Goal: Transaction & Acquisition: Purchase product/service

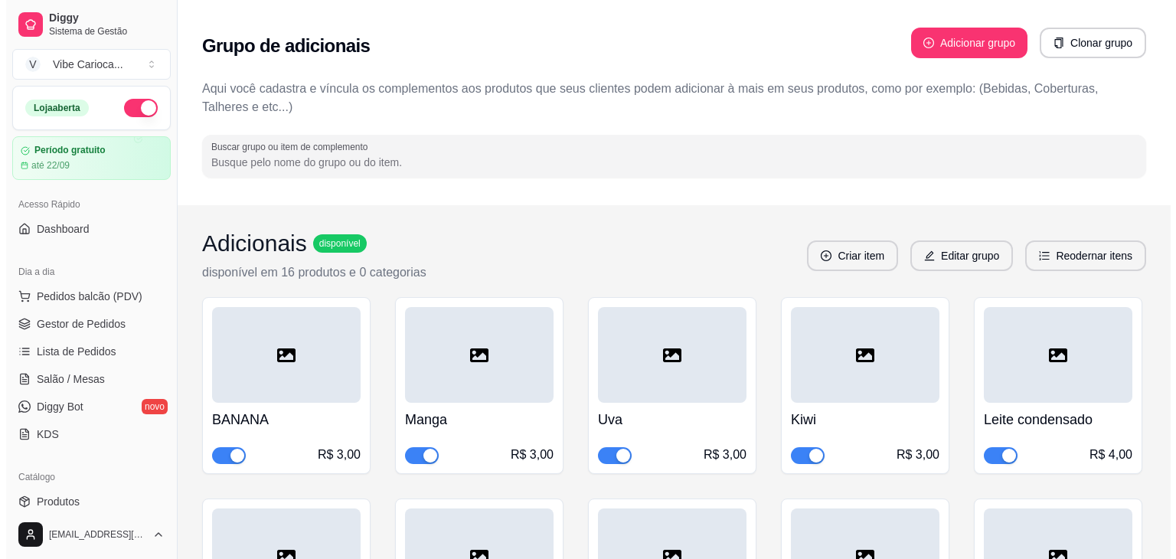
scroll to position [77, 0]
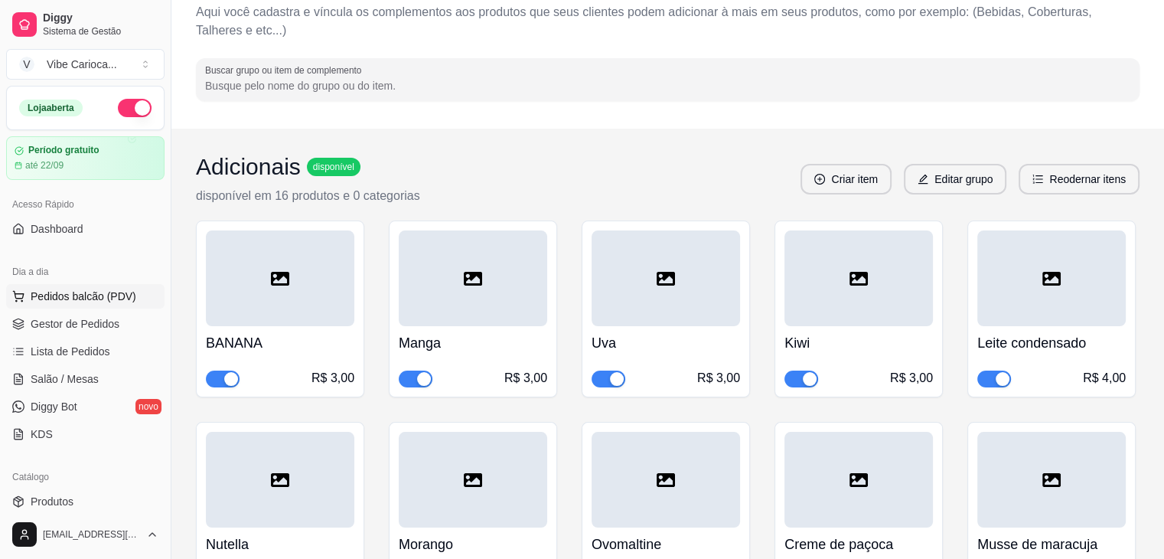
click at [119, 287] on button "Pedidos balcão (PDV)" at bounding box center [85, 296] width 158 height 24
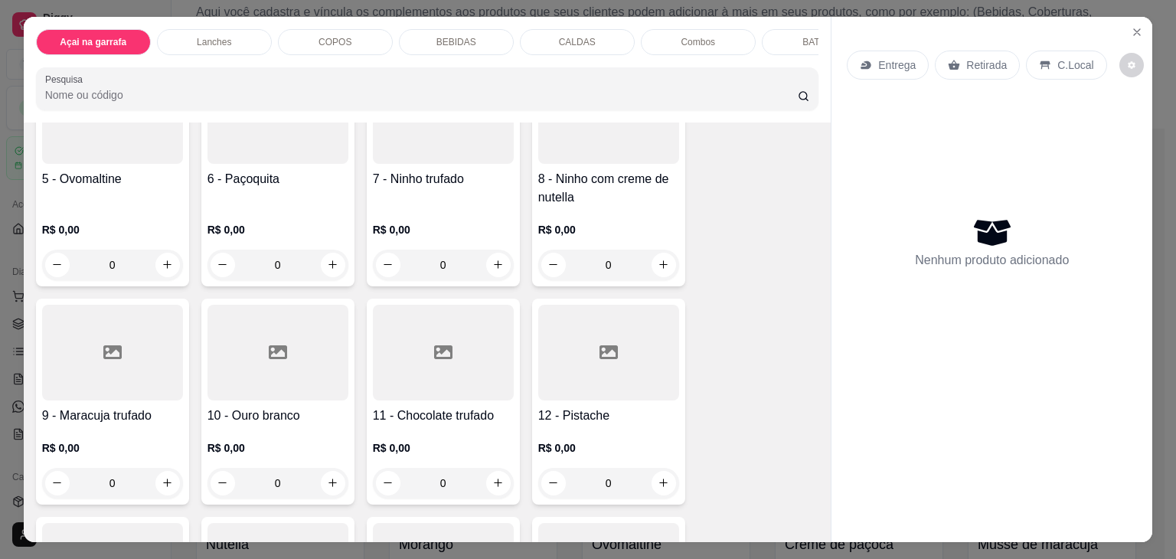
scroll to position [383, 0]
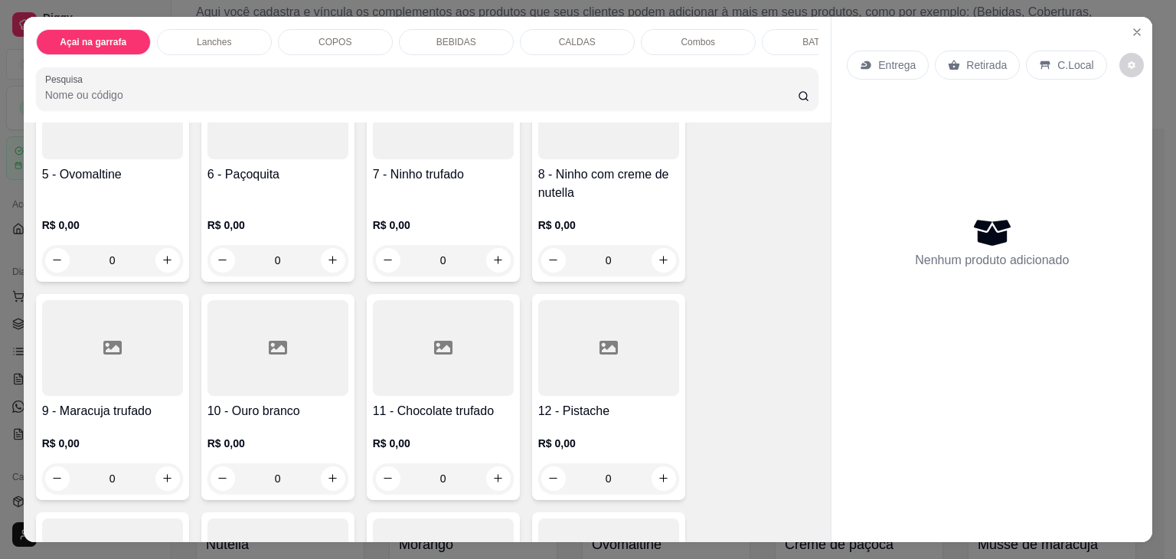
click at [145, 365] on div at bounding box center [112, 348] width 141 height 96
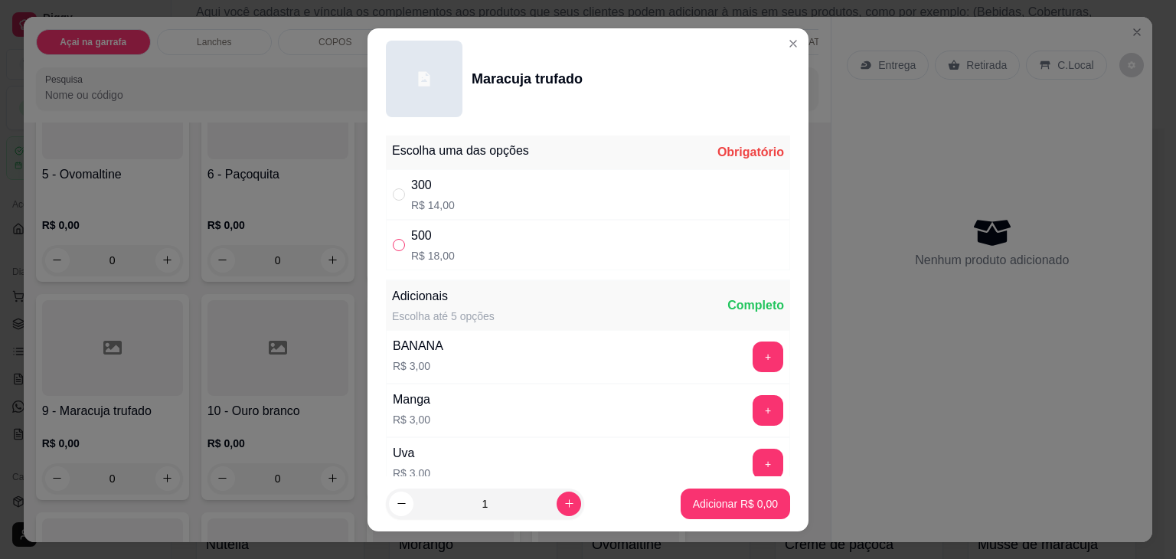
click at [393, 249] on input "" at bounding box center [399, 245] width 12 height 12
radio input "true"
click at [687, 497] on p "Adicionar R$ 18,00" at bounding box center [732, 503] width 91 height 15
type input "1"
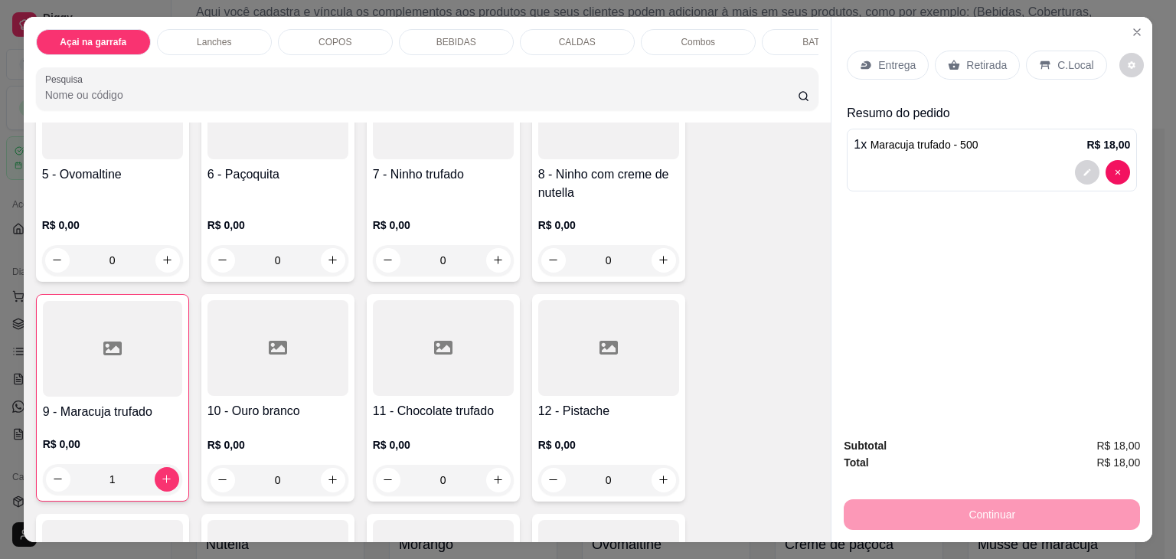
click at [250, 346] on div at bounding box center [277, 348] width 141 height 96
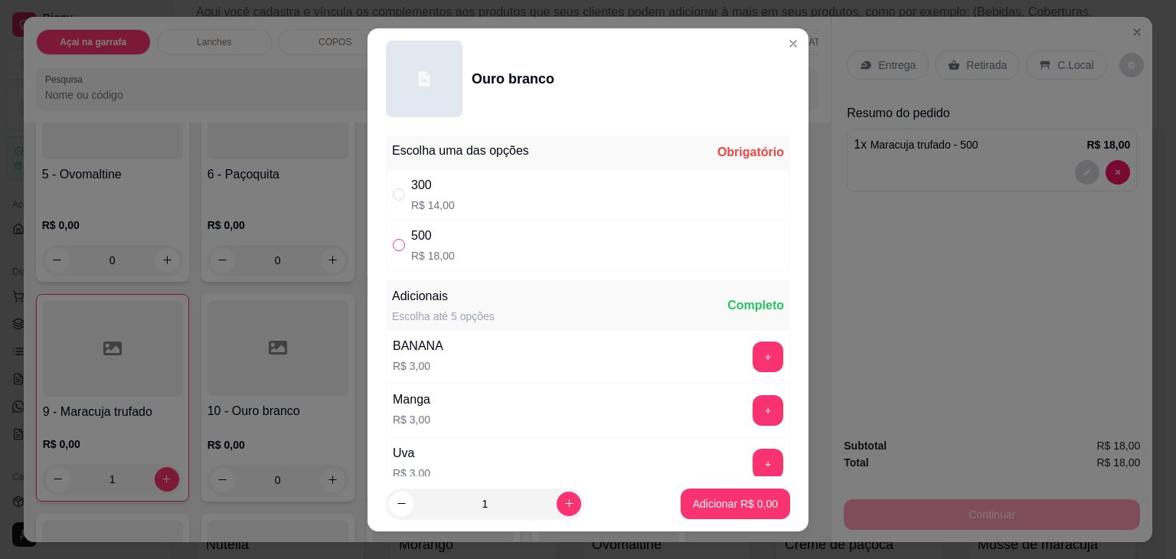
click at [393, 246] on input "" at bounding box center [399, 245] width 12 height 12
radio input "true"
click at [687, 500] on p "Adicionar R$ 18,00" at bounding box center [732, 503] width 91 height 15
type input "1"
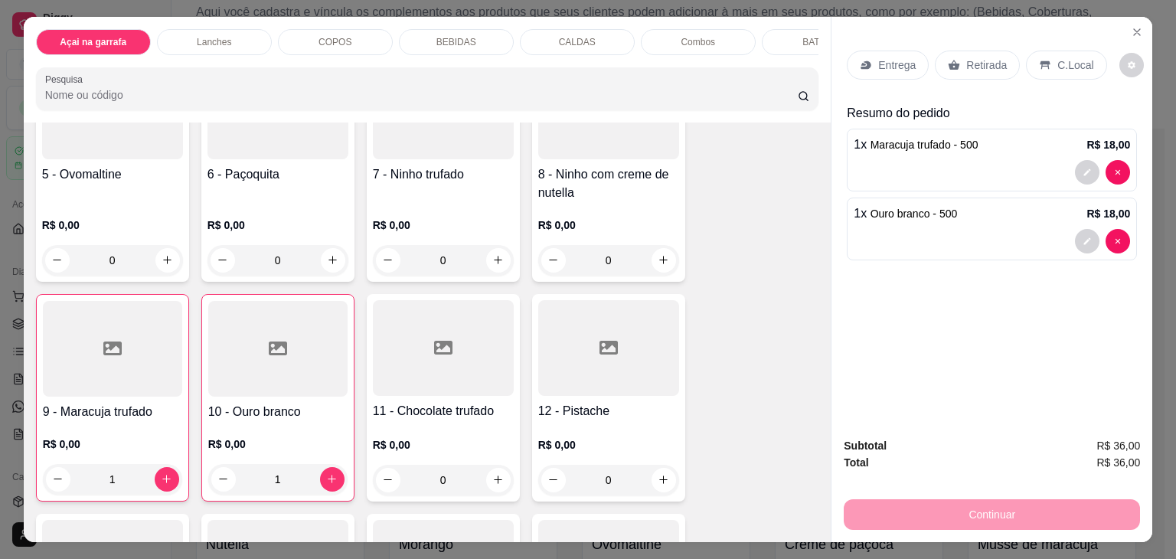
click at [1057, 57] on p "C.Local" at bounding box center [1075, 64] width 36 height 15
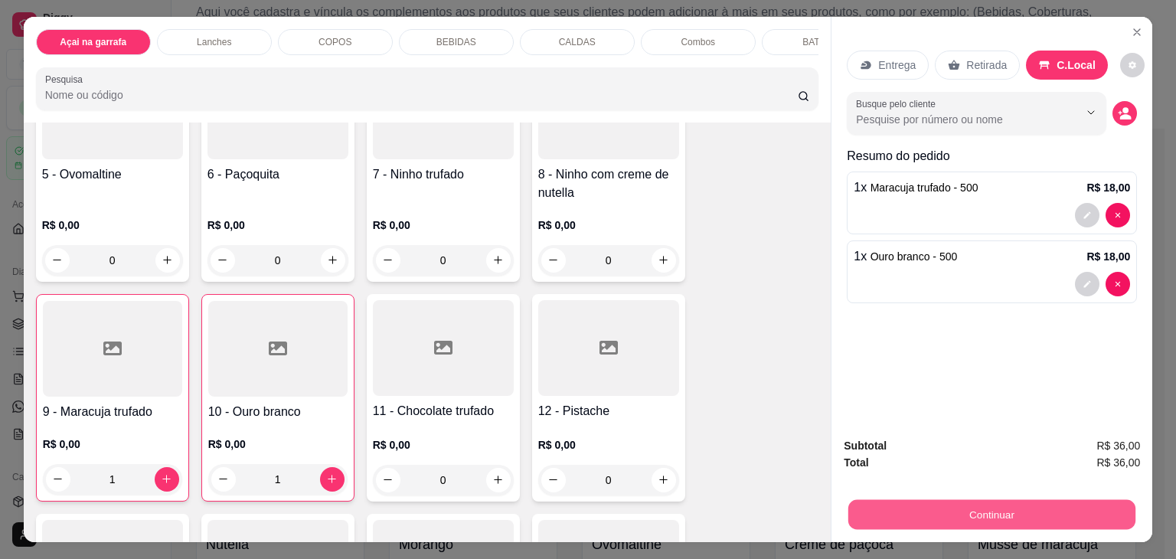
click at [869, 502] on button "Continuar" at bounding box center [991, 515] width 287 height 30
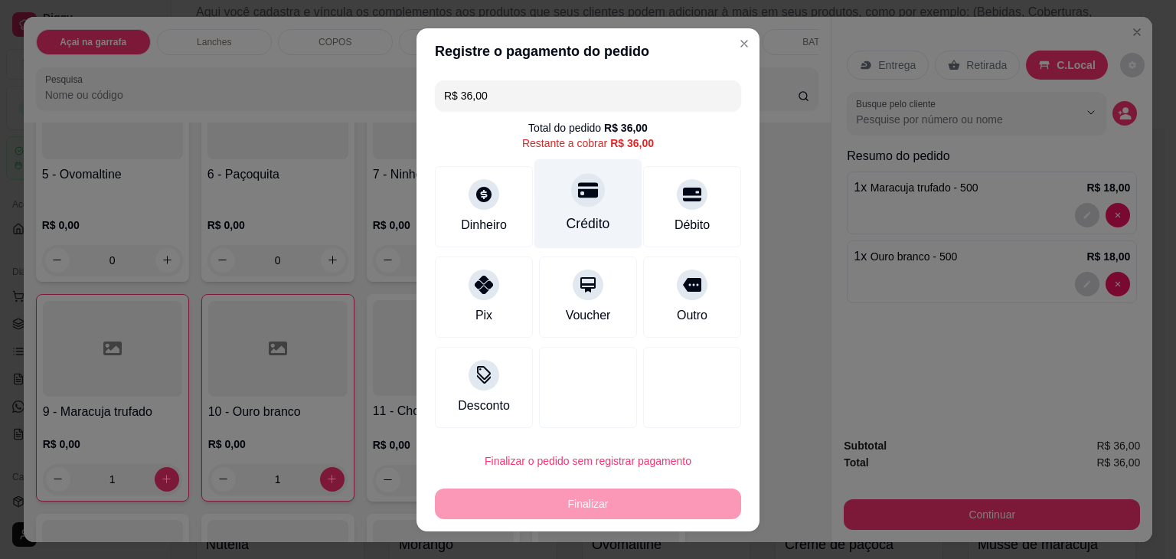
click at [579, 215] on div "Crédito" at bounding box center [588, 224] width 44 height 20
type input "R$ 0,00"
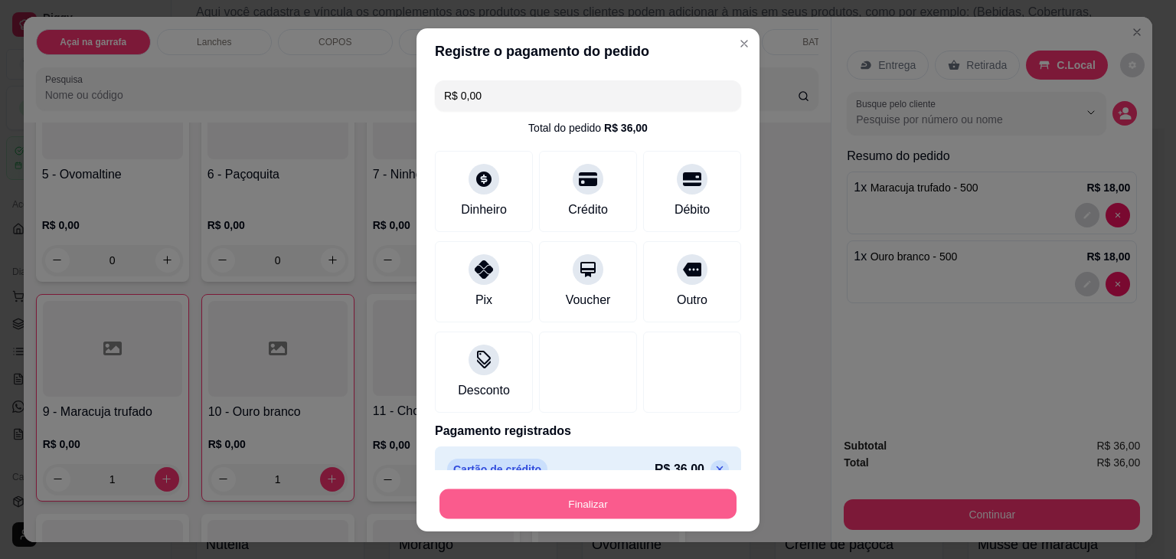
click at [636, 506] on button "Finalizar" at bounding box center [587, 503] width 297 height 30
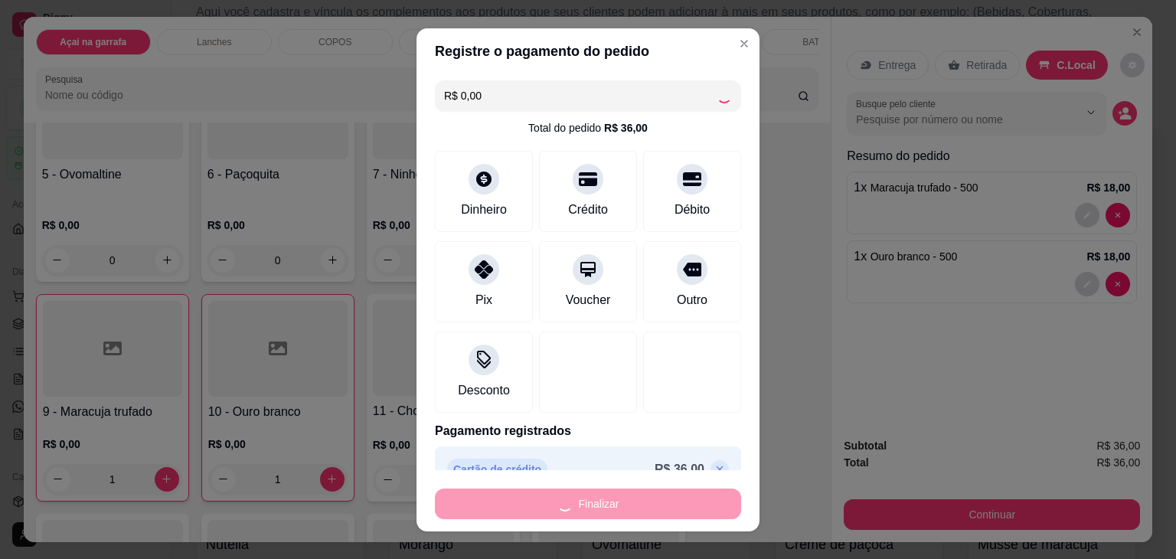
type input "0"
type input "-R$ 36,00"
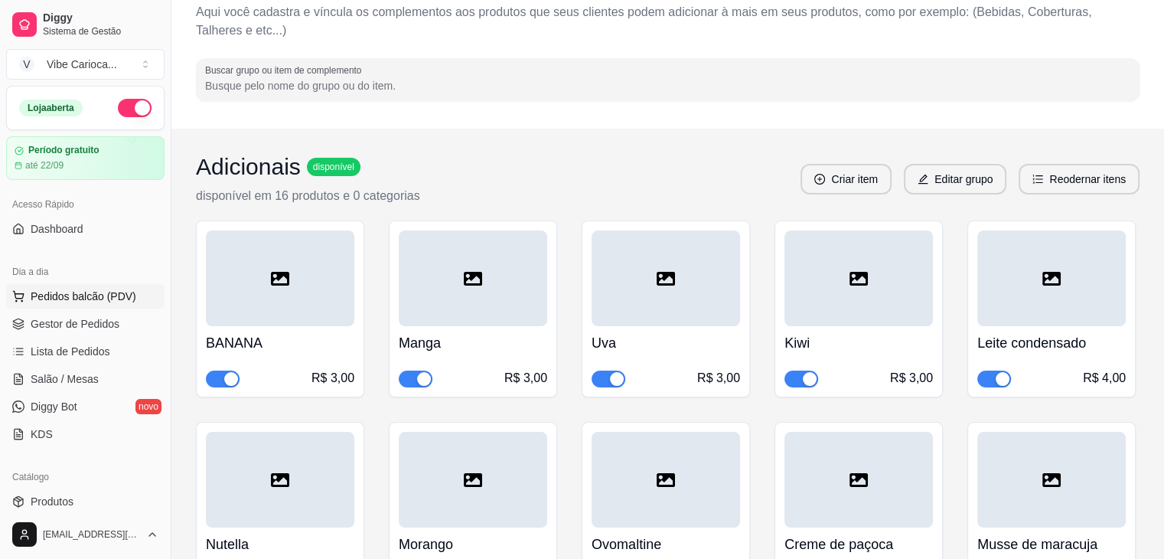
click at [51, 289] on span "Pedidos balcão (PDV)" at bounding box center [84, 296] width 106 height 15
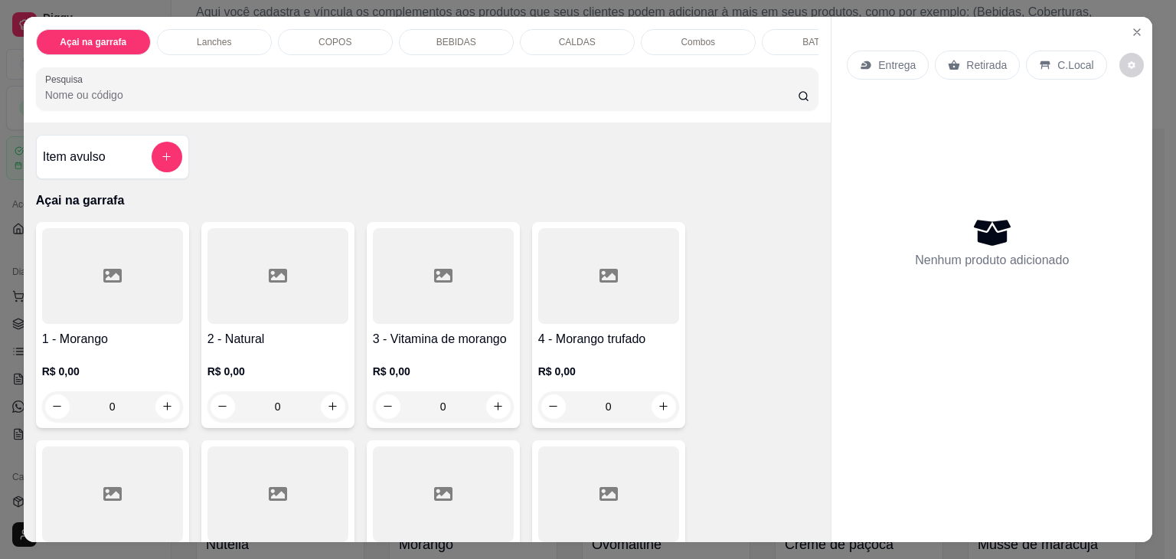
click at [291, 37] on div "COPOS" at bounding box center [335, 42] width 115 height 26
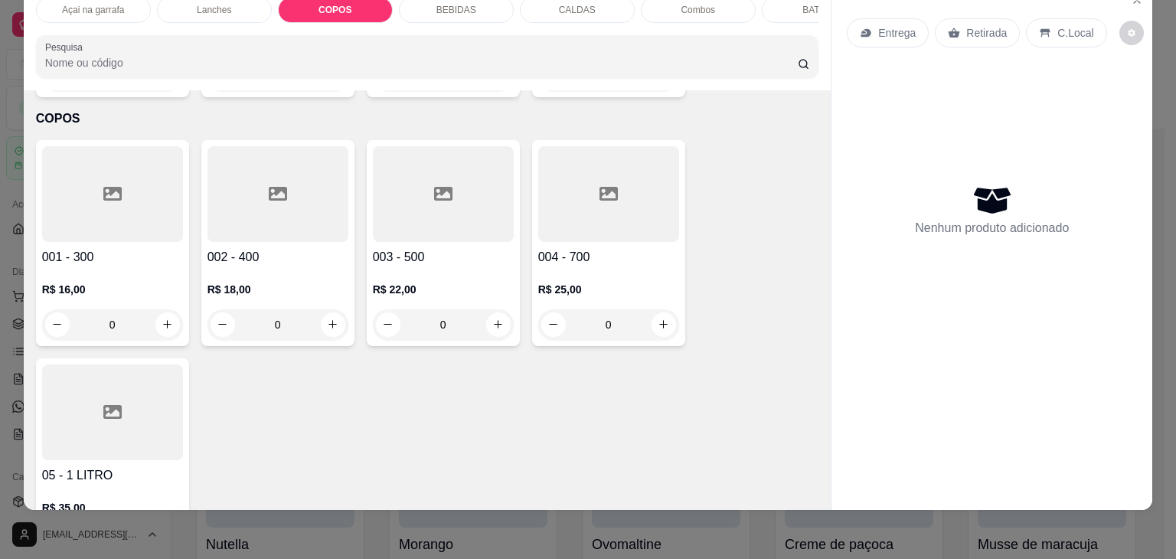
click at [67, 424] on div at bounding box center [112, 412] width 141 height 96
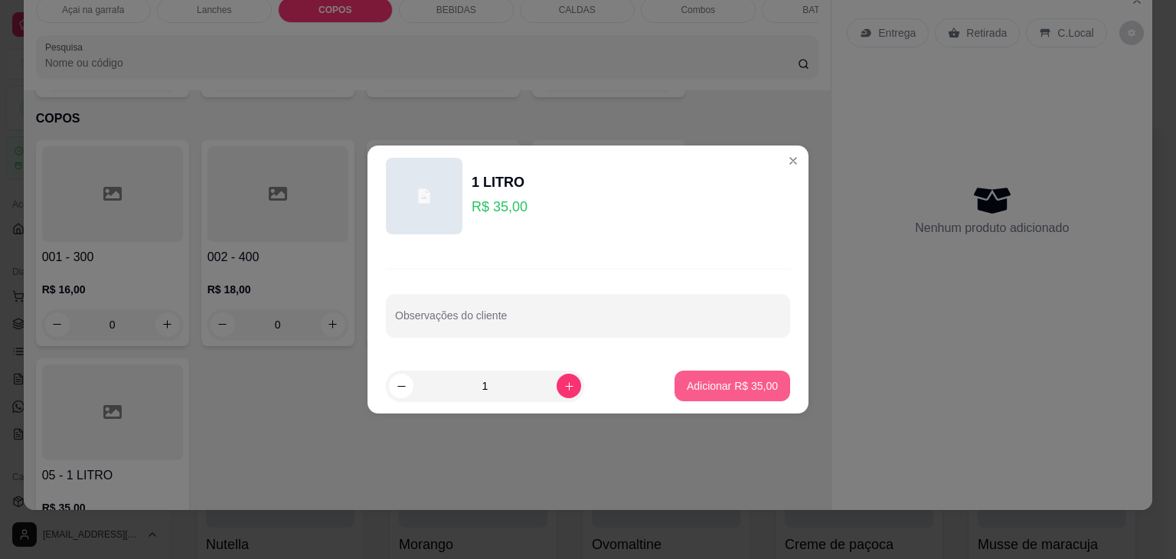
click at [695, 378] on p "Adicionar R$ 35,00" at bounding box center [732, 385] width 91 height 15
type input "1"
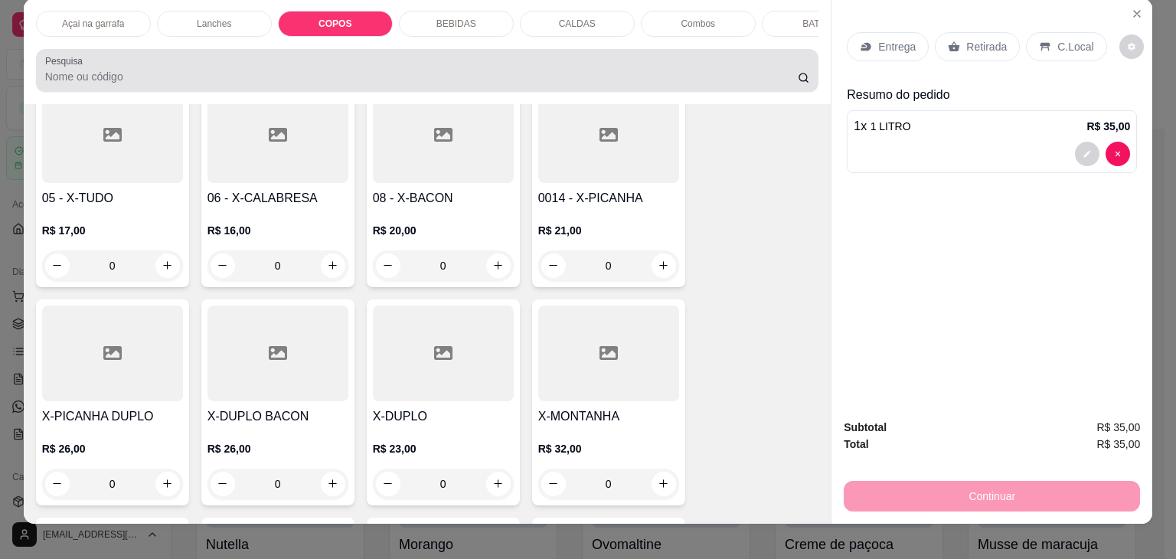
scroll to position [0, 0]
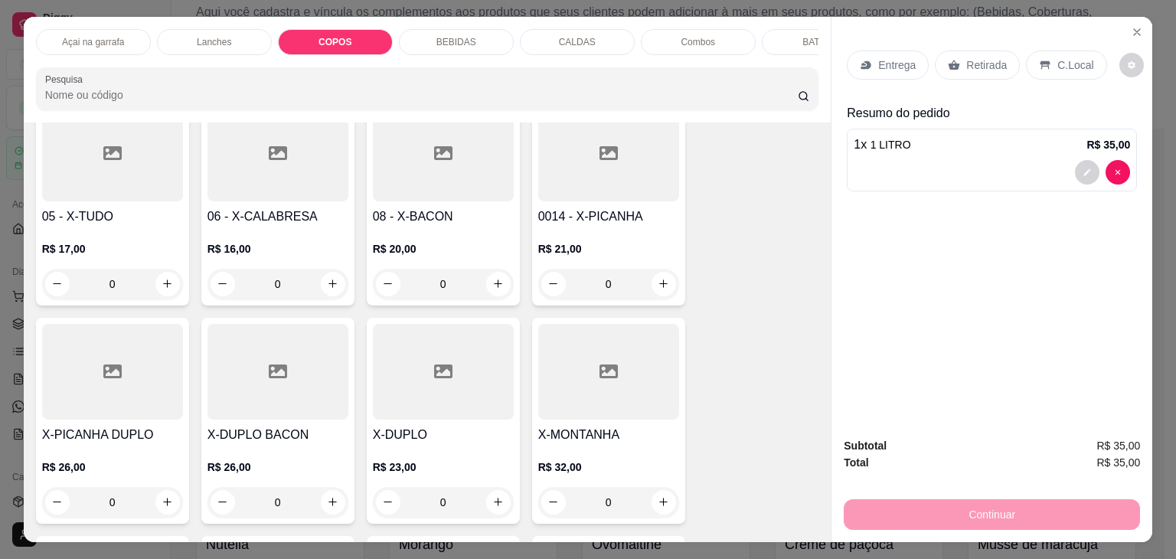
click at [303, 22] on div "Açai na garrafa Lanches COPOS BEBIDAS CALDAS Combos BATATA Pesquisa" at bounding box center [427, 70] width 807 height 106
click at [298, 31] on div "COPOS" at bounding box center [335, 42] width 115 height 26
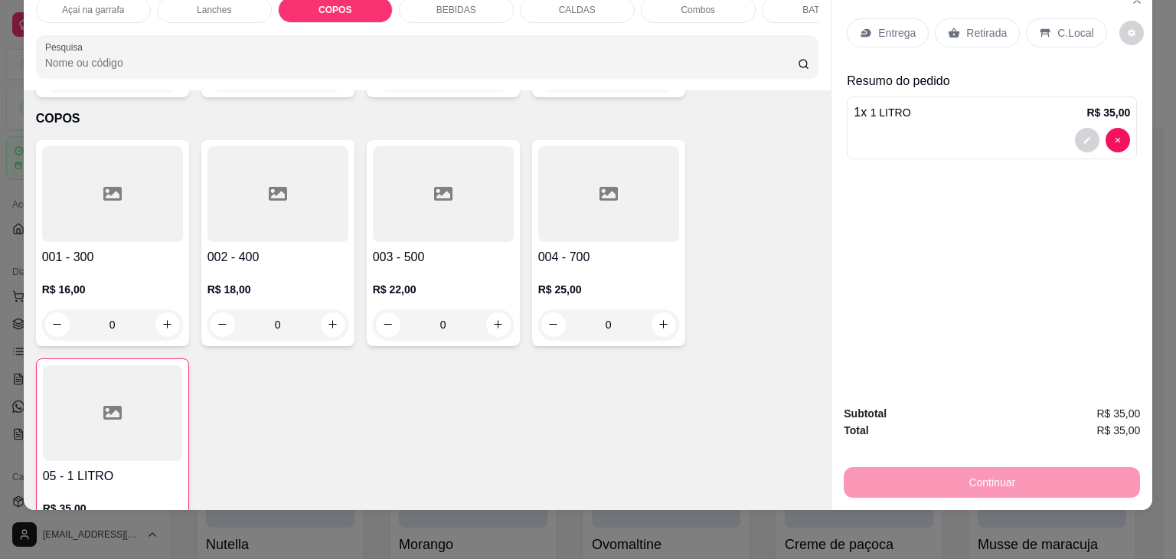
click at [102, 208] on div at bounding box center [112, 194] width 141 height 96
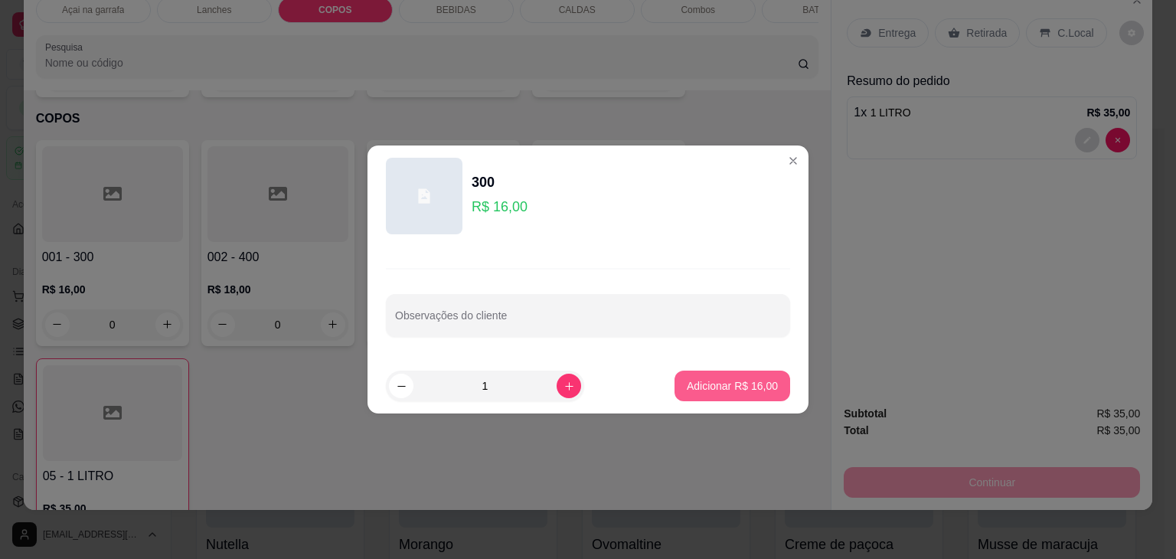
click at [700, 386] on p "Adicionar R$ 16,00" at bounding box center [732, 385] width 91 height 15
type input "1"
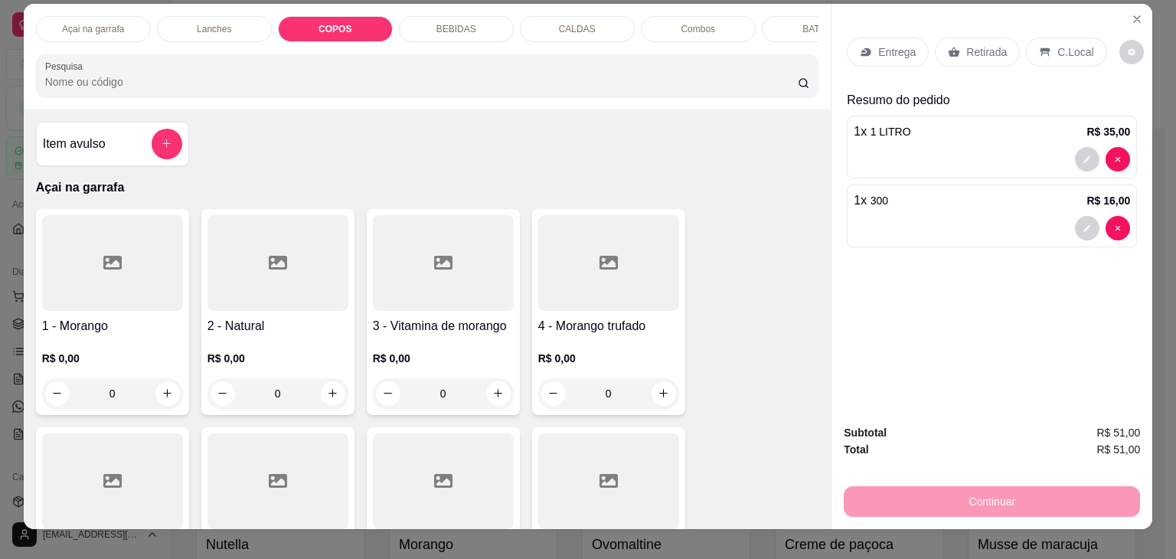
scroll to position [0, 0]
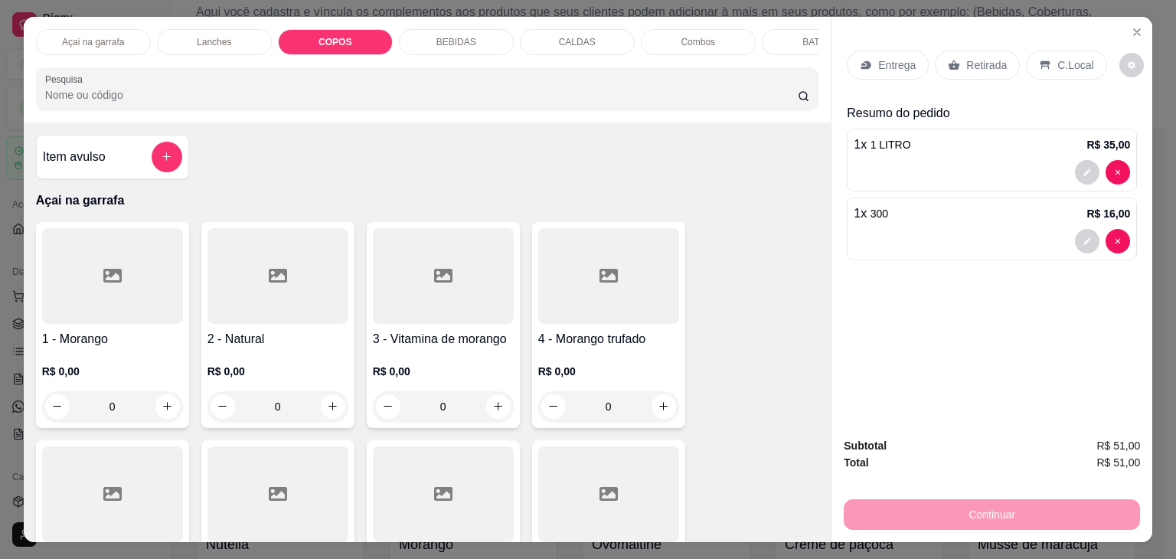
click at [1040, 61] on icon at bounding box center [1045, 65] width 10 height 8
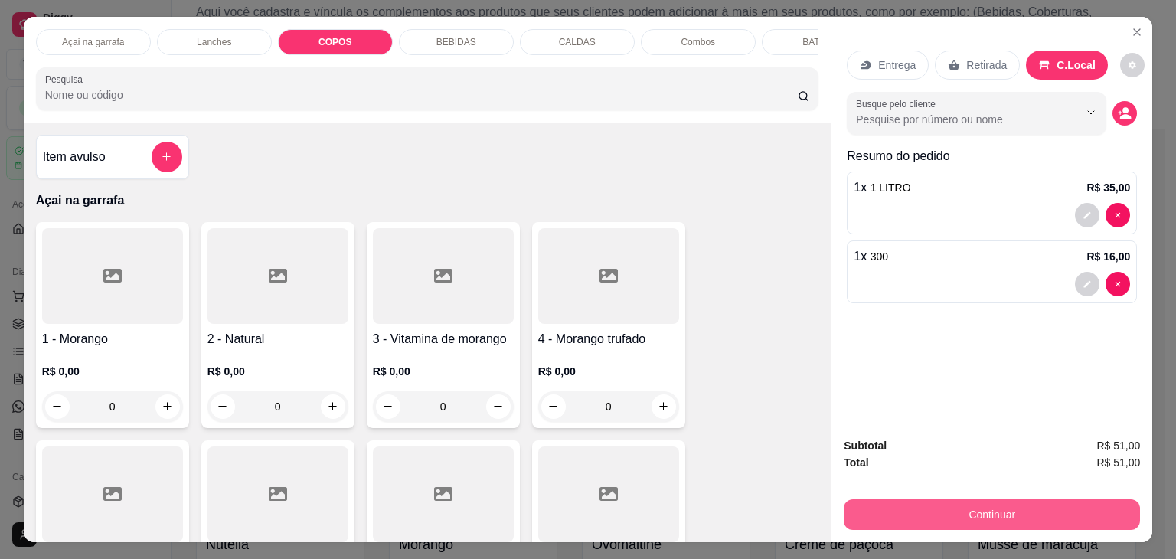
click at [957, 503] on button "Continuar" at bounding box center [991, 514] width 296 height 31
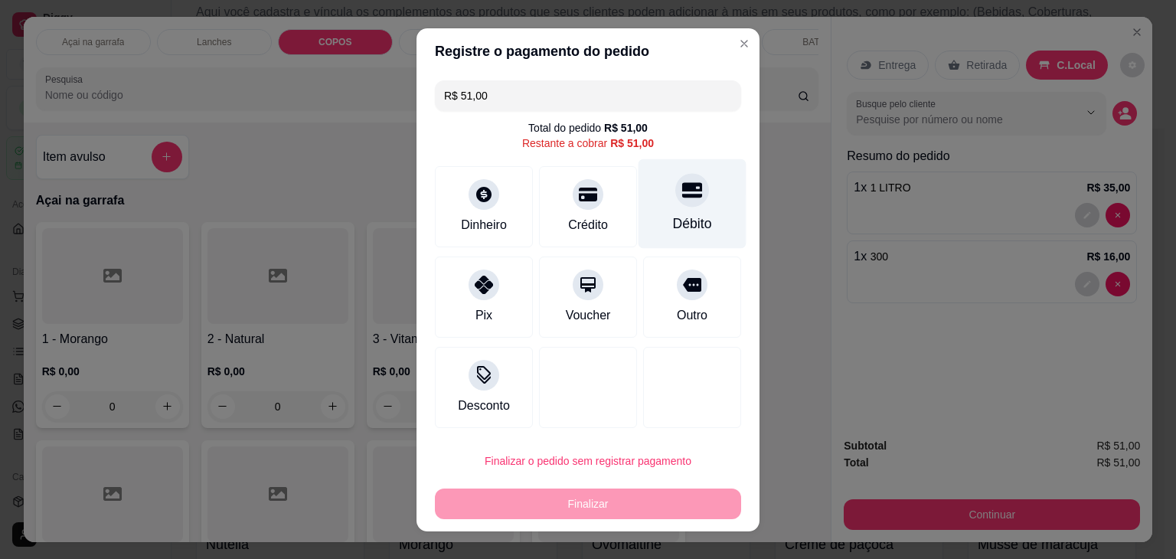
click at [657, 194] on div "Débito" at bounding box center [692, 203] width 108 height 90
type input "R$ 0,00"
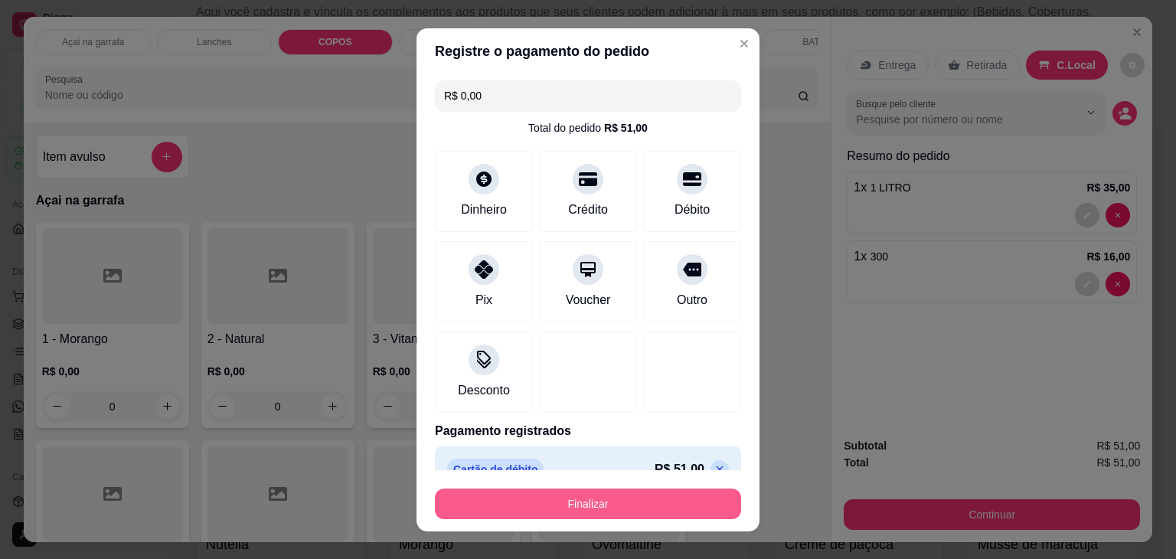
click at [555, 494] on button "Finalizar" at bounding box center [588, 503] width 306 height 31
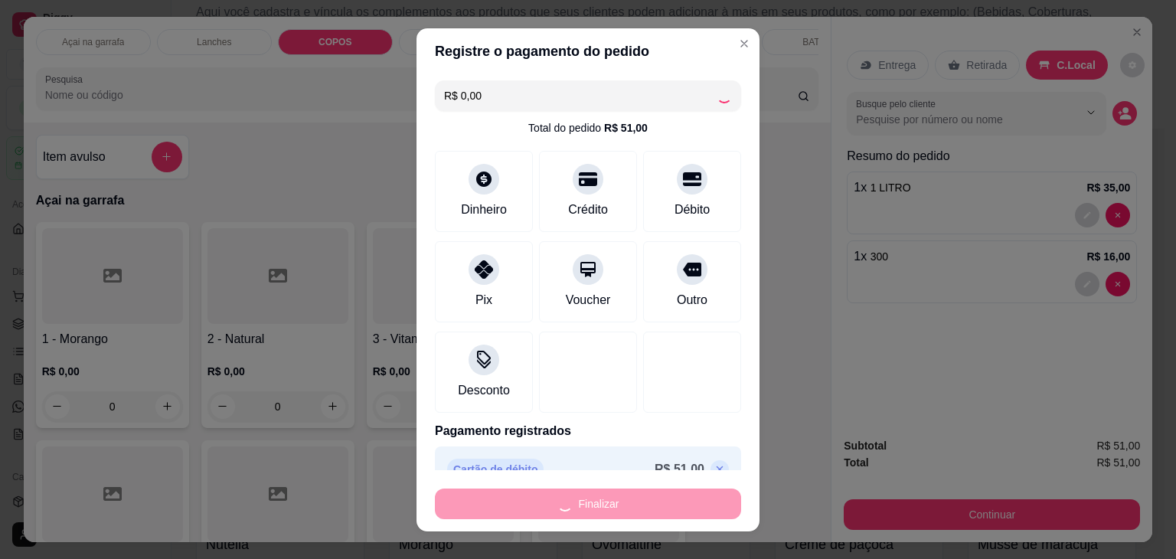
type input "0"
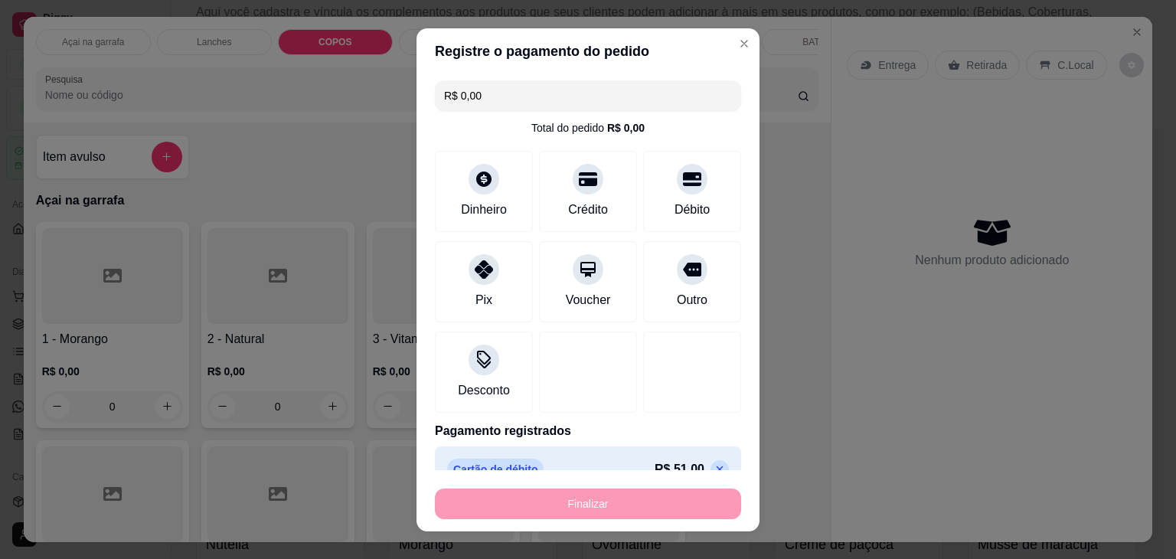
type input "-R$ 51,00"
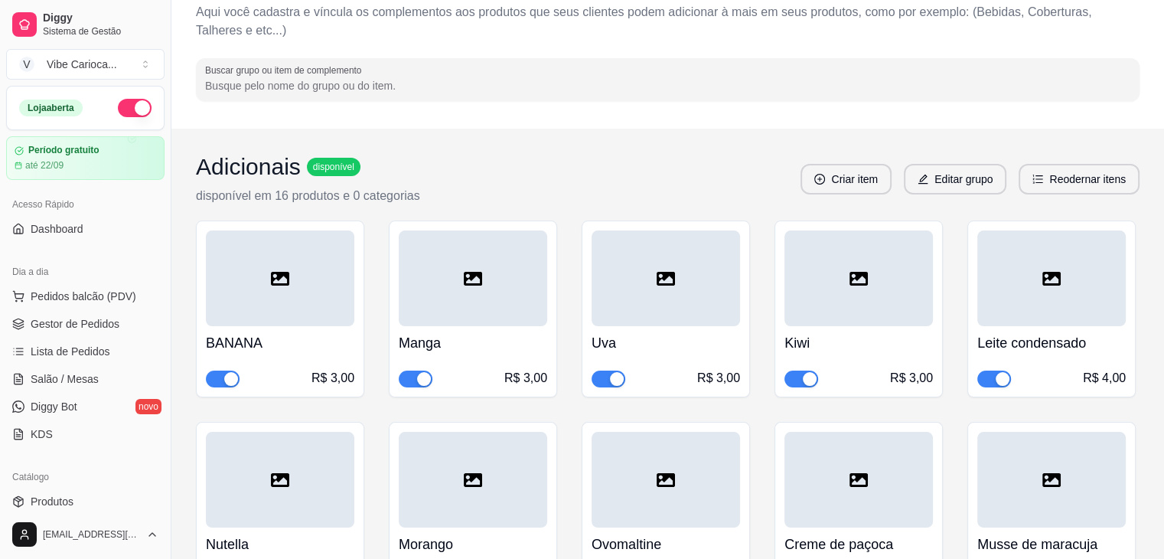
click at [334, 164] on span "disponível" at bounding box center [333, 167] width 47 height 12
click at [692, 179] on div "Adicionais disponível disponível em 16 produtos e 0 categorias Criar item Edita…" at bounding box center [668, 179] width 944 height 52
click at [821, 174] on icon "plus-circle" at bounding box center [819, 179] width 11 height 11
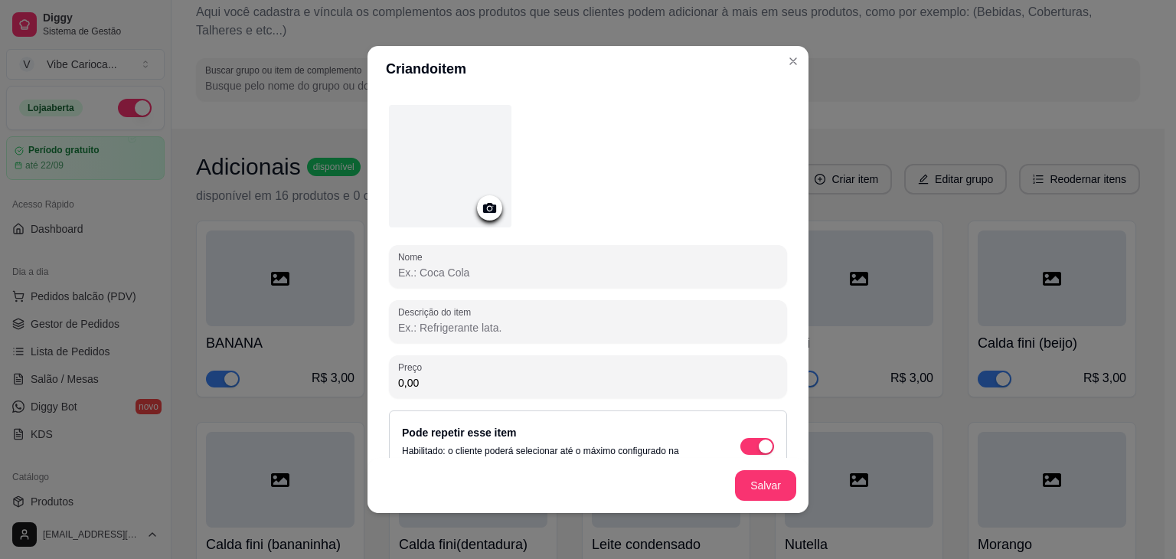
scroll to position [74, 0]
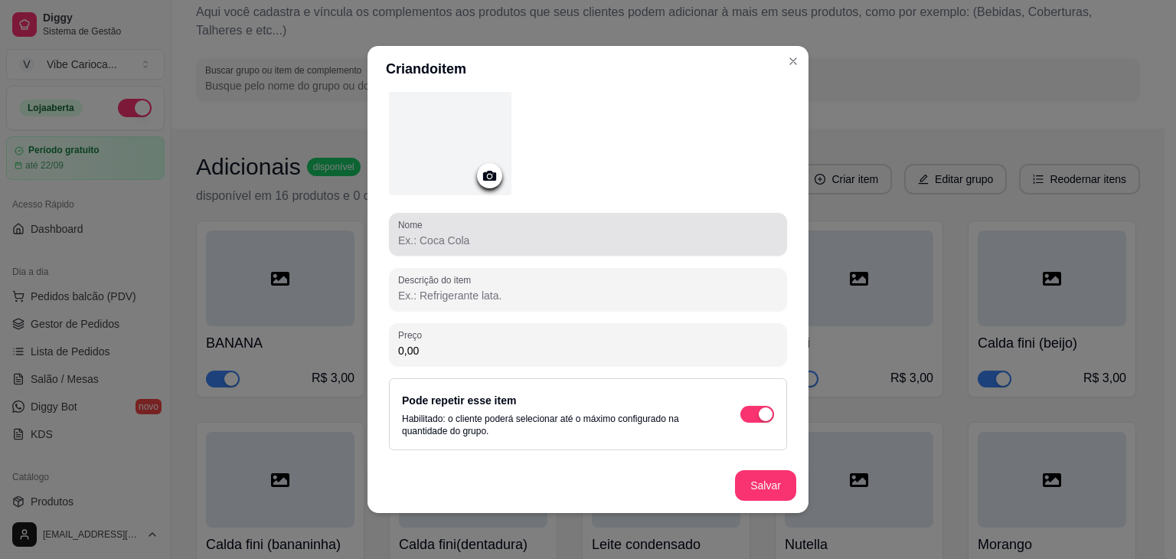
click at [484, 233] on input "Nome" at bounding box center [588, 240] width 380 height 15
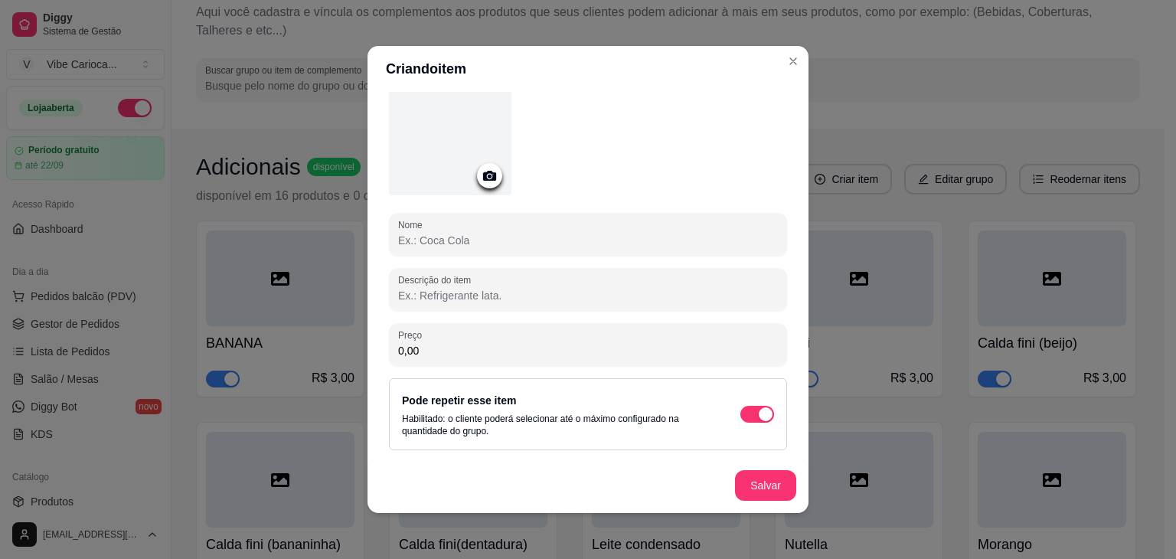
scroll to position [3, 0]
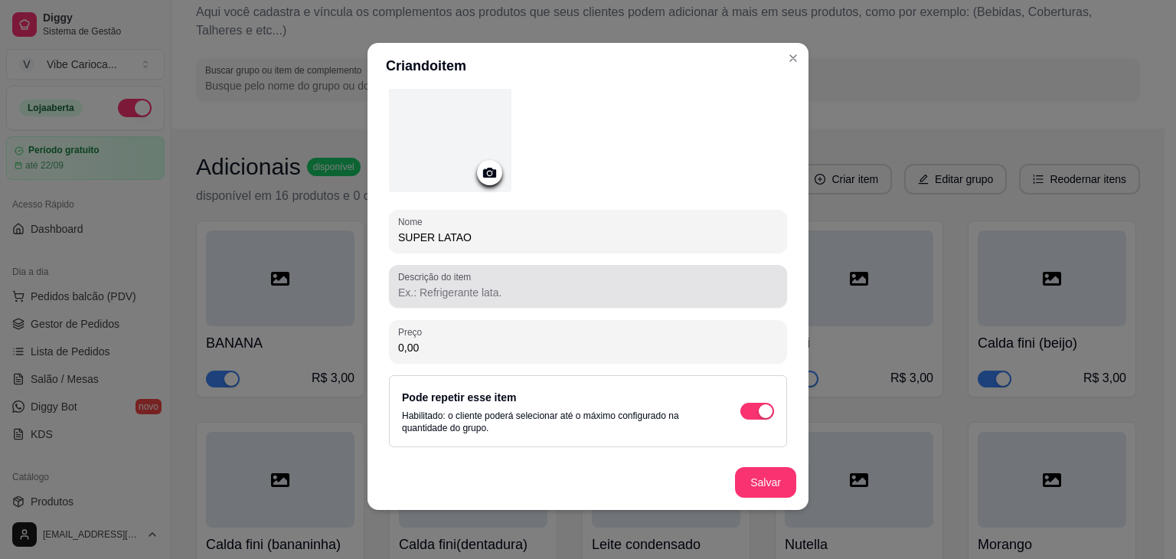
type input "SUPER LATAO"
click at [520, 295] on input "Descrição do item" at bounding box center [588, 292] width 380 height 15
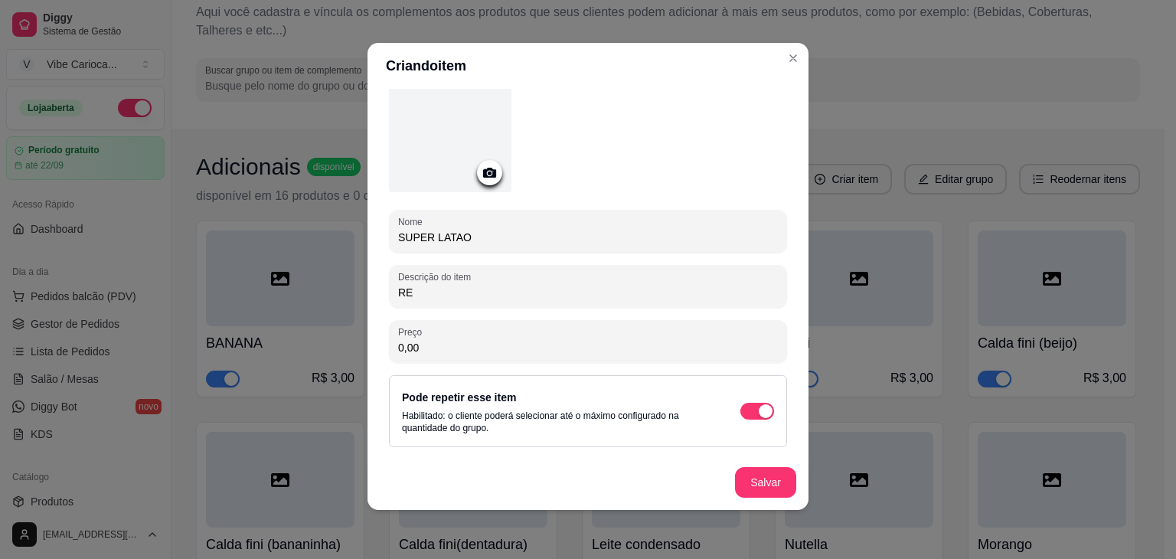
type input "R"
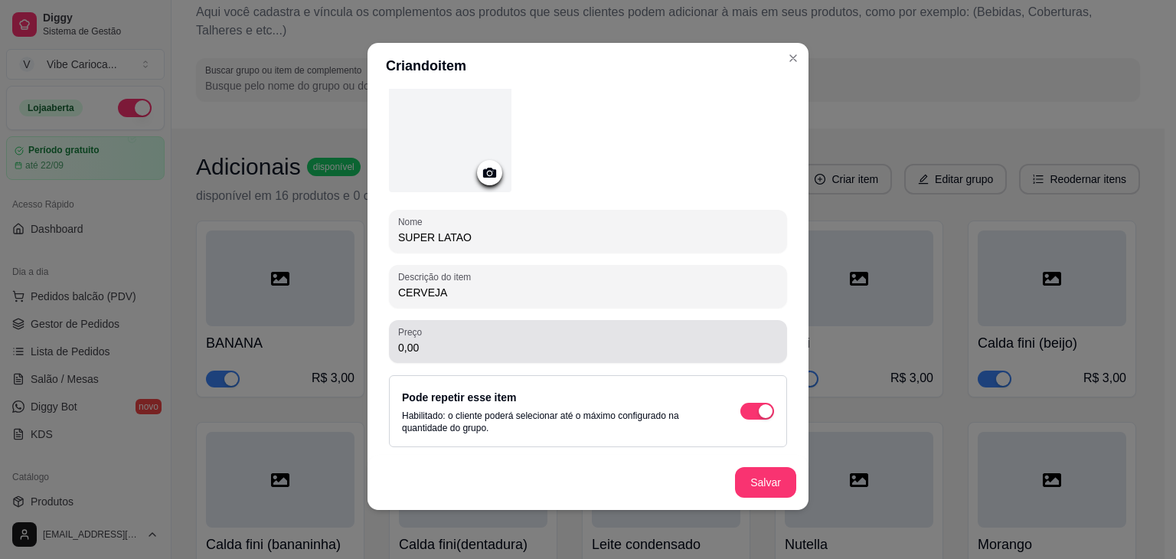
type input "CERVEJA"
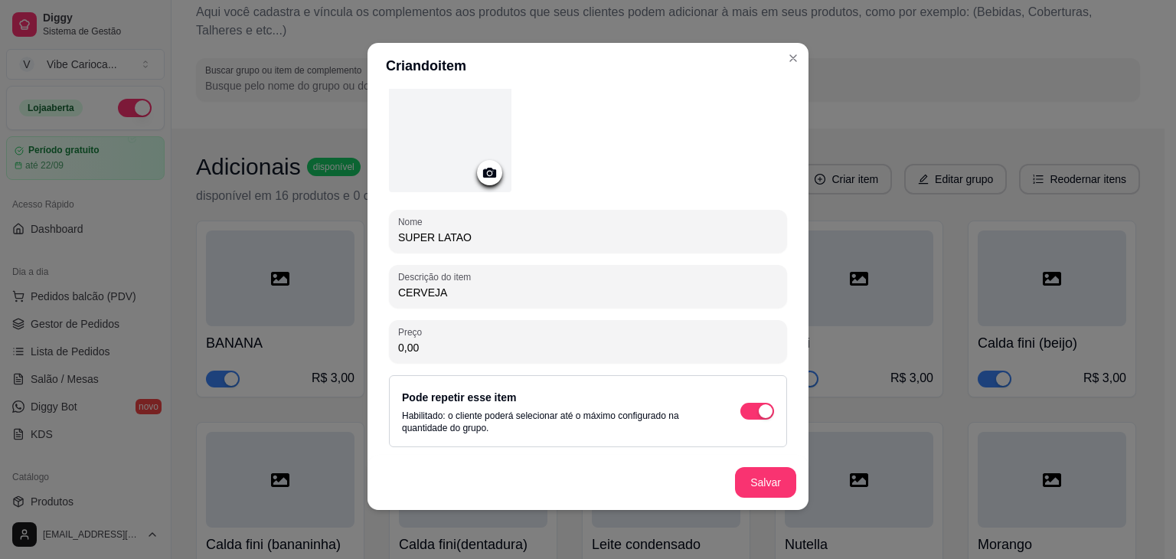
click at [514, 345] on input "0,00" at bounding box center [588, 347] width 380 height 15
type input "10,00"
click at [758, 484] on button "Salvar" at bounding box center [765, 483] width 60 height 30
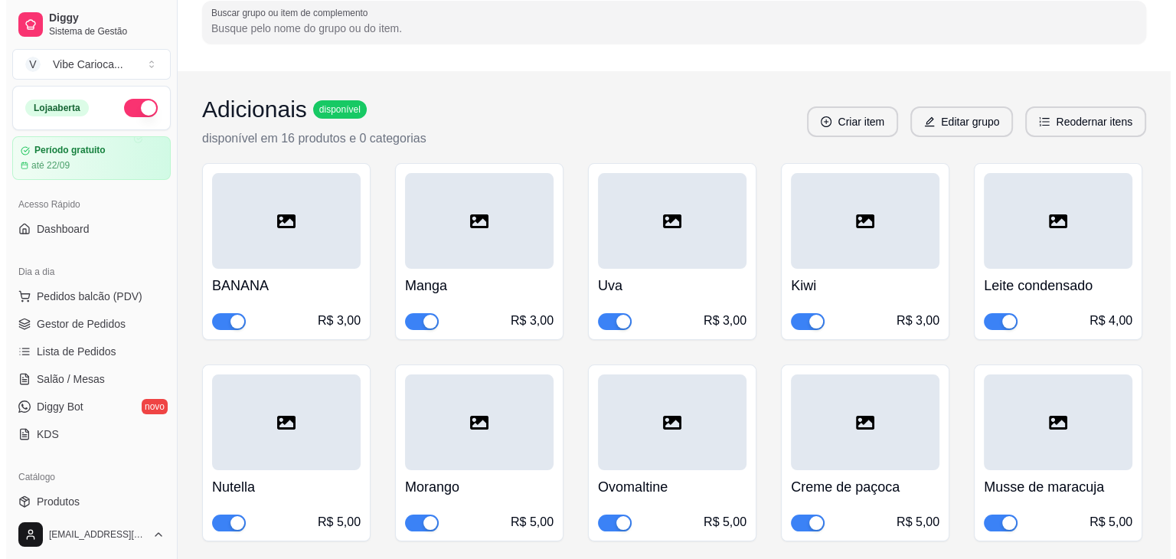
scroll to position [0, 0]
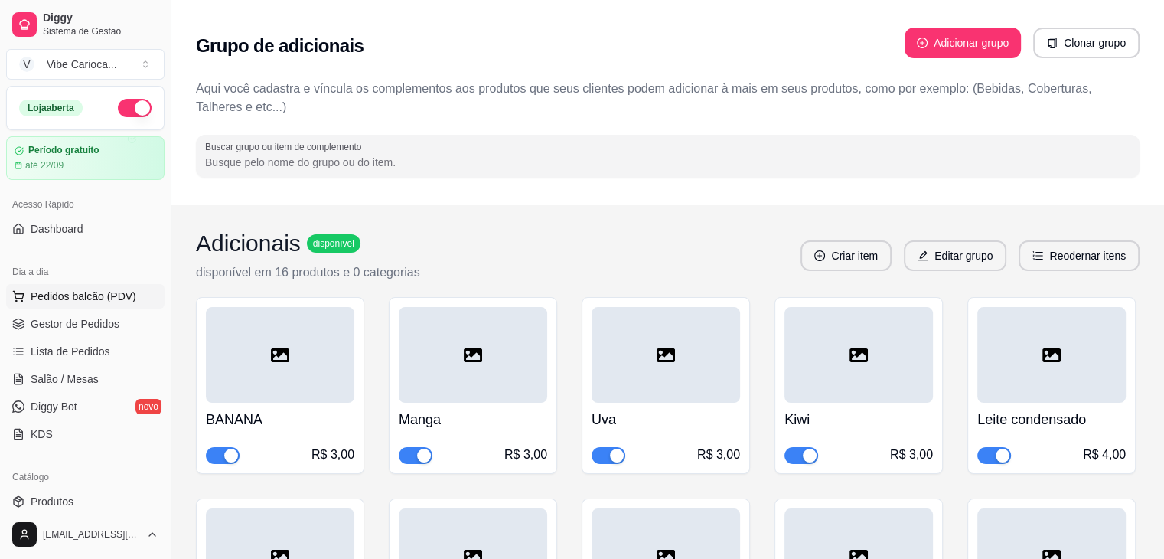
click at [92, 302] on span "Pedidos balcão (PDV)" at bounding box center [84, 296] width 106 height 15
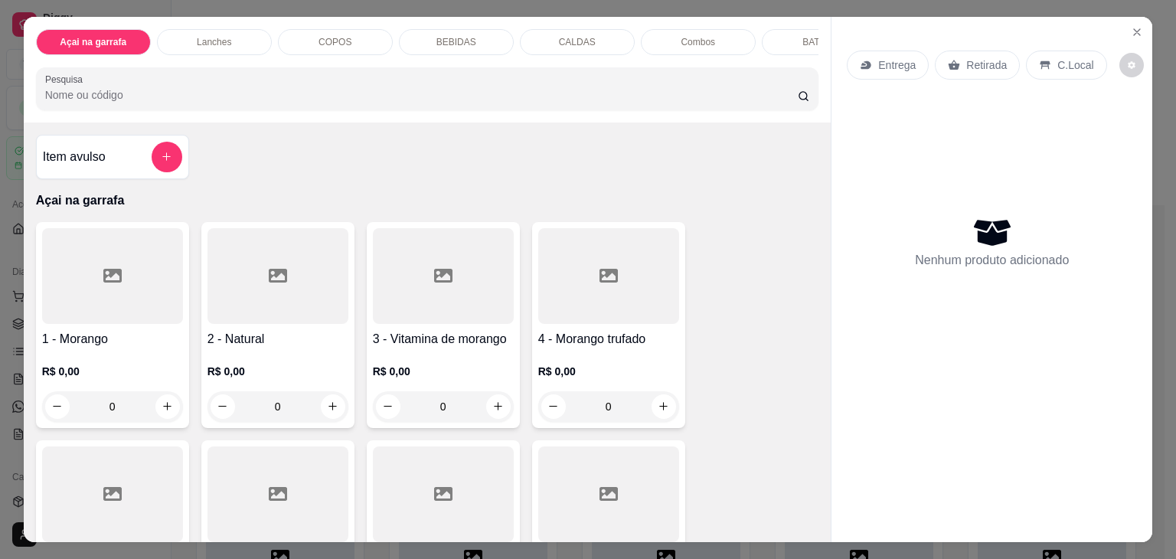
click at [433, 29] on div "BEBIDAS" at bounding box center [456, 42] width 115 height 26
click at [81, 41] on p "Açai na garrafa" at bounding box center [93, 42] width 62 height 12
click at [184, 38] on div "Lanches" at bounding box center [214, 42] width 115 height 26
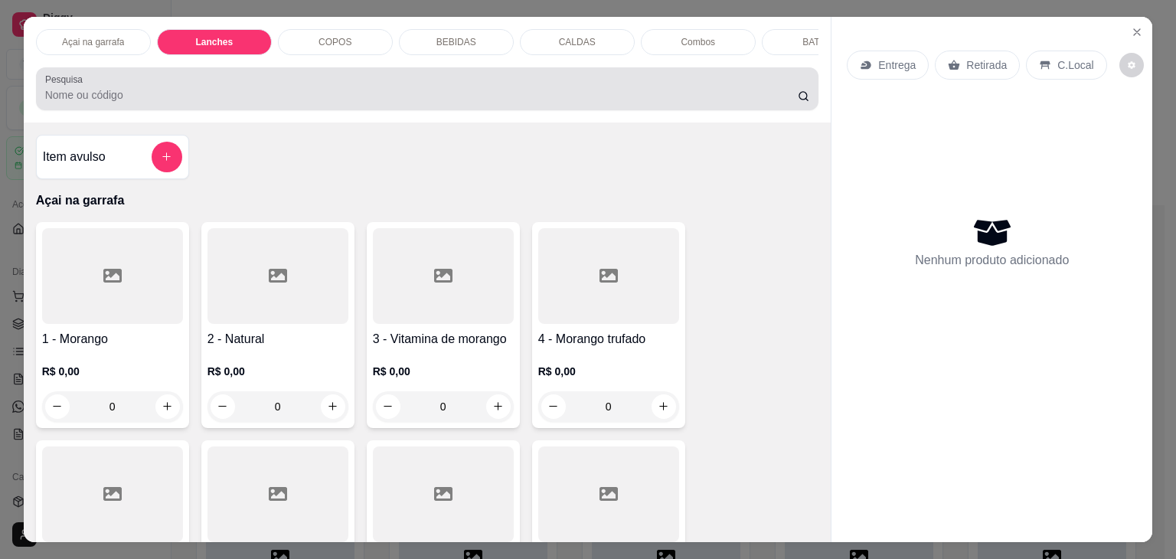
scroll to position [38, 0]
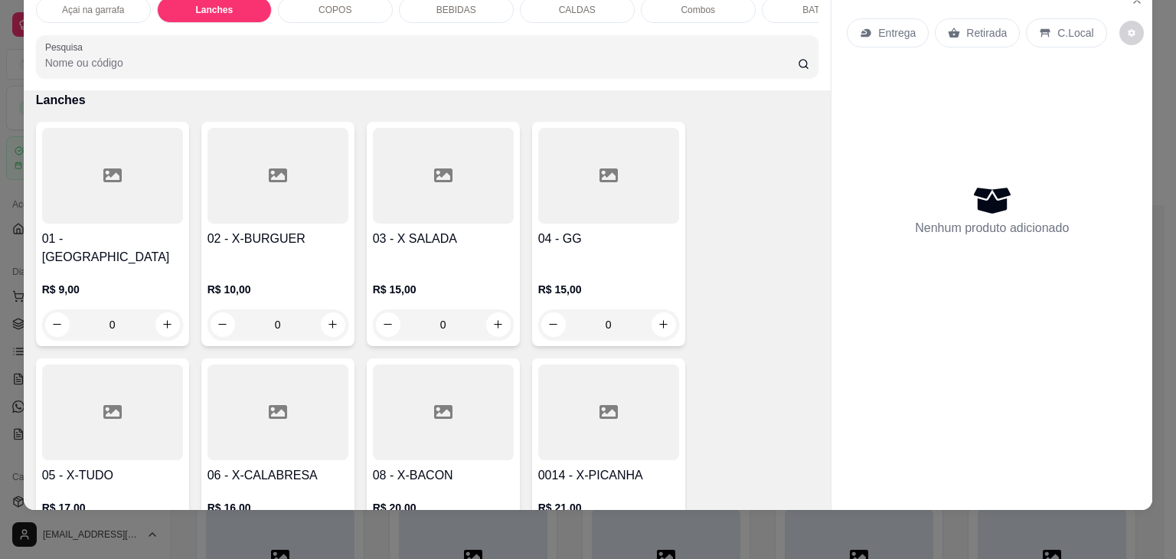
click at [89, 417] on div at bounding box center [112, 412] width 141 height 96
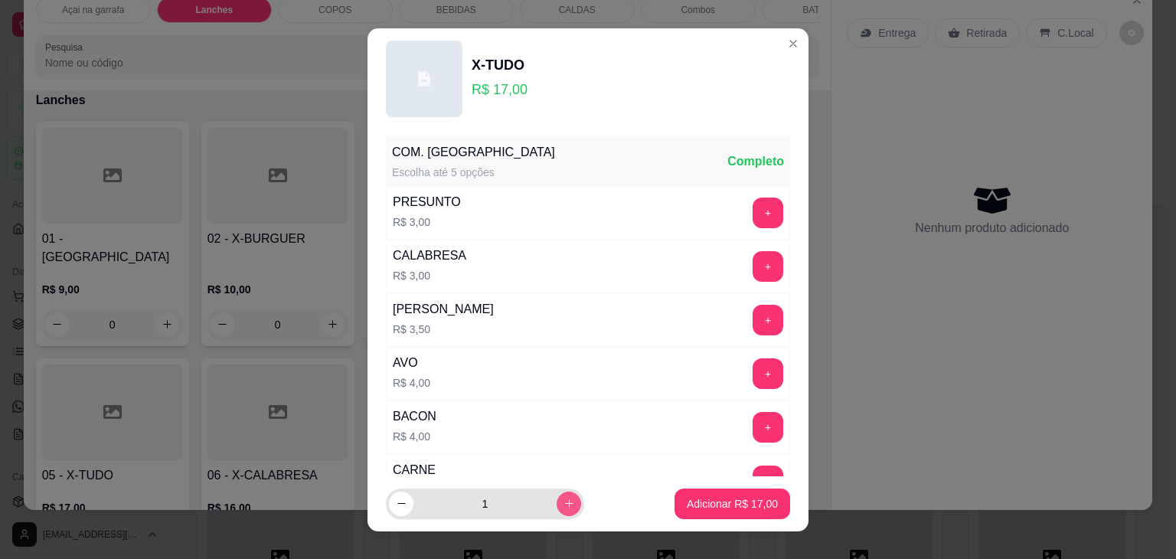
click at [563, 504] on icon "increase-product-quantity" at bounding box center [568, 502] width 11 height 11
type input "3"
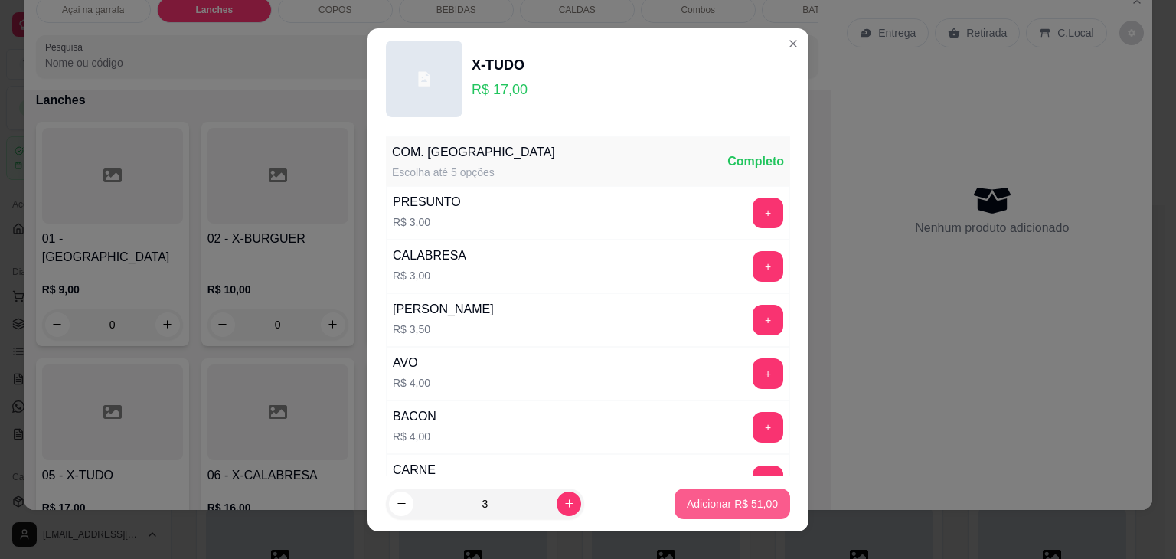
click at [746, 513] on button "Adicionar R$ 51,00" at bounding box center [732, 503] width 116 height 31
type input "3"
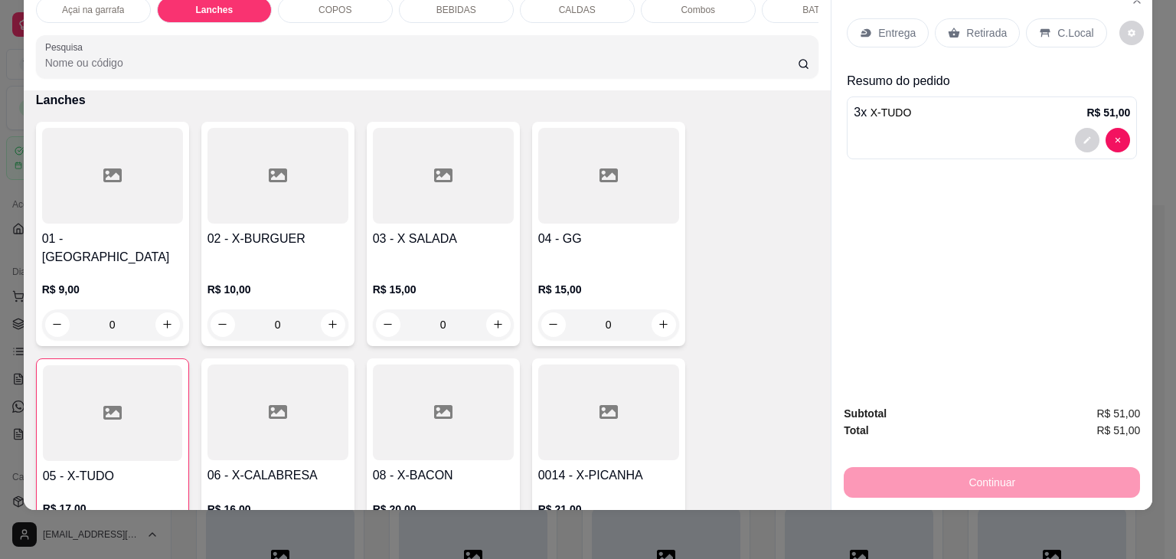
click at [1042, 26] on div "C.Local" at bounding box center [1066, 32] width 80 height 29
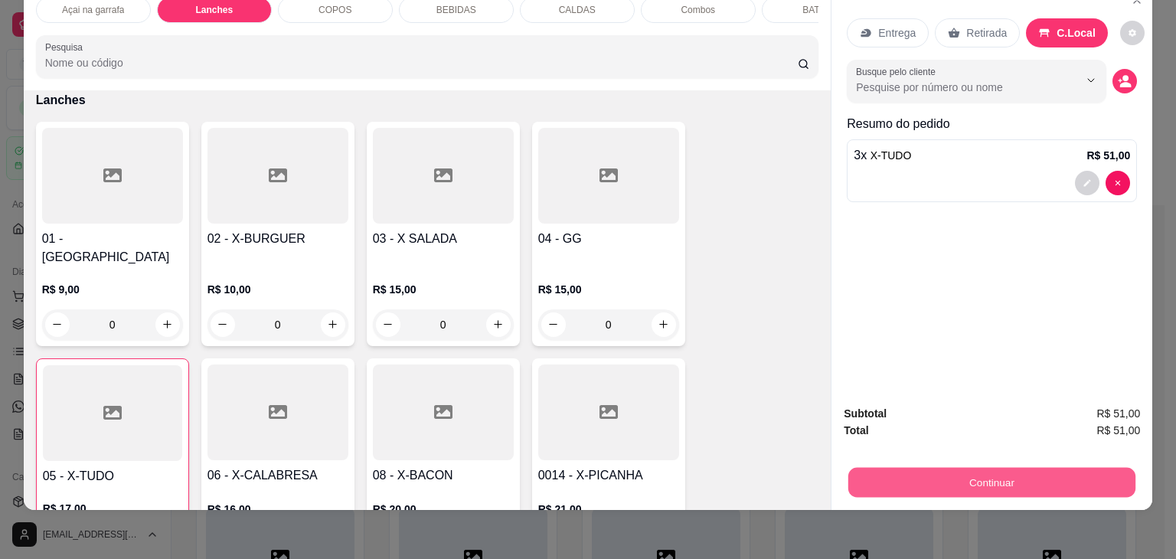
click at [945, 472] on button "Continuar" at bounding box center [991, 483] width 287 height 30
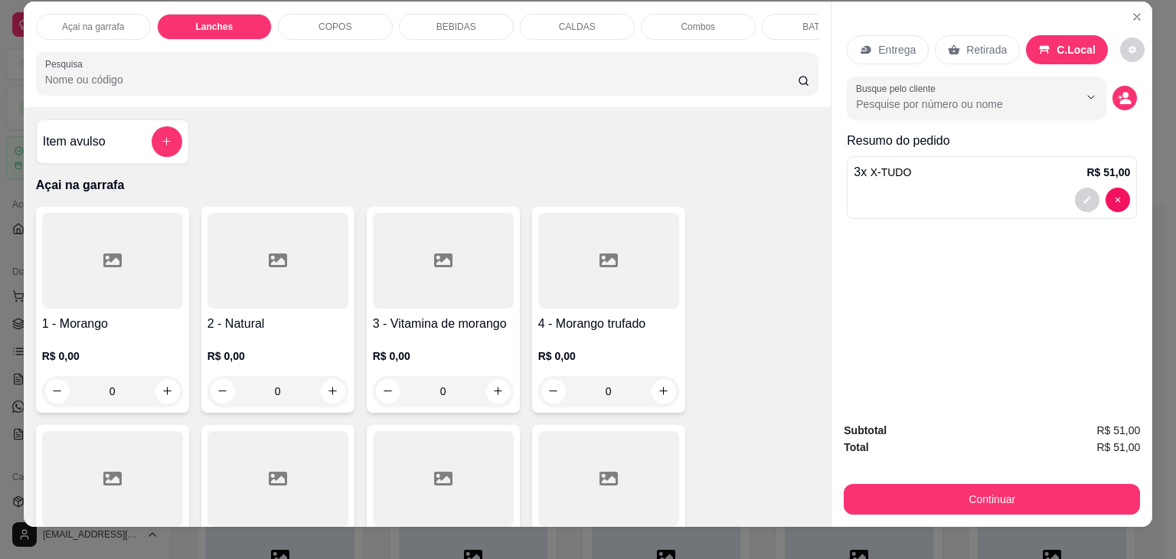
scroll to position [0, 0]
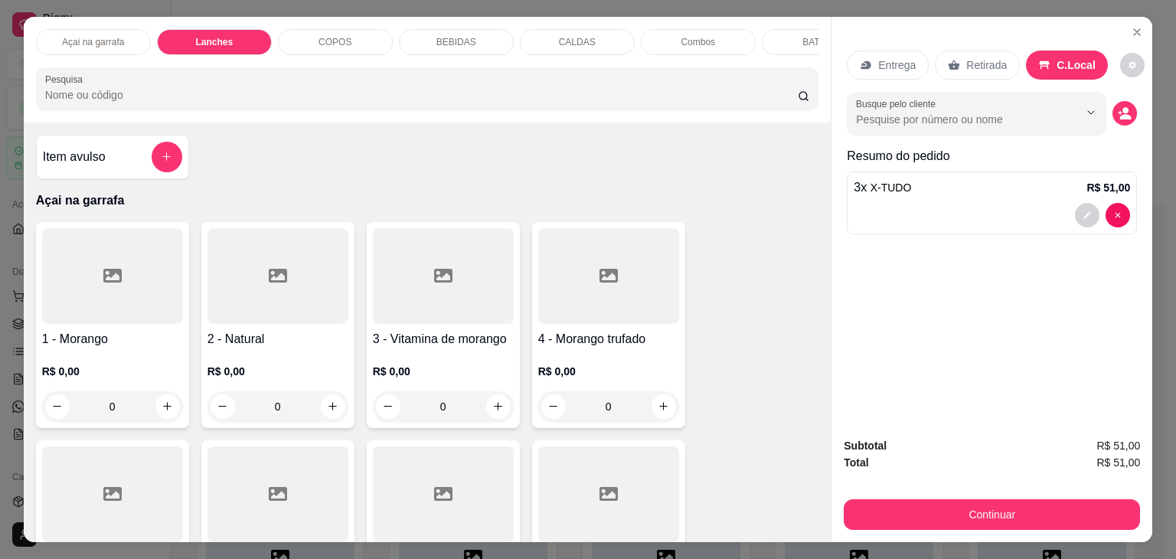
click at [441, 38] on p "BEBIDAS" at bounding box center [456, 42] width 40 height 12
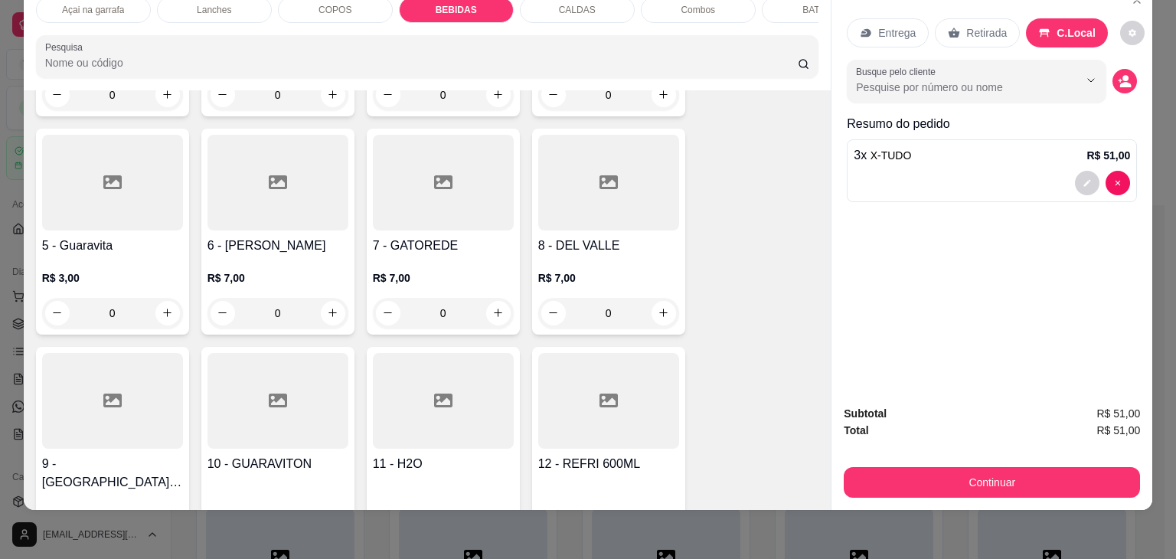
scroll to position [2744, 0]
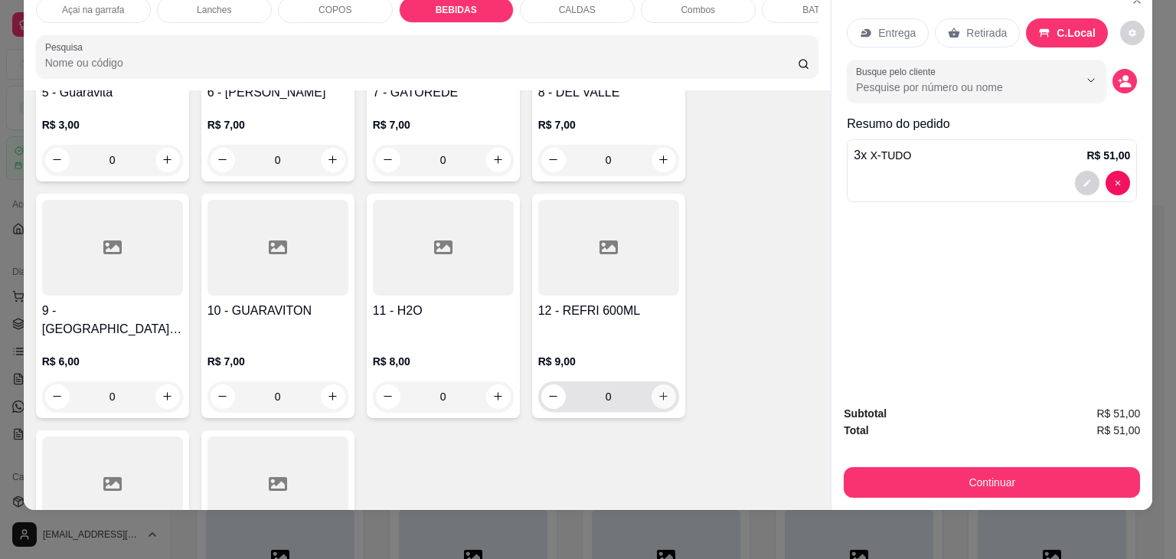
click at [658, 390] on icon "increase-product-quantity" at bounding box center [662, 395] width 11 height 11
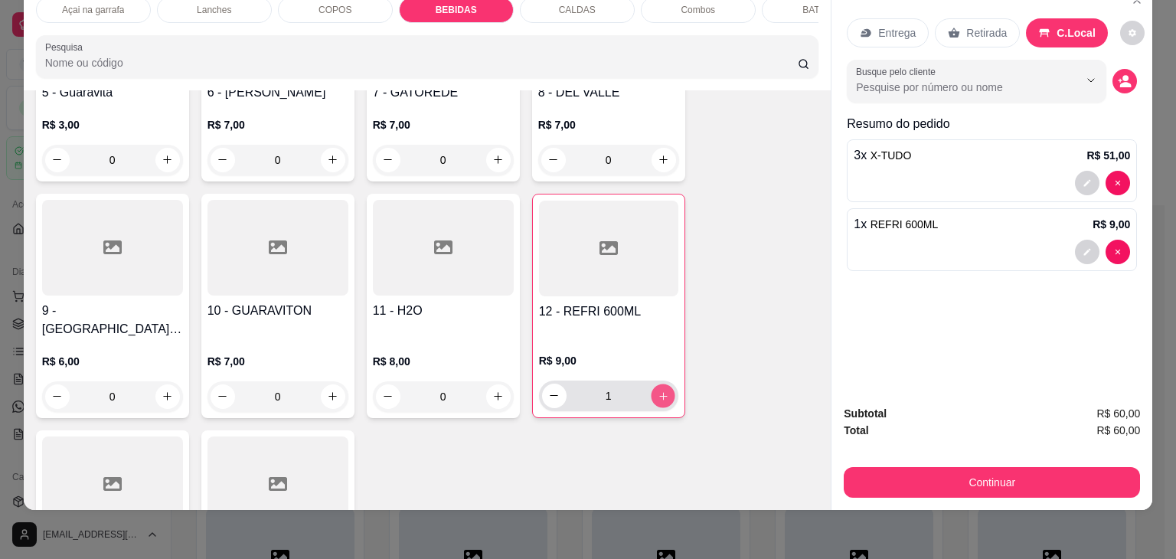
click at [658, 390] on icon "increase-product-quantity" at bounding box center [662, 395] width 11 height 11
type input "2"
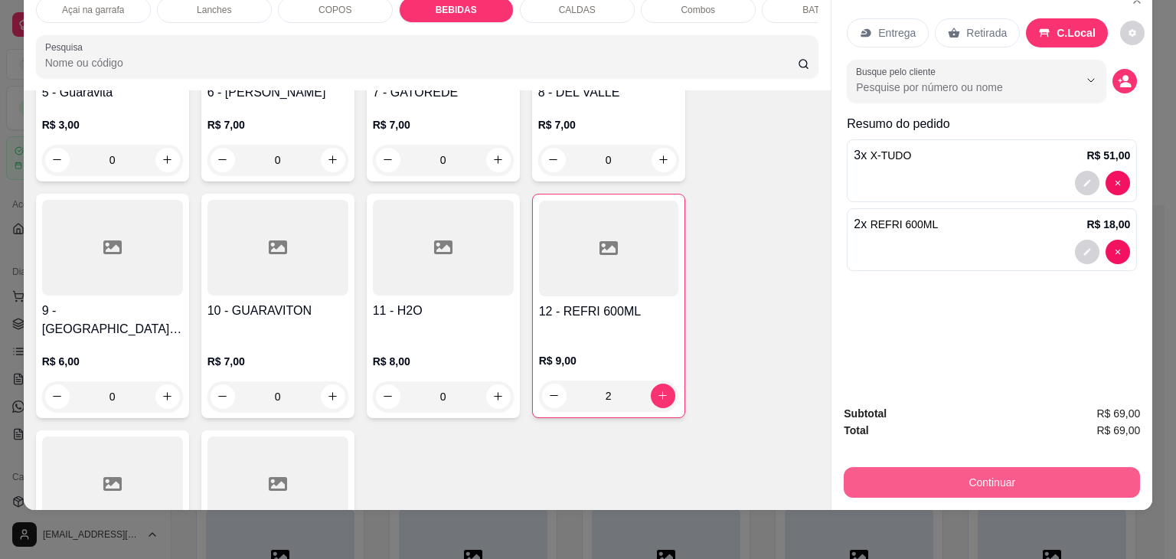
click at [958, 467] on button "Continuar" at bounding box center [991, 482] width 296 height 31
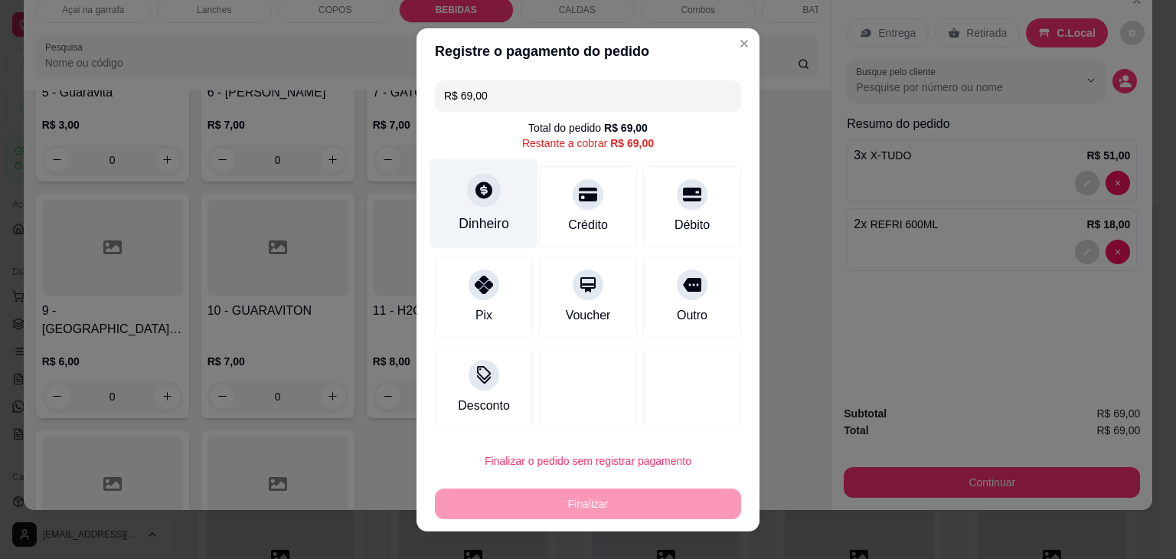
click at [474, 184] on icon at bounding box center [484, 190] width 20 height 20
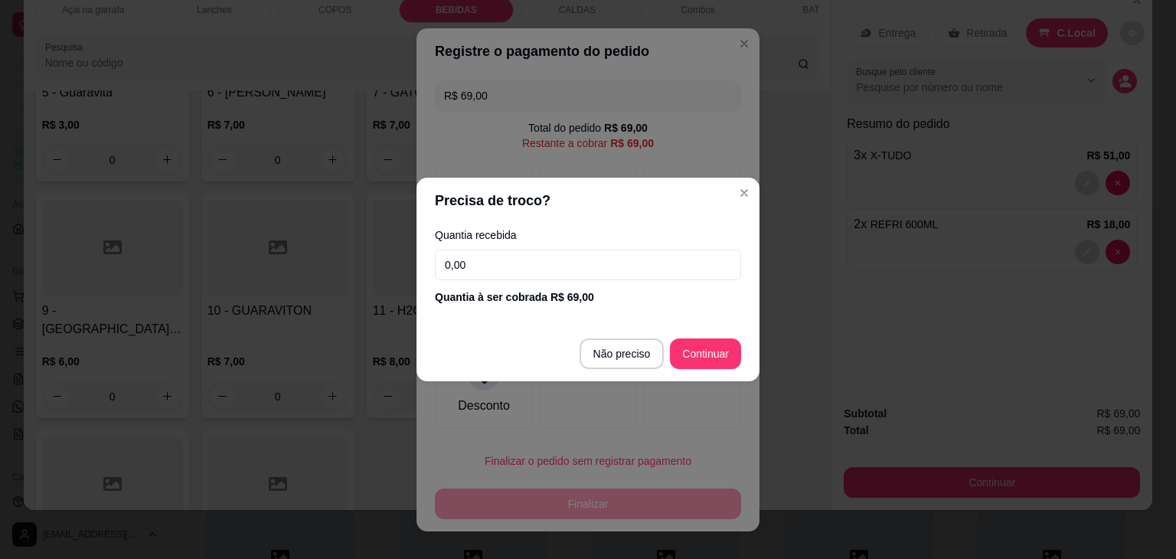
type input "R$ 0,00"
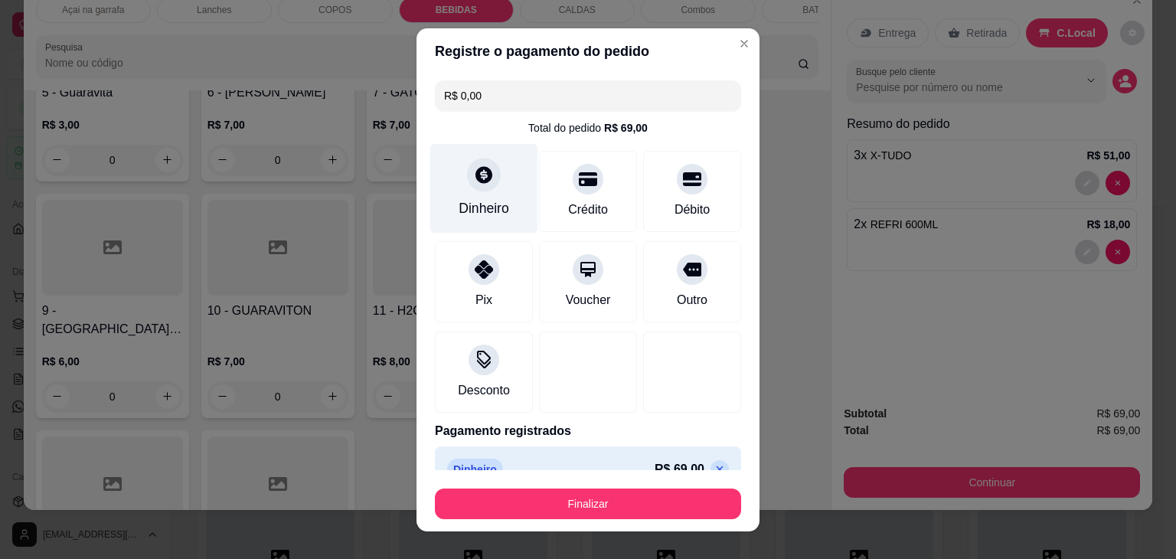
click at [471, 204] on div "Dinheiro" at bounding box center [483, 208] width 51 height 20
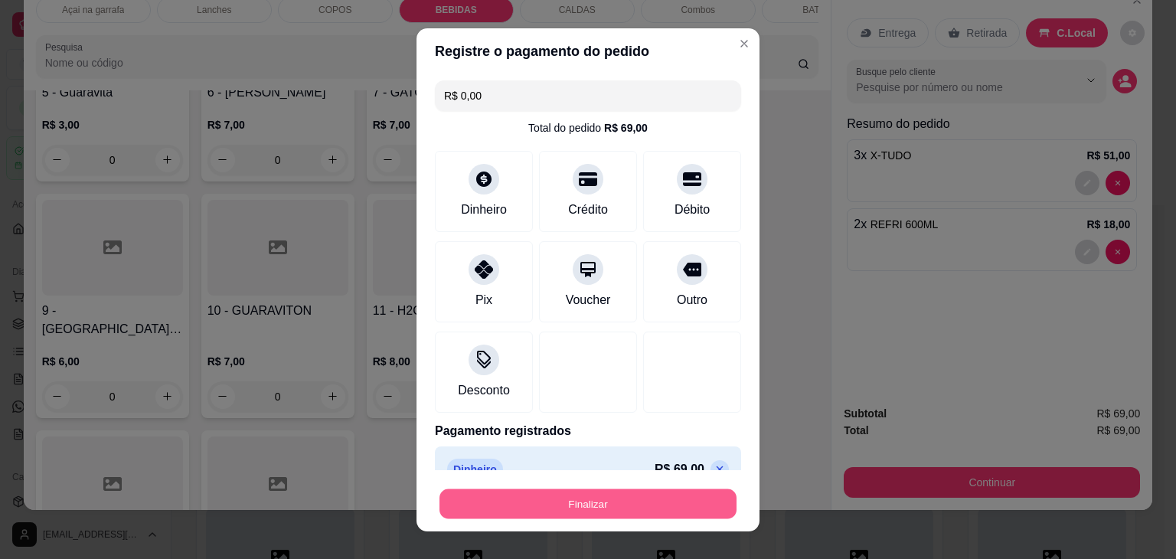
click at [642, 513] on button "Finalizar" at bounding box center [587, 503] width 297 height 30
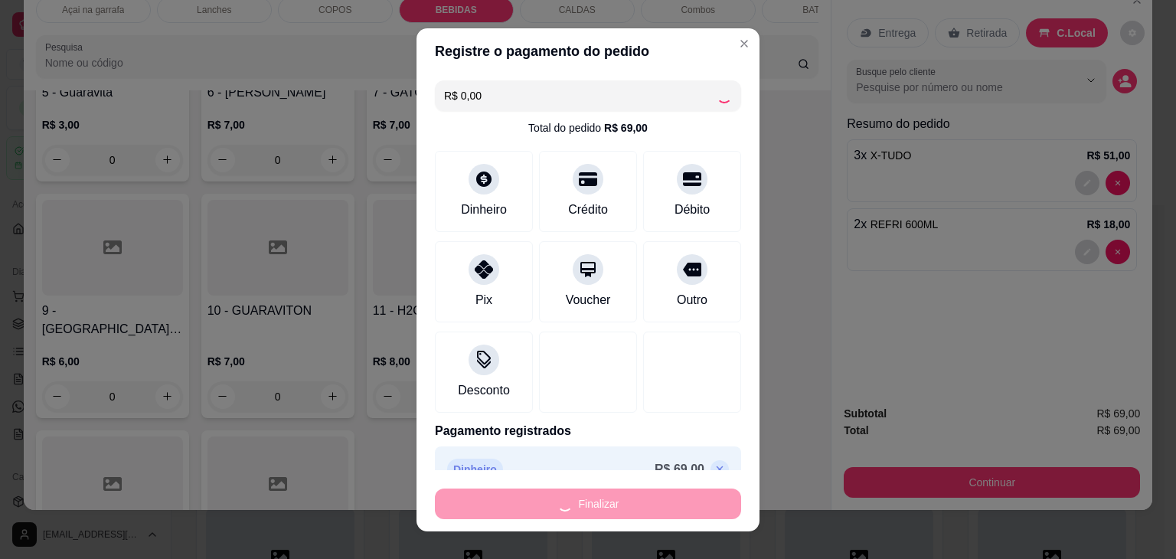
type input "0"
type input "-R$ 69,00"
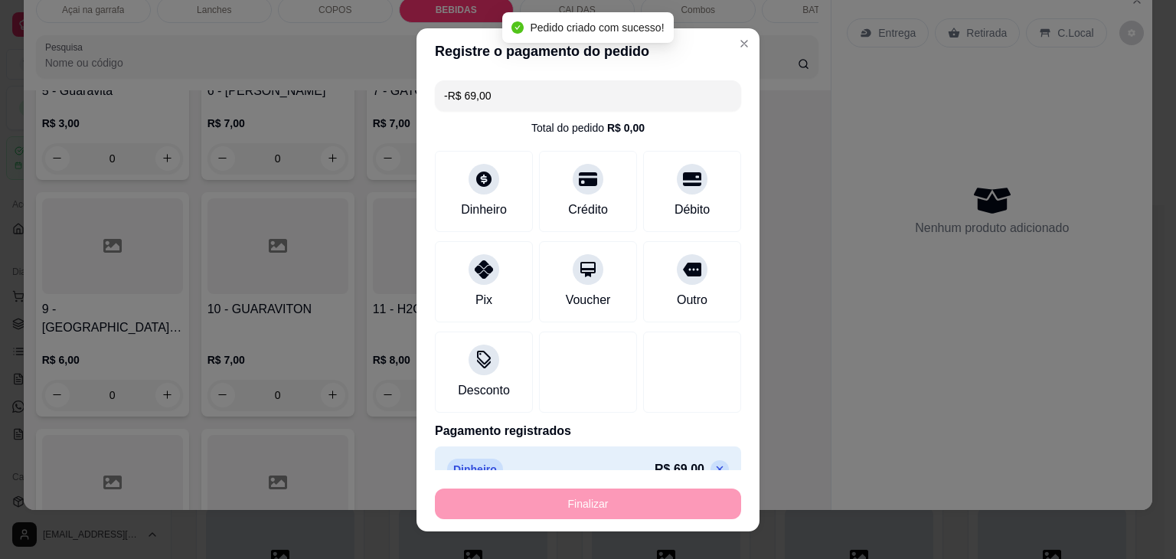
scroll to position [2743, 0]
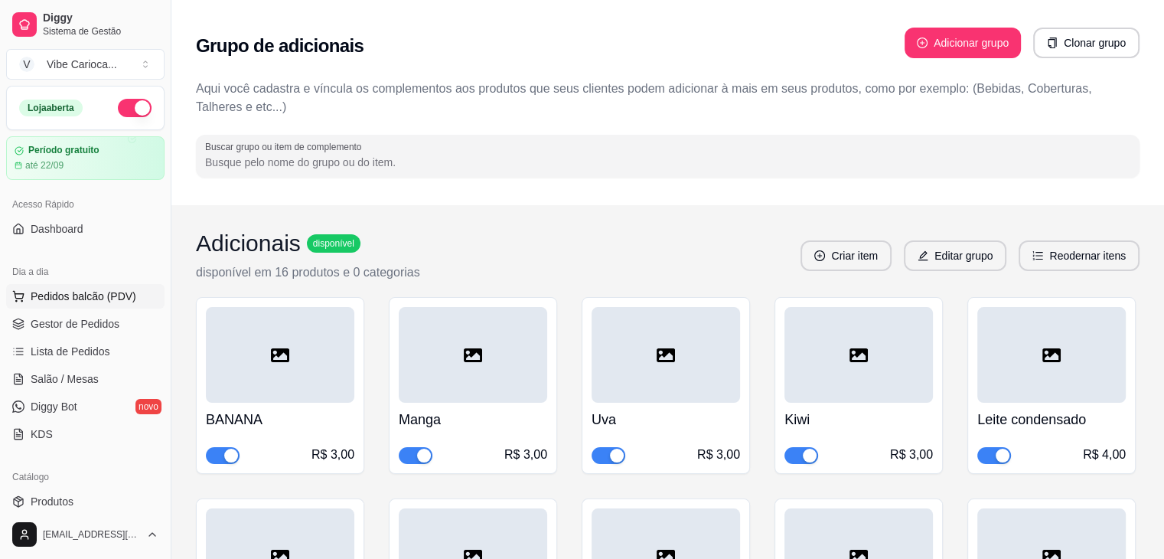
click at [50, 298] on span "Pedidos balcão (PDV)" at bounding box center [84, 296] width 106 height 15
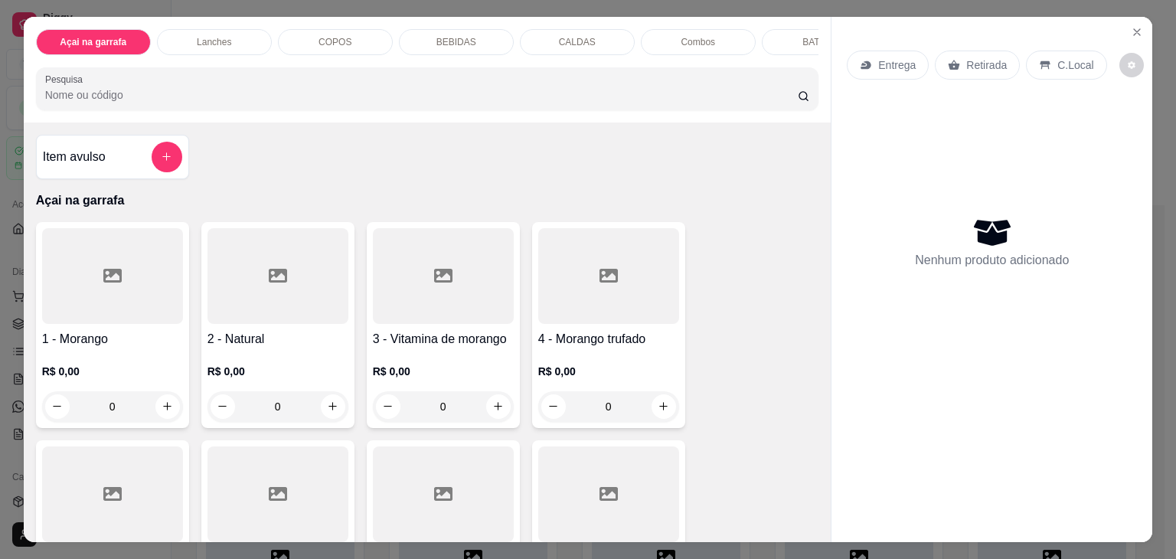
click at [698, 38] on p "Combos" at bounding box center [697, 42] width 34 height 12
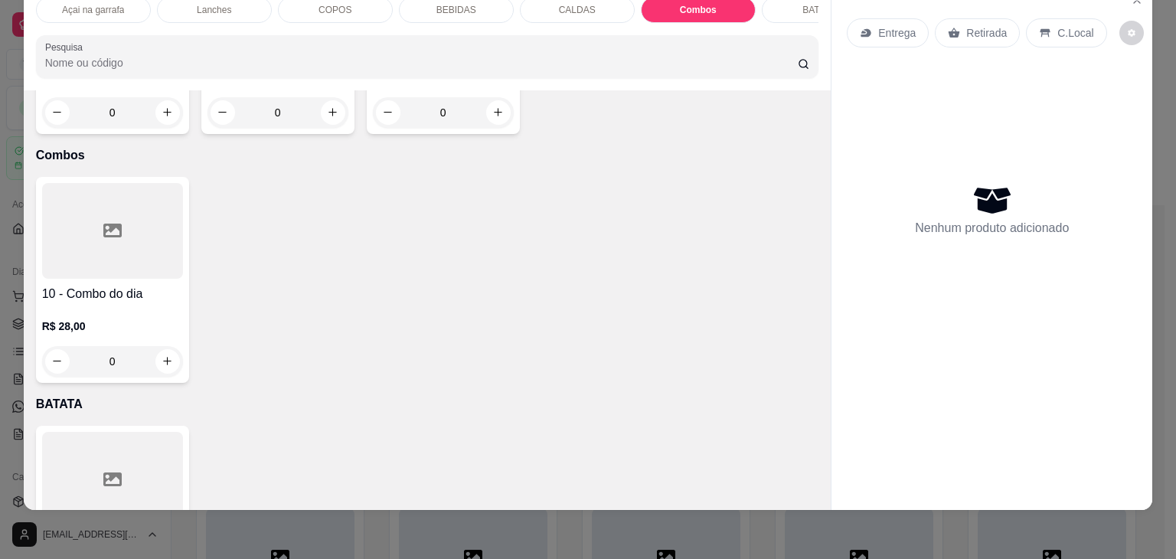
scroll to position [3619, 0]
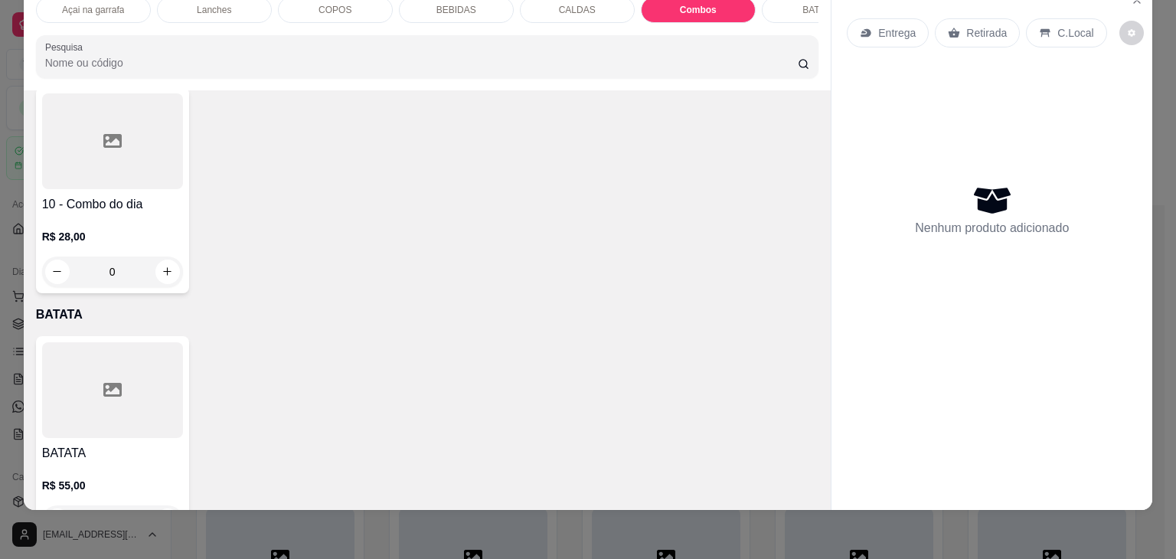
click at [159, 195] on h4 "10 - Combo do dia" at bounding box center [112, 204] width 141 height 18
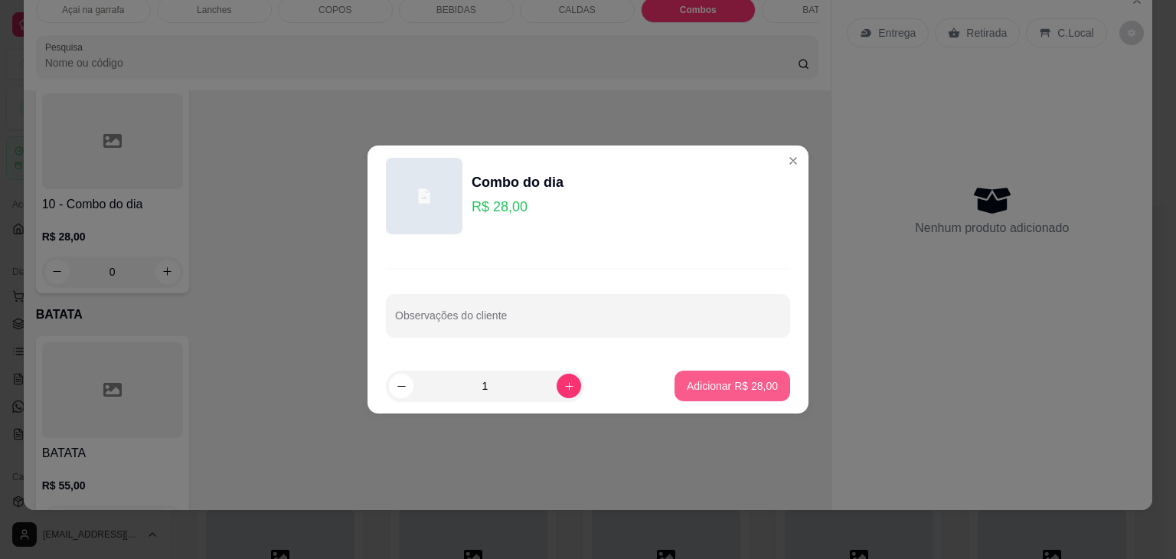
click at [748, 382] on p "Adicionar R$ 28,00" at bounding box center [732, 385] width 91 height 15
type input "1"
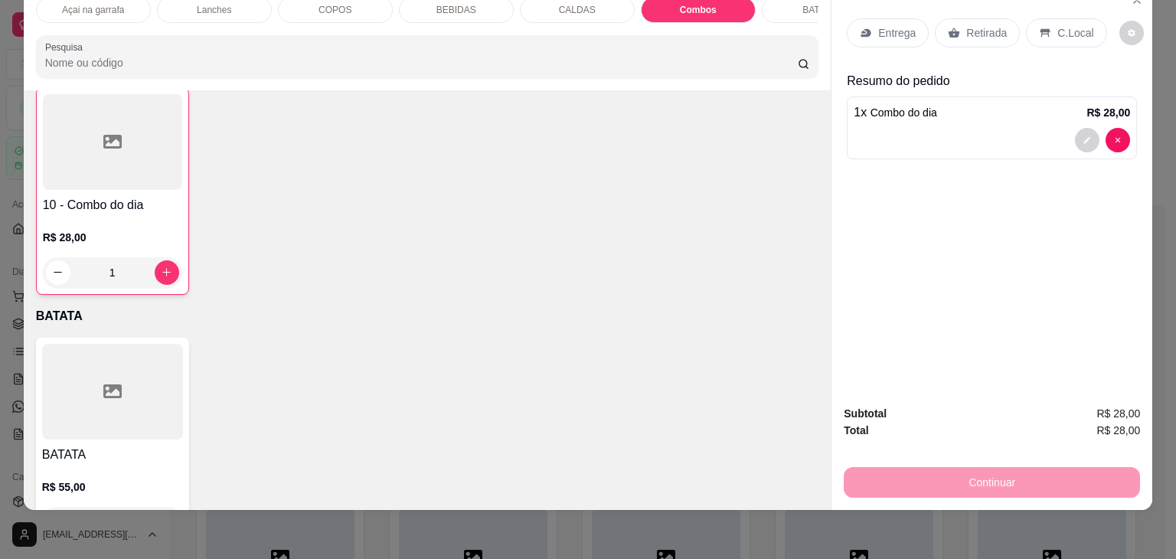
scroll to position [3620, 0]
click at [1066, 25] on p "C.Local" at bounding box center [1075, 32] width 36 height 15
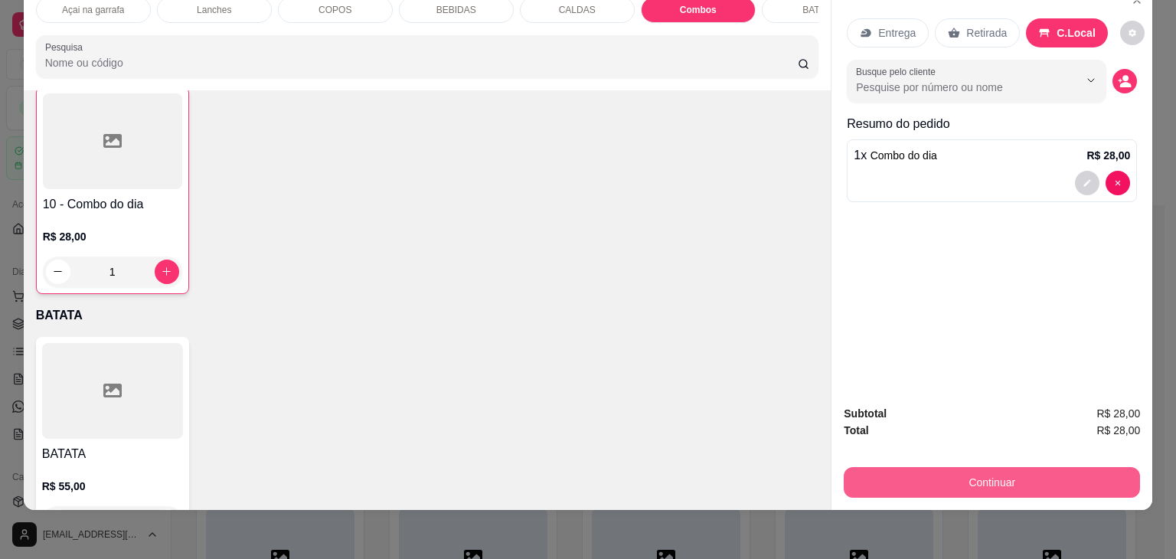
click at [895, 468] on button "Continuar" at bounding box center [991, 482] width 296 height 31
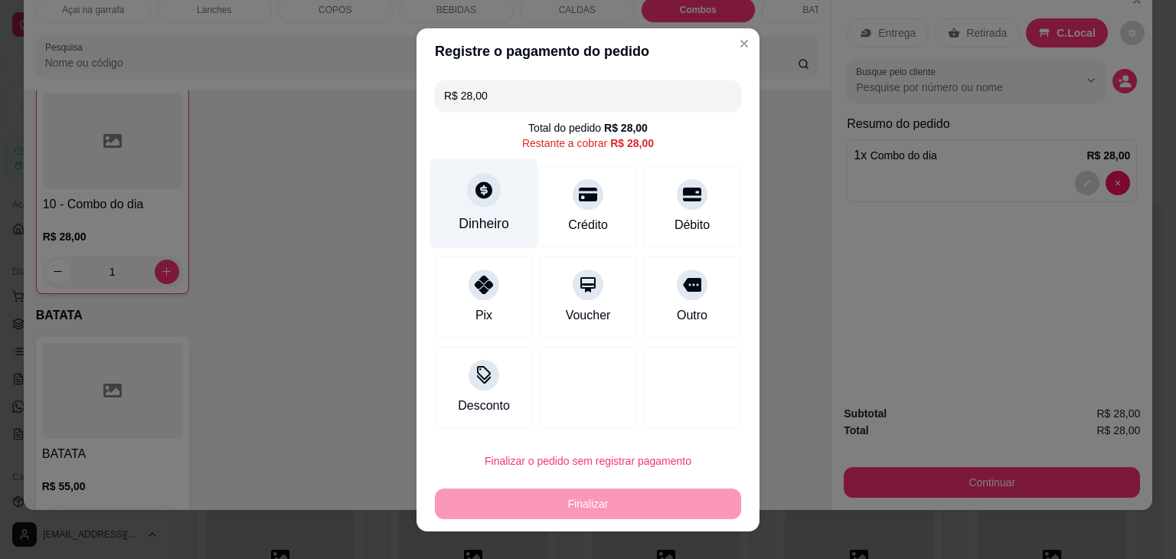
click at [471, 204] on div at bounding box center [484, 190] width 34 height 34
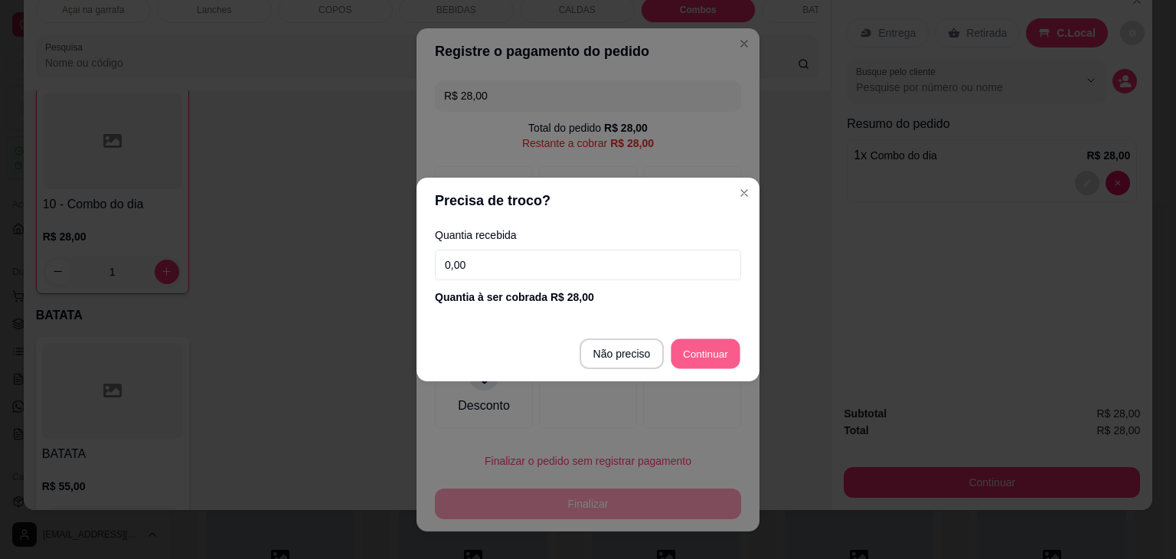
type input "R$ 0,00"
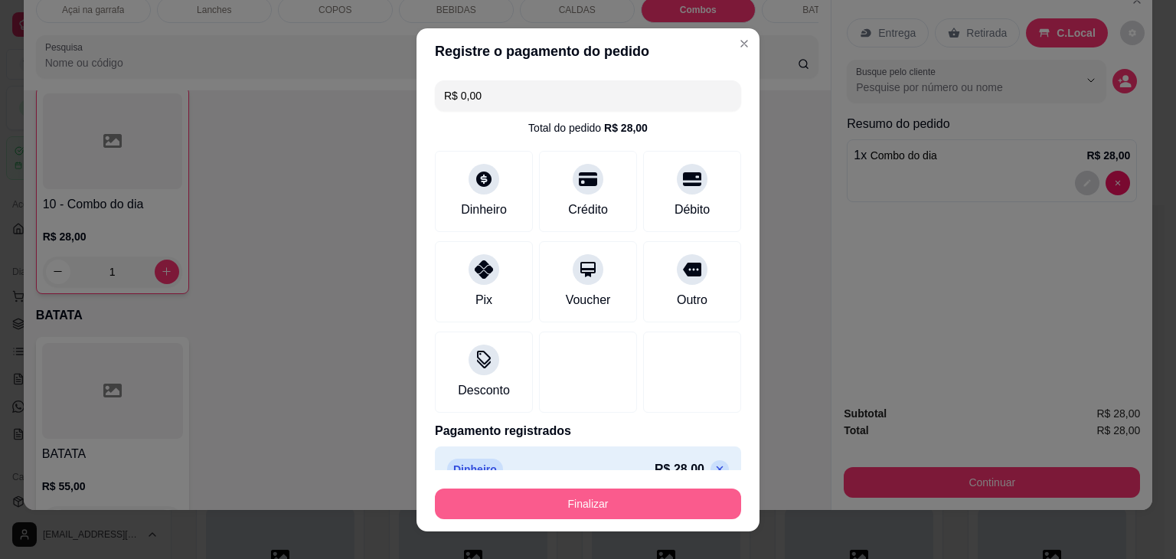
click at [611, 502] on button "Finalizar" at bounding box center [588, 503] width 306 height 31
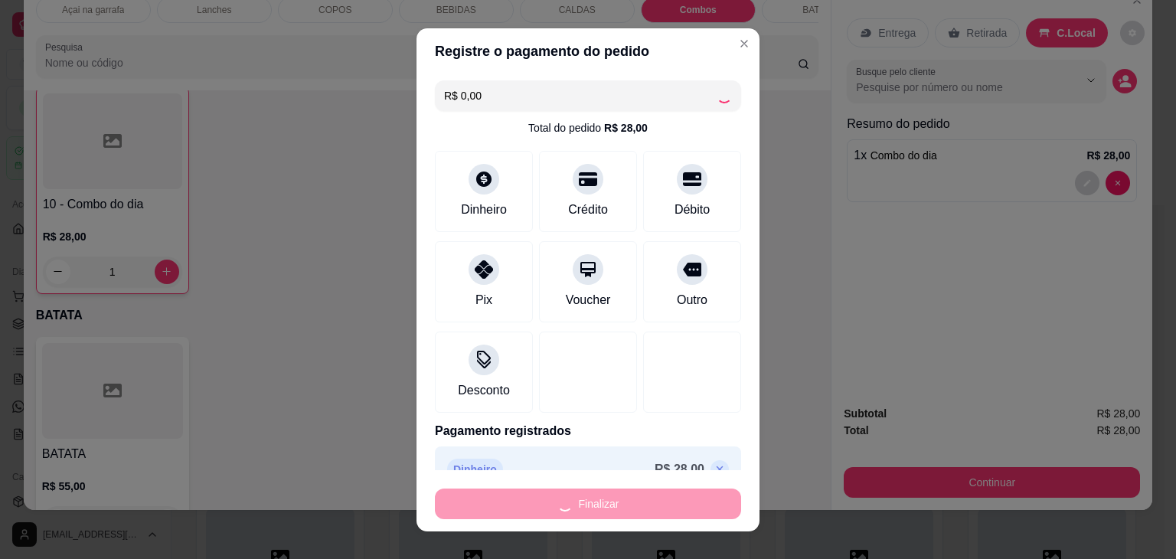
type input "0"
type input "-R$ 28,00"
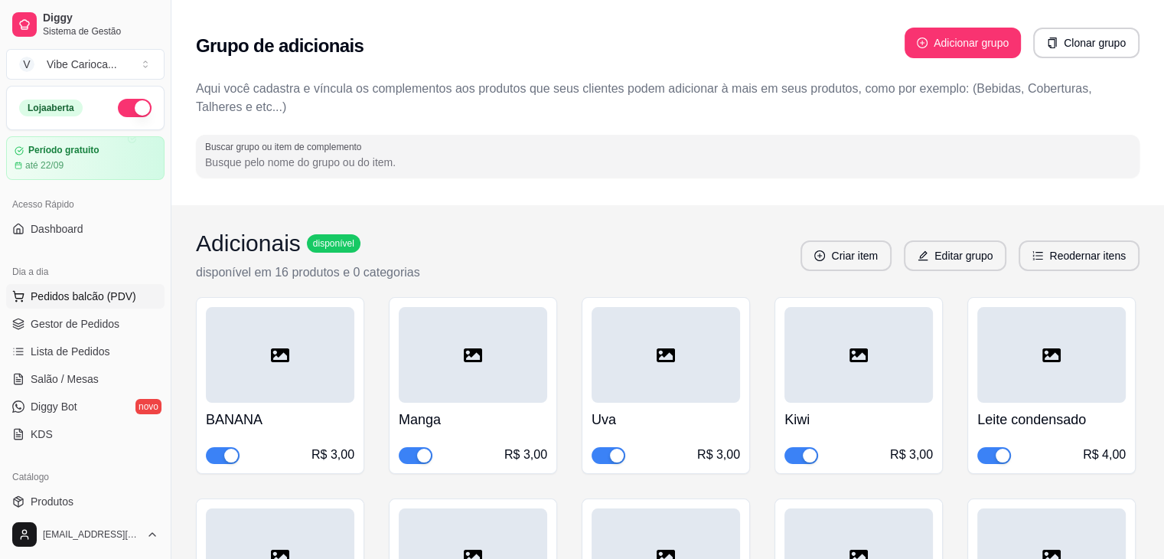
click at [104, 296] on span "Pedidos balcão (PDV)" at bounding box center [84, 296] width 106 height 15
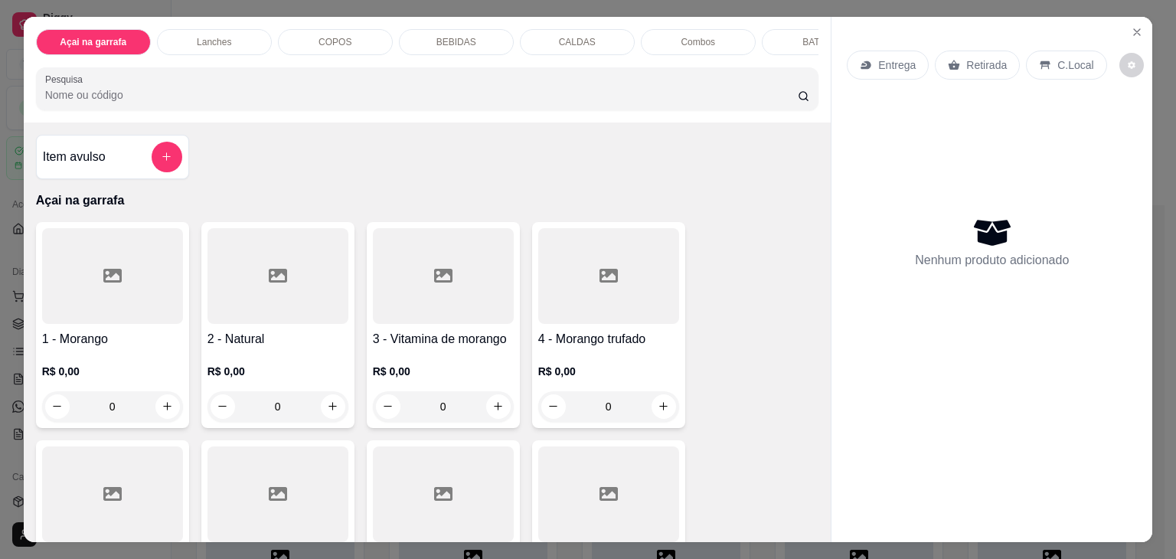
click at [294, 37] on div "COPOS" at bounding box center [335, 42] width 115 height 26
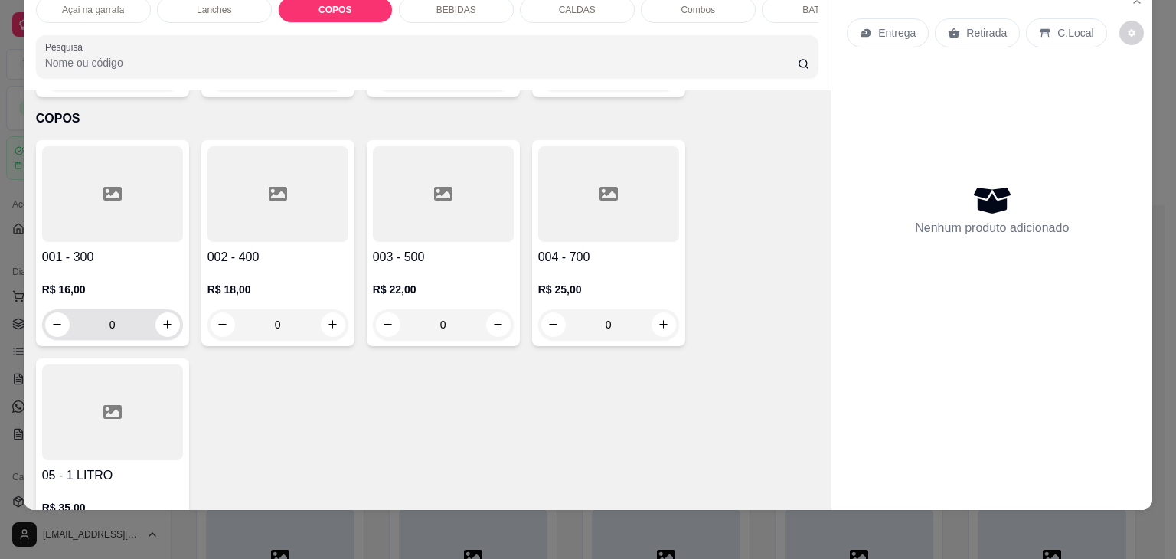
click at [166, 312] on button "increase-product-quantity" at bounding box center [167, 324] width 24 height 24
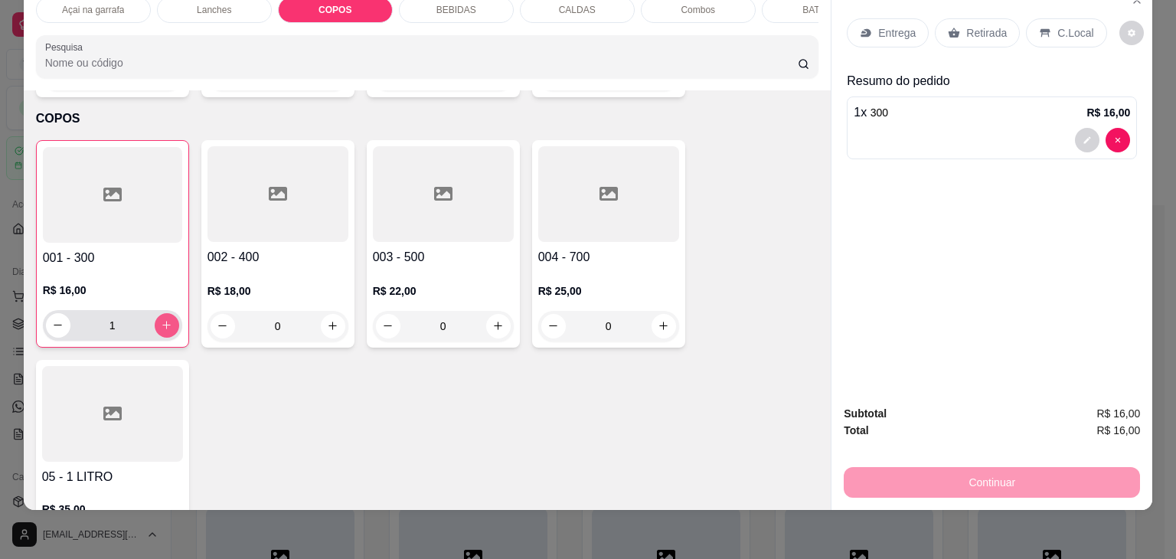
click at [165, 319] on icon "increase-product-quantity" at bounding box center [166, 324] width 11 height 11
type input "2"
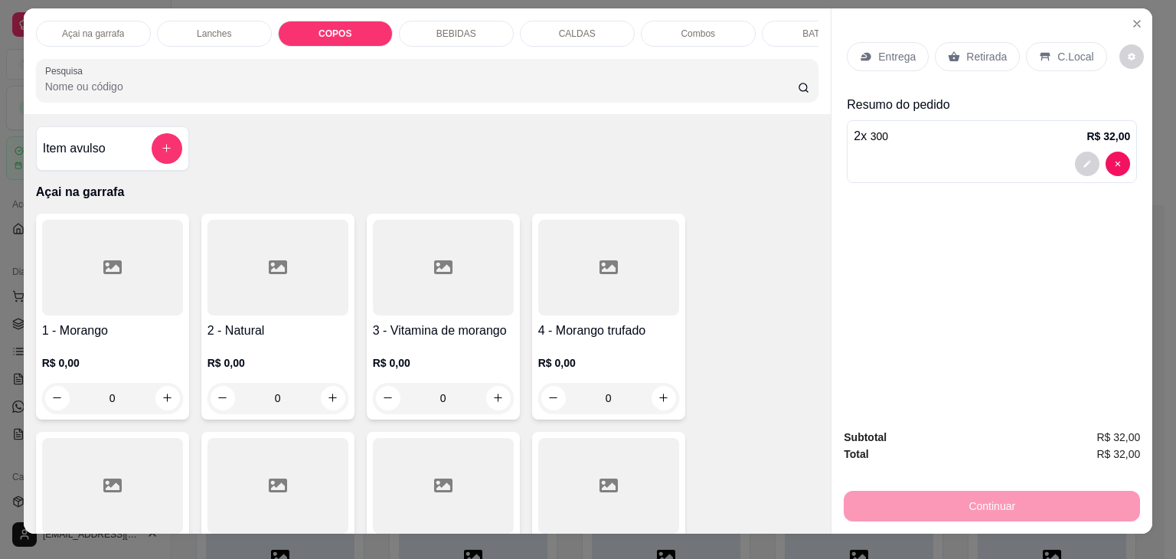
scroll to position [0, 0]
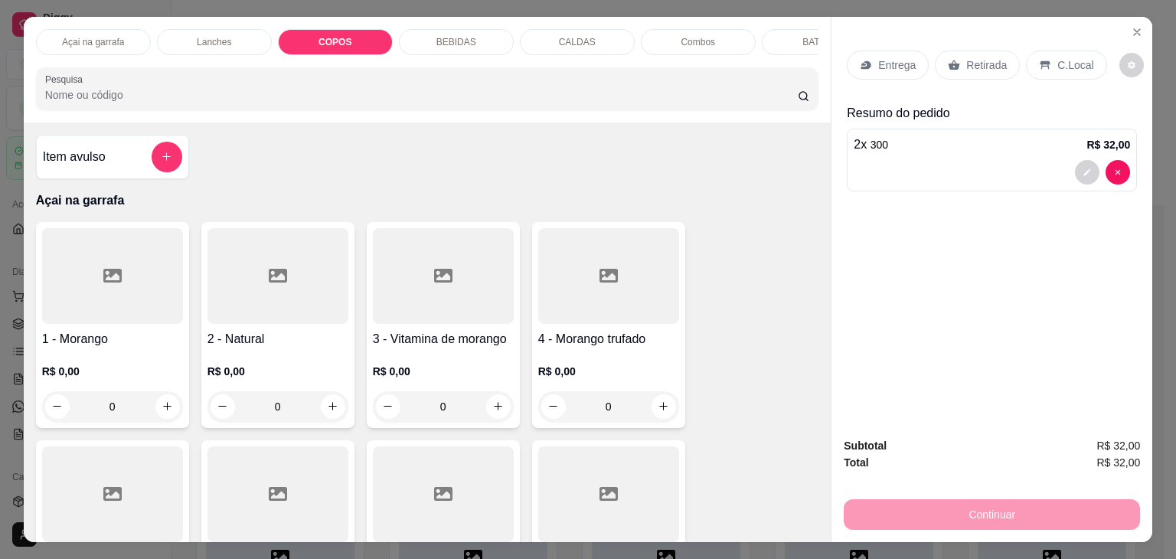
click at [1026, 61] on div "C.Local" at bounding box center [1066, 65] width 80 height 29
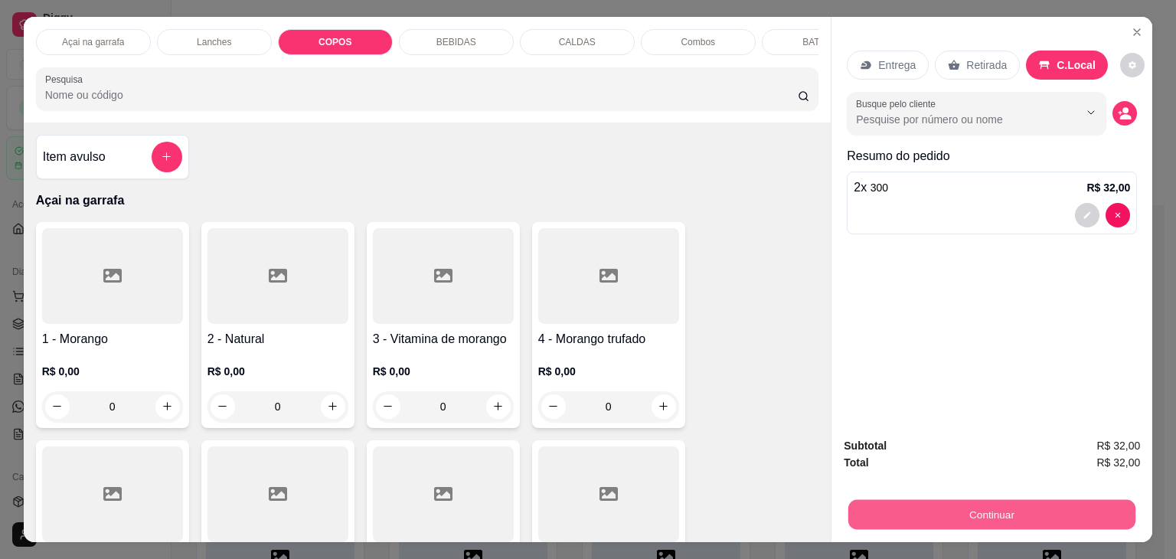
click at [930, 518] on button "Continuar" at bounding box center [991, 515] width 287 height 30
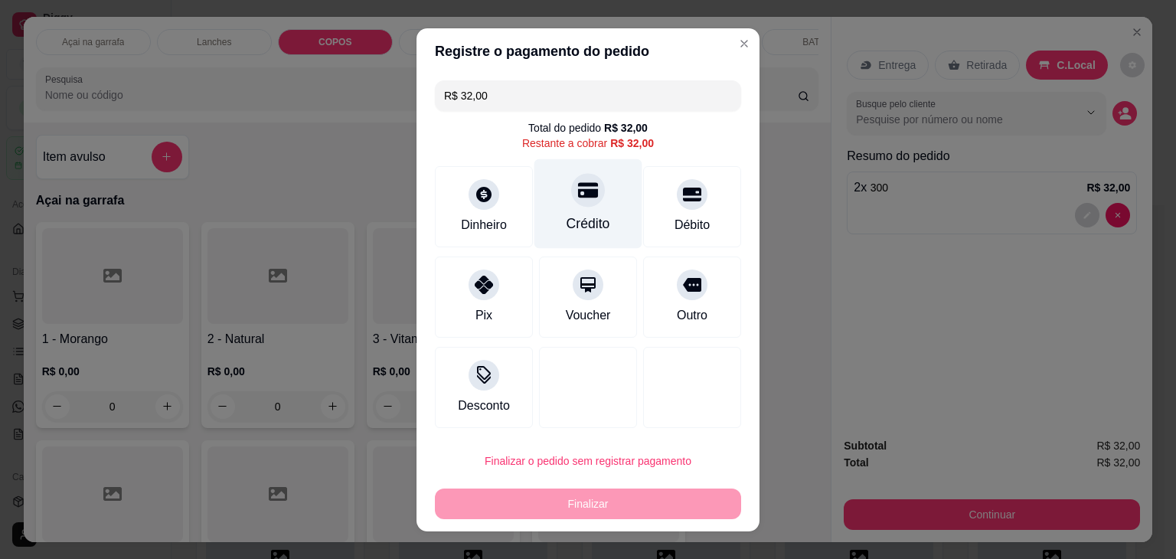
click at [552, 210] on div "Crédito" at bounding box center [588, 203] width 108 height 90
type input "R$ 0,00"
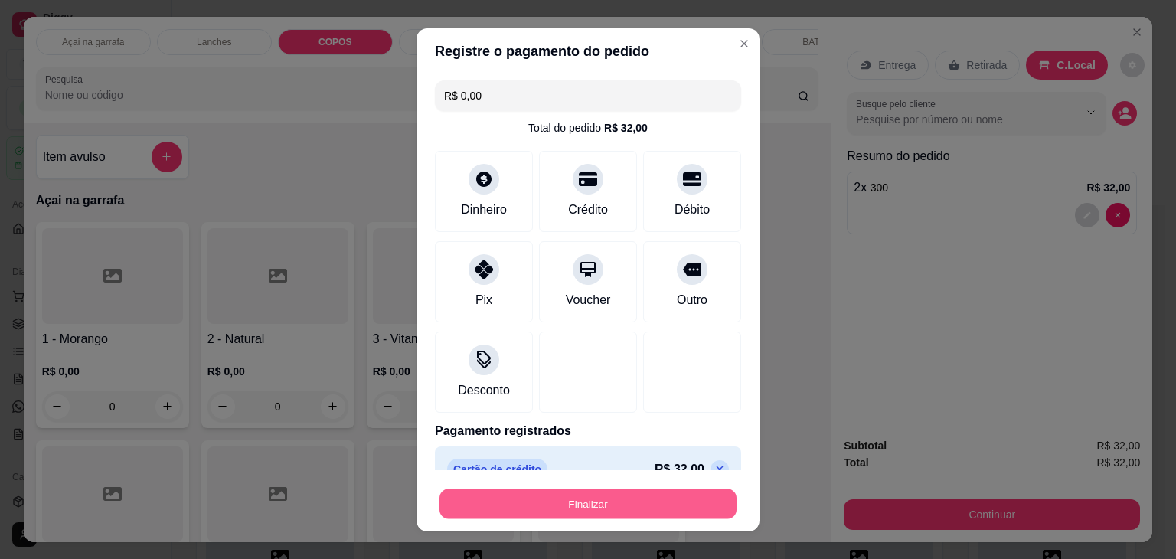
click at [592, 506] on button "Finalizar" at bounding box center [587, 503] width 297 height 30
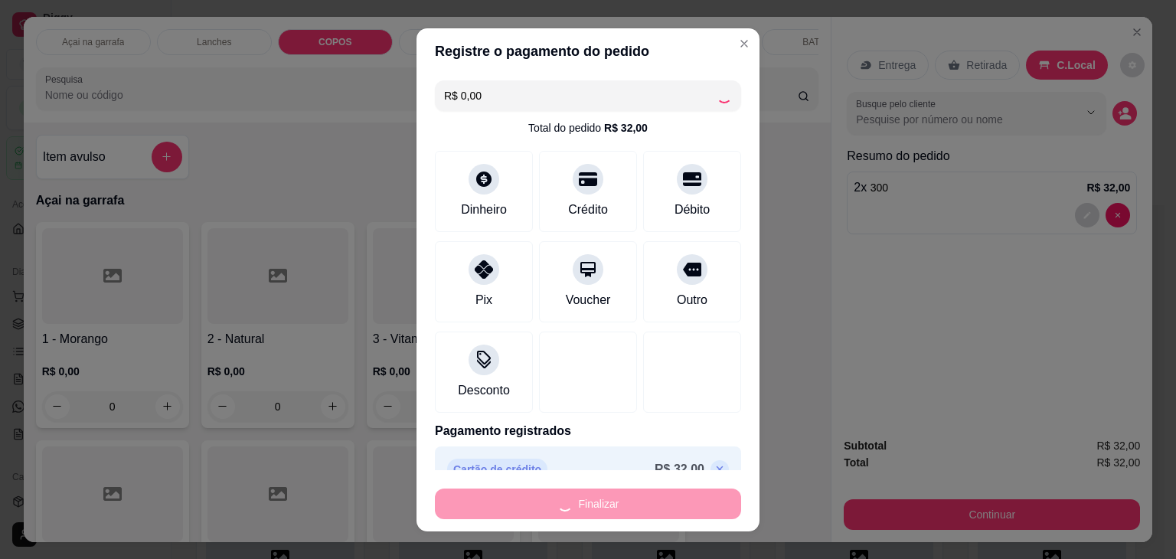
type input "0"
type input "-R$ 32,00"
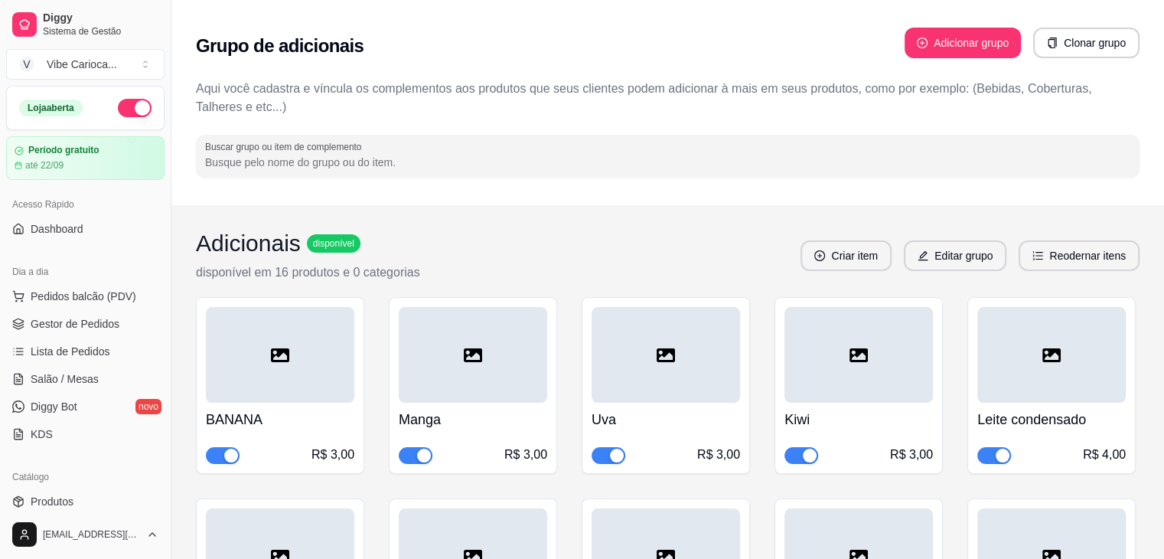
click at [73, 280] on div "Dia a dia" at bounding box center [85, 271] width 158 height 24
click at [72, 287] on button "Pedidos balcão (PDV)" at bounding box center [85, 296] width 158 height 24
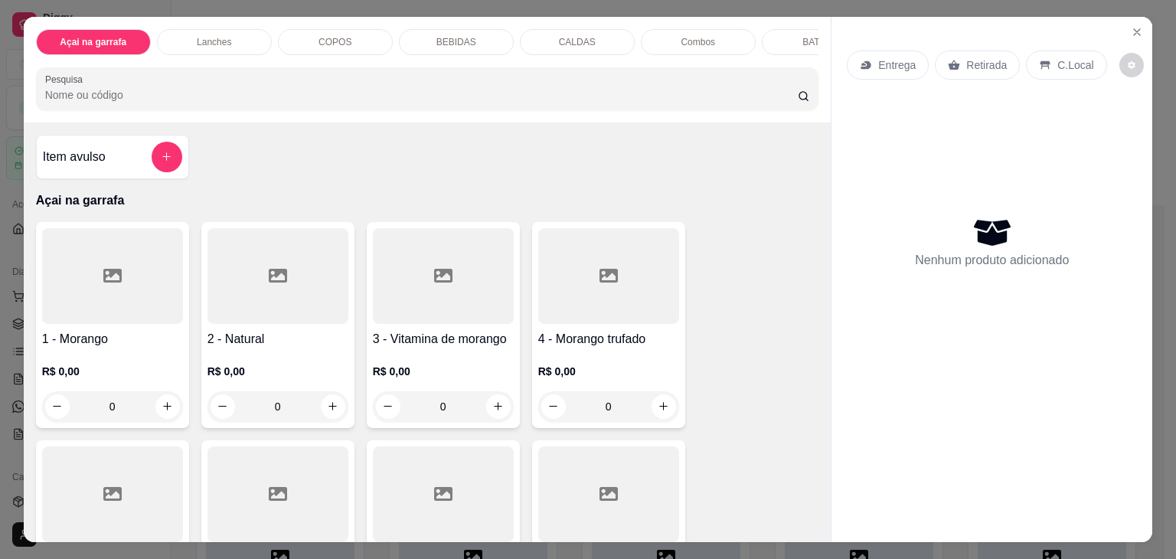
click at [318, 38] on p "COPOS" at bounding box center [334, 42] width 33 height 12
click at [295, 35] on div "COPOS" at bounding box center [335, 42] width 115 height 26
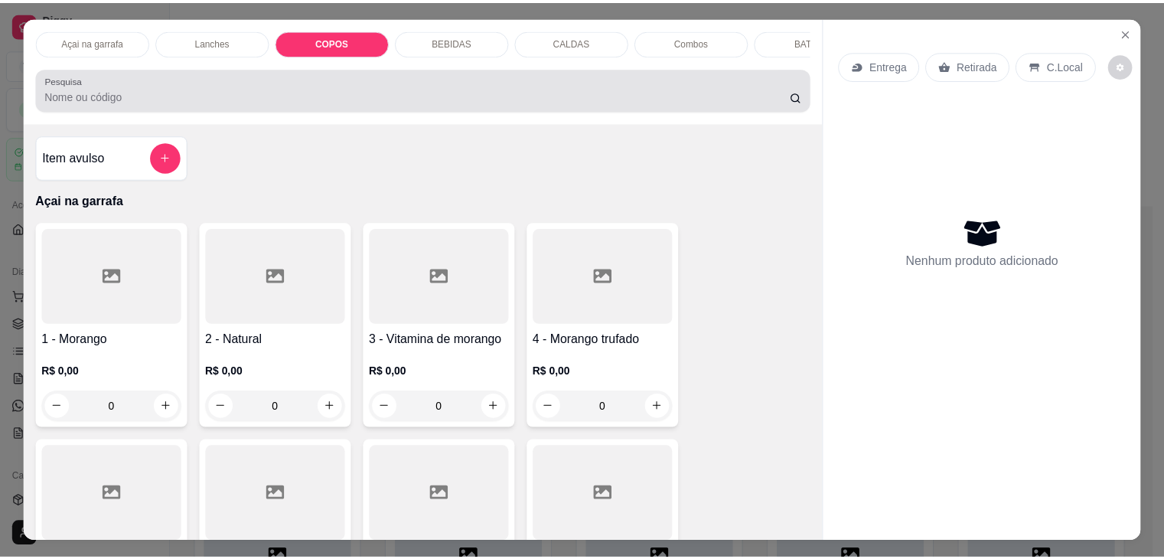
scroll to position [38, 0]
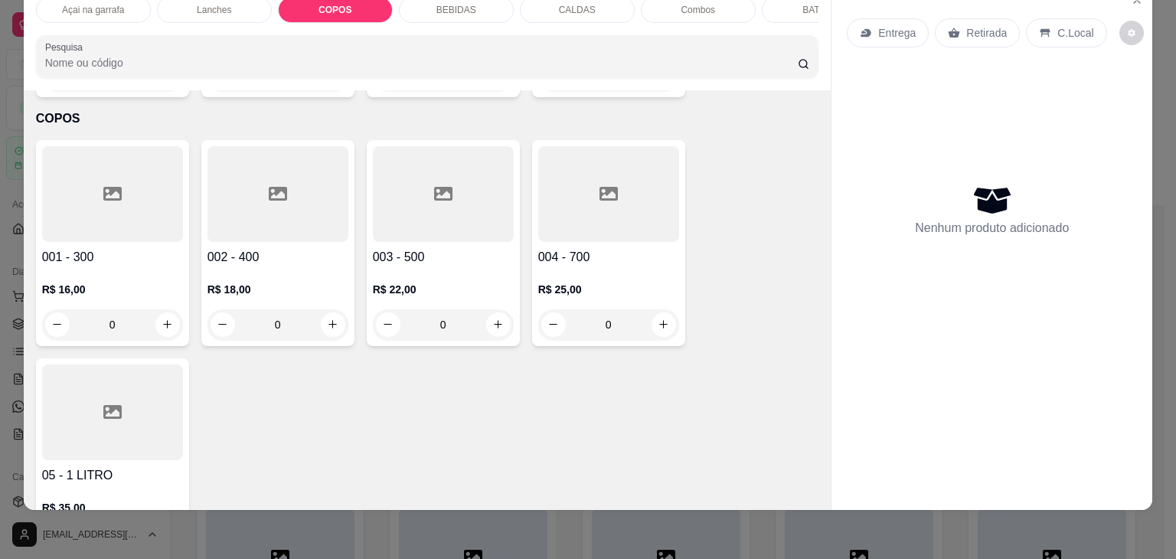
click at [283, 203] on div at bounding box center [277, 194] width 141 height 96
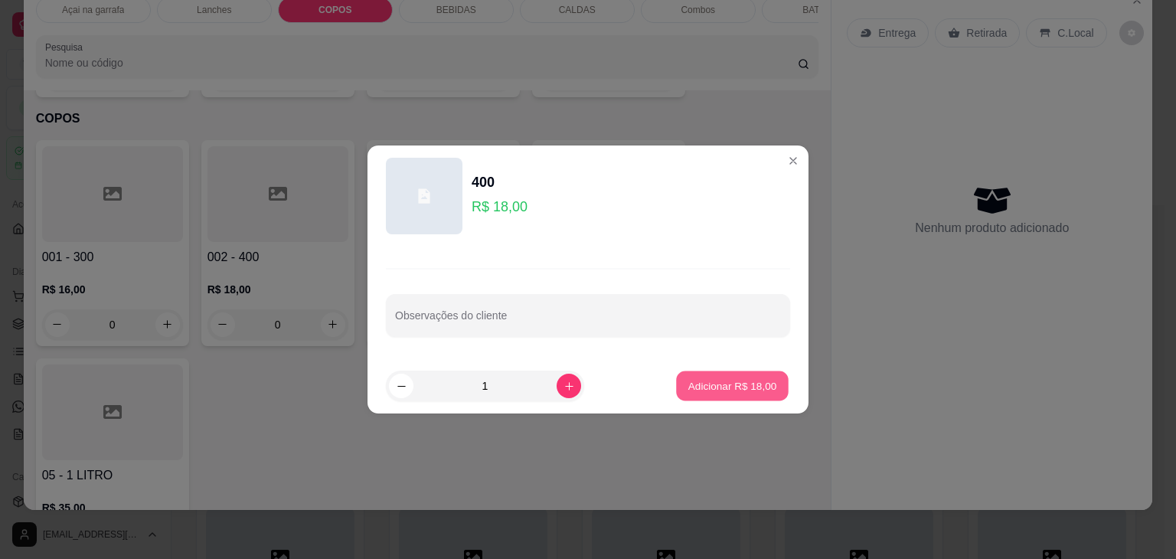
click at [722, 396] on button "Adicionar R$ 18,00" at bounding box center [732, 386] width 113 height 30
type input "1"
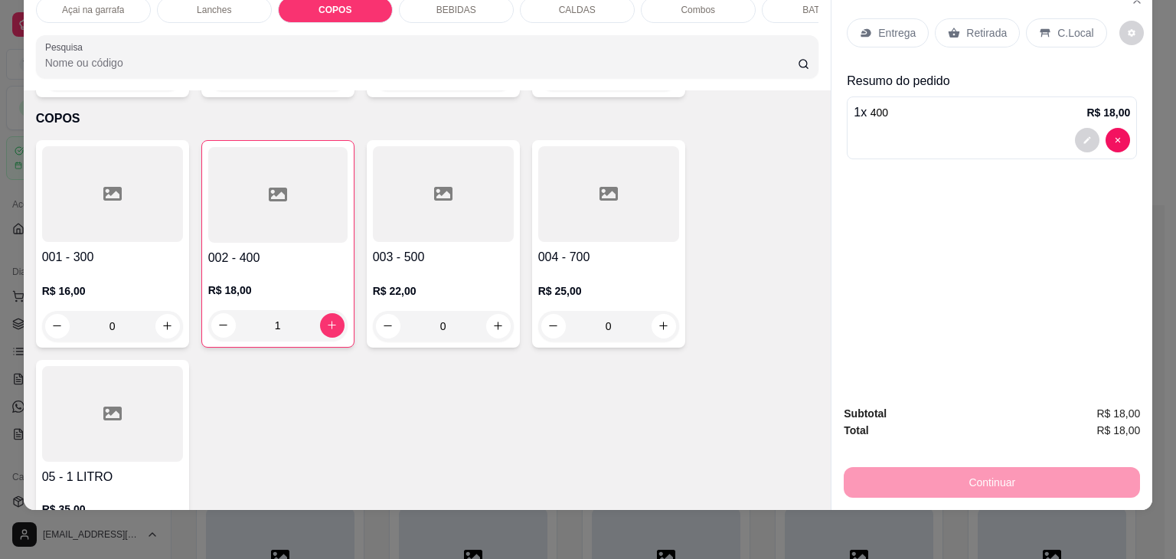
click at [1073, 25] on p "C.Local" at bounding box center [1075, 32] width 36 height 15
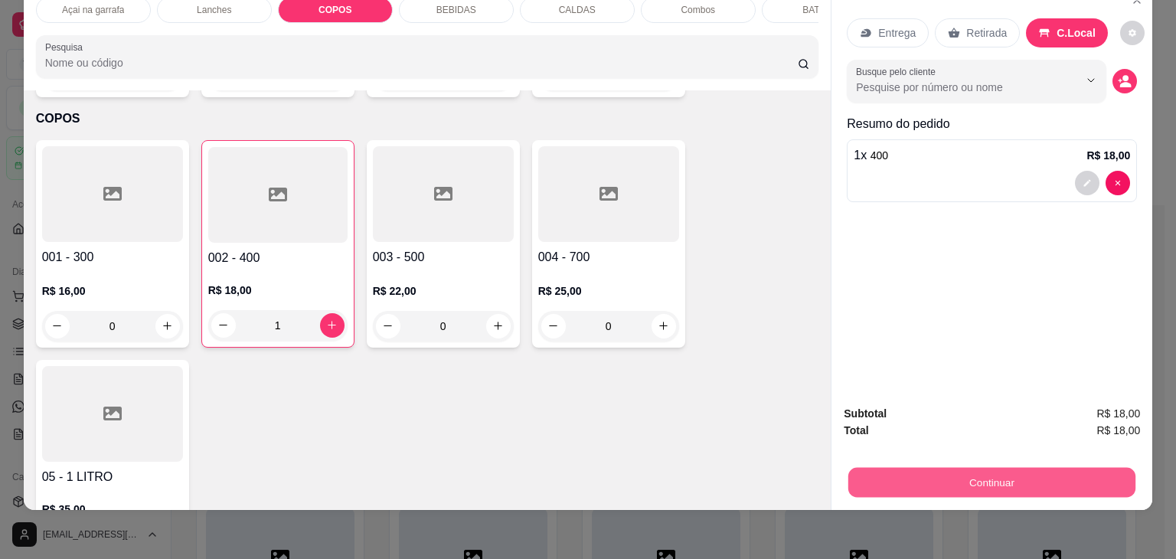
click at [977, 468] on button "Continuar" at bounding box center [991, 483] width 287 height 30
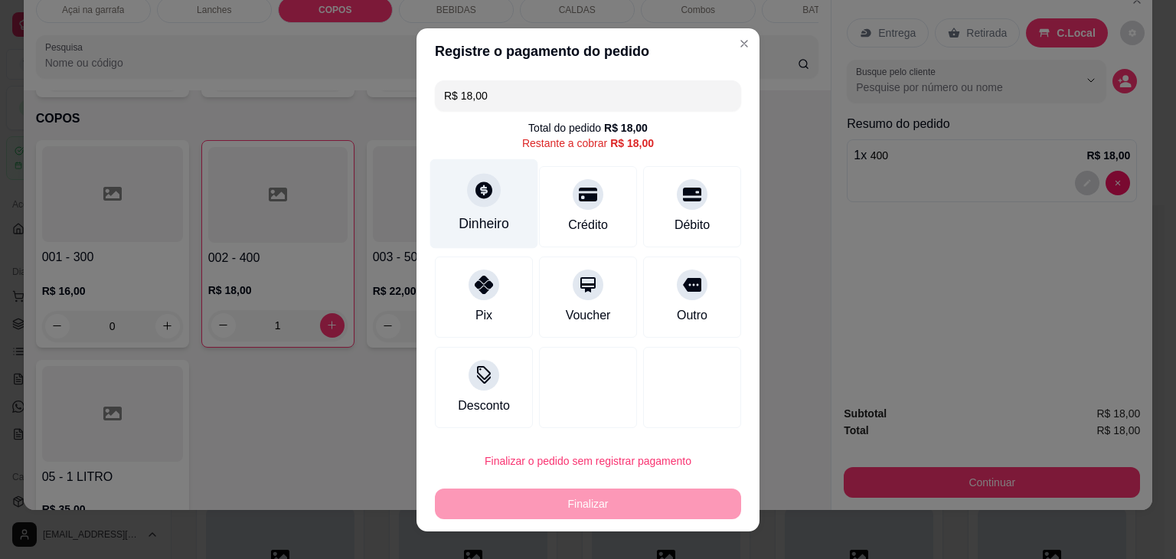
click at [435, 203] on div "Dinheiro" at bounding box center [484, 203] width 108 height 90
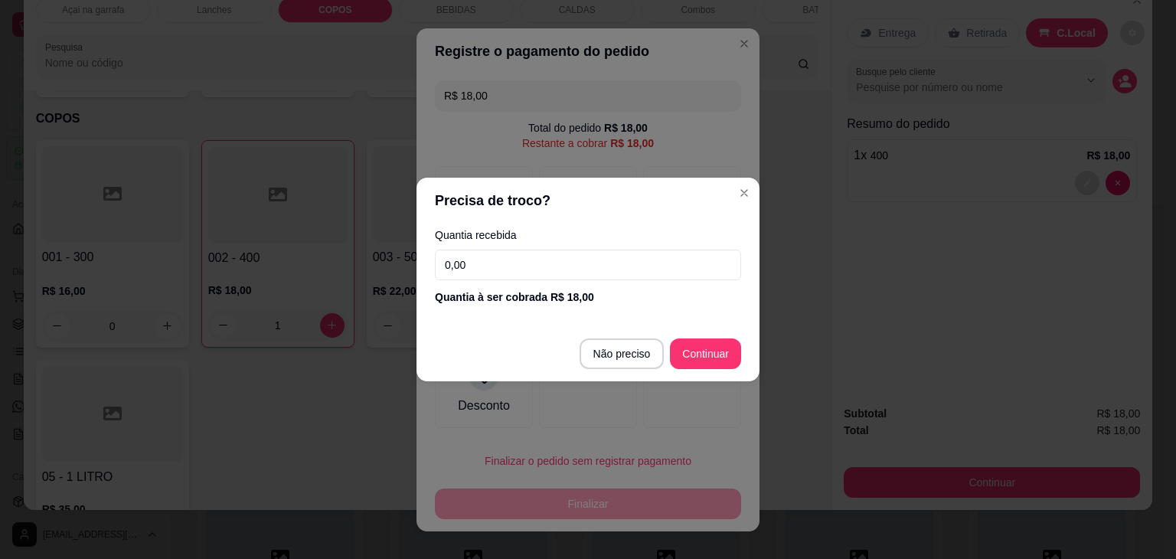
click at [637, 264] on input "0,00" at bounding box center [588, 265] width 306 height 31
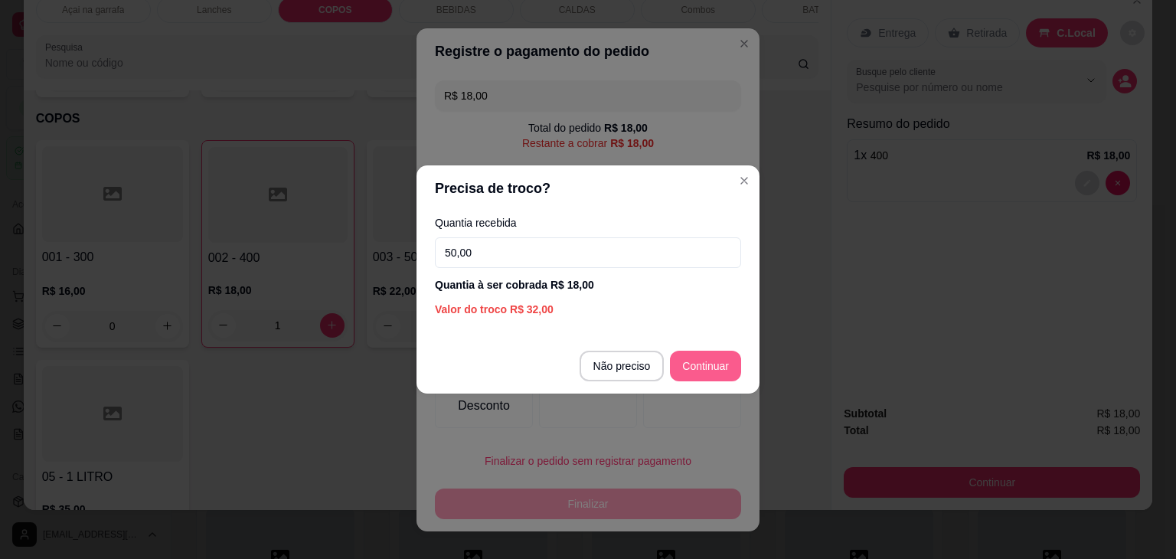
type input "50,00"
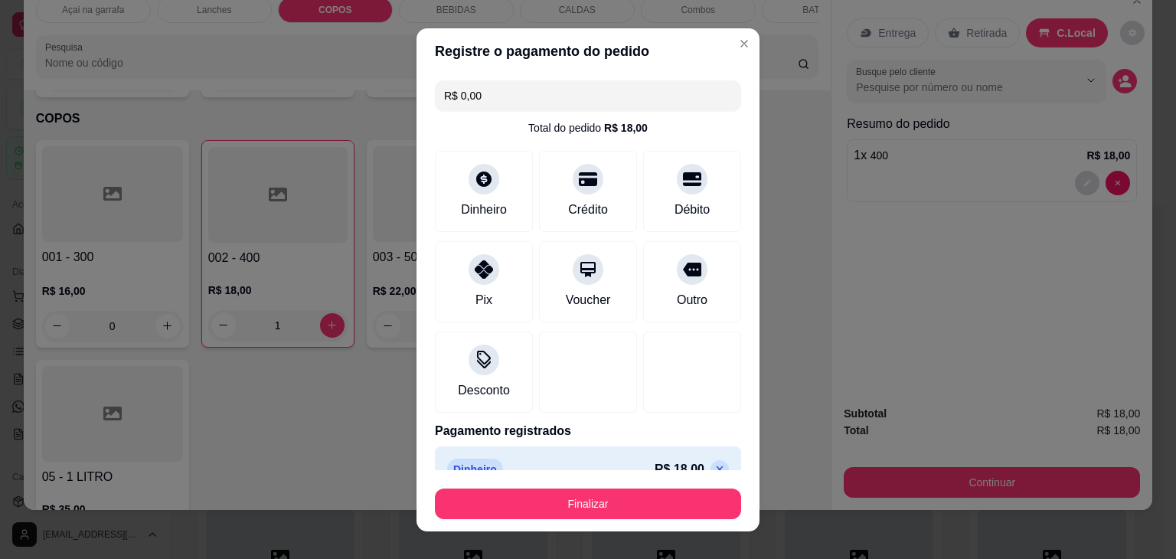
type input "R$ 0,00"
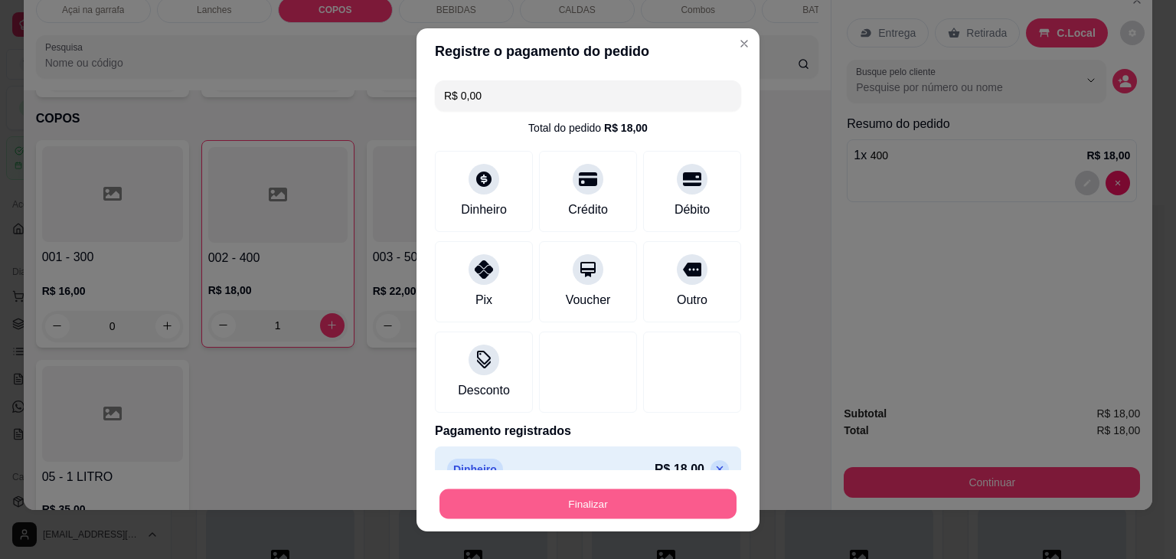
click at [626, 516] on button "Finalizar" at bounding box center [587, 503] width 297 height 30
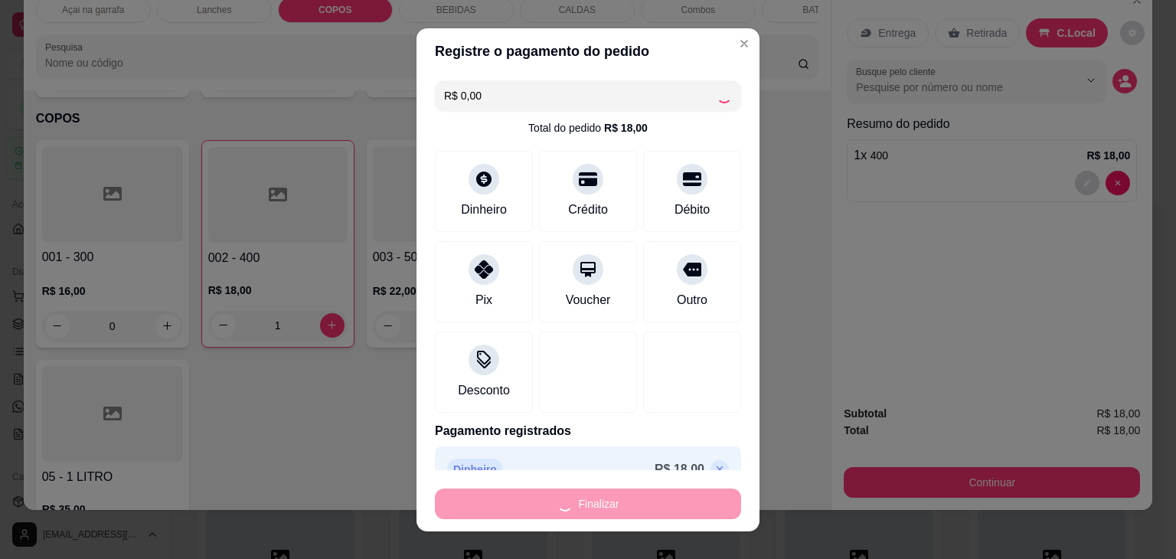
type input "0"
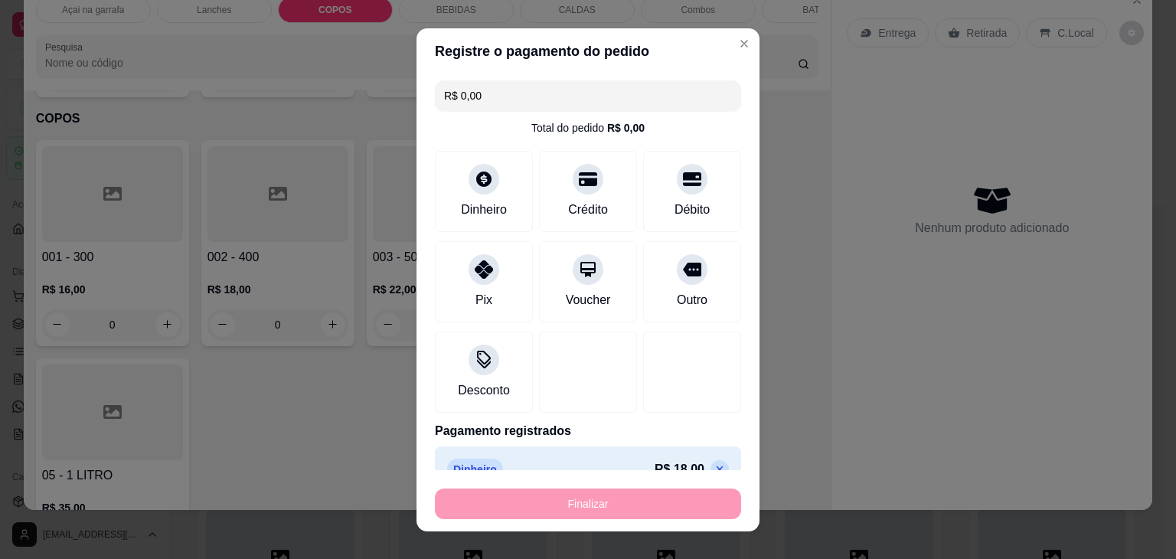
type input "-R$ 18,00"
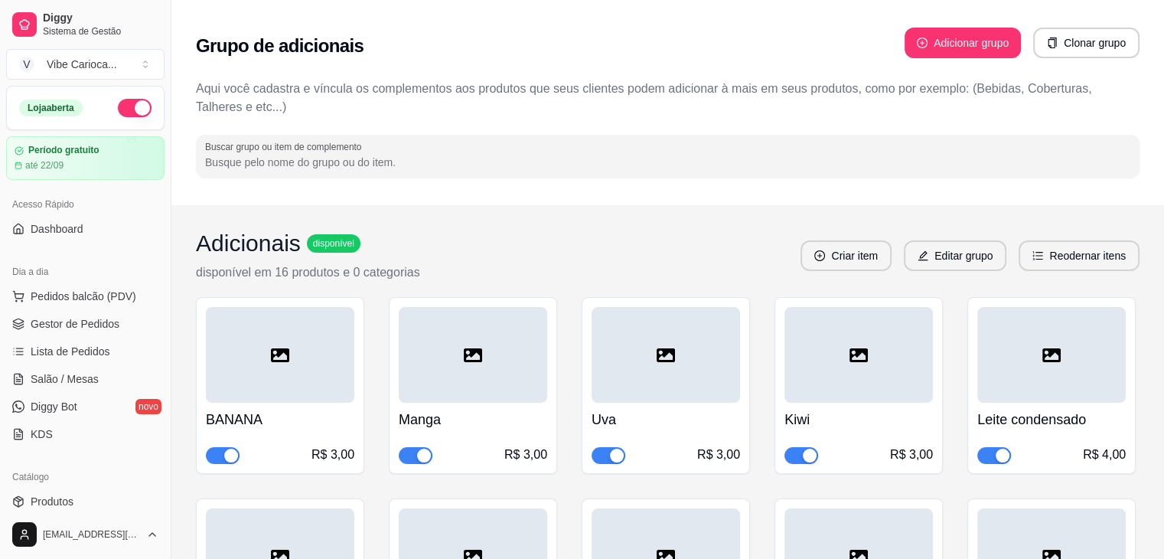
click at [1059, 5] on div "Grupo de adicionais Adicionar grupo Clonar grupo Aqui você cadastra e víncula o…" at bounding box center [667, 102] width 993 height 205
click at [1041, 30] on button "Clonar grupo" at bounding box center [1086, 43] width 103 height 30
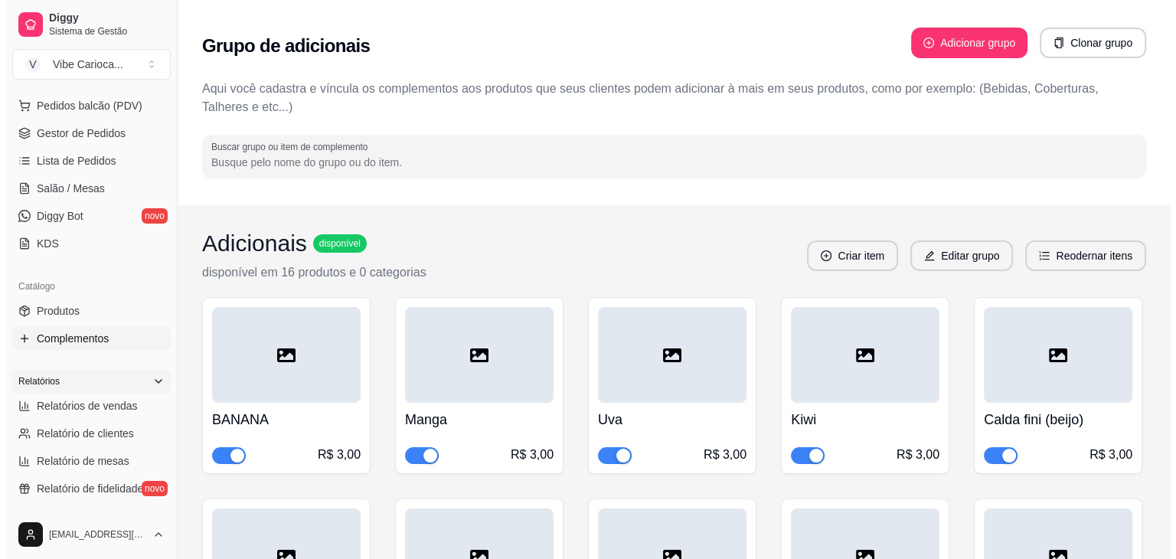
scroll to position [230, 0]
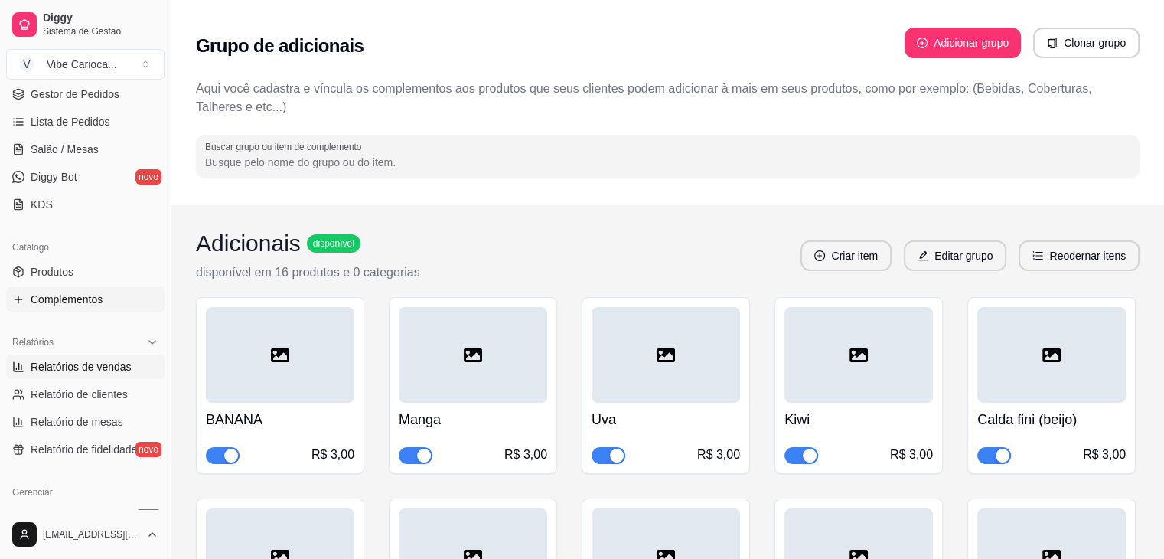
click at [71, 357] on link "Relatórios de vendas" at bounding box center [85, 366] width 158 height 24
select select "ALL"
select select "0"
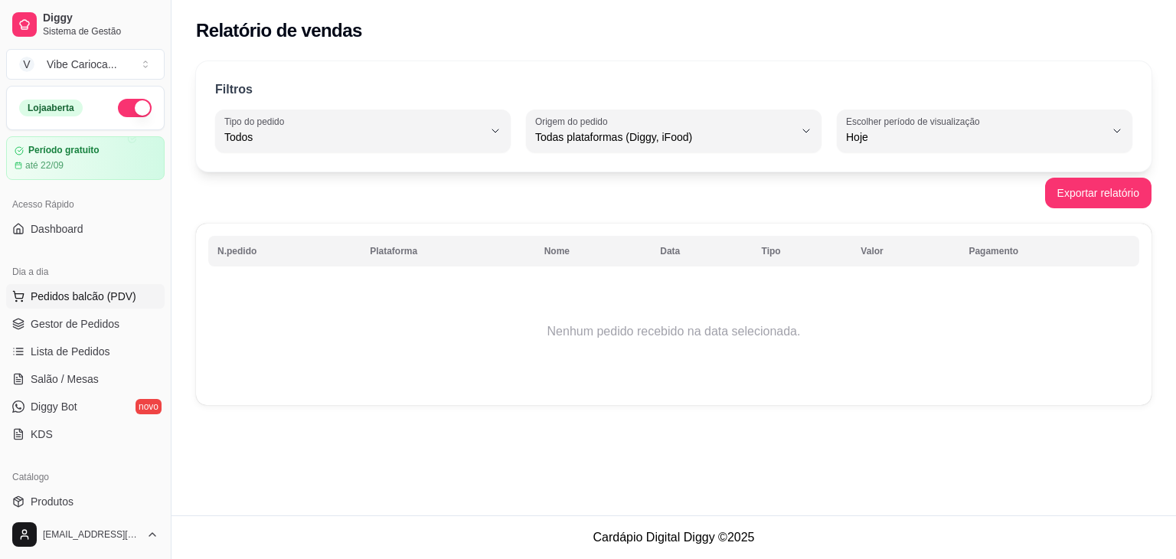
click at [81, 290] on span "Pedidos balcão (PDV)" at bounding box center [84, 296] width 106 height 15
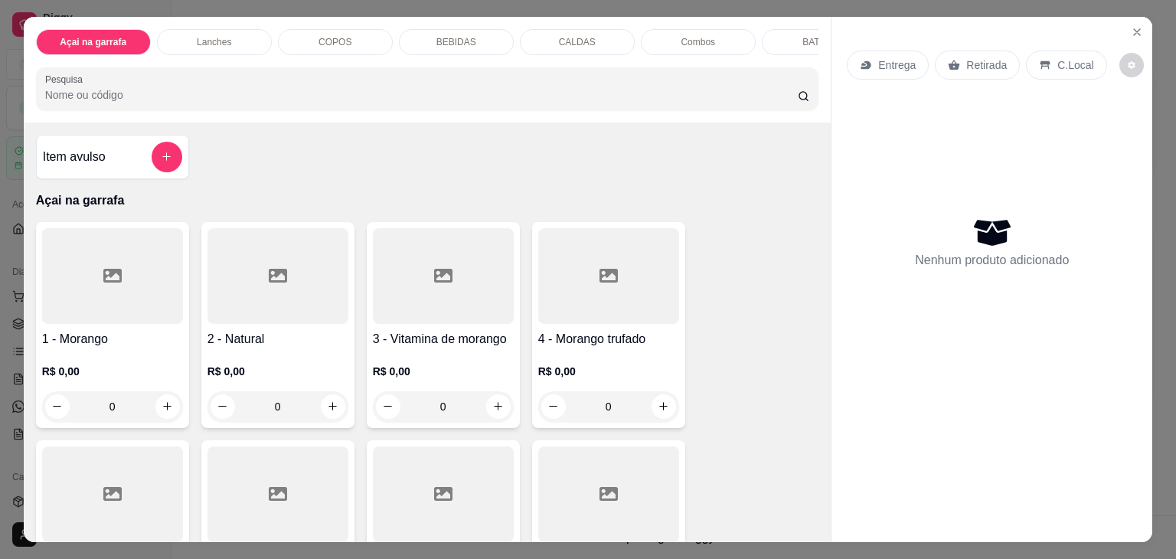
click at [331, 36] on p "COPOS" at bounding box center [334, 42] width 33 height 12
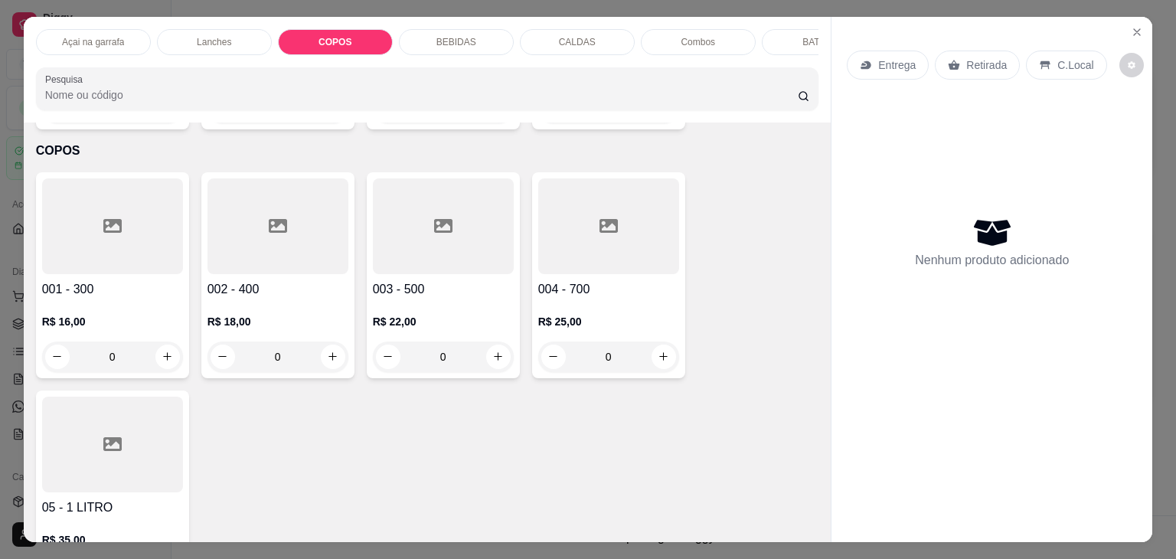
click at [90, 36] on p "Açai na garrafa" at bounding box center [93, 42] width 62 height 12
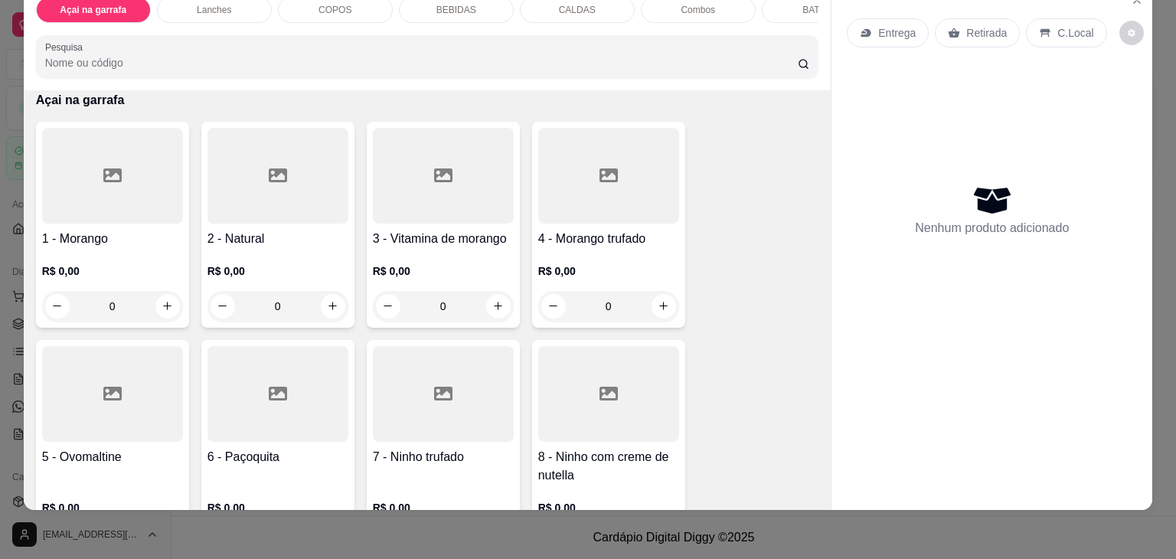
scroll to position [221, 0]
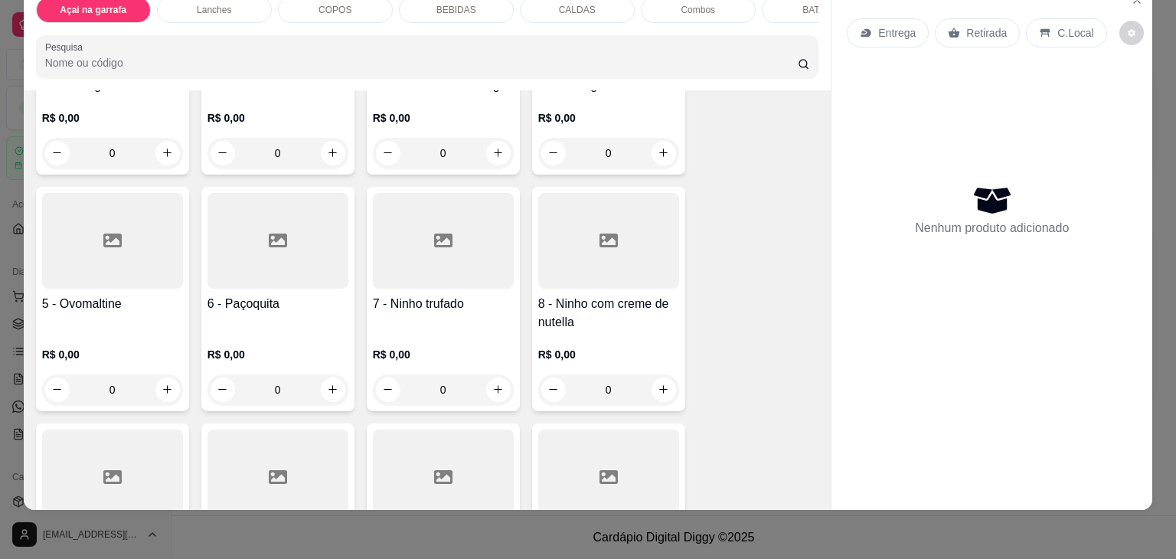
click at [587, 261] on div at bounding box center [608, 241] width 141 height 96
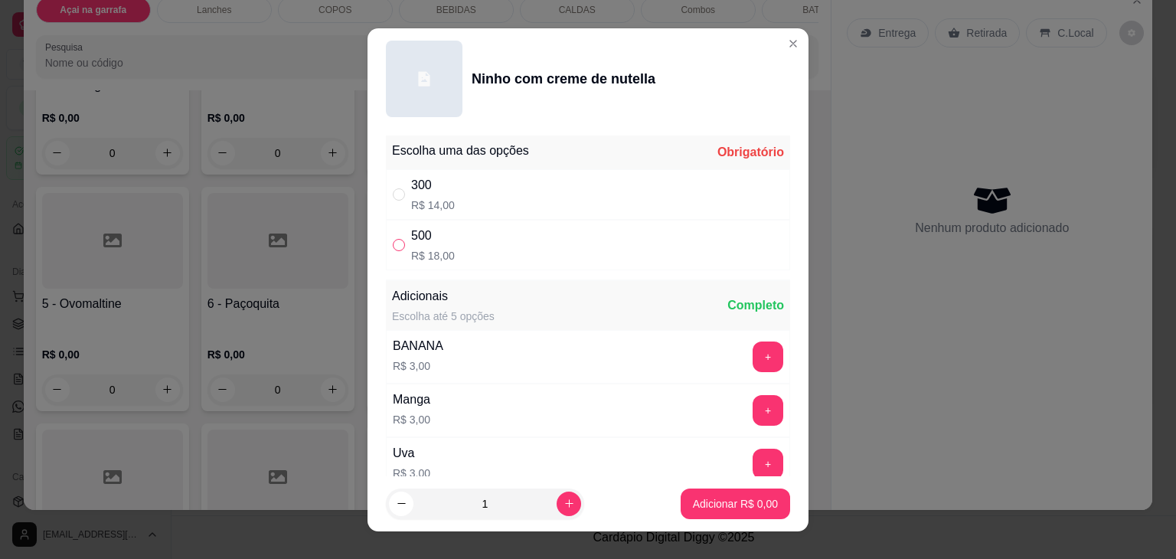
click at [394, 250] on input "" at bounding box center [399, 245] width 12 height 12
radio input "true"
click at [701, 499] on p "Adicionar R$ 18,00" at bounding box center [732, 503] width 91 height 15
type input "1"
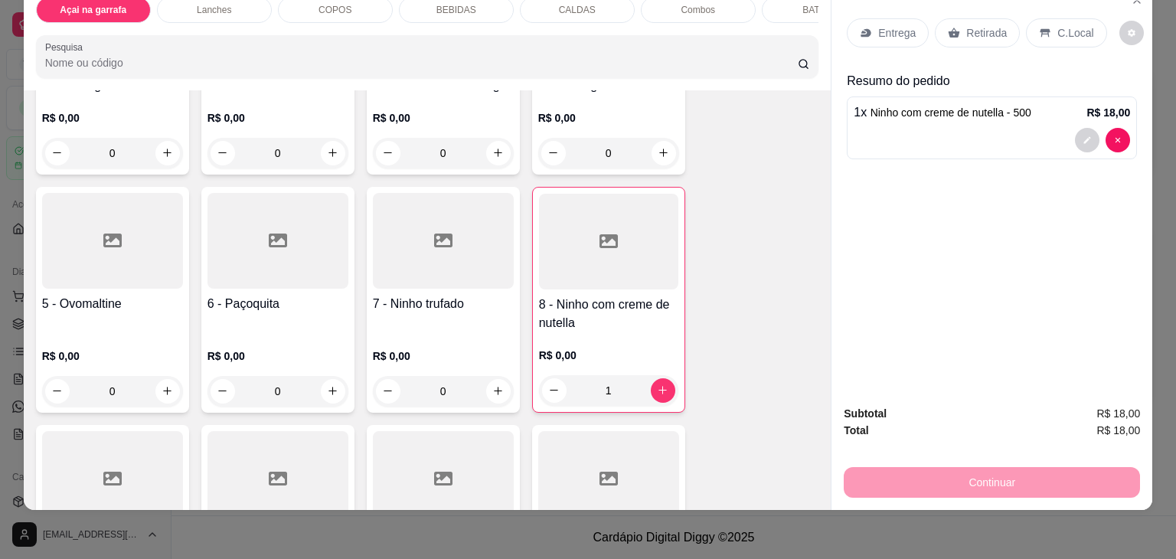
click at [1057, 25] on p "C.Local" at bounding box center [1075, 32] width 36 height 15
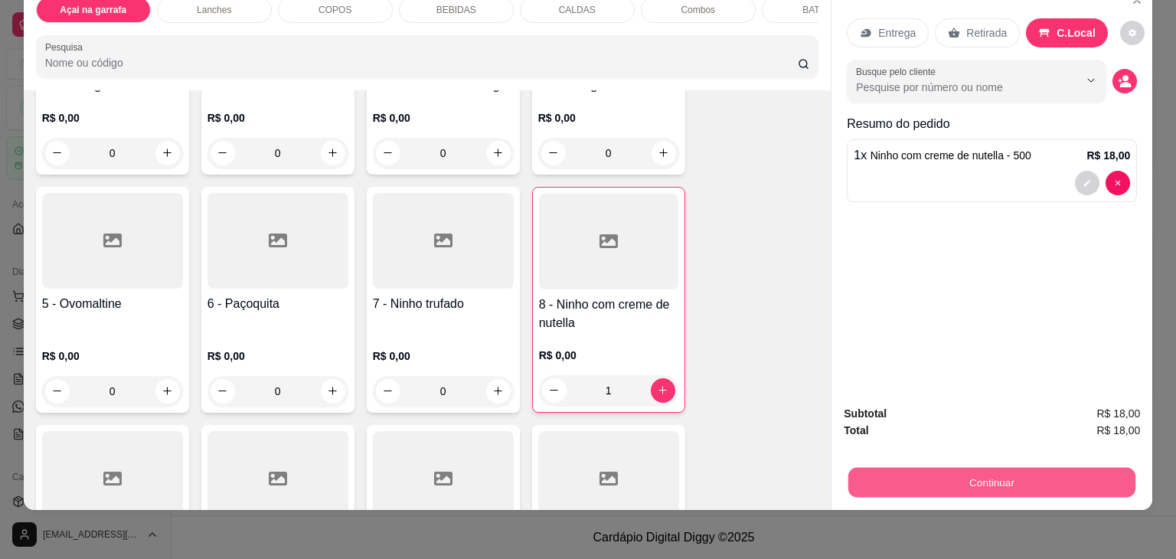
click at [977, 468] on button "Continuar" at bounding box center [991, 483] width 287 height 30
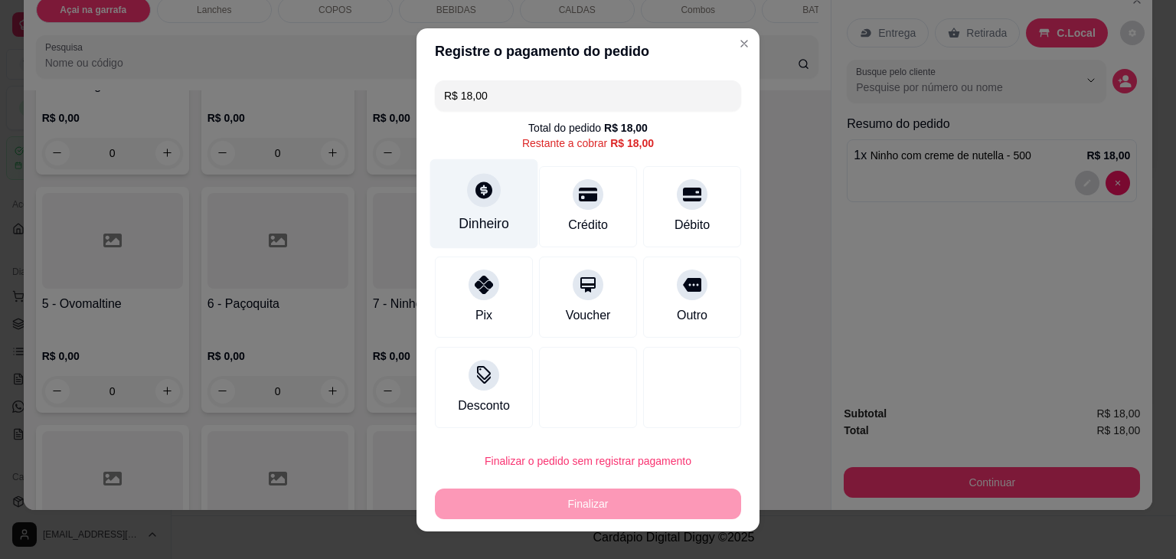
click at [477, 204] on div at bounding box center [484, 190] width 34 height 34
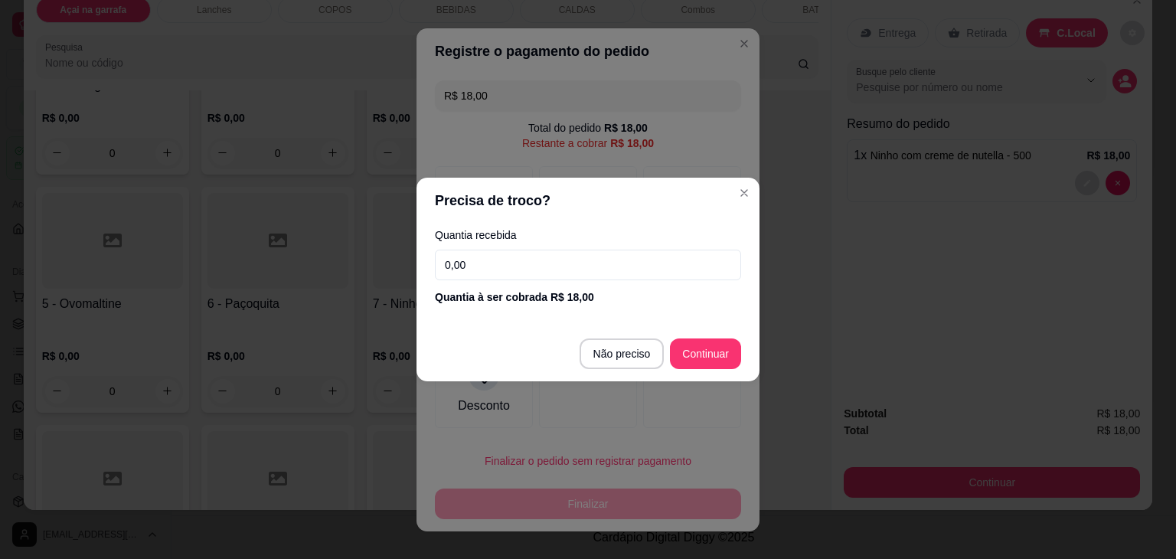
click at [615, 258] on input "0,00" at bounding box center [588, 265] width 306 height 31
type input "R$ 0,00"
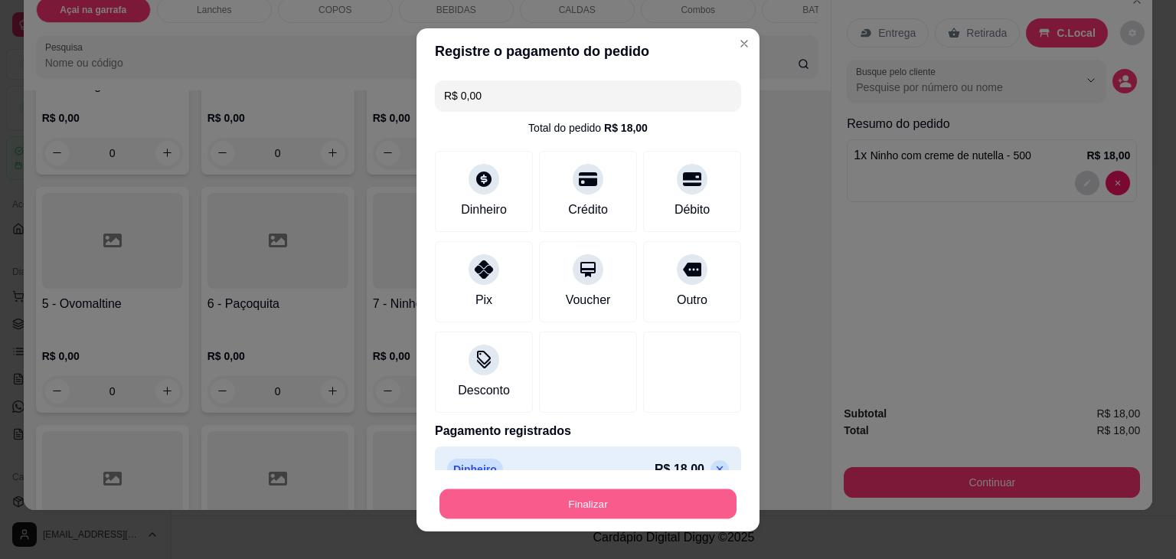
click at [612, 499] on button "Finalizar" at bounding box center [587, 503] width 297 height 30
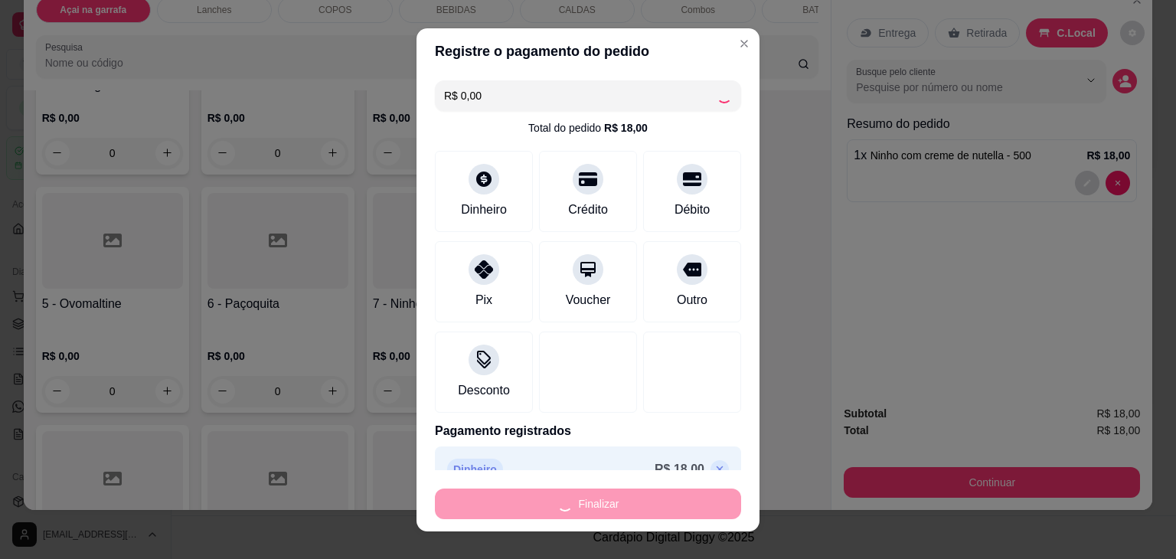
type input "0"
type input "-R$ 18,00"
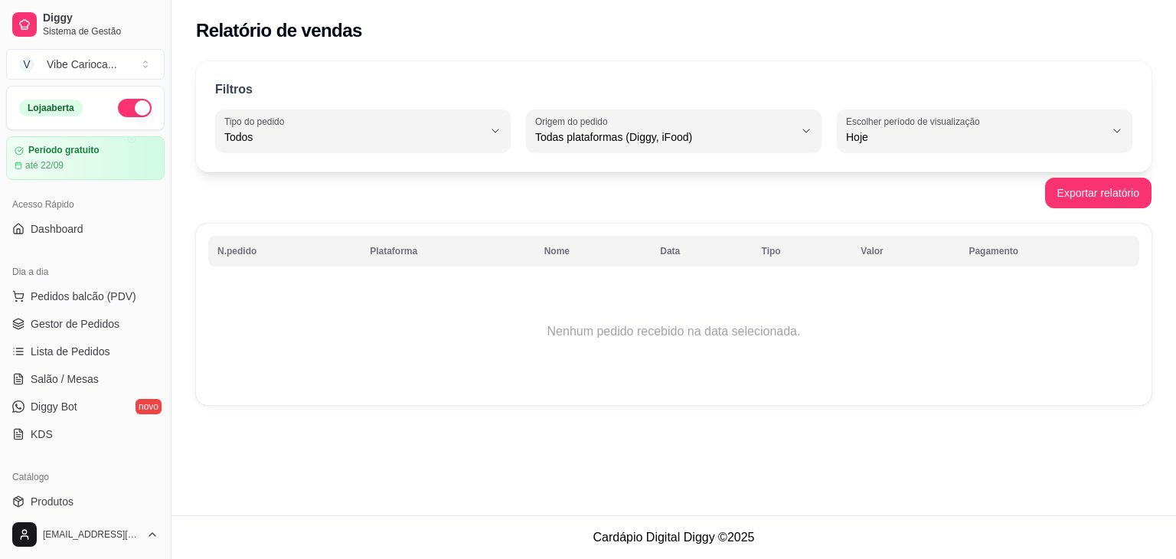
click at [471, 331] on td "Nenhum pedido recebido na data selecionada." at bounding box center [673, 331] width 931 height 122
click at [24, 303] on button "Pedidos balcão (PDV)" at bounding box center [85, 296] width 158 height 24
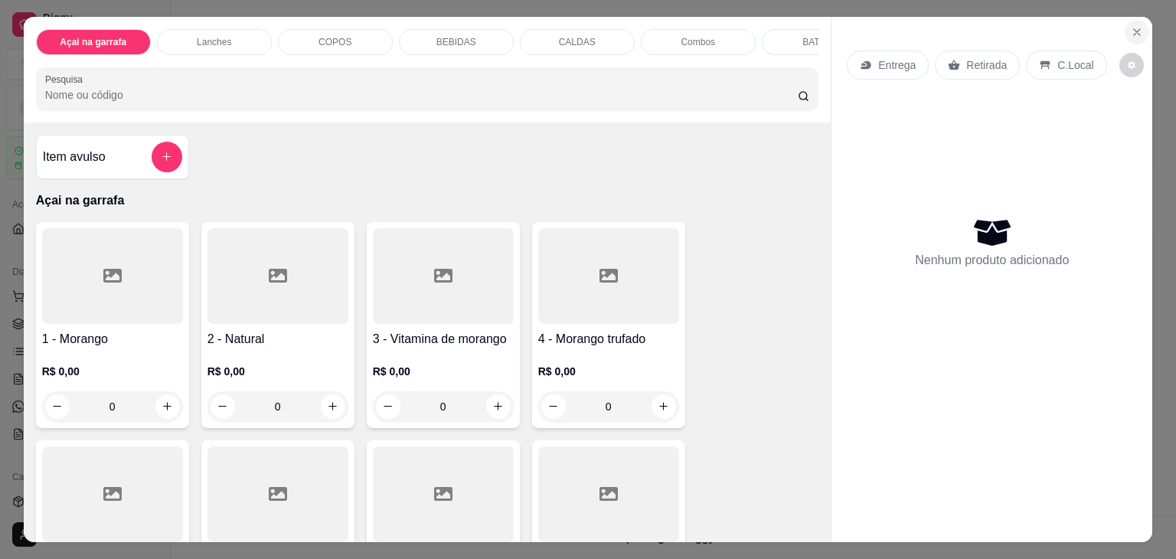
click at [1136, 26] on icon "Close" at bounding box center [1136, 32] width 12 height 12
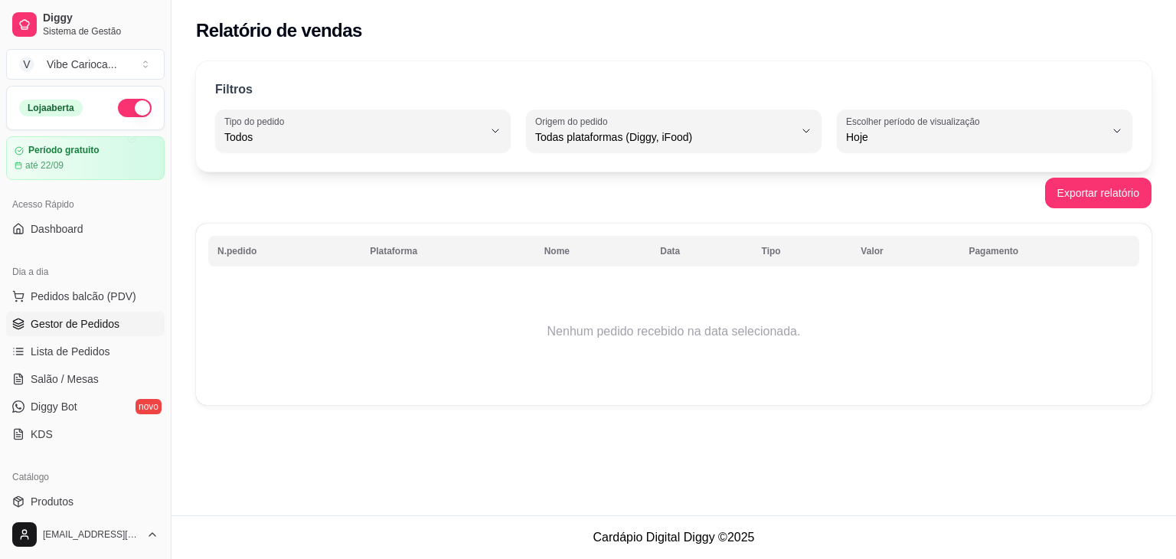
click at [47, 327] on span "Gestor de Pedidos" at bounding box center [75, 323] width 89 height 15
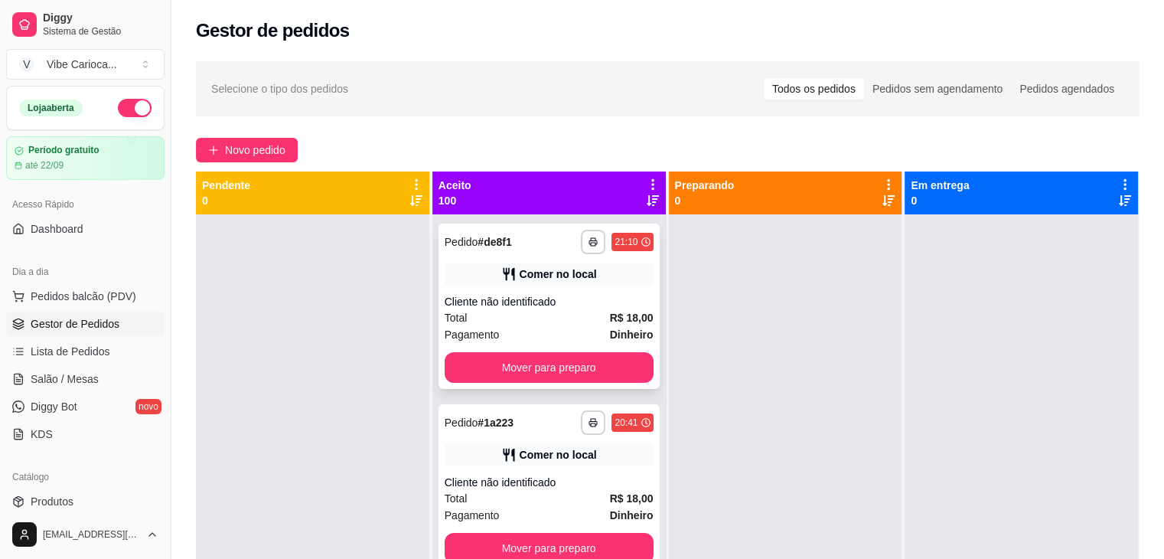
click at [510, 331] on div "Pagamento Dinheiro" at bounding box center [549, 334] width 209 height 17
click at [28, 301] on button "Pedidos balcão (PDV)" at bounding box center [85, 296] width 158 height 24
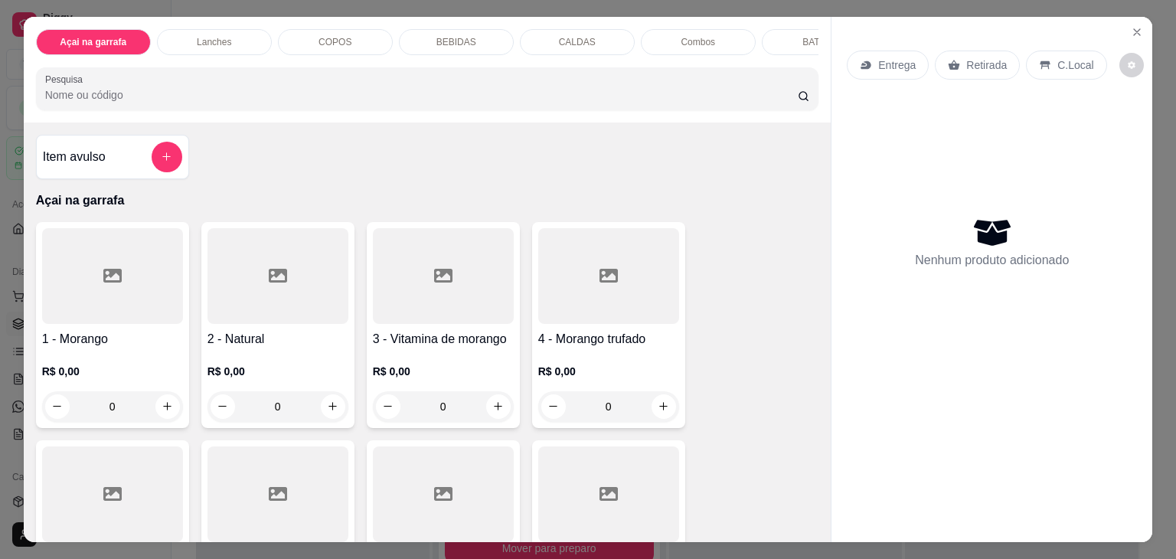
click at [308, 37] on div "COPOS" at bounding box center [335, 42] width 115 height 26
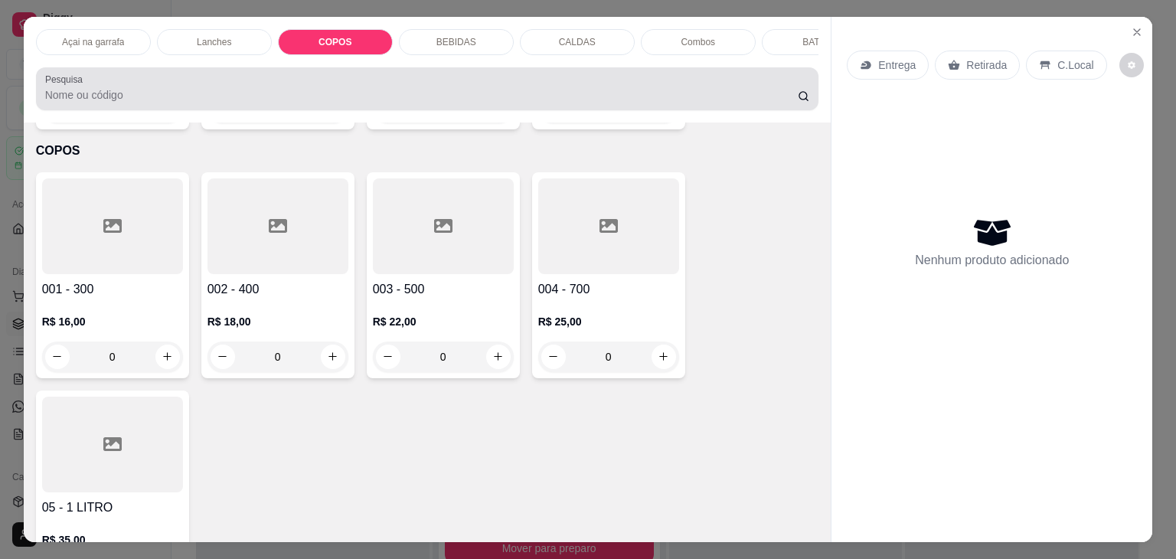
scroll to position [38, 0]
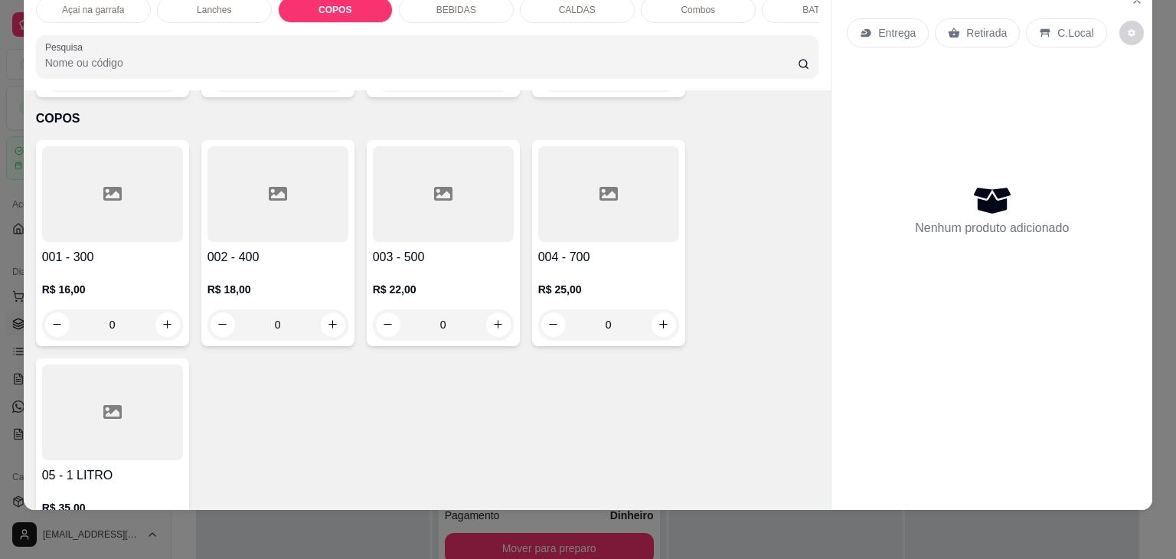
click at [538, 169] on div at bounding box center [608, 194] width 141 height 96
click at [739, 379] on p "Adicionar R$ 25,00" at bounding box center [732, 385] width 91 height 15
type input "1"
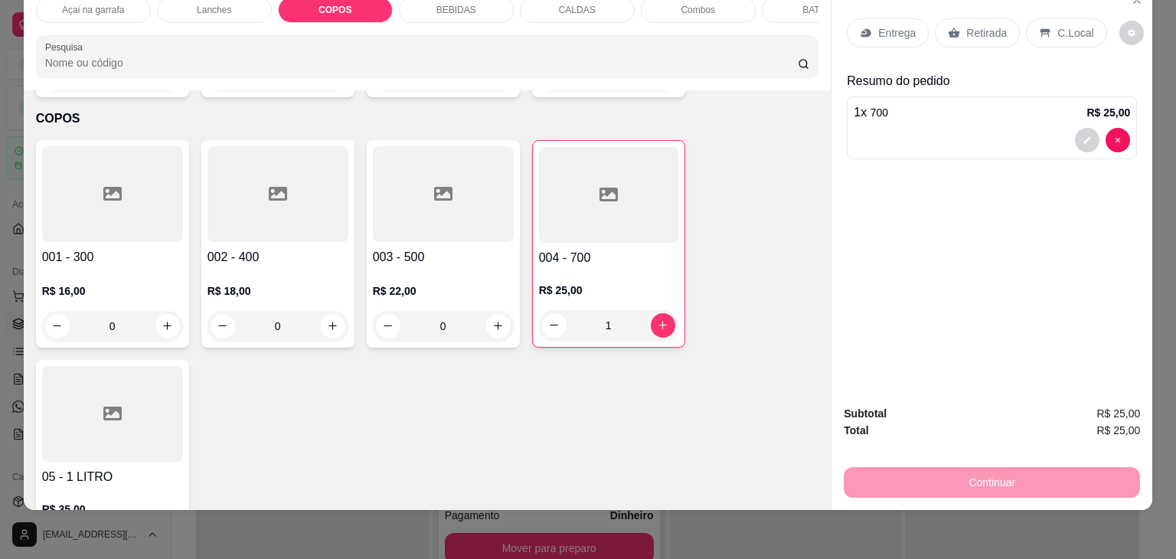
click at [1057, 25] on p "C.Local" at bounding box center [1075, 32] width 36 height 15
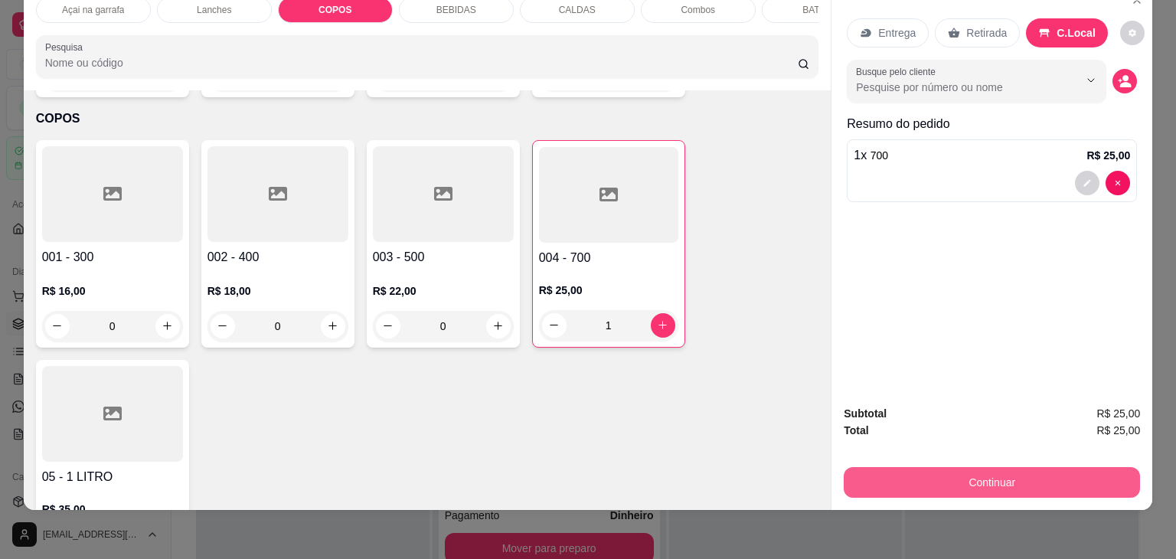
click at [944, 467] on button "Continuar" at bounding box center [991, 482] width 296 height 31
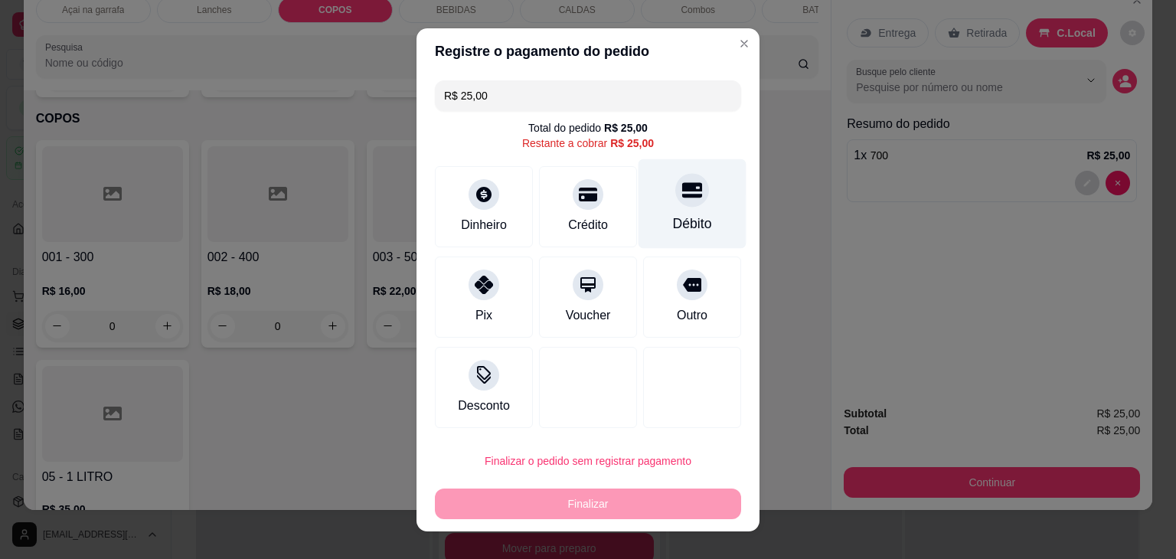
click at [692, 210] on div "Débito" at bounding box center [692, 203] width 108 height 90
type input "R$ 0,00"
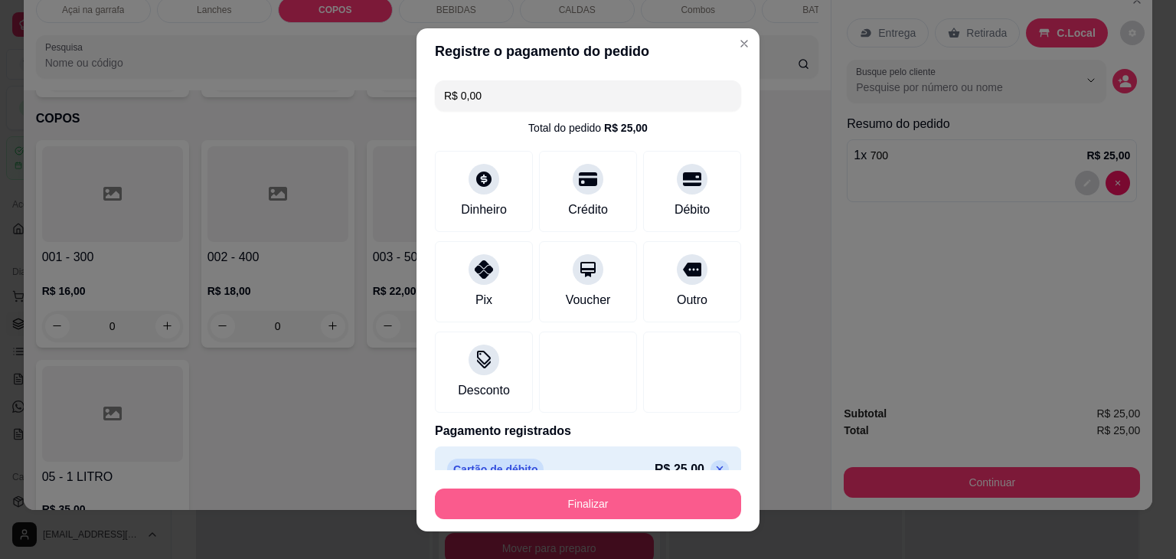
click at [589, 493] on button "Finalizar" at bounding box center [588, 503] width 306 height 31
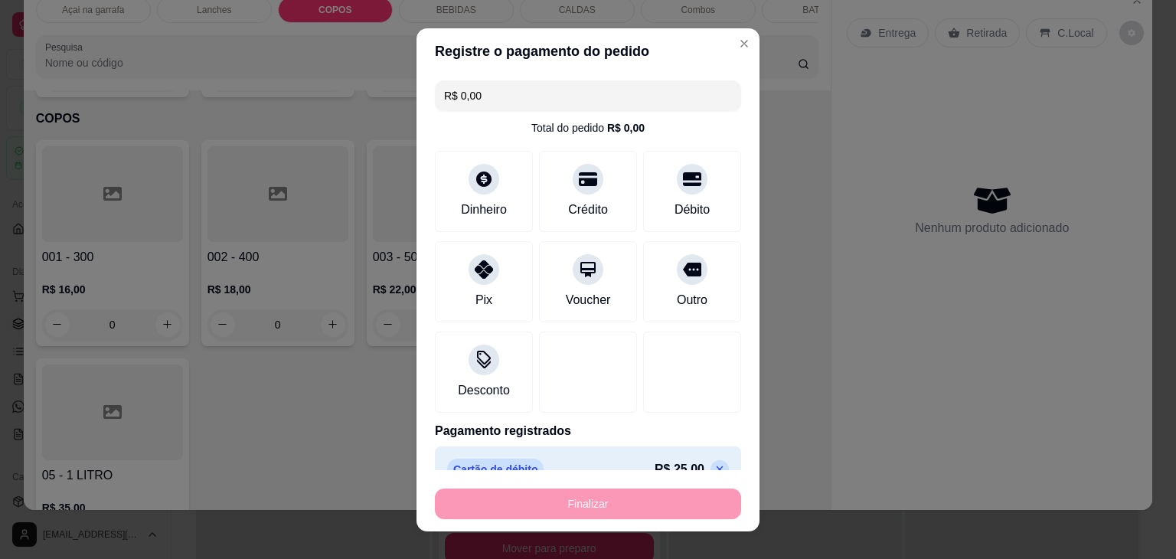
type input "0"
type input "-R$ 25,00"
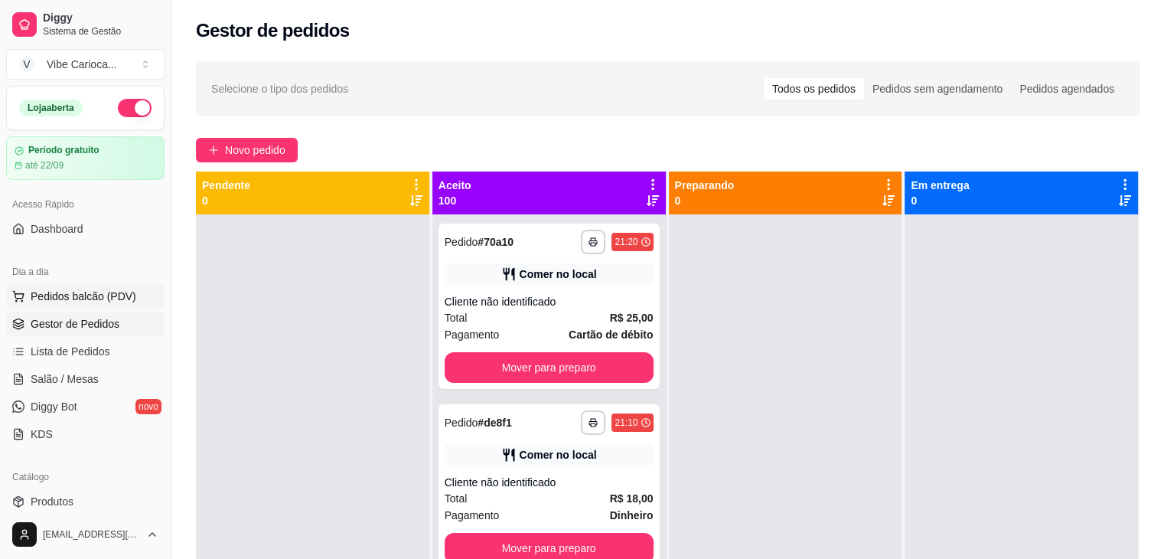
click at [103, 298] on span "Pedidos balcão (PDV)" at bounding box center [84, 296] width 106 height 15
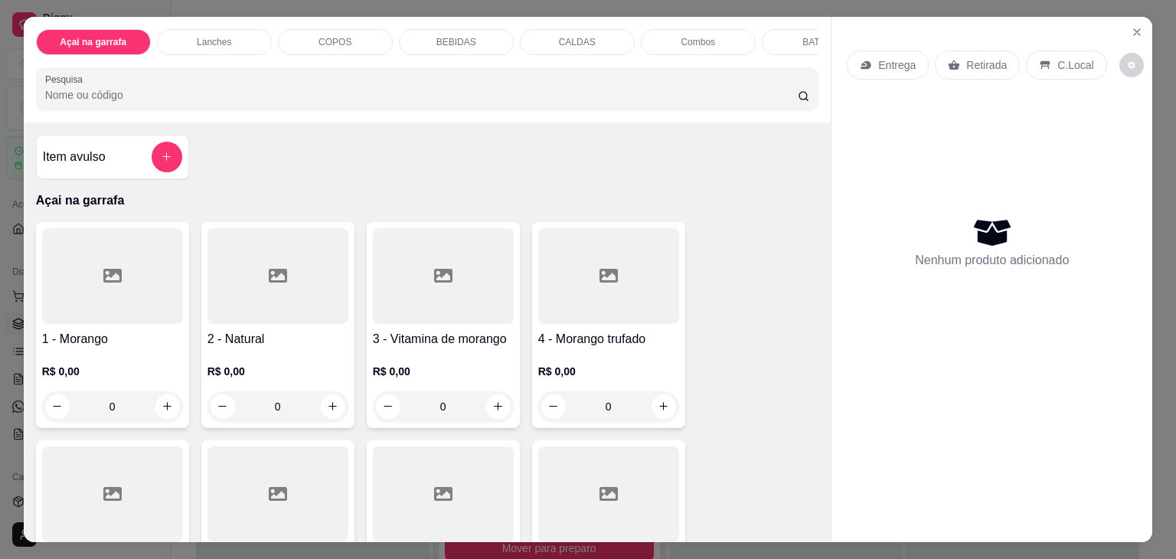
scroll to position [306, 0]
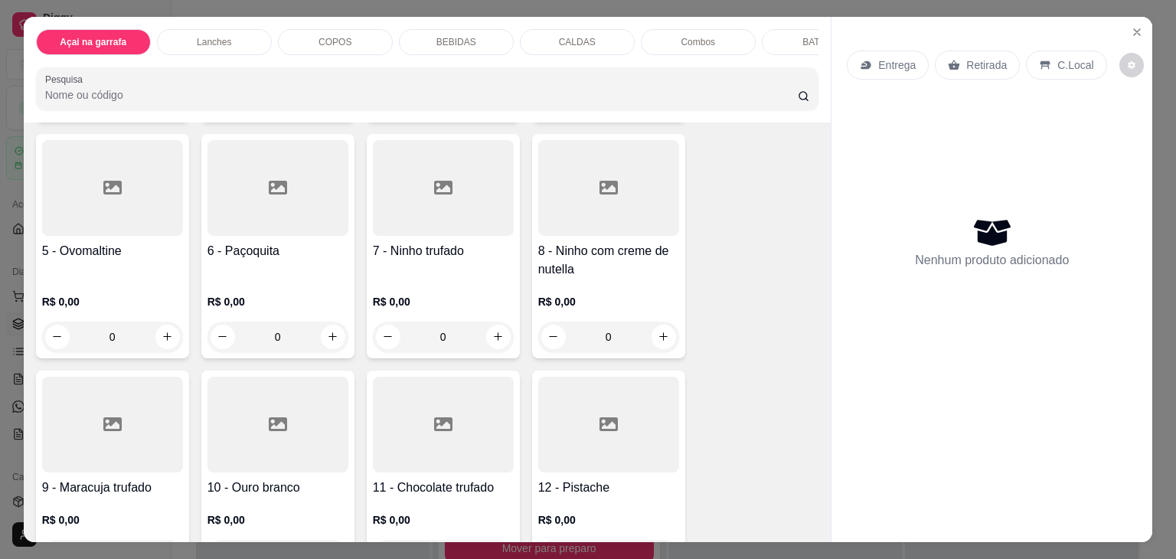
click at [421, 209] on div at bounding box center [443, 188] width 141 height 96
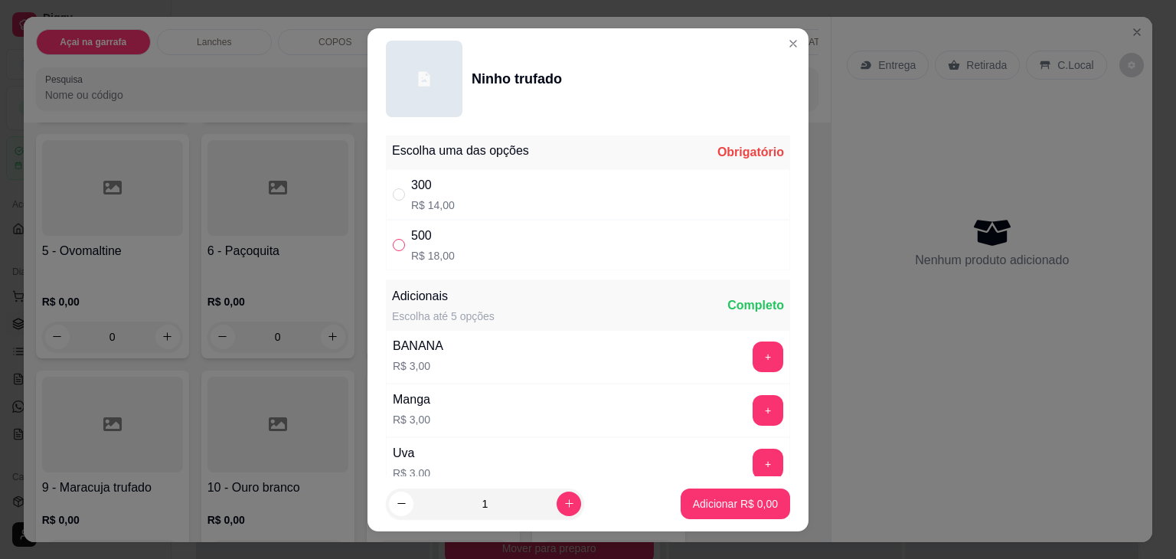
click at [397, 244] on input "" at bounding box center [399, 245] width 12 height 12
radio input "true"
click at [688, 507] on p "Adicionar R$ 18,00" at bounding box center [732, 503] width 89 height 15
type input "1"
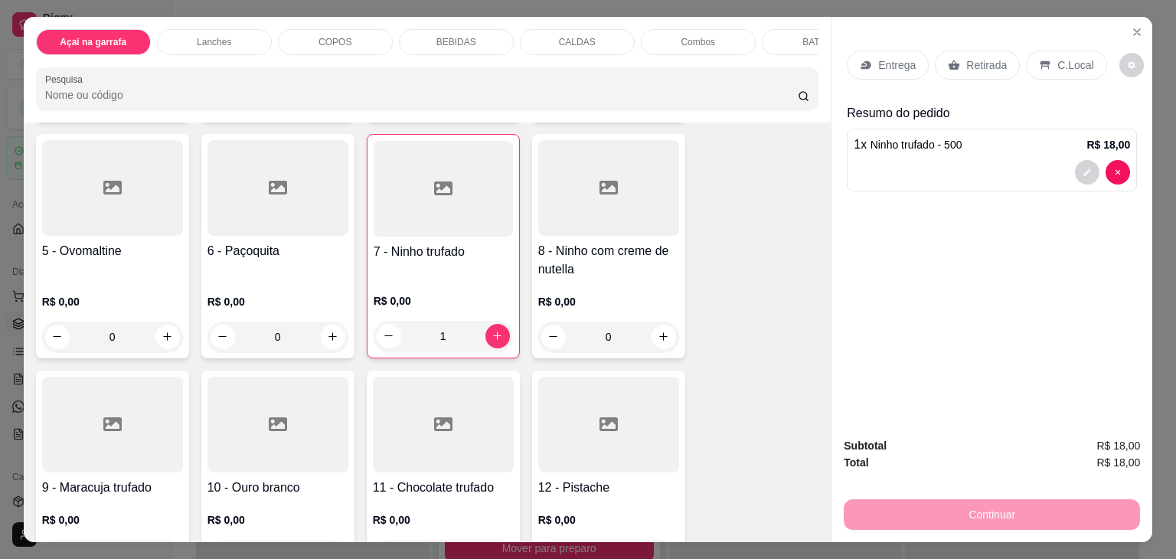
click at [1070, 59] on p "C.Local" at bounding box center [1075, 64] width 36 height 15
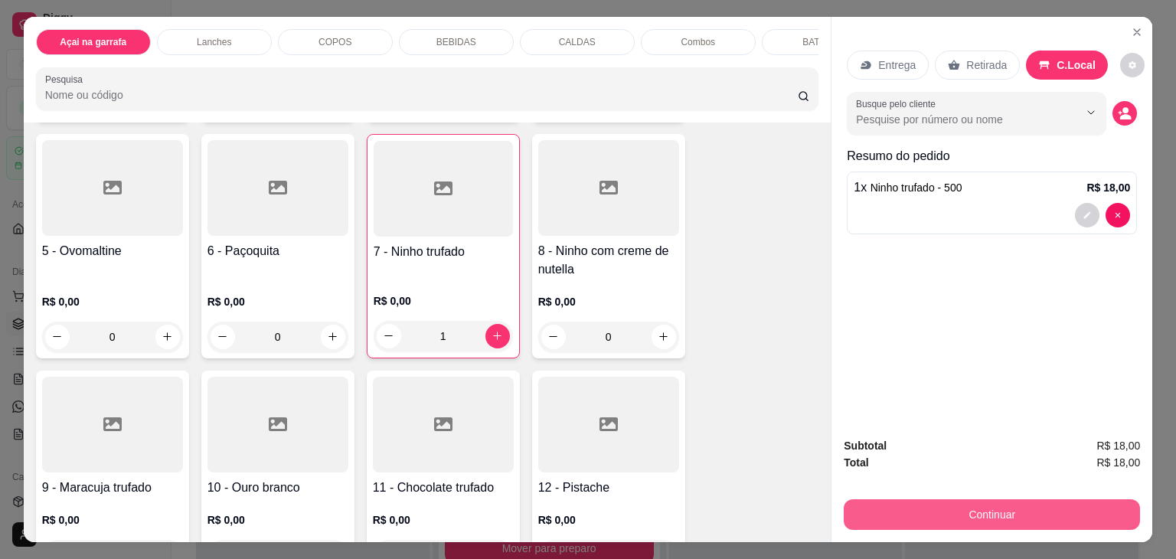
click at [970, 512] on button "Continuar" at bounding box center [991, 514] width 296 height 31
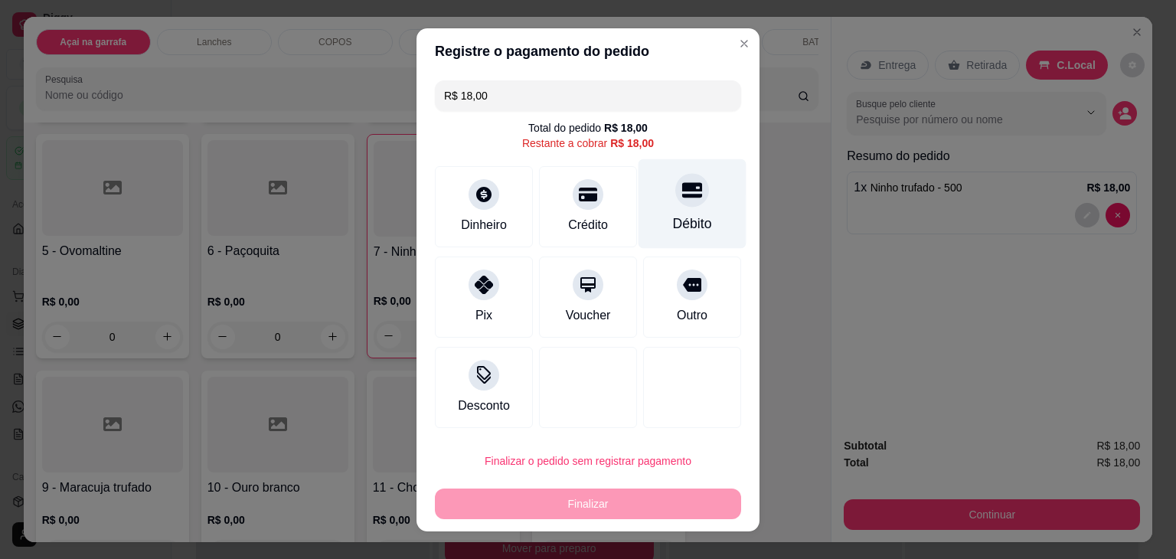
click at [686, 169] on div "Débito" at bounding box center [692, 203] width 108 height 90
type input "R$ 0,00"
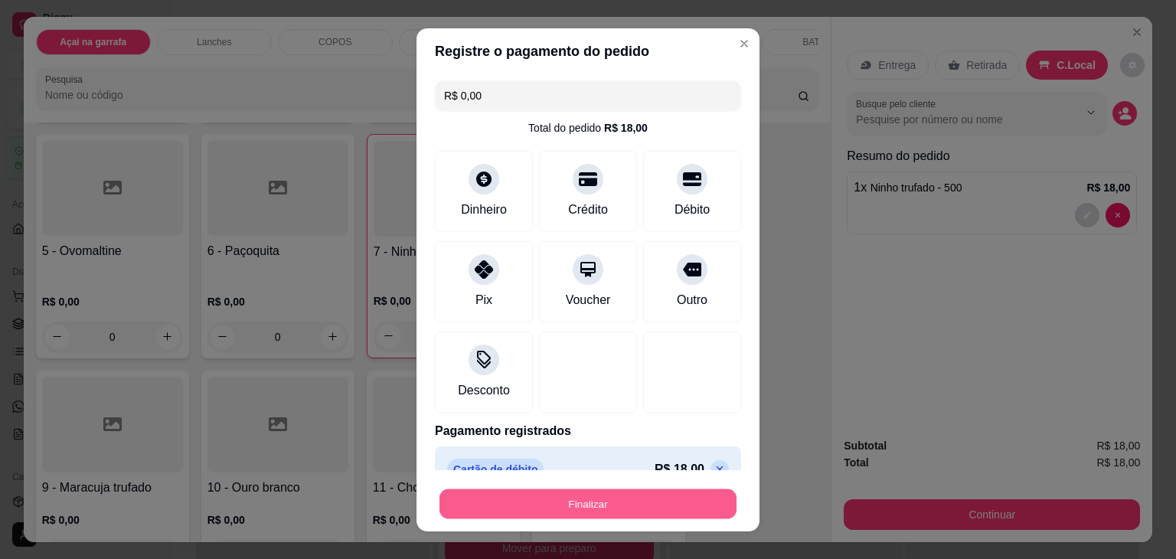
click at [680, 497] on button "Finalizar" at bounding box center [587, 503] width 297 height 30
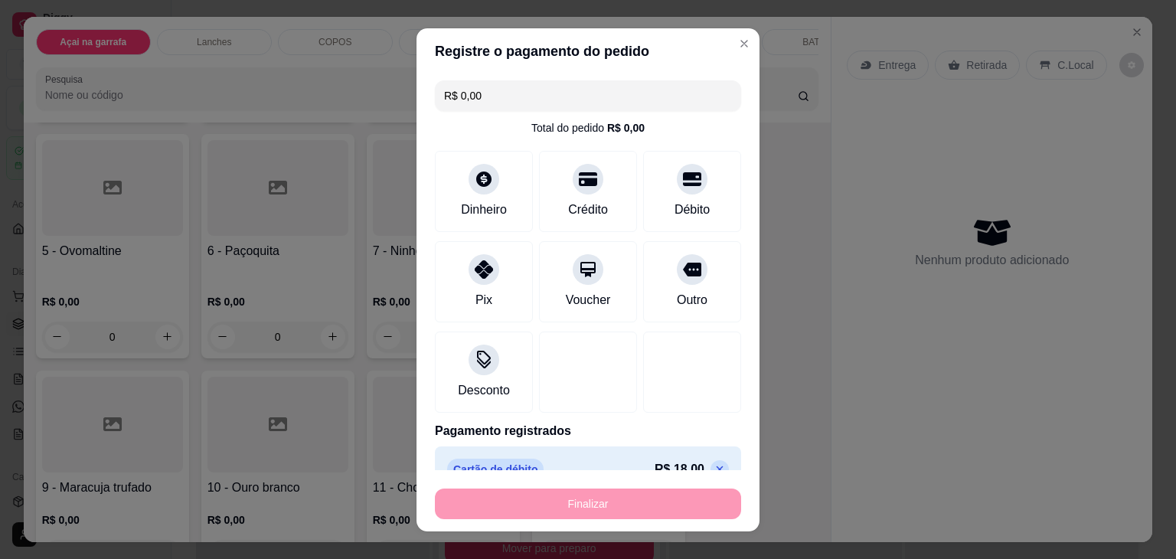
type input "0"
type input "-R$ 18,00"
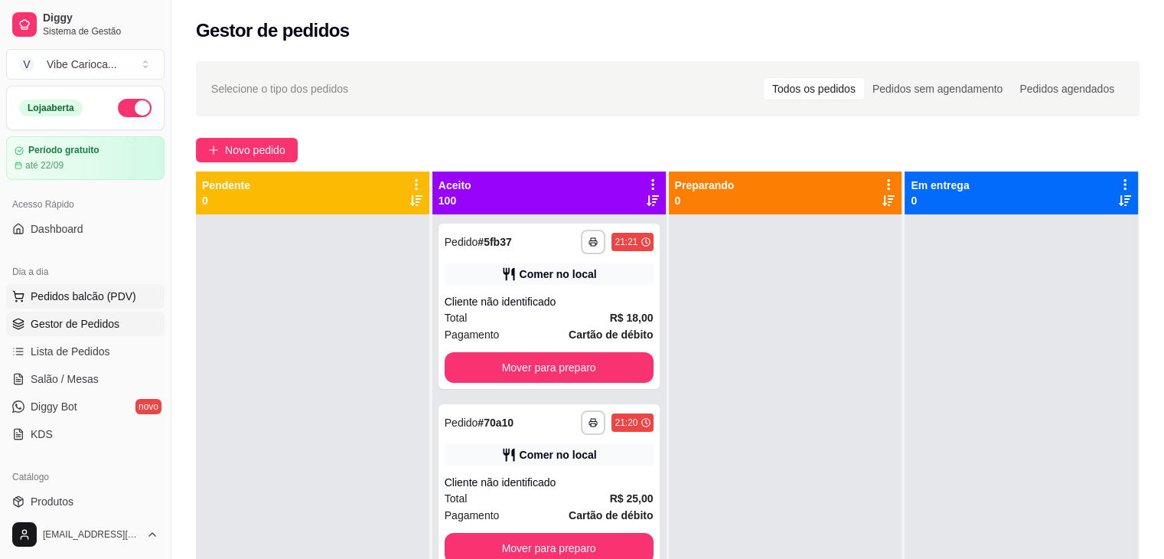
click at [69, 288] on button "Pedidos balcão (PDV)" at bounding box center [85, 296] width 158 height 24
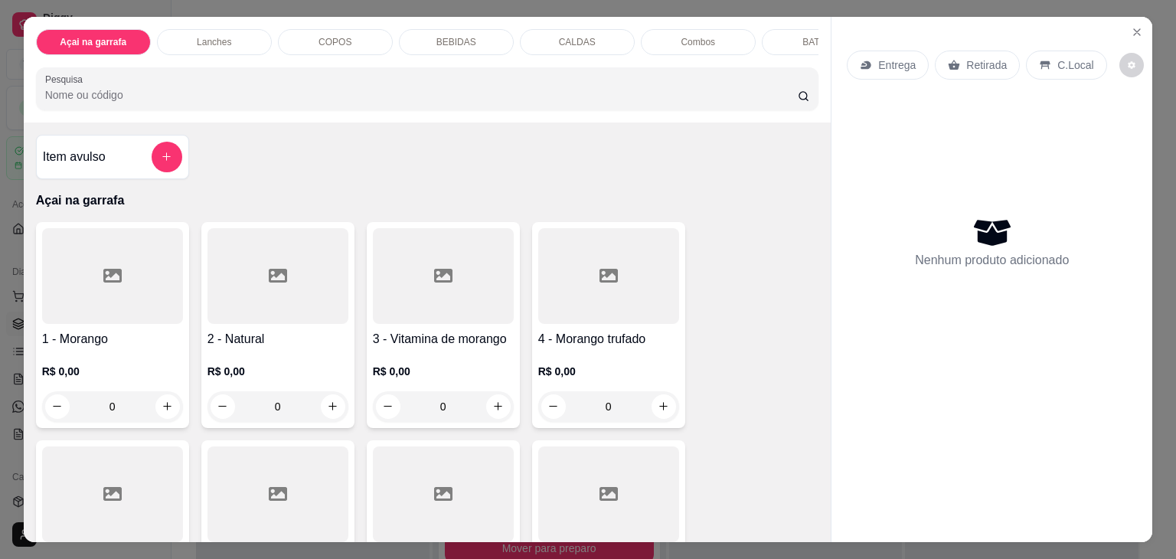
scroll to position [383, 0]
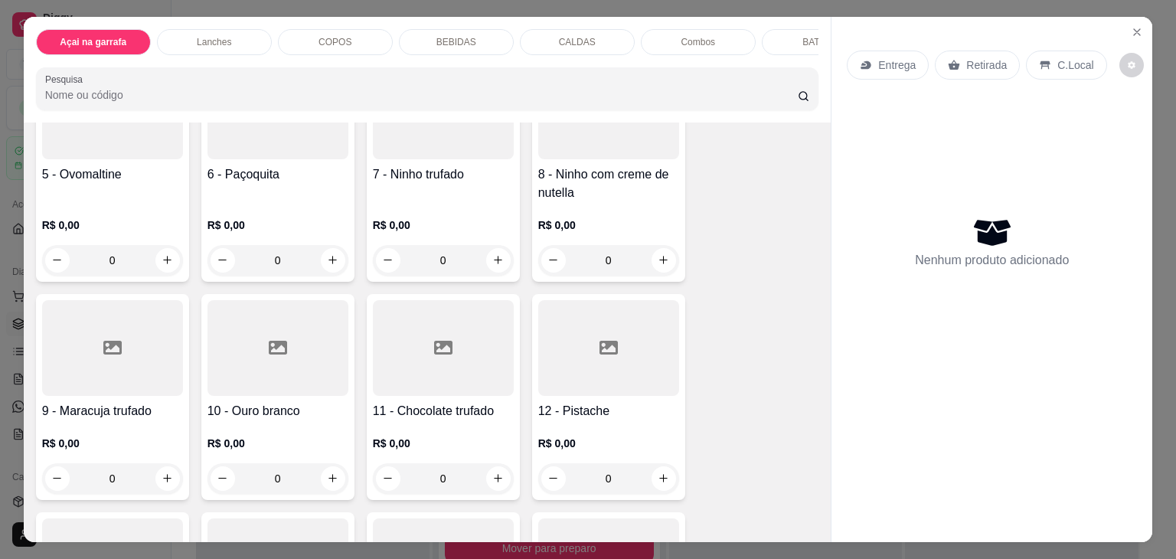
click at [140, 344] on div at bounding box center [112, 348] width 141 height 96
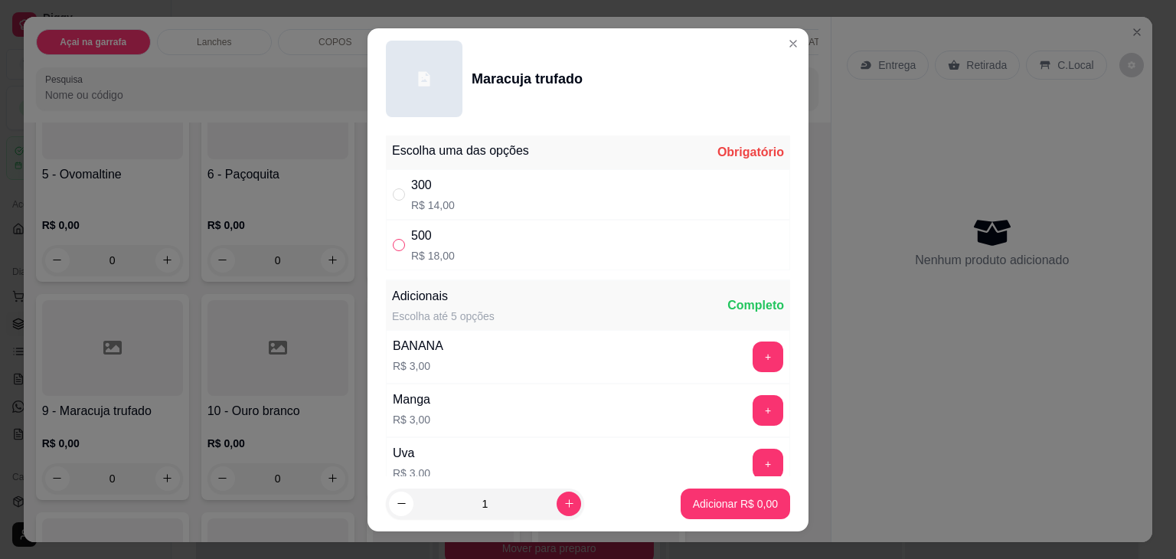
click at [393, 239] on input "" at bounding box center [399, 245] width 12 height 12
radio input "true"
click at [719, 503] on p "Adicionar R$ 18,00" at bounding box center [732, 503] width 91 height 15
type input "1"
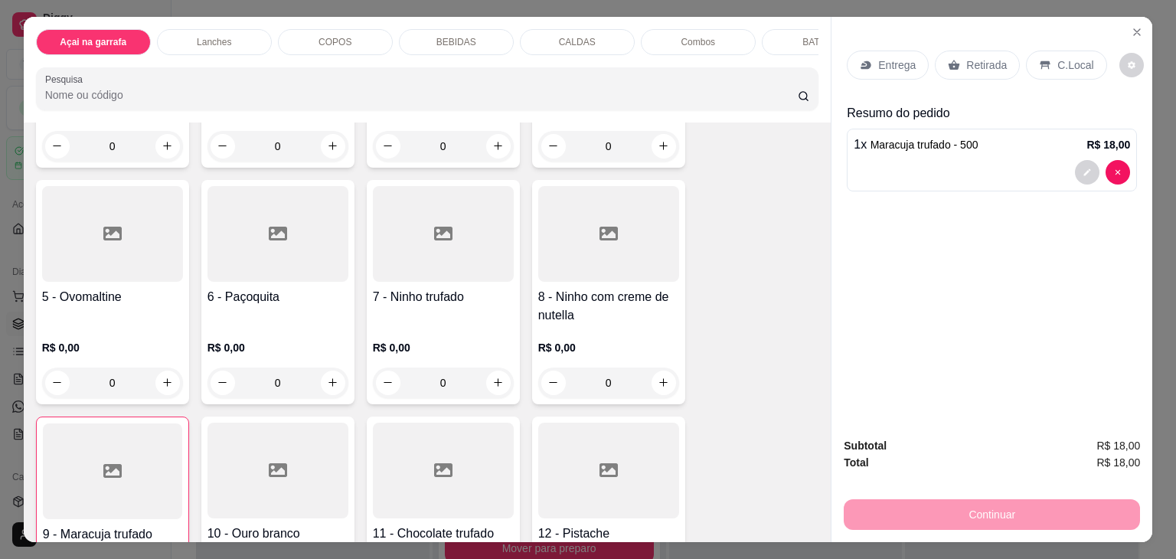
scroll to position [77, 0]
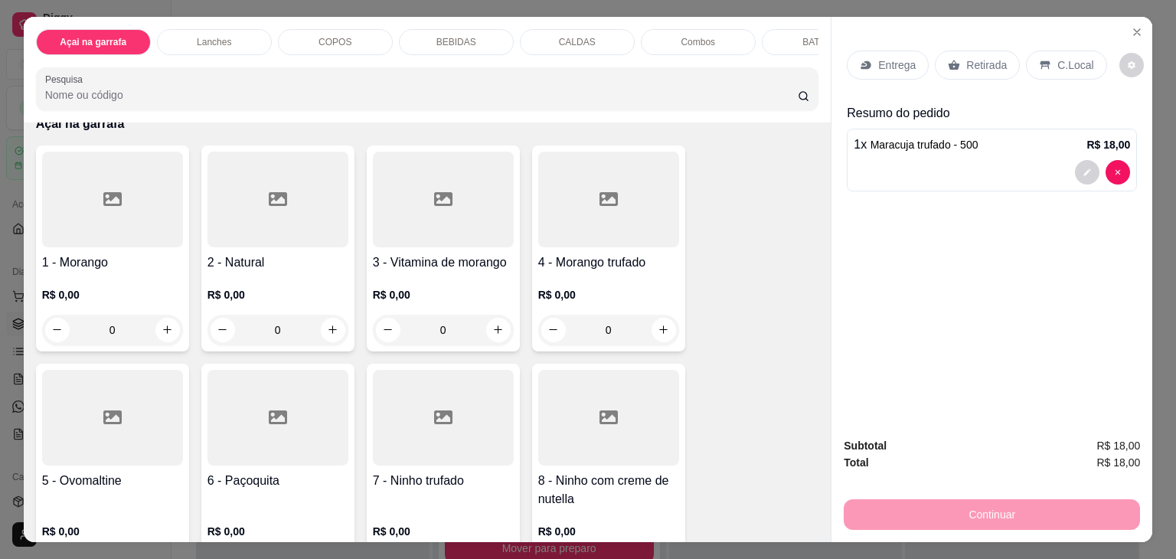
click at [571, 233] on div at bounding box center [608, 200] width 141 height 96
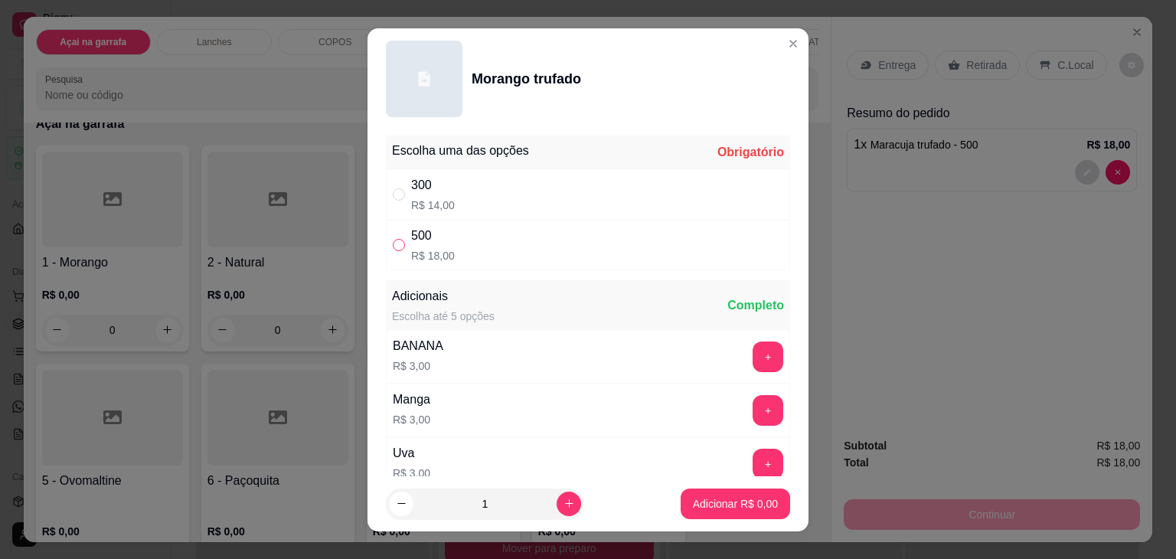
click at [396, 247] on input "" at bounding box center [399, 245] width 12 height 12
radio input "true"
click at [749, 501] on p "Adicionar R$ 18,00" at bounding box center [732, 503] width 89 height 15
type input "1"
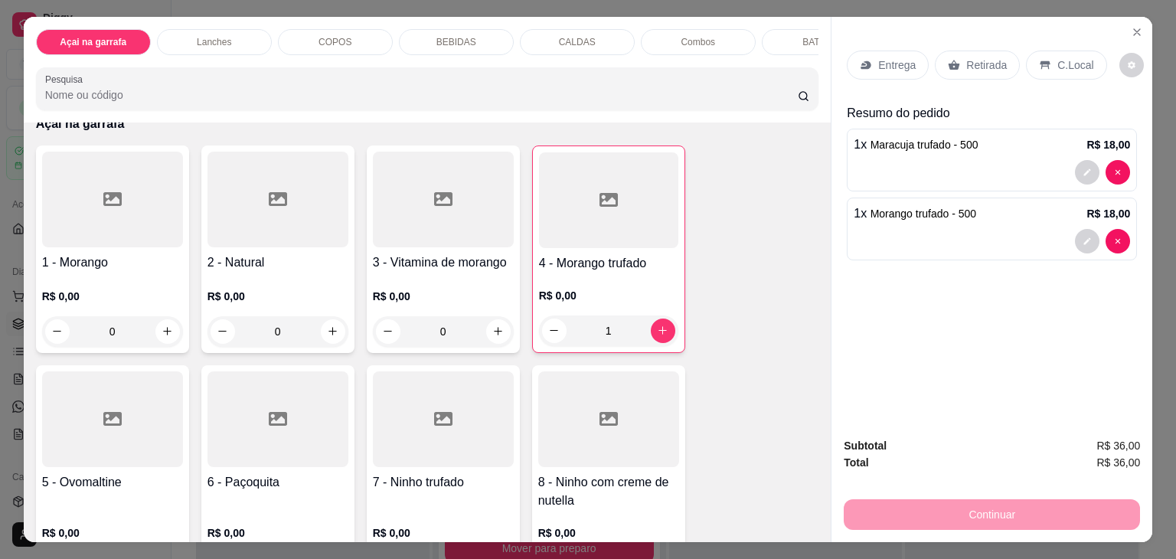
click at [1039, 59] on icon at bounding box center [1045, 65] width 12 height 12
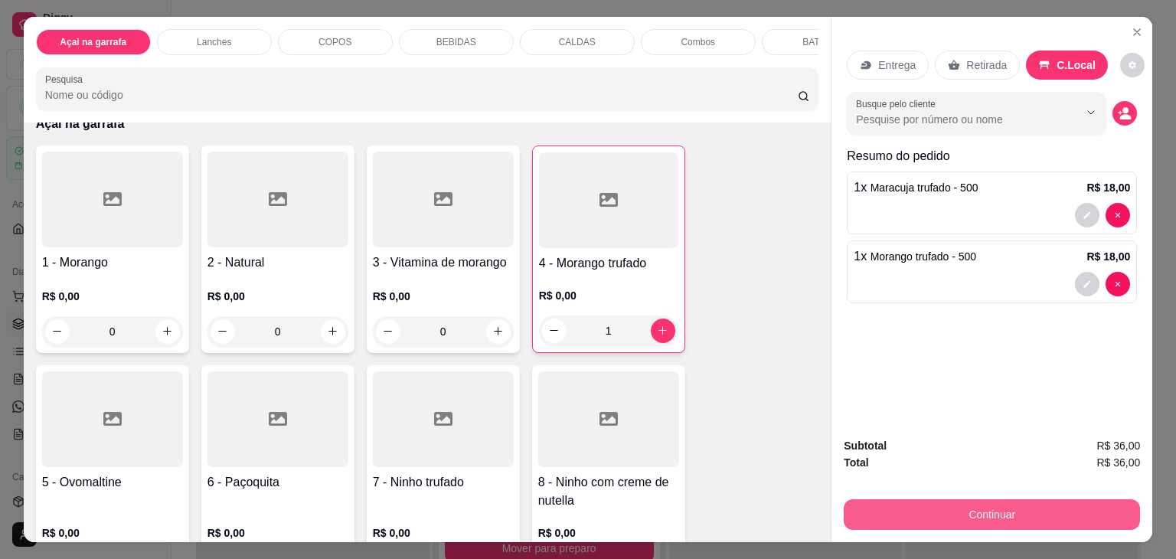
click at [993, 517] on button "Continuar" at bounding box center [991, 514] width 296 height 31
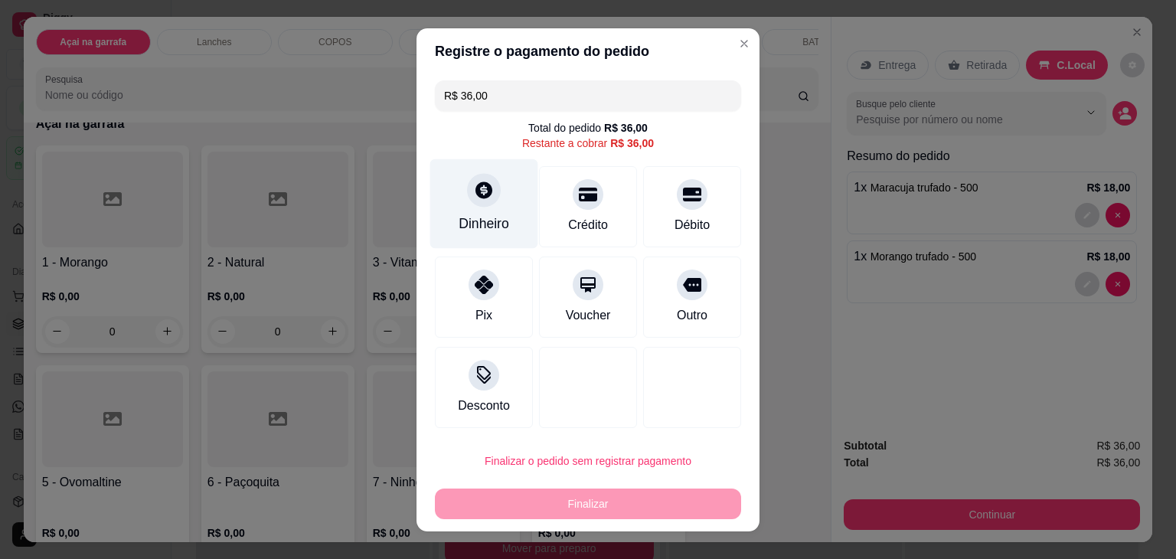
click at [474, 184] on icon at bounding box center [484, 190] width 20 height 20
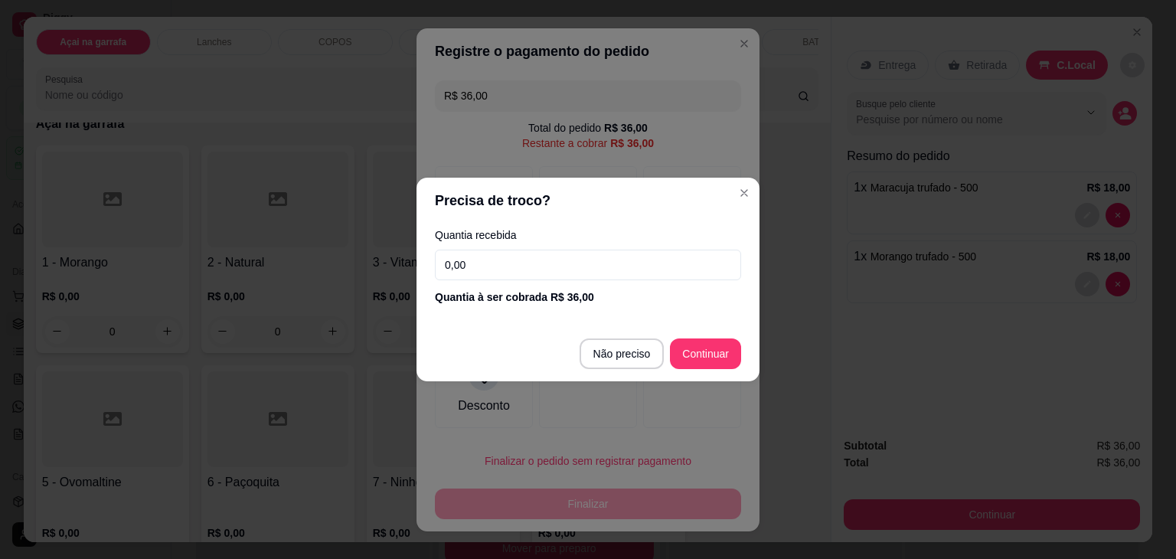
click at [600, 267] on input "0,00" at bounding box center [588, 265] width 306 height 31
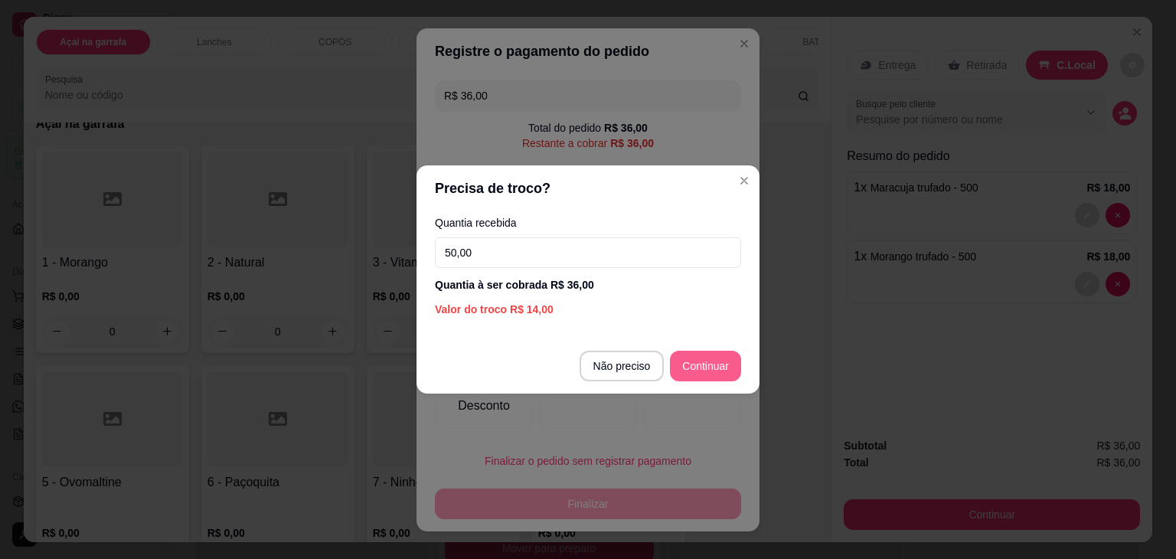
type input "50,00"
type input "R$ 0,00"
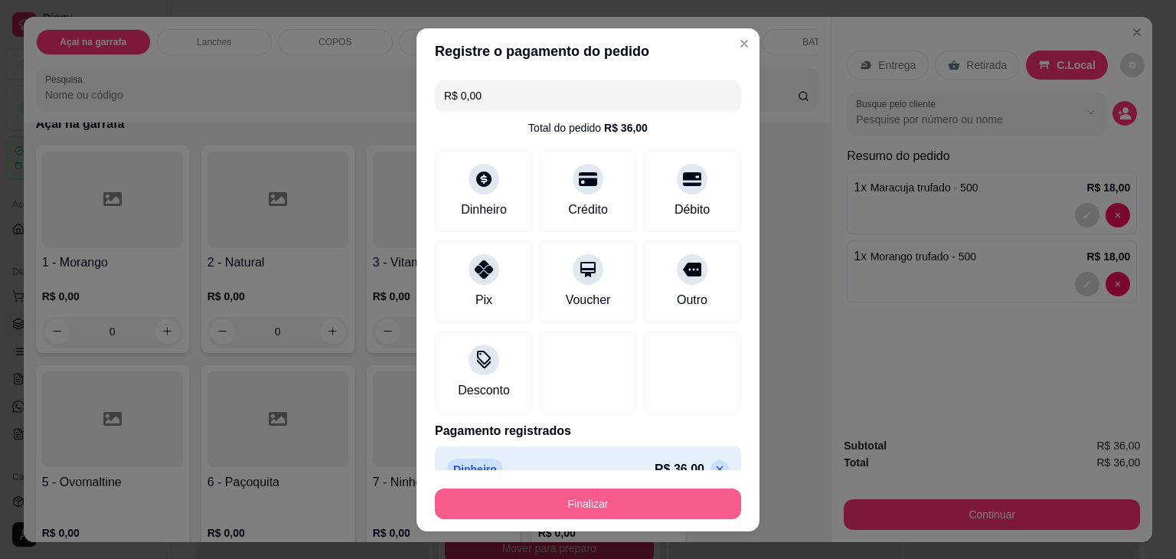
click at [652, 510] on button "Finalizar" at bounding box center [588, 503] width 306 height 31
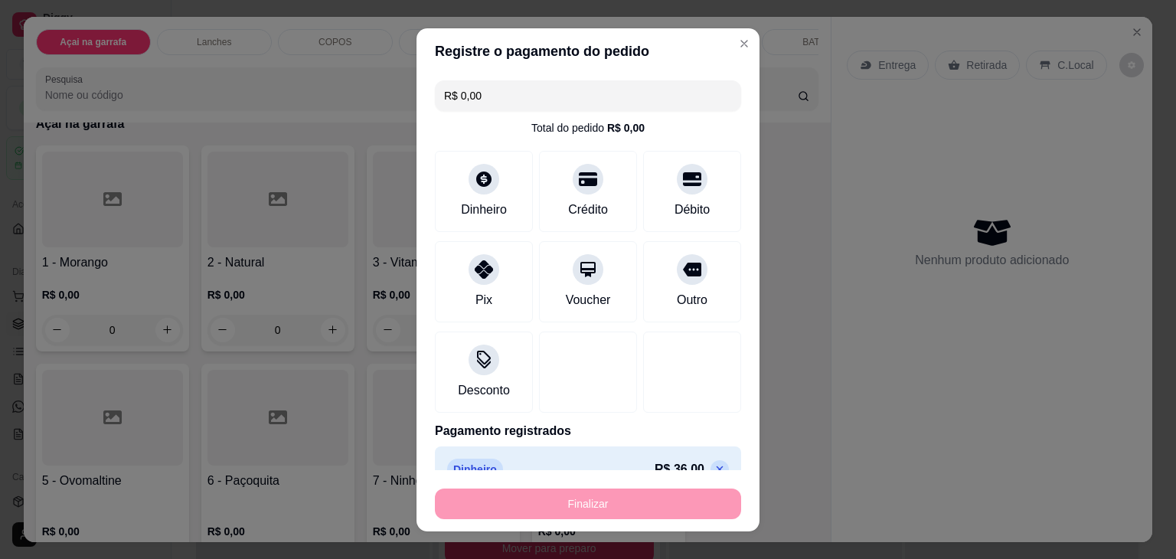
type input "0"
type input "-R$ 36,00"
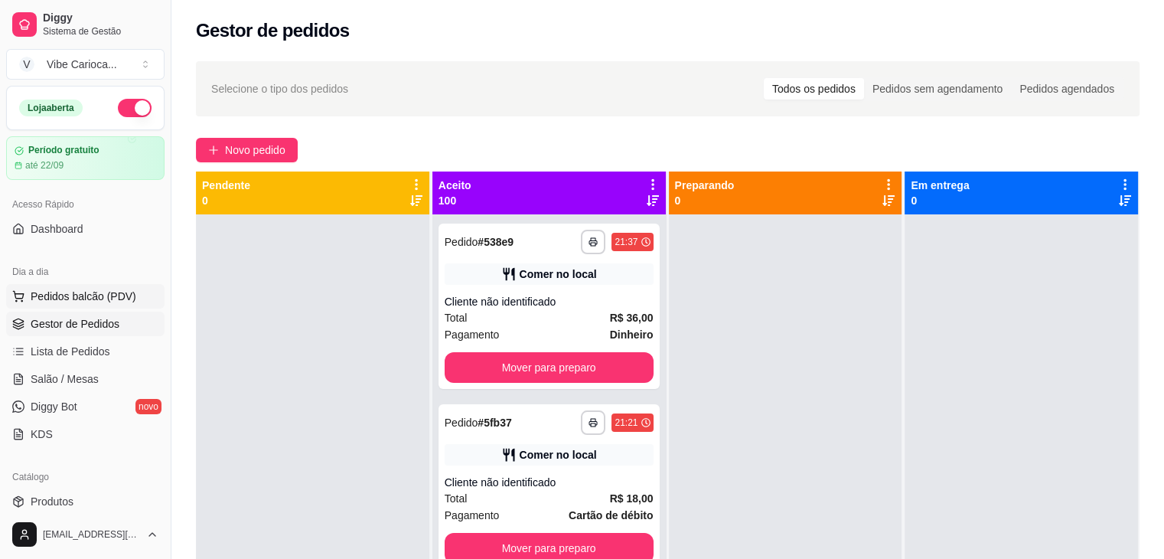
click at [113, 295] on span "Pedidos balcão (PDV)" at bounding box center [84, 296] width 106 height 15
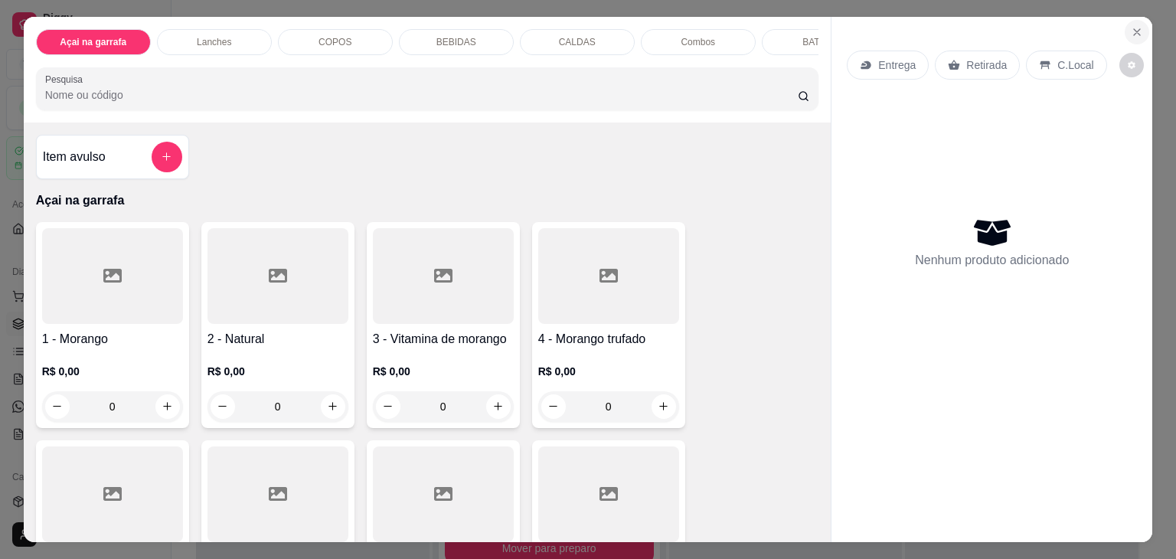
click at [1133, 20] on button "Close" at bounding box center [1136, 32] width 24 height 24
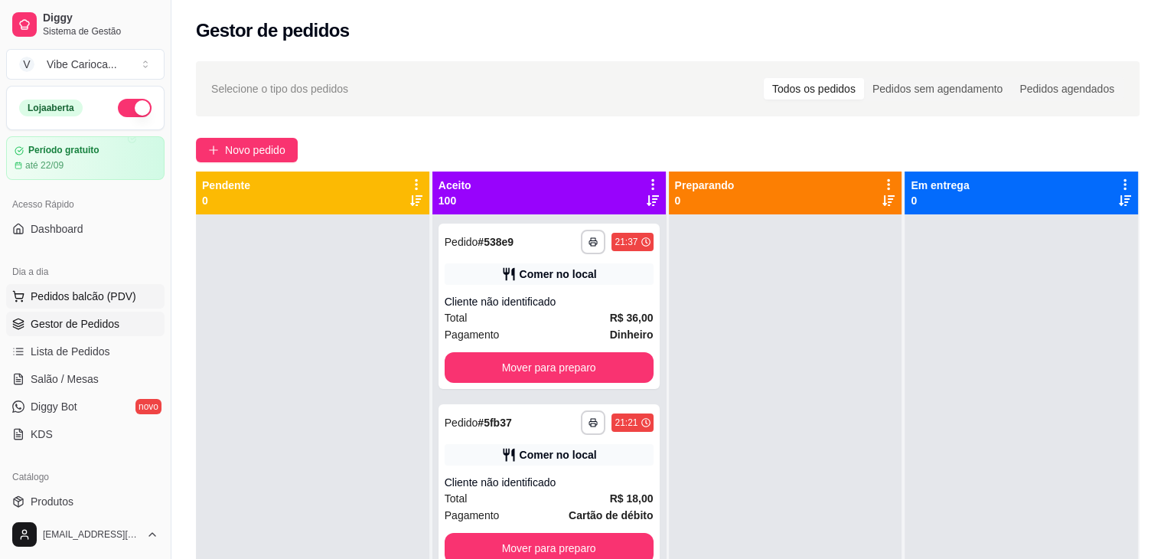
click at [83, 294] on span "Pedidos balcão (PDV)" at bounding box center [84, 296] width 106 height 15
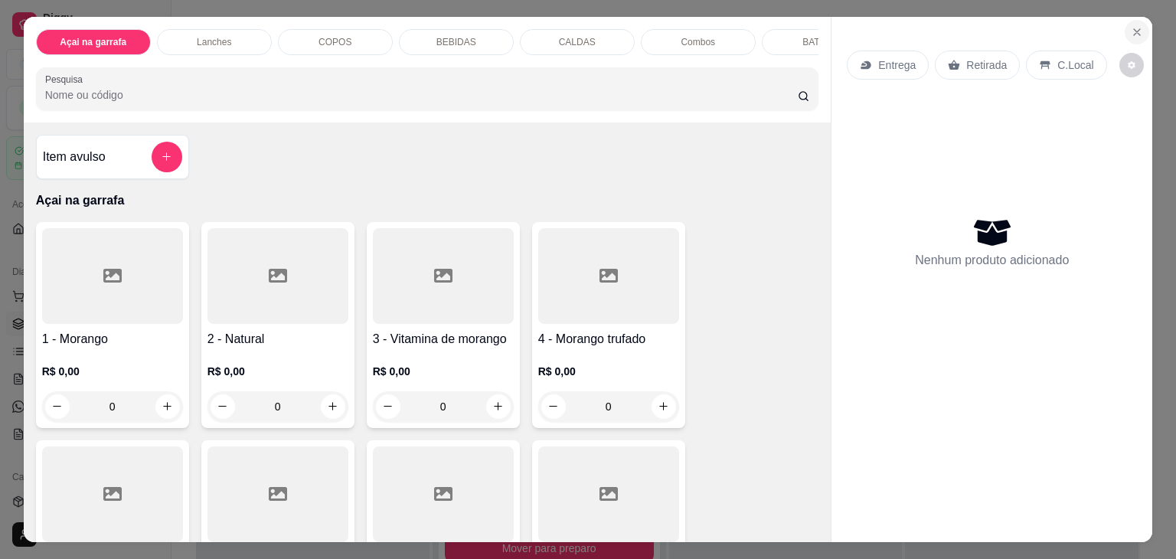
click at [1133, 29] on icon "Close" at bounding box center [1136, 32] width 6 height 6
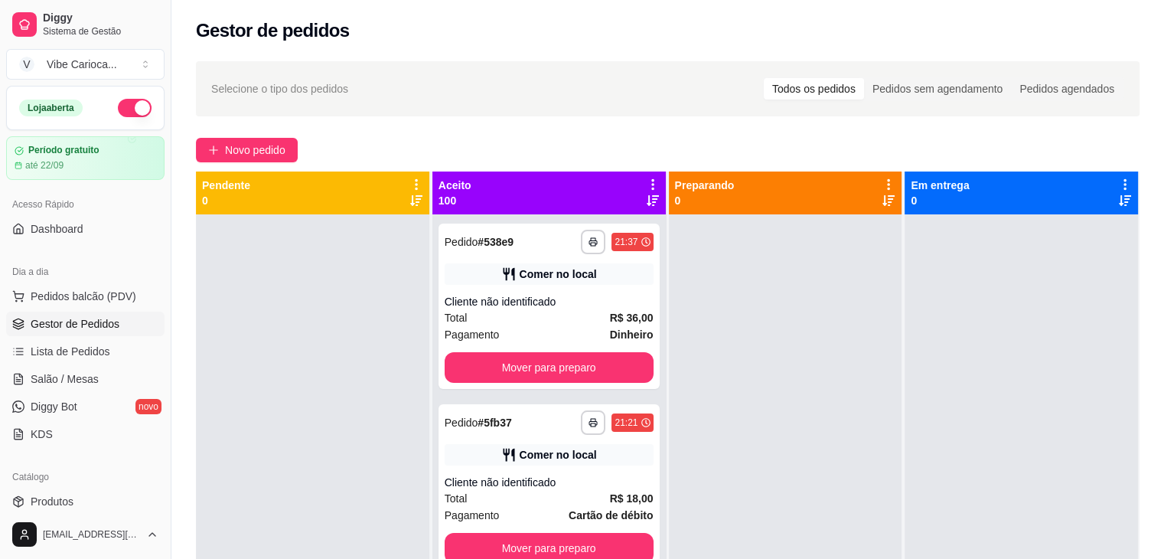
click at [90, 319] on span "Gestor de Pedidos" at bounding box center [75, 323] width 89 height 15
click at [531, 305] on div "Cliente não identificado" at bounding box center [549, 301] width 209 height 15
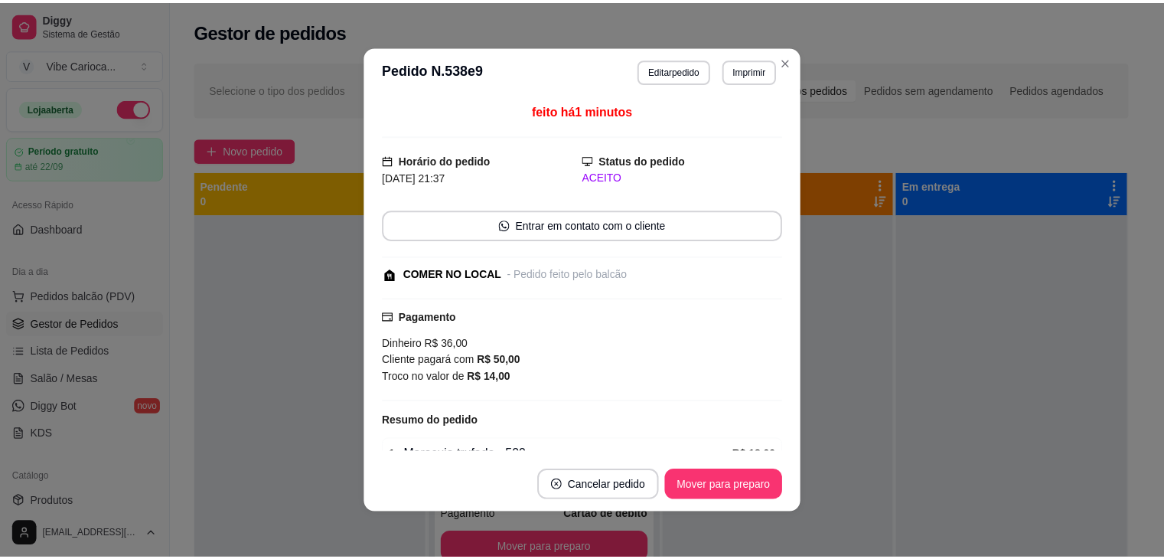
scroll to position [3, 0]
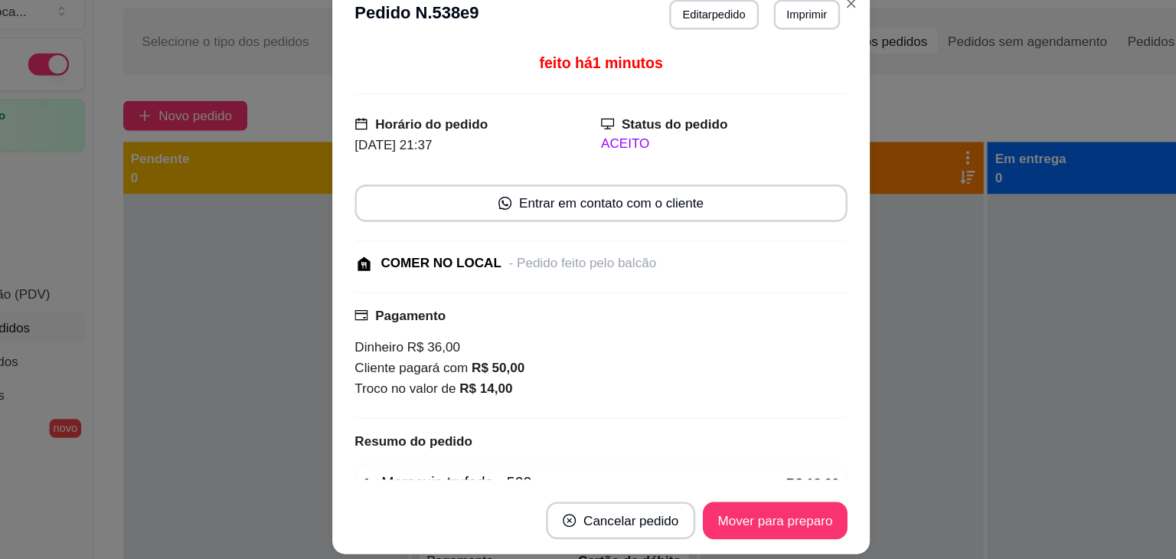
click at [529, 307] on div "Pagamento Dinheiro R$ 36,00 Cliente pagará com R$ 50,00 Troco no valor de R$ 14…" at bounding box center [588, 343] width 404 height 77
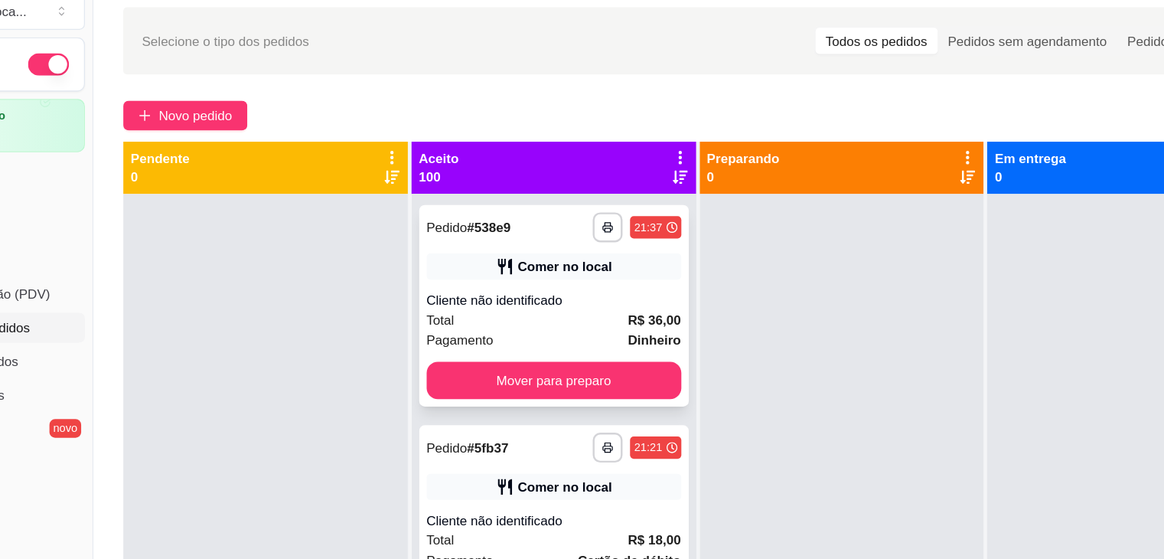
click at [553, 298] on div "Cliente não identificado" at bounding box center [549, 301] width 209 height 15
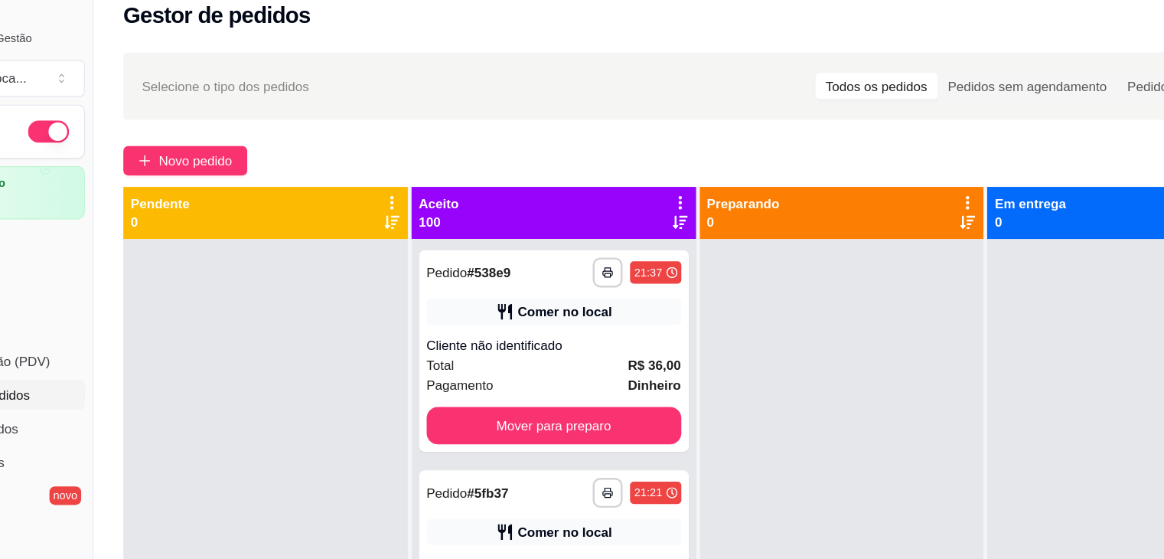
scroll to position [0, 0]
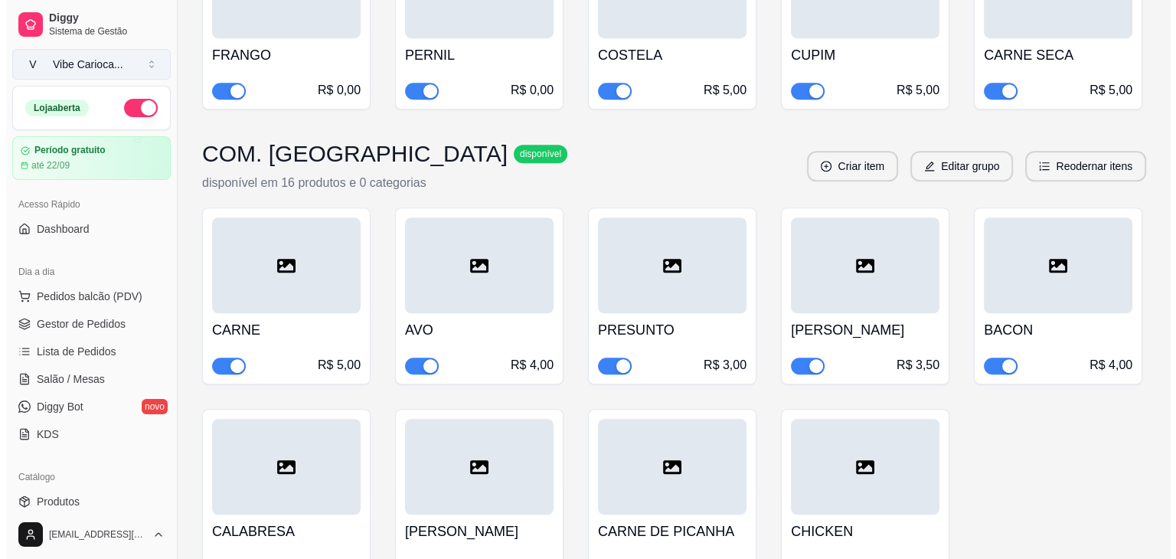
scroll to position [1181, 0]
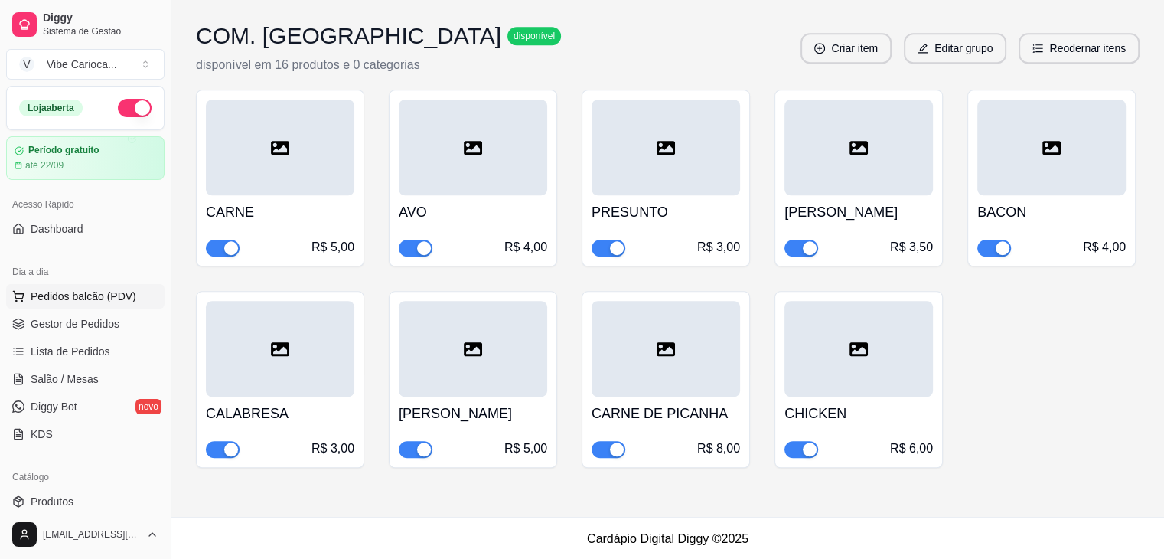
click at [50, 295] on span "Pedidos balcão (PDV)" at bounding box center [84, 296] width 106 height 15
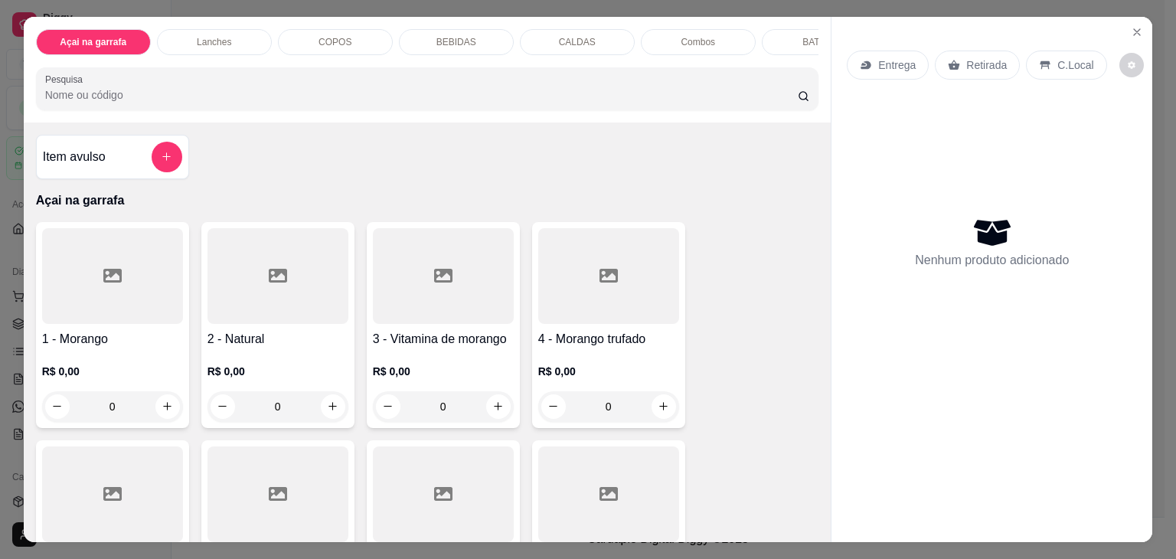
click at [292, 31] on div "COPOS" at bounding box center [335, 42] width 115 height 26
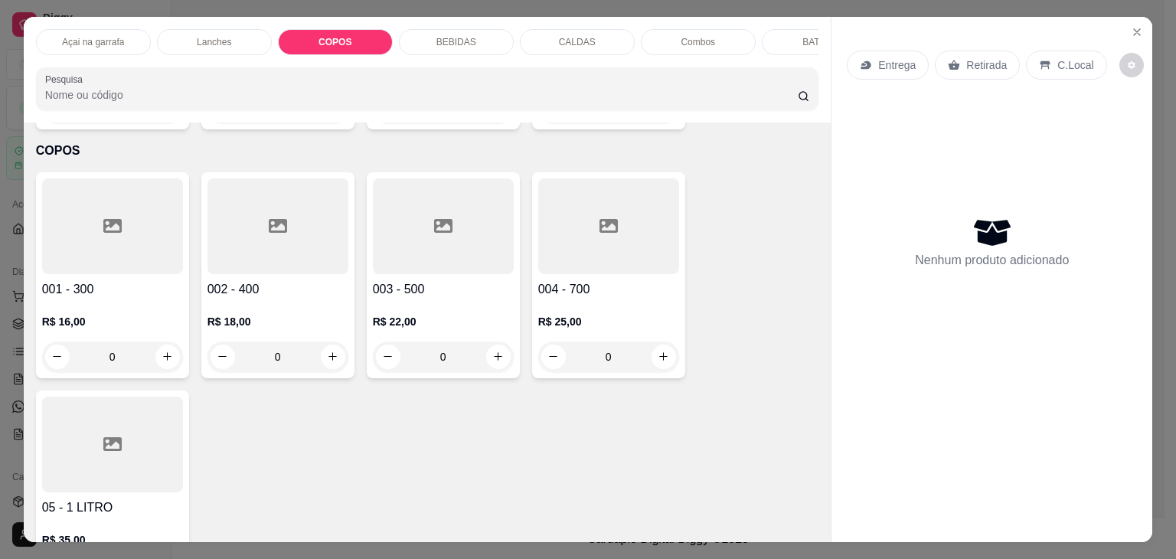
scroll to position [38, 0]
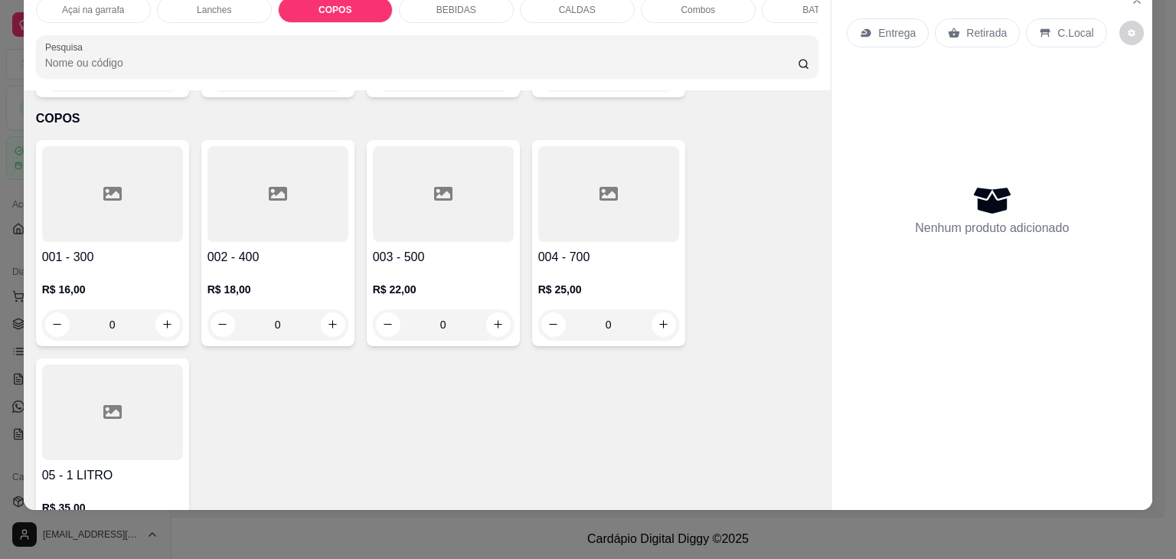
click at [82, 176] on div at bounding box center [112, 194] width 141 height 96
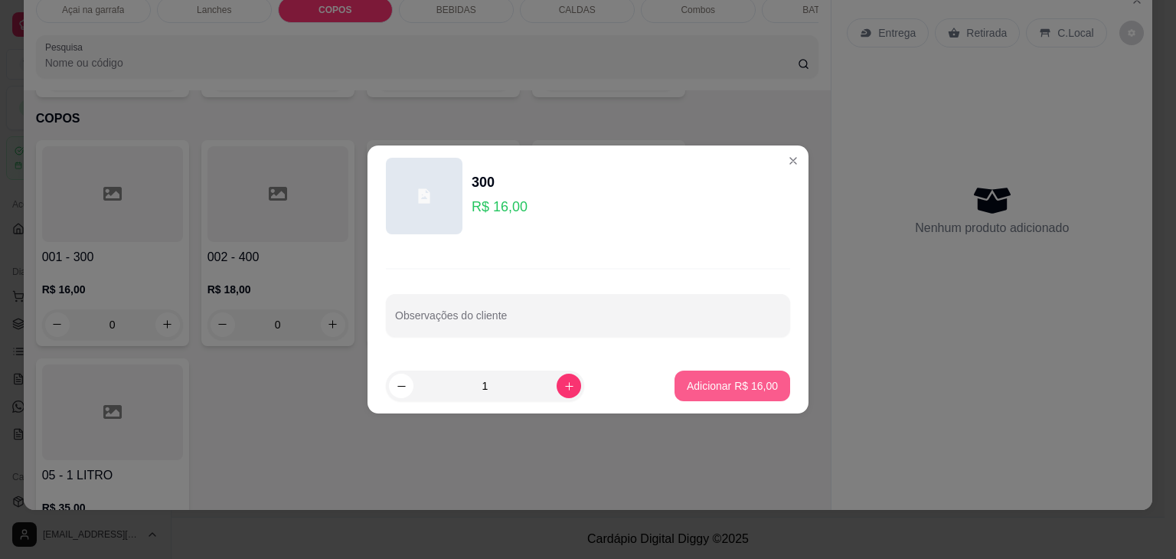
click at [693, 375] on button "Adicionar R$ 16,00" at bounding box center [732, 385] width 116 height 31
type input "1"
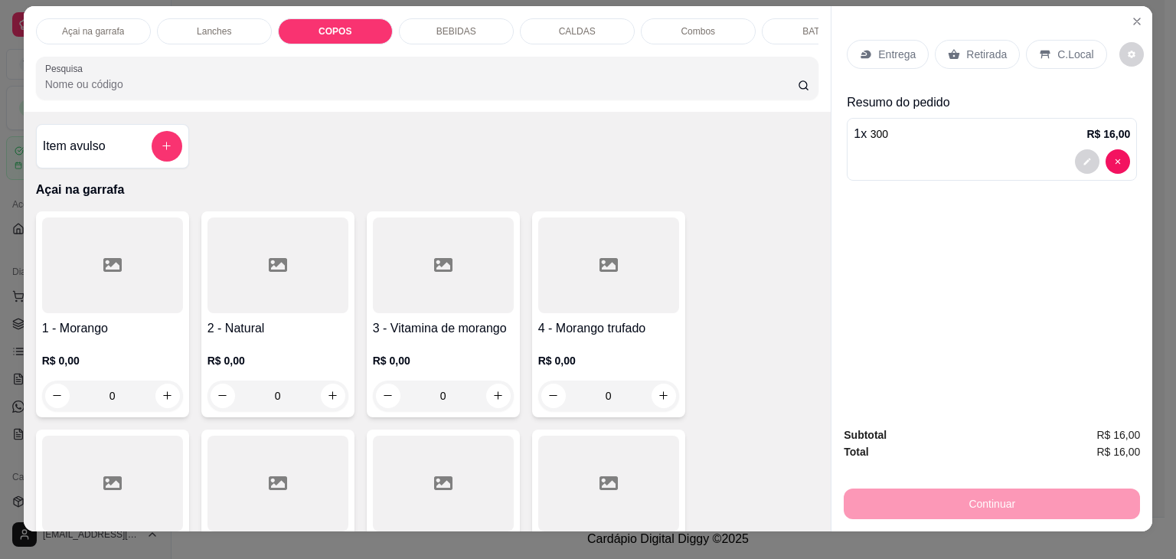
scroll to position [0, 0]
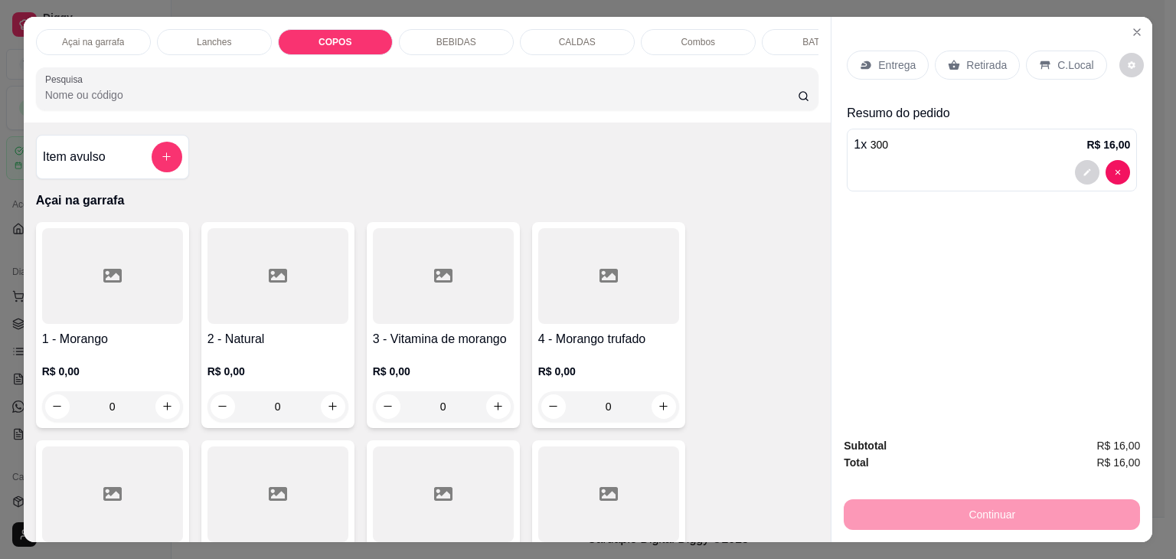
click at [80, 43] on div "Açai na garrafa" at bounding box center [93, 42] width 115 height 26
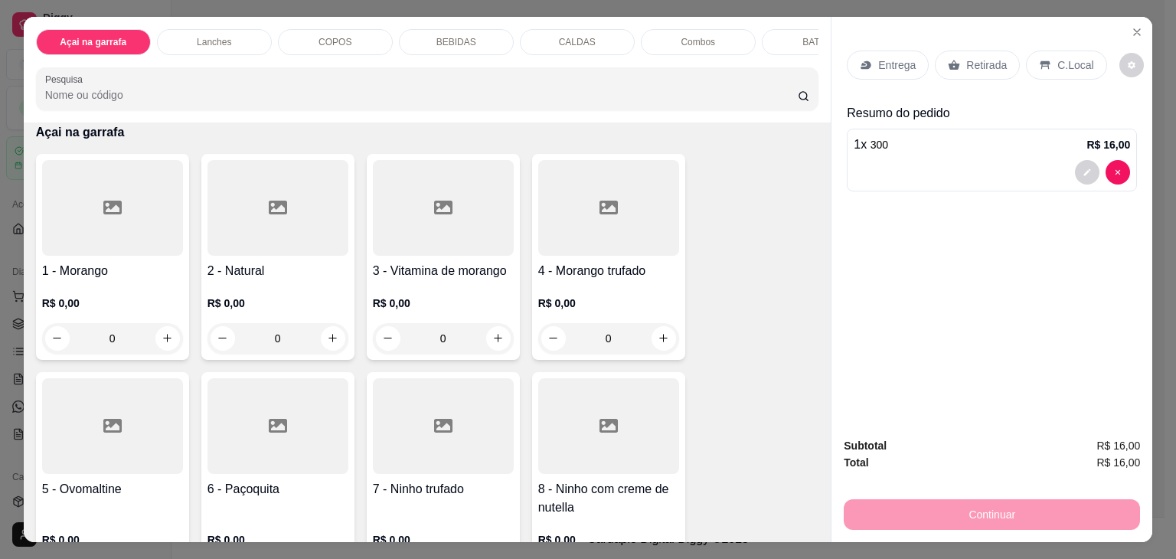
click at [299, 38] on div "COPOS" at bounding box center [335, 42] width 115 height 26
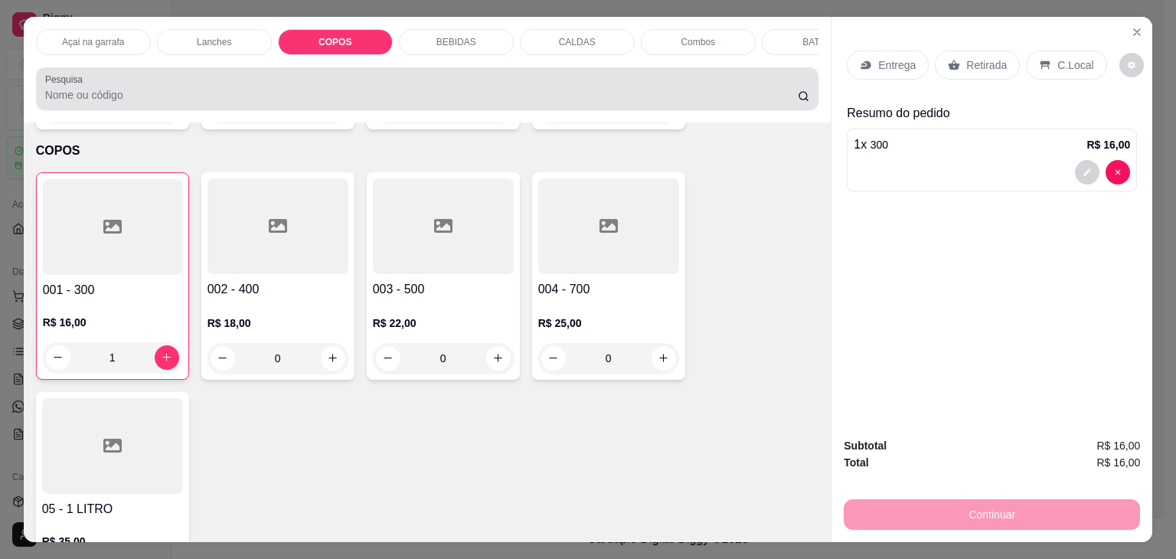
scroll to position [38, 0]
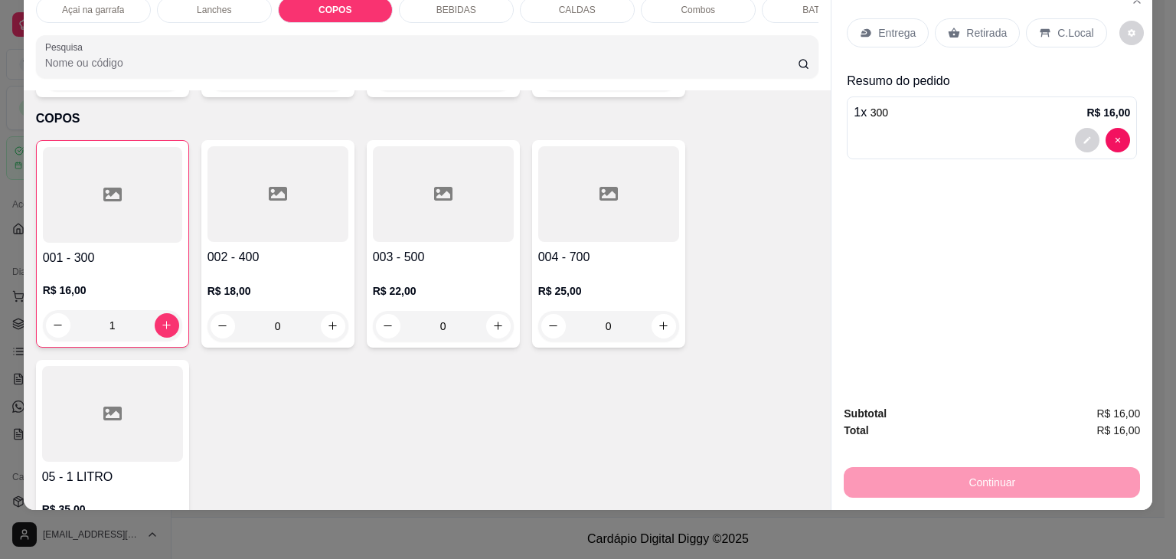
click at [276, 155] on div at bounding box center [277, 194] width 141 height 96
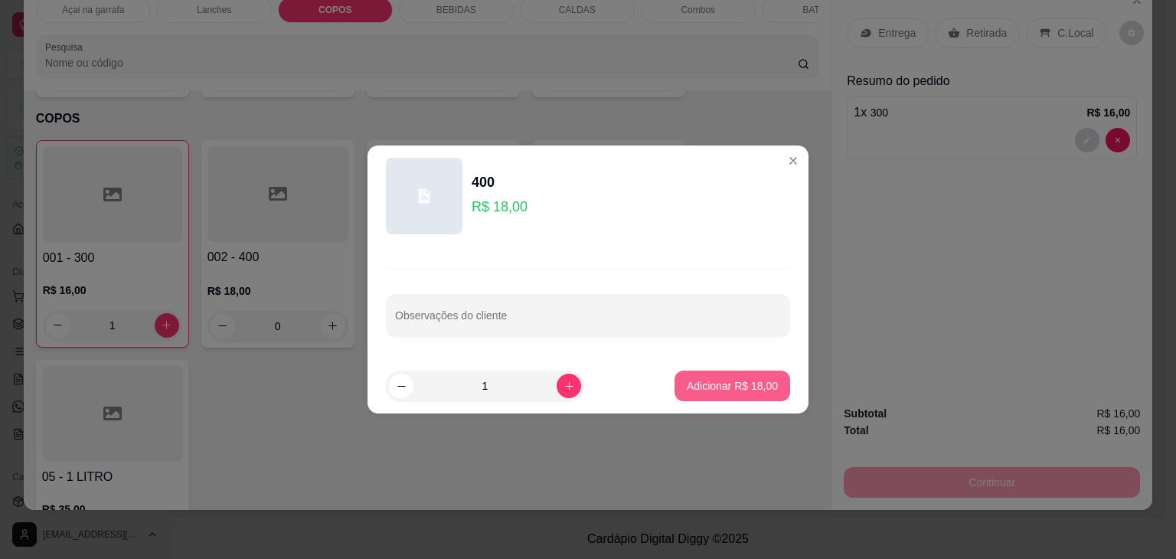
click at [695, 371] on button "Adicionar R$ 18,00" at bounding box center [732, 385] width 116 height 31
type input "1"
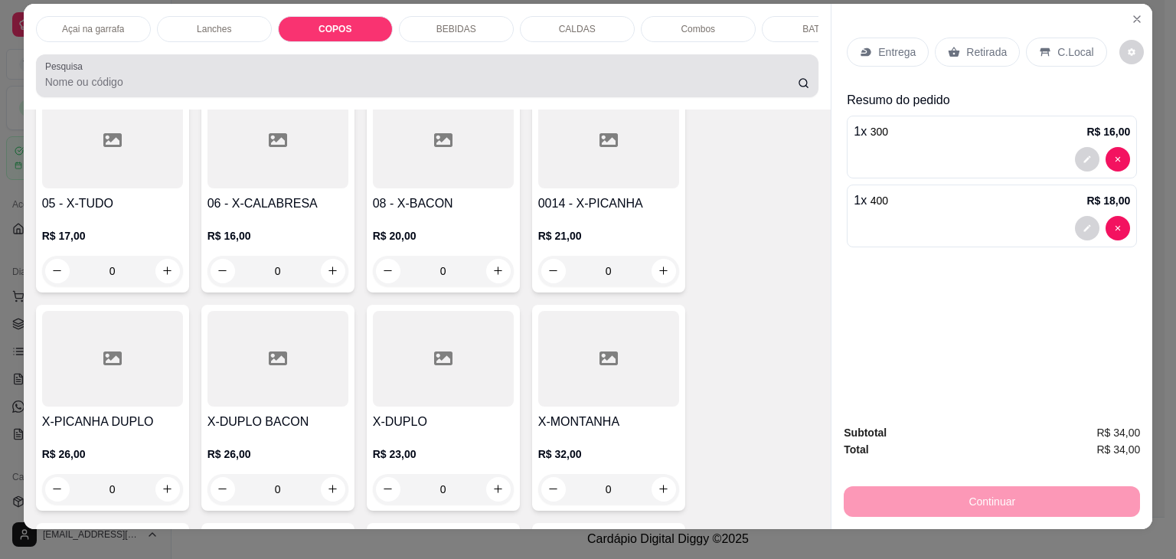
scroll to position [0, 0]
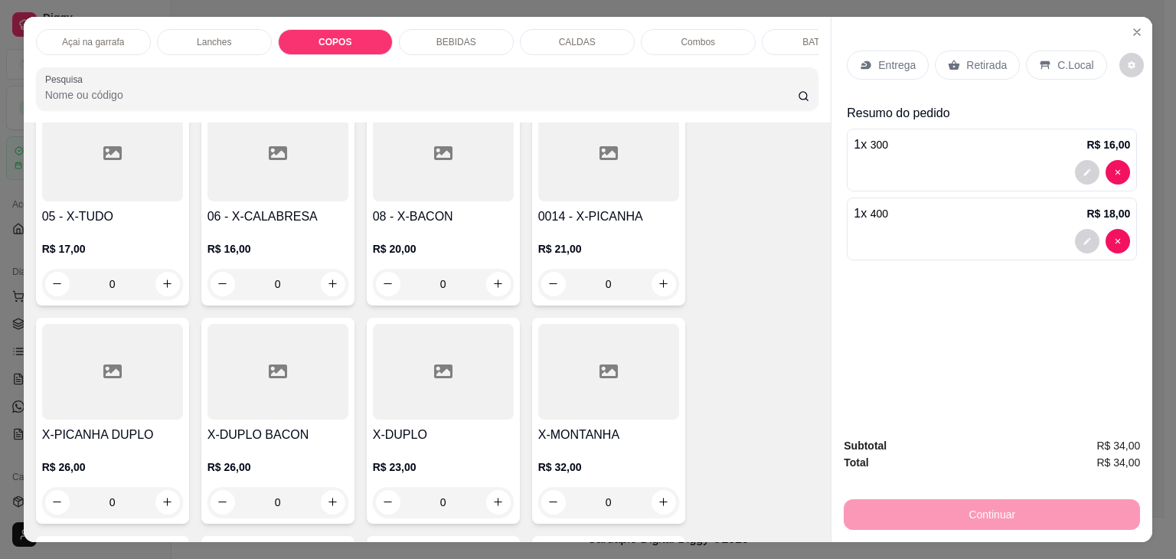
click at [104, 44] on div "Açai na garrafa" at bounding box center [93, 42] width 115 height 26
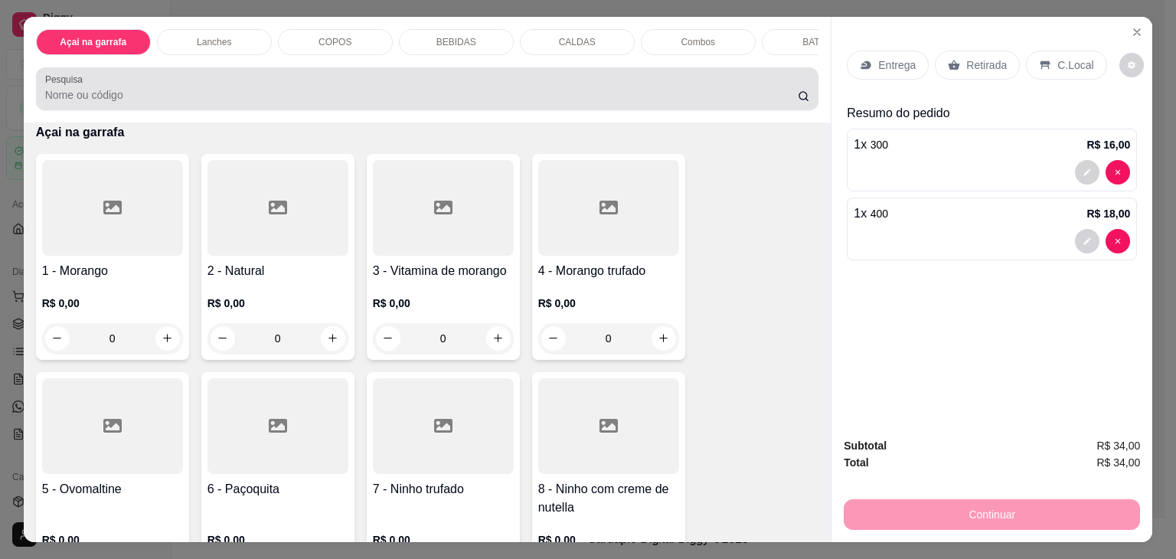
scroll to position [38, 0]
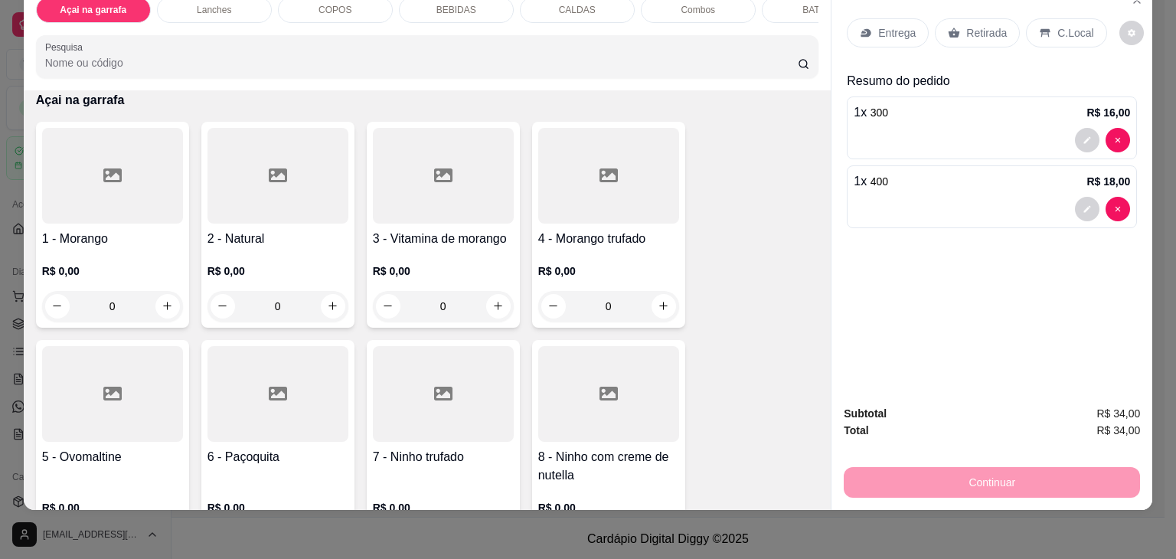
click at [113, 191] on div at bounding box center [112, 176] width 141 height 96
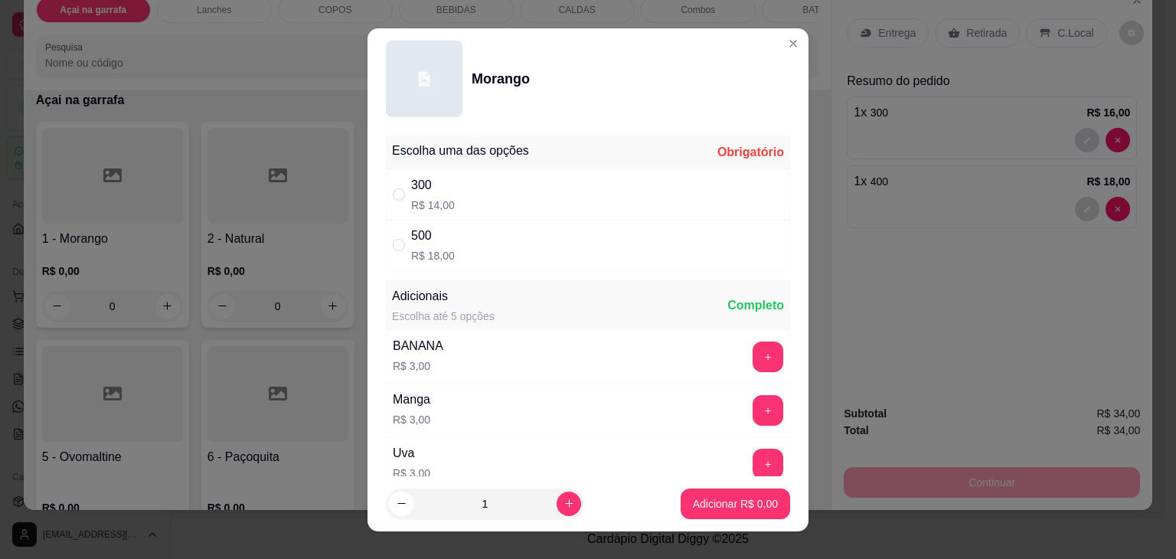
click at [386, 232] on div "500 R$ 18,00" at bounding box center [588, 245] width 404 height 51
radio input "true"
click at [393, 194] on input "" at bounding box center [399, 194] width 12 height 12
radio input "true"
radio input "false"
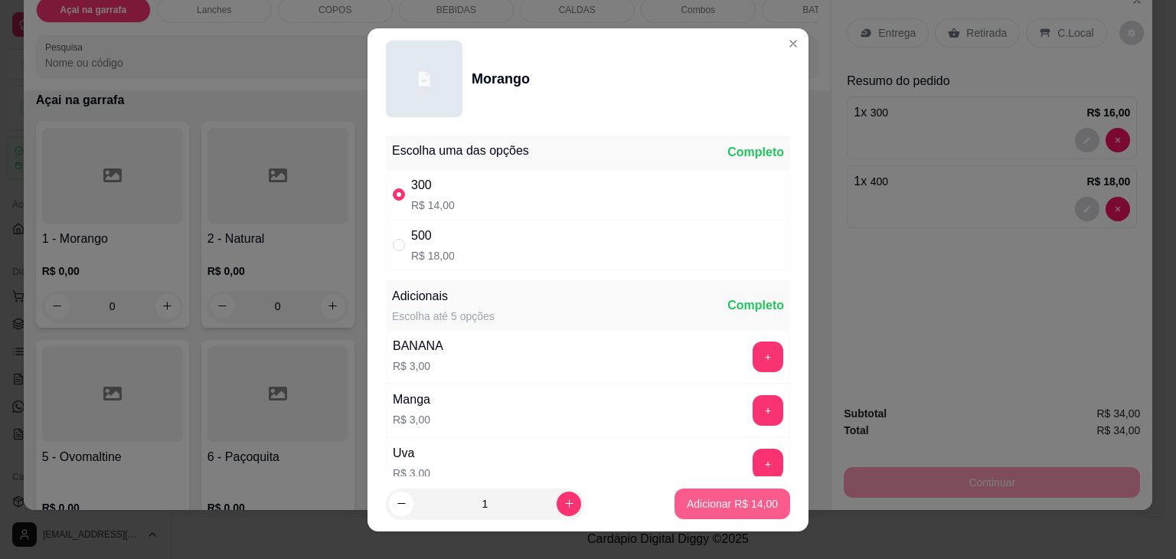
click at [706, 497] on p "Adicionar R$ 14,00" at bounding box center [732, 503] width 91 height 15
type input "1"
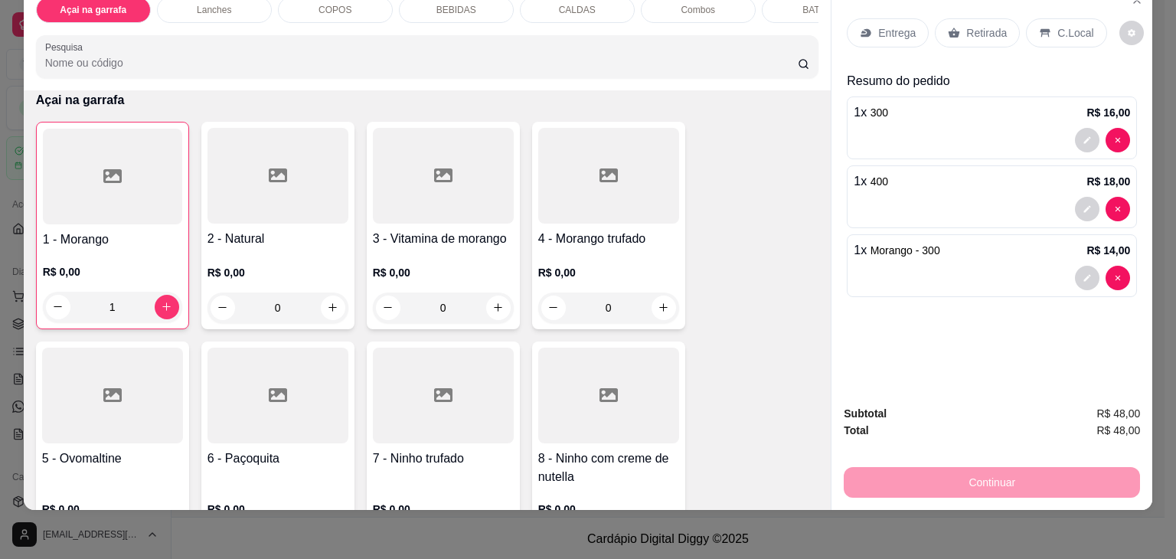
drag, startPoint x: 1062, startPoint y: 13, endPoint x: 1057, endPoint y: 23, distance: 11.3
click at [1062, 25] on p "C.Local" at bounding box center [1075, 32] width 36 height 15
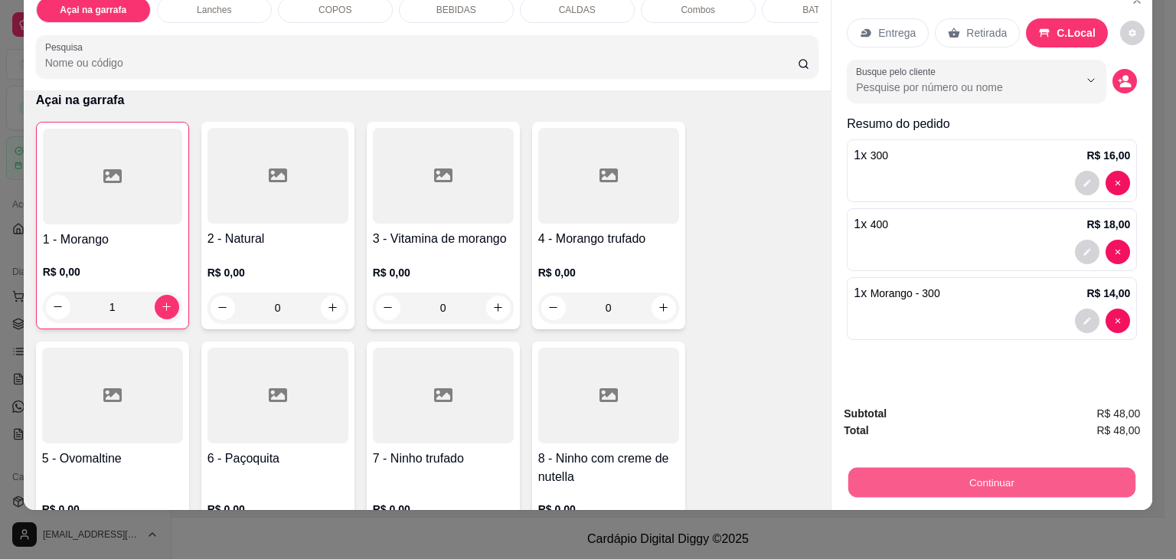
click at [918, 479] on button "Continuar" at bounding box center [991, 483] width 287 height 30
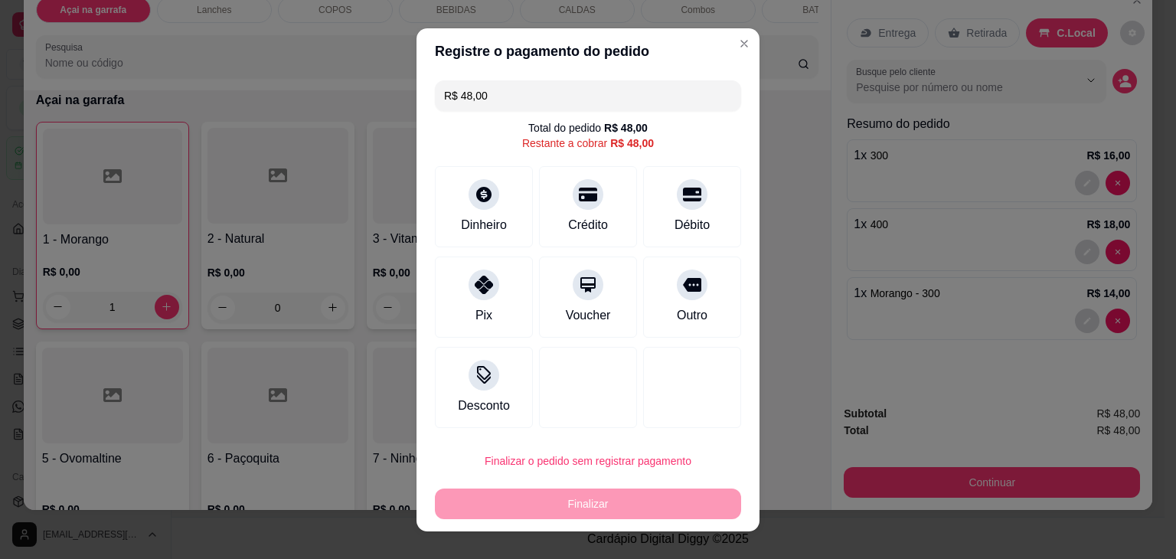
click at [713, 38] on header "Registre o pagamento do pedido" at bounding box center [587, 51] width 343 height 46
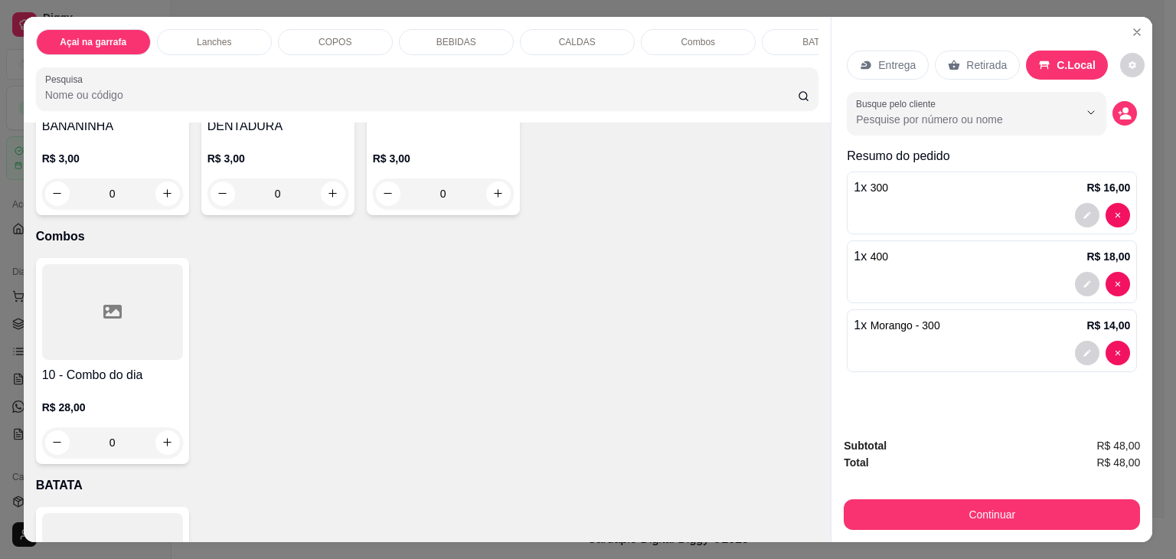
scroll to position [3597, 0]
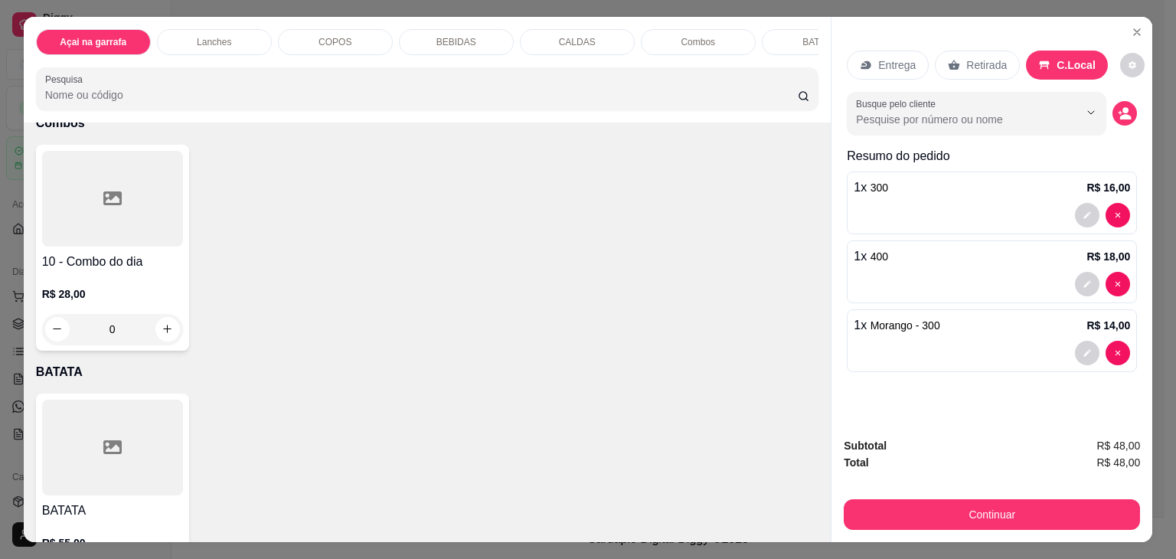
click at [89, 405] on div at bounding box center [112, 448] width 141 height 96
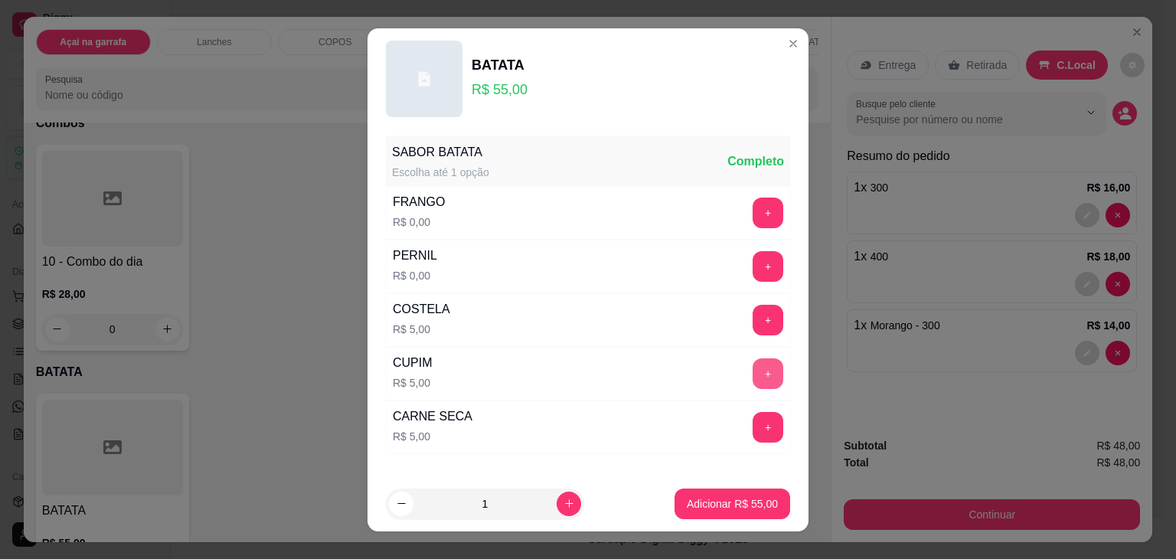
click at [752, 367] on button "+" at bounding box center [767, 373] width 31 height 31
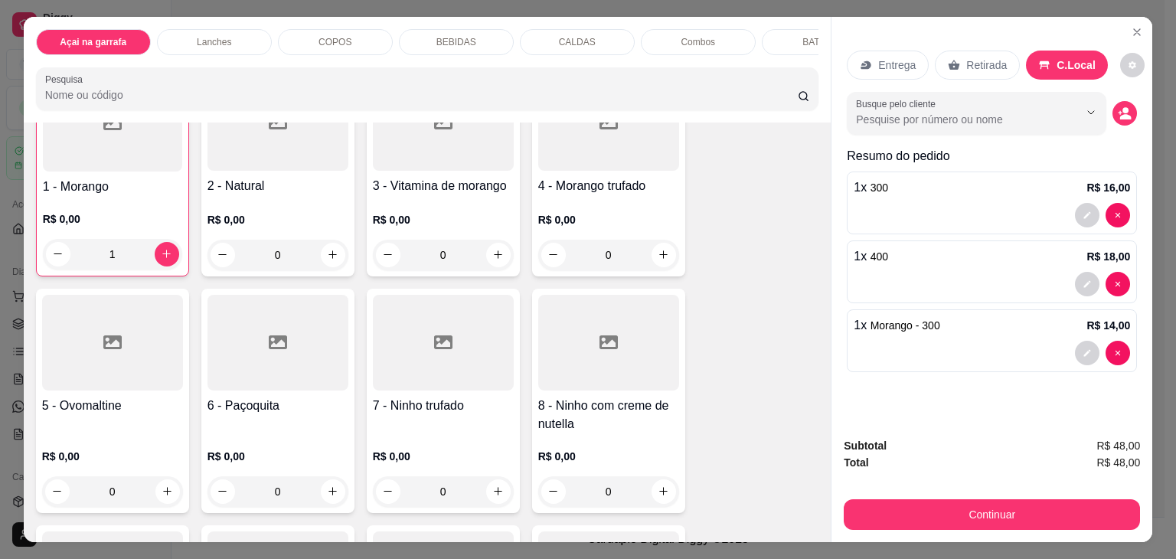
scroll to position [0, 0]
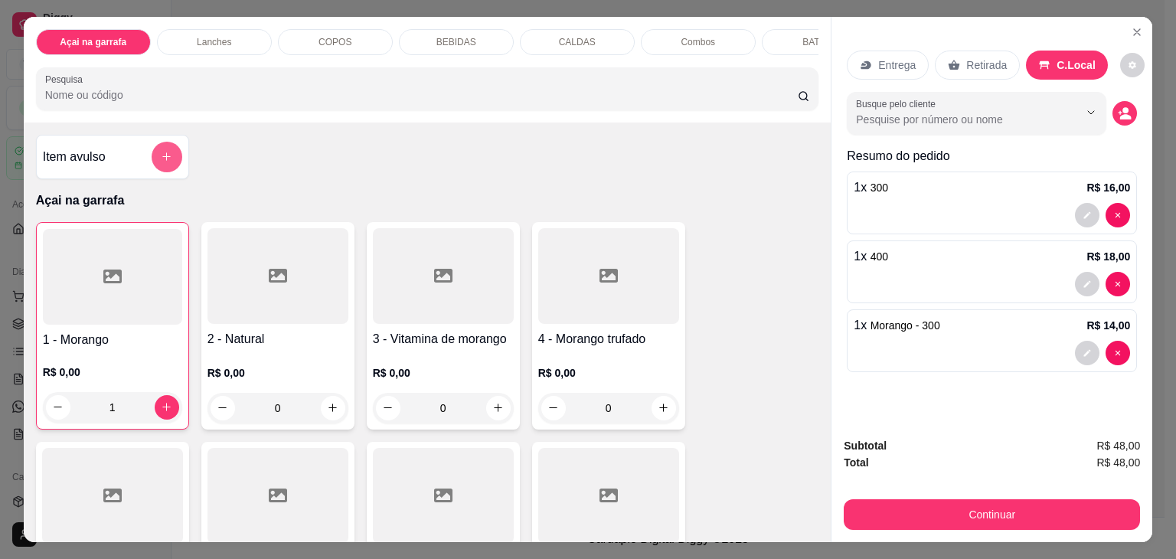
click at [167, 163] on button "add-separate-item" at bounding box center [167, 157] width 31 height 31
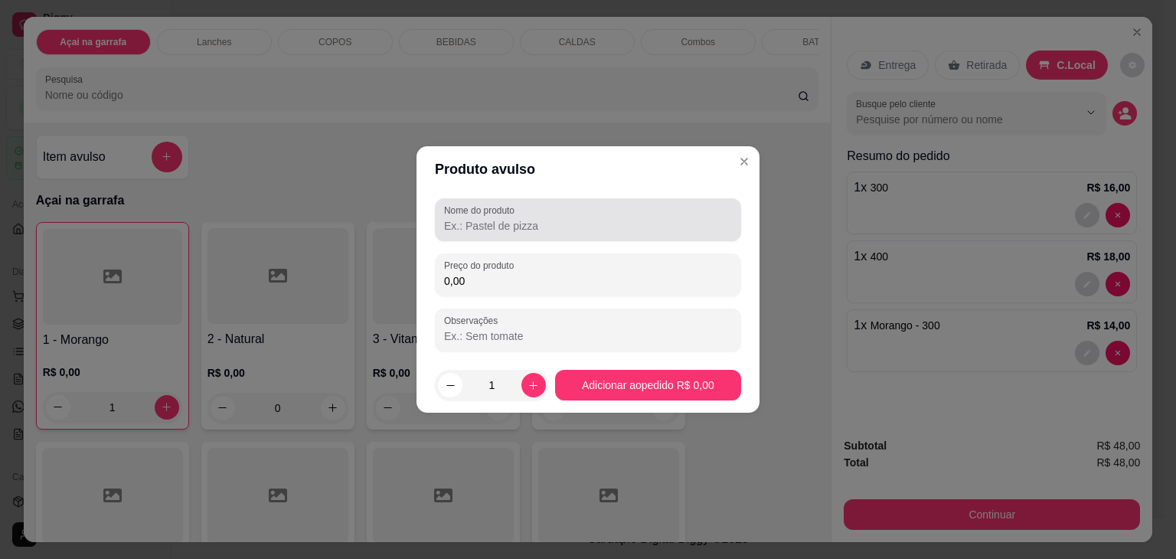
click at [511, 218] on input "Nome do produto" at bounding box center [588, 225] width 288 height 15
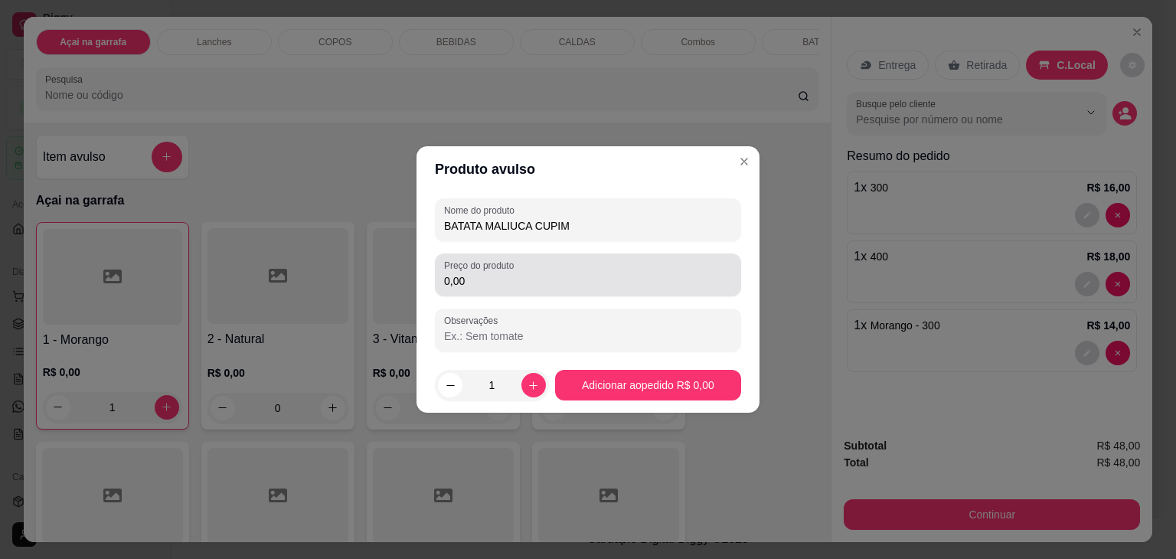
type input "BATATA MALIUCA CUPIM"
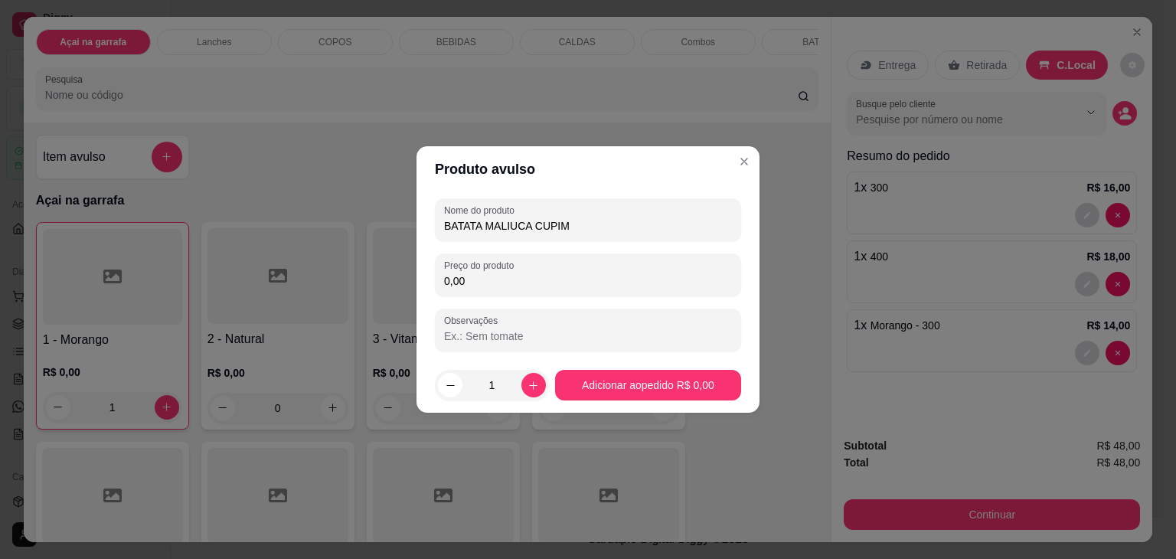
click at [524, 276] on input "0,00" at bounding box center [588, 280] width 288 height 15
type input "35,00"
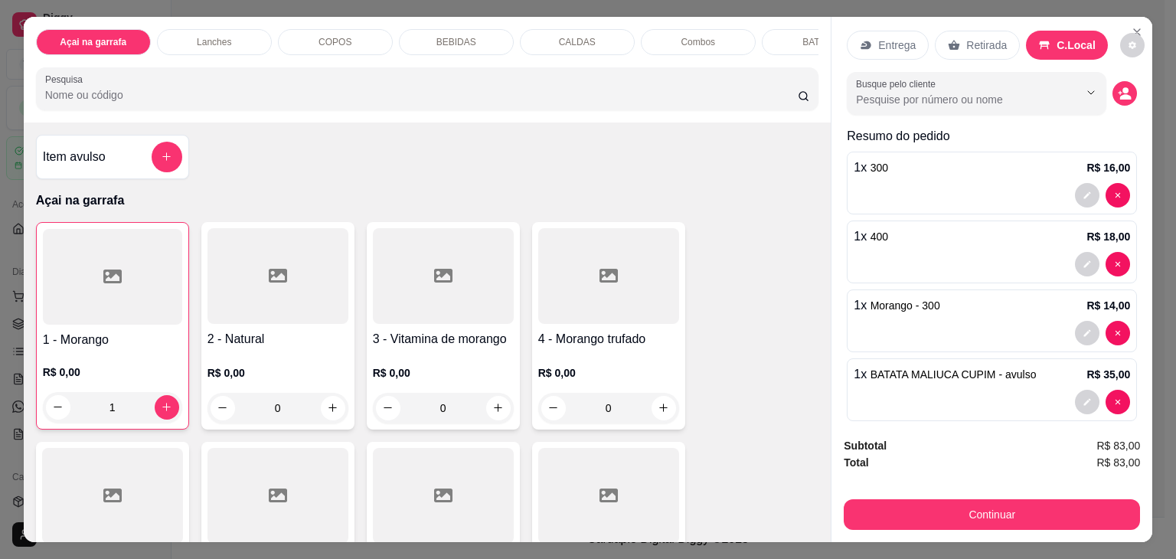
scroll to position [36, 0]
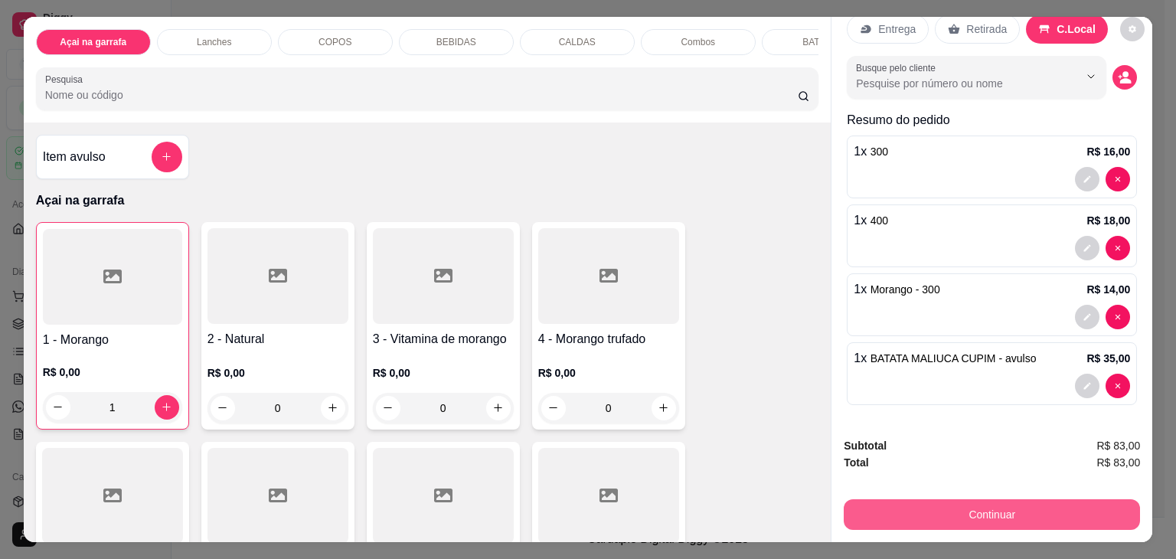
click at [1015, 511] on button "Continuar" at bounding box center [991, 514] width 296 height 31
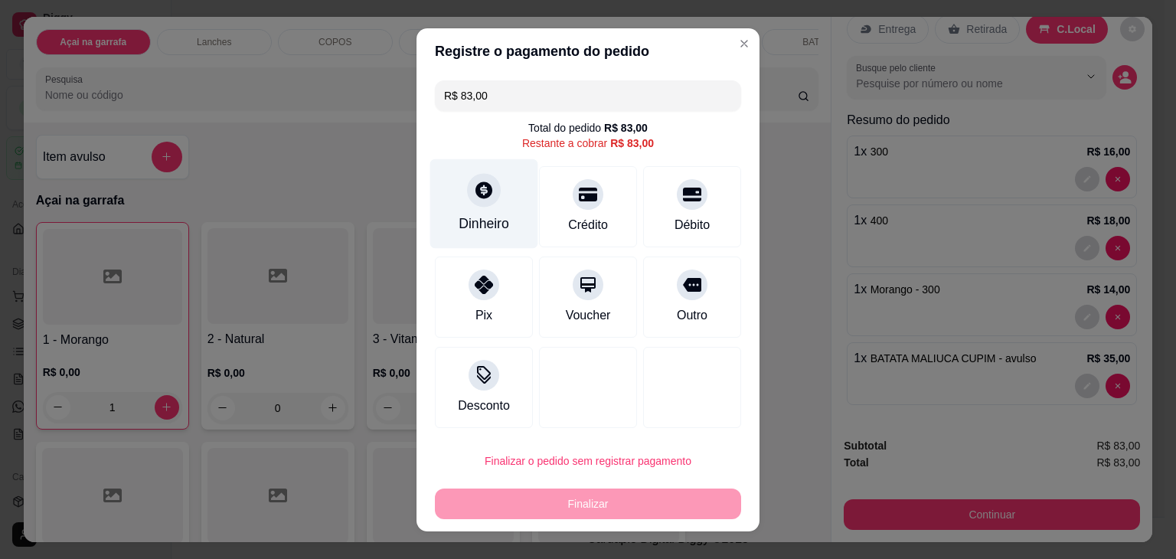
click at [469, 204] on div at bounding box center [484, 190] width 34 height 34
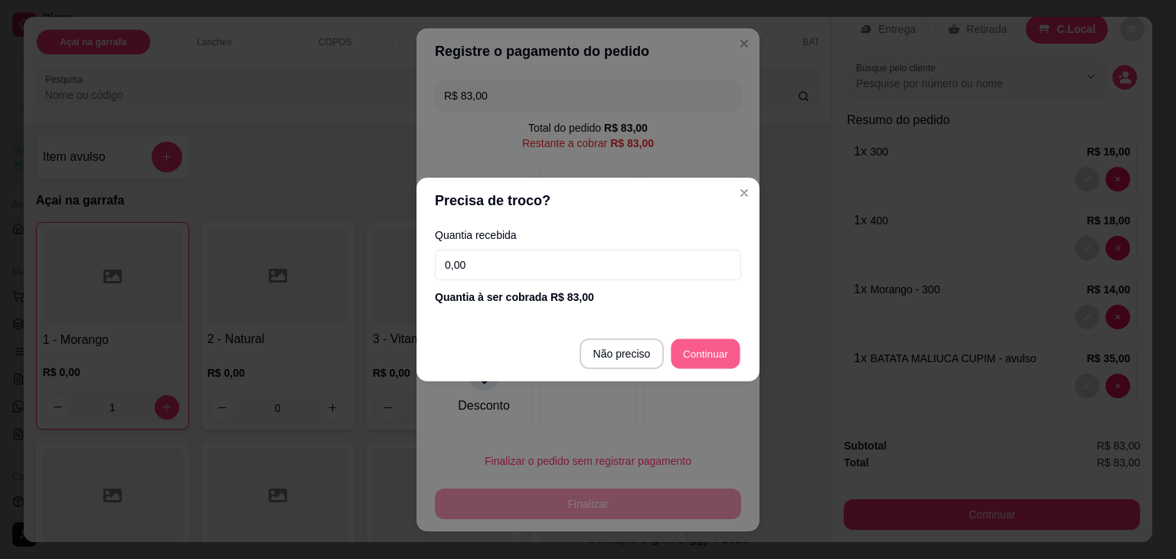
type input "R$ 0,00"
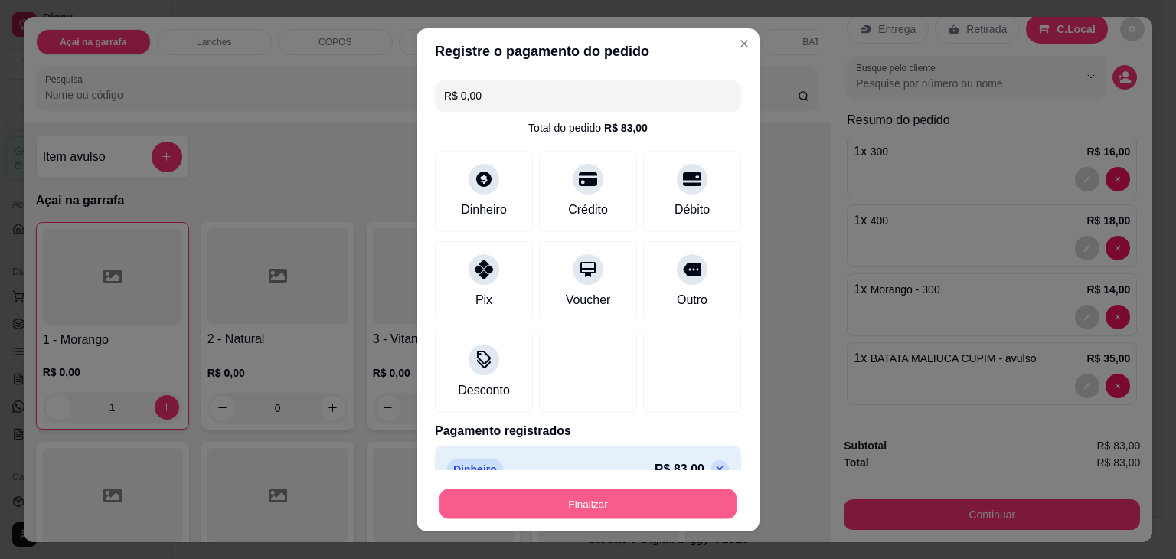
click at [608, 498] on button "Finalizar" at bounding box center [587, 503] width 297 height 30
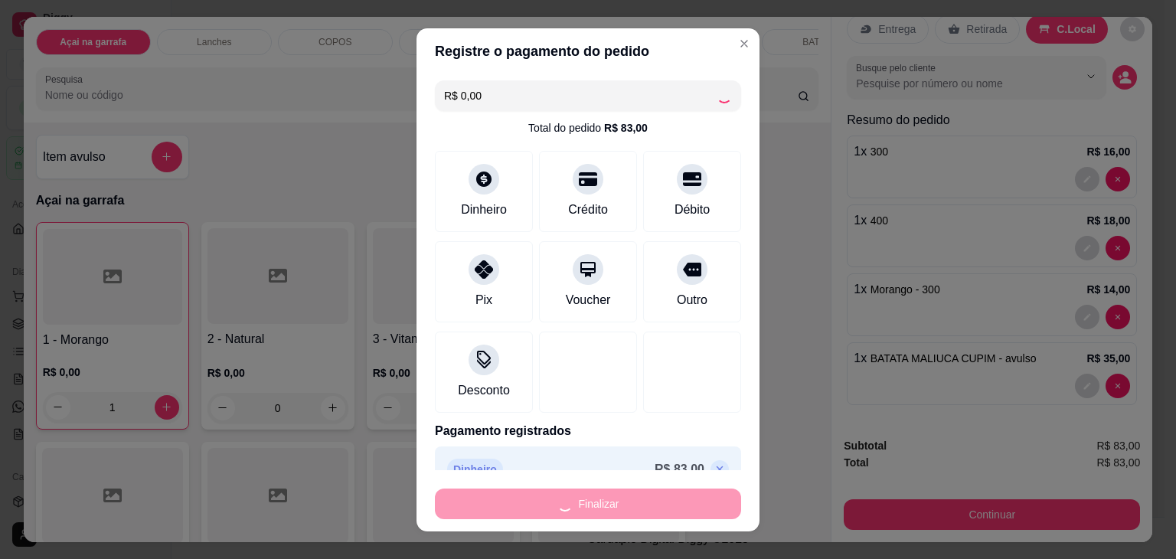
type input "0"
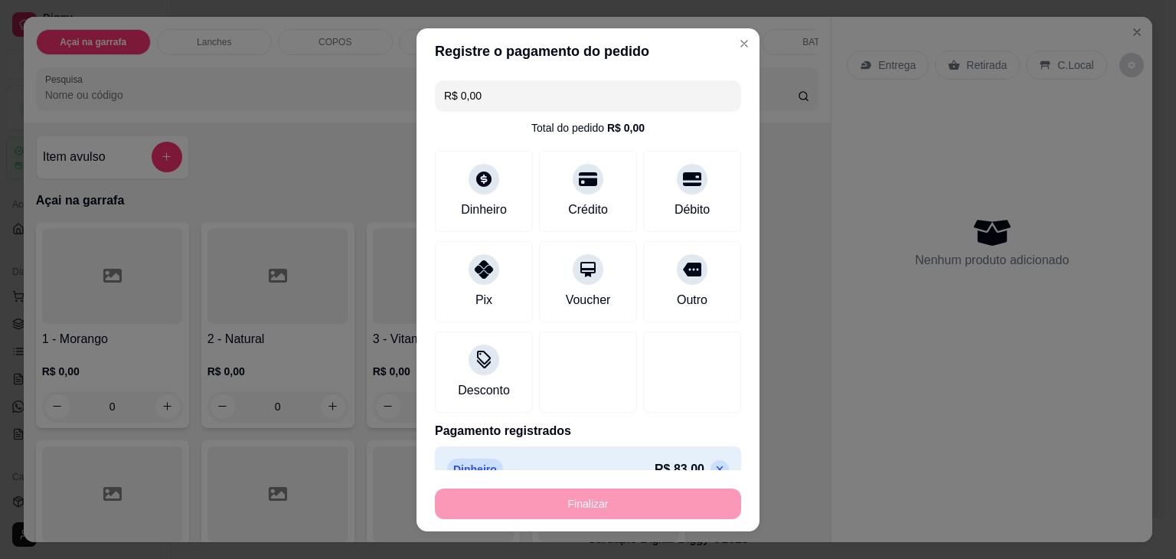
type input "-R$ 83,00"
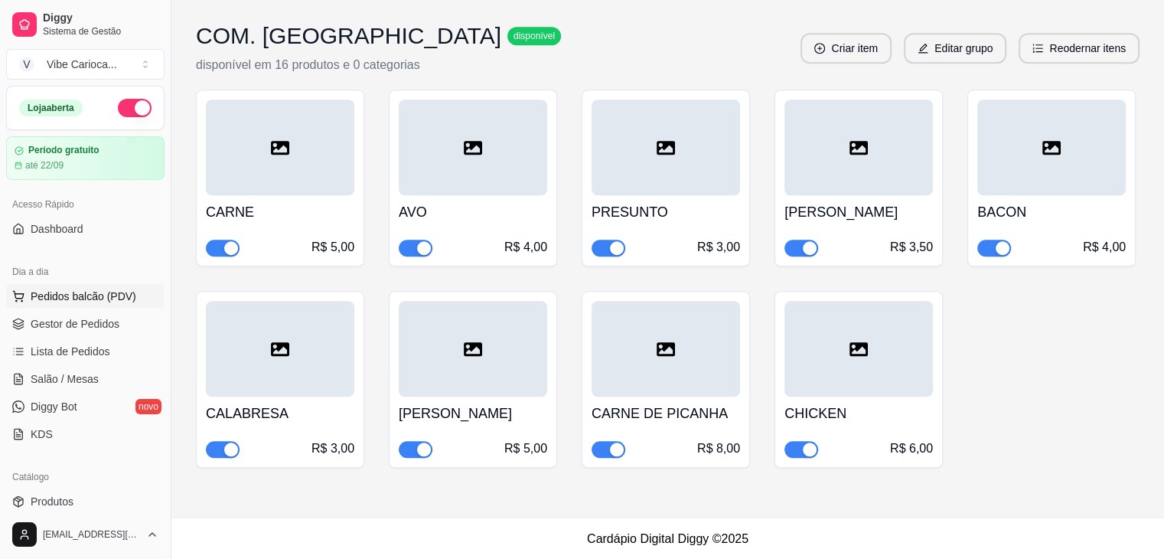
click at [52, 302] on span "Pedidos balcão (PDV)" at bounding box center [84, 296] width 106 height 15
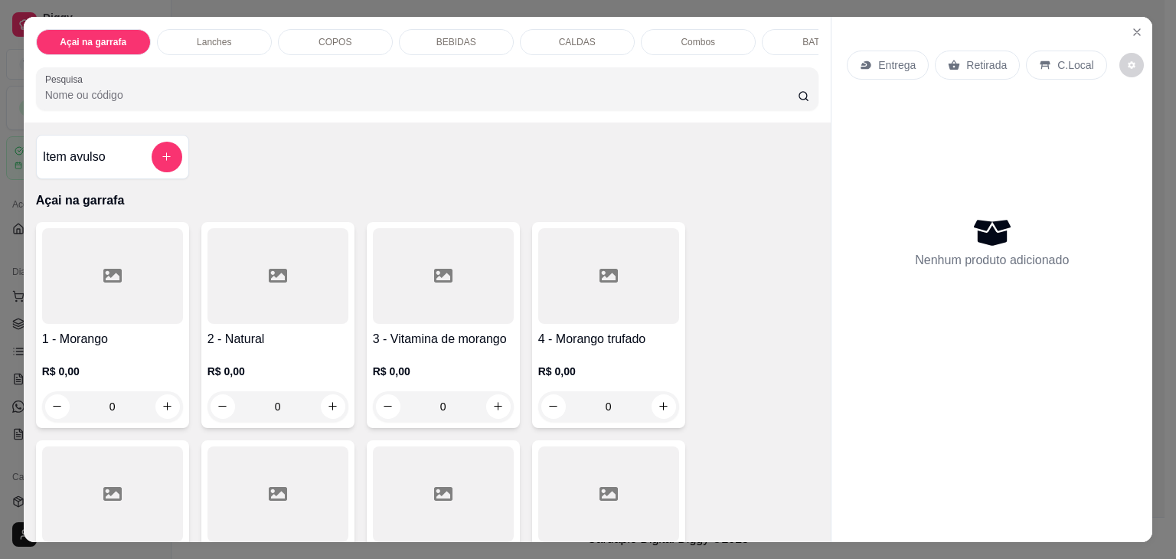
click at [348, 46] on div "COPOS" at bounding box center [335, 42] width 115 height 26
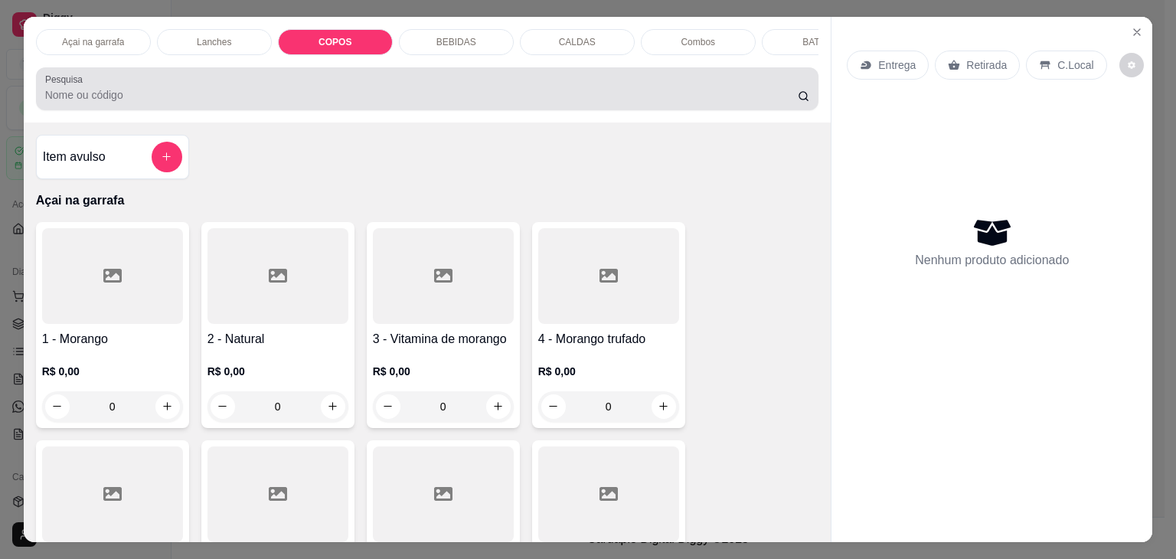
scroll to position [38, 0]
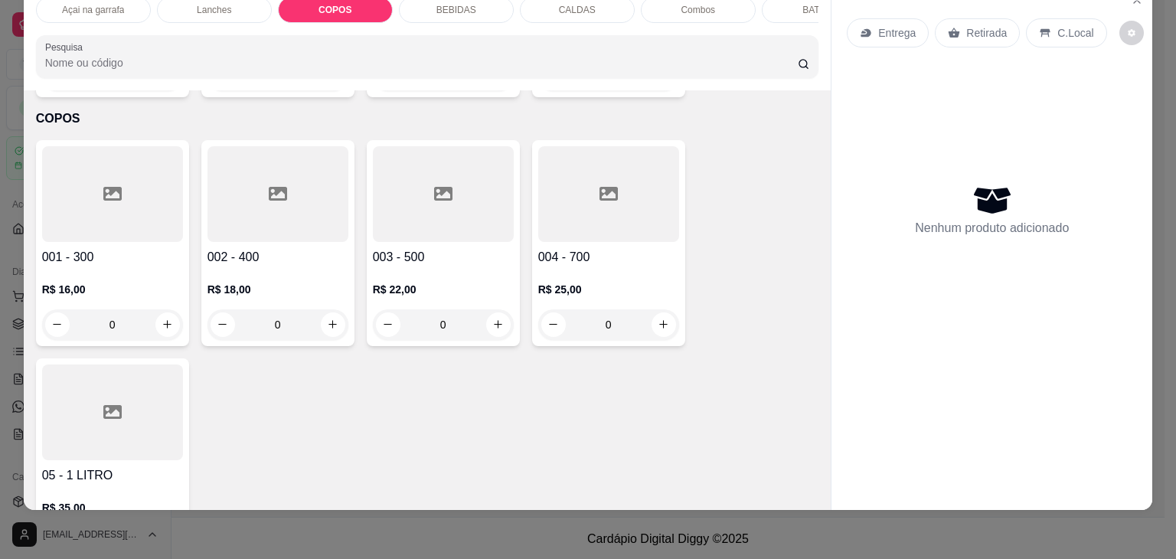
click at [76, 187] on div at bounding box center [112, 194] width 141 height 96
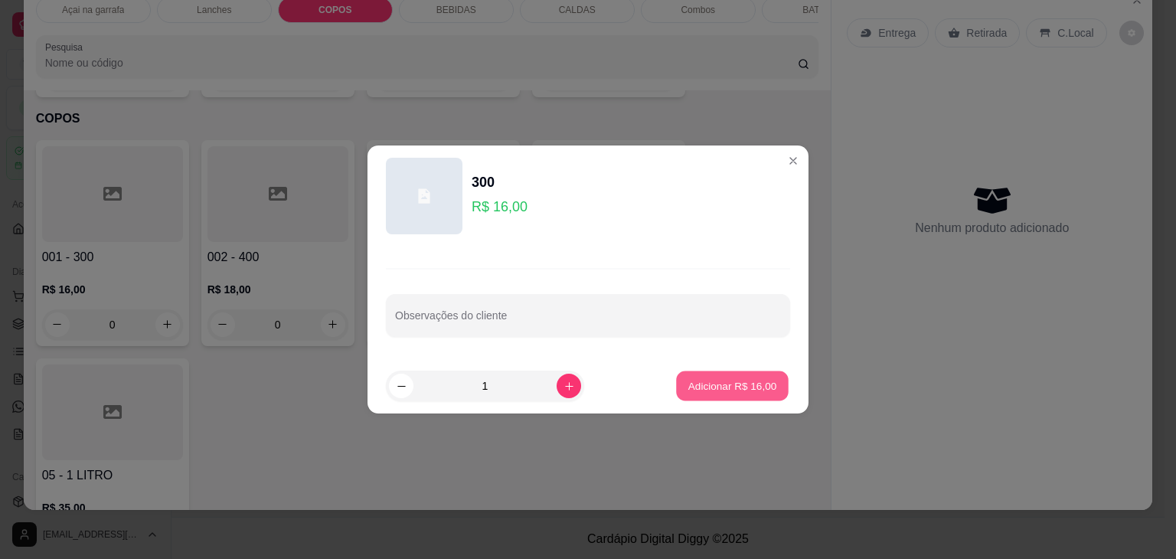
click at [727, 374] on button "Adicionar R$ 16,00" at bounding box center [732, 386] width 113 height 30
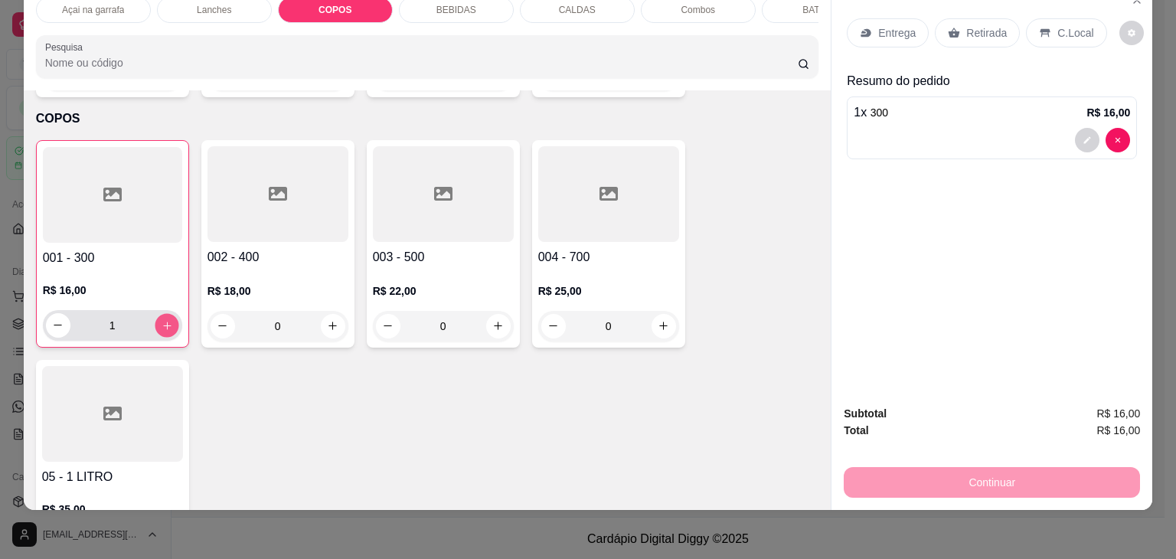
click at [163, 321] on icon "increase-product-quantity" at bounding box center [167, 325] width 8 height 8
type input "2"
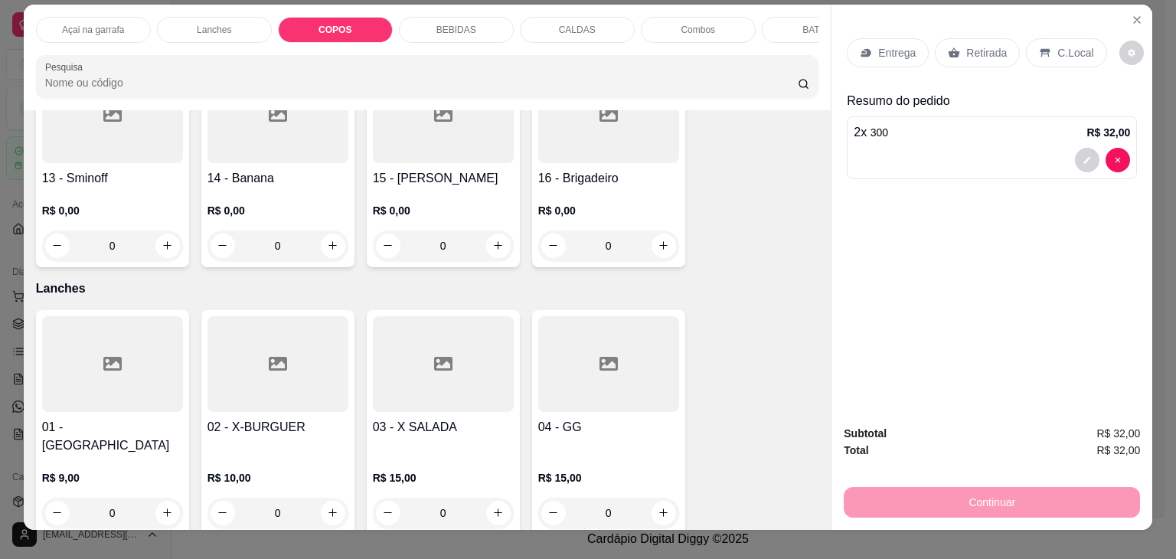
scroll to position [0, 0]
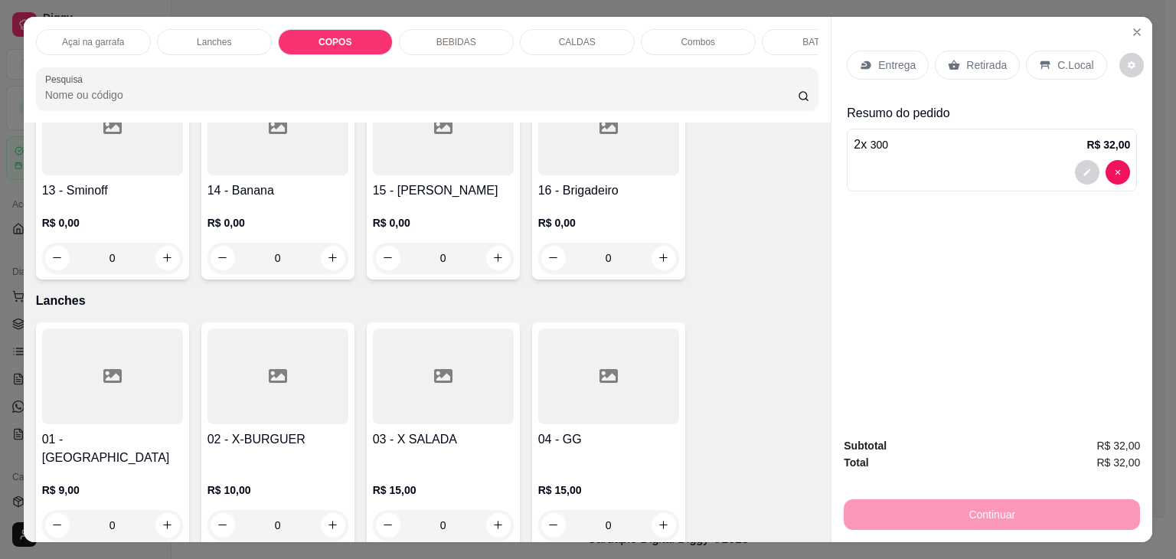
click at [52, 20] on div "Açai na garrafa Lanches COPOS BEBIDAS CALDAS Combos BATATA Pesquisa" at bounding box center [427, 70] width 807 height 106
click at [57, 29] on div "Açai na garrafa" at bounding box center [93, 42] width 115 height 26
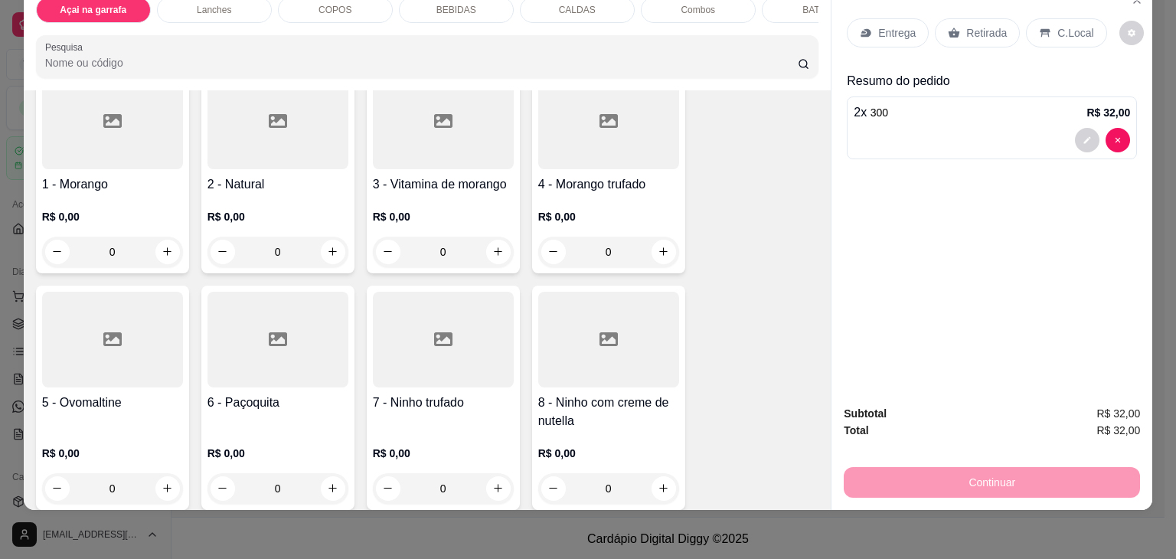
scroll to position [145, 0]
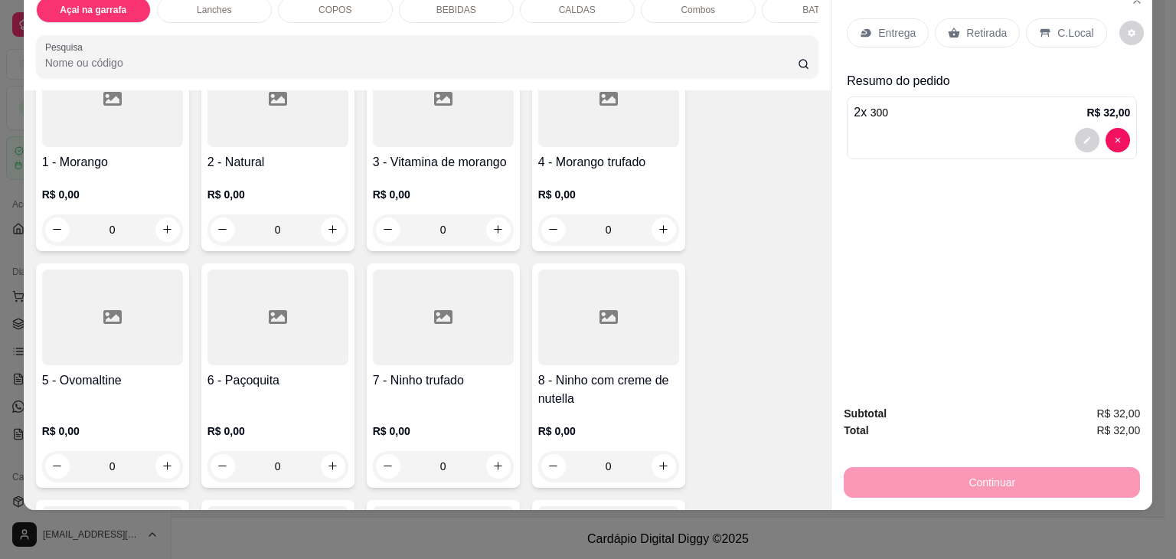
click at [129, 308] on div at bounding box center [112, 317] width 141 height 96
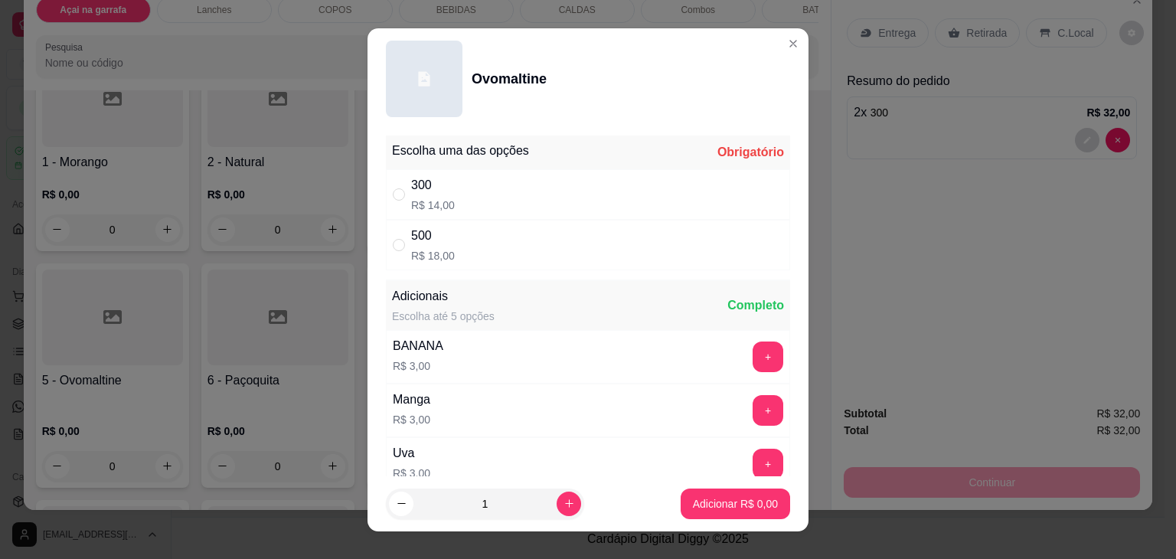
click at [393, 207] on div "300 R$ 14,00" at bounding box center [588, 194] width 404 height 51
radio input "true"
click at [737, 497] on p "Adicionar R$ 14,00" at bounding box center [732, 503] width 89 height 15
type input "1"
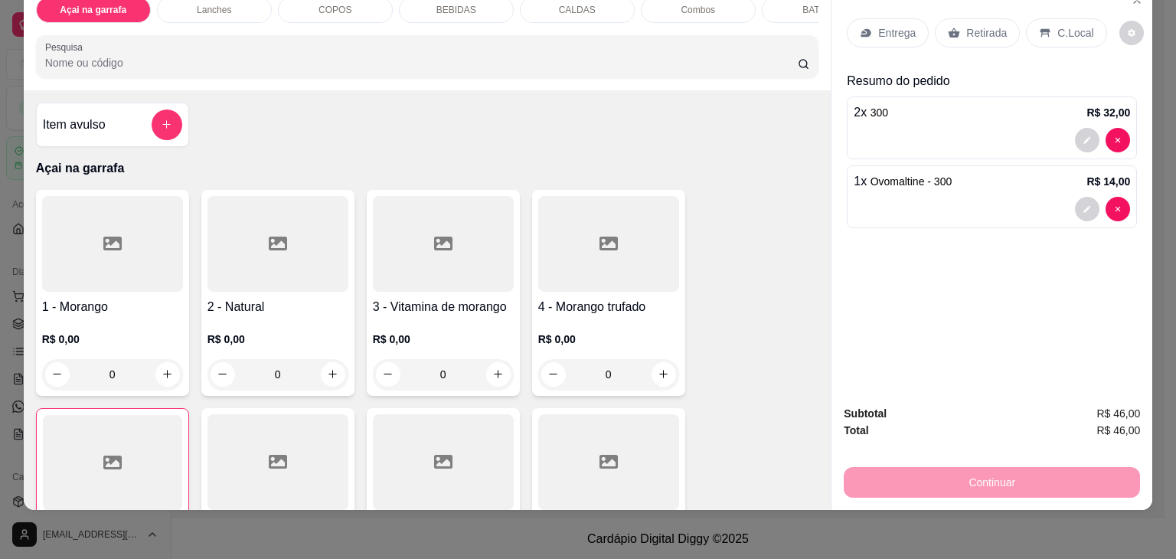
scroll to position [0, 0]
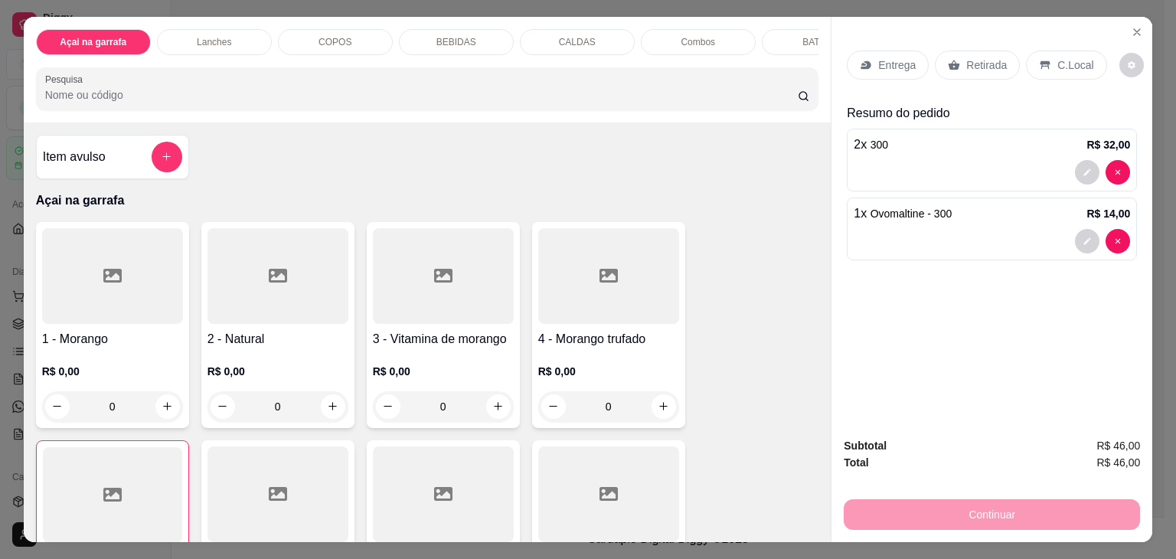
click at [561, 29] on div "CALDAS" at bounding box center [577, 42] width 115 height 26
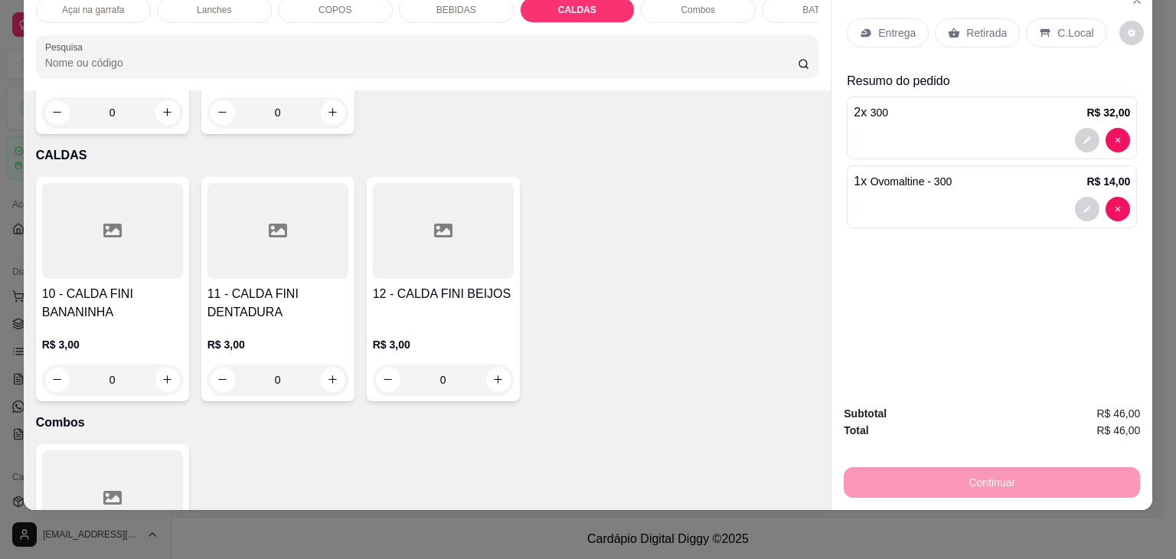
click at [108, 185] on div at bounding box center [112, 231] width 141 height 96
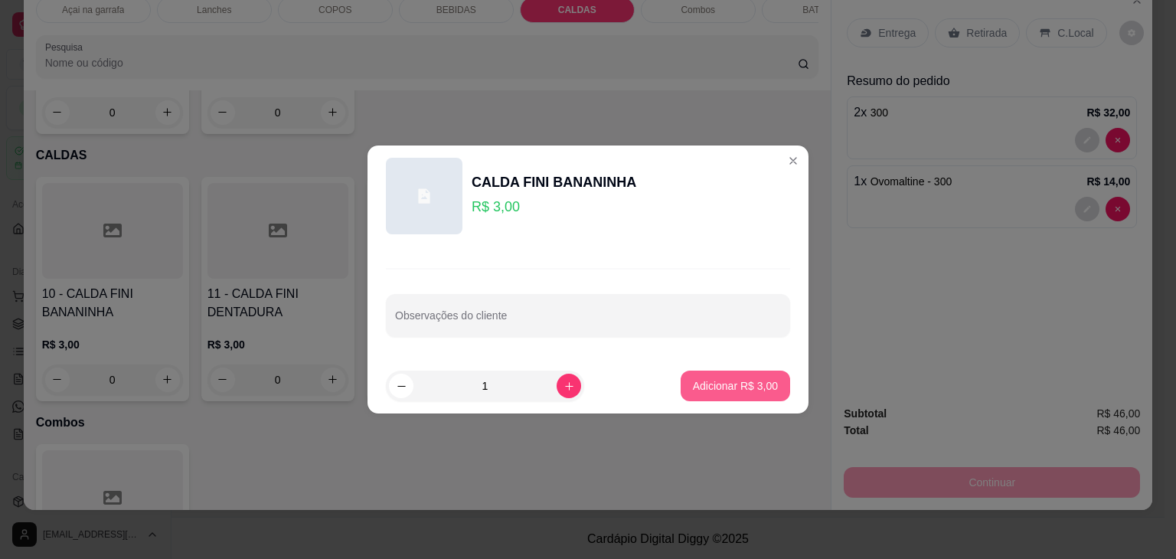
click at [698, 383] on p "Adicionar R$ 3,00" at bounding box center [735, 385] width 85 height 15
type input "1"
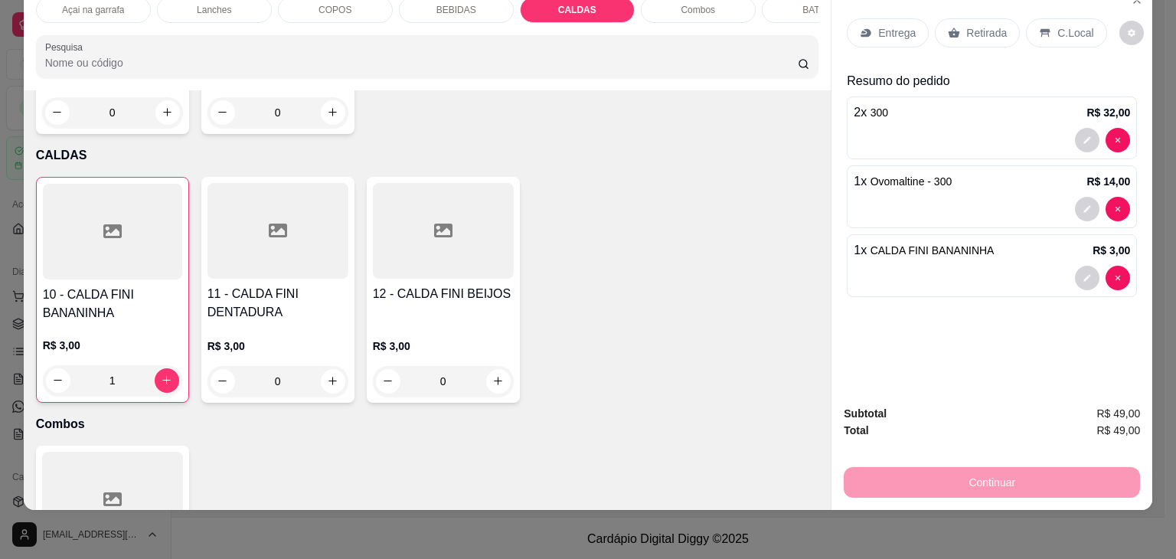
click at [1057, 25] on p "C.Local" at bounding box center [1075, 32] width 36 height 15
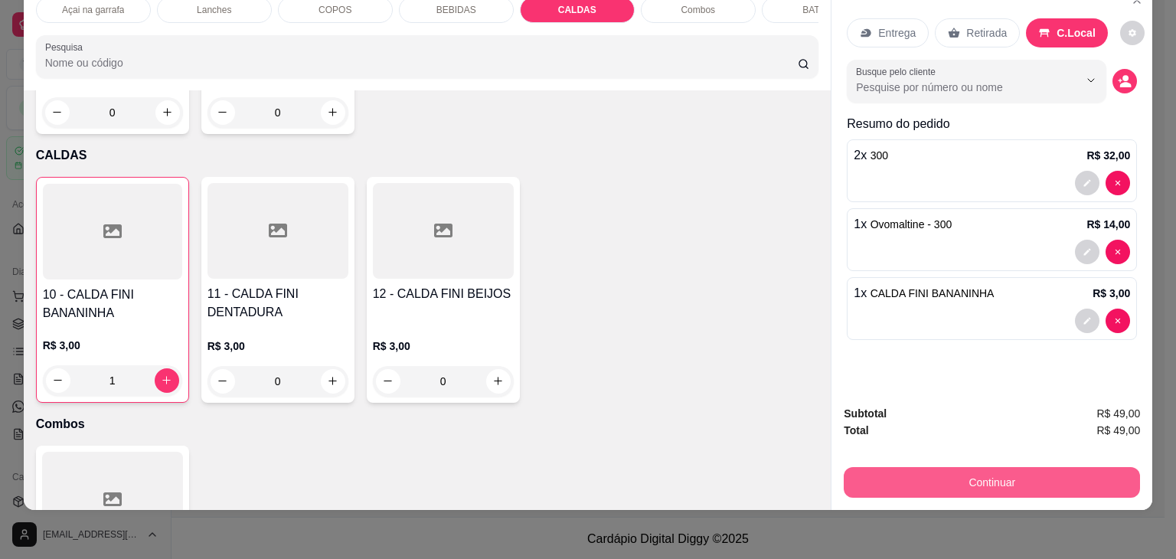
click at [1010, 467] on button "Continuar" at bounding box center [991, 482] width 296 height 31
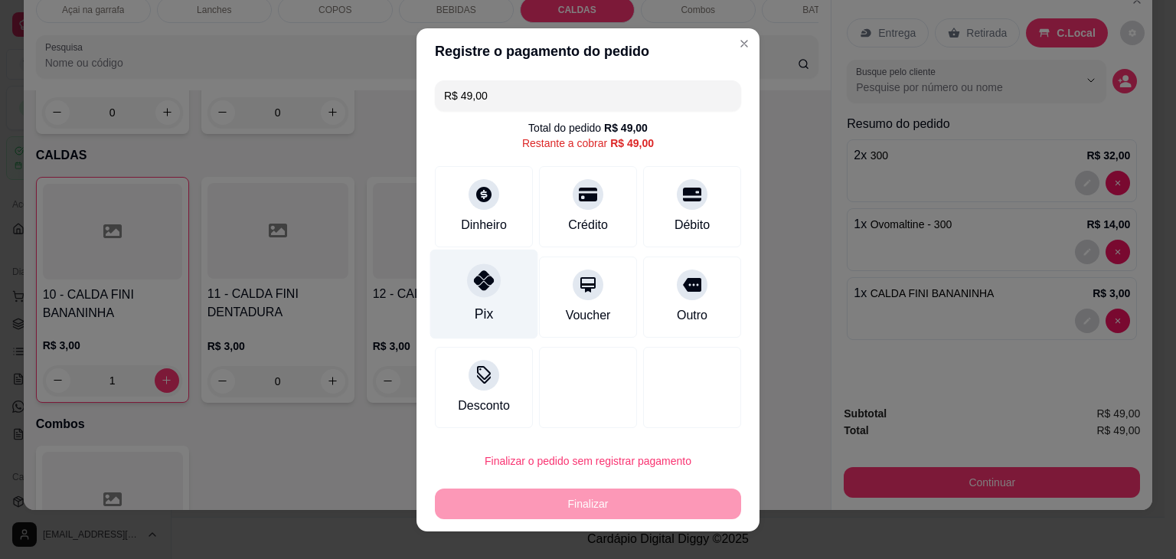
click at [474, 301] on div "Pix" at bounding box center [484, 294] width 108 height 90
type input "R$ 0,00"
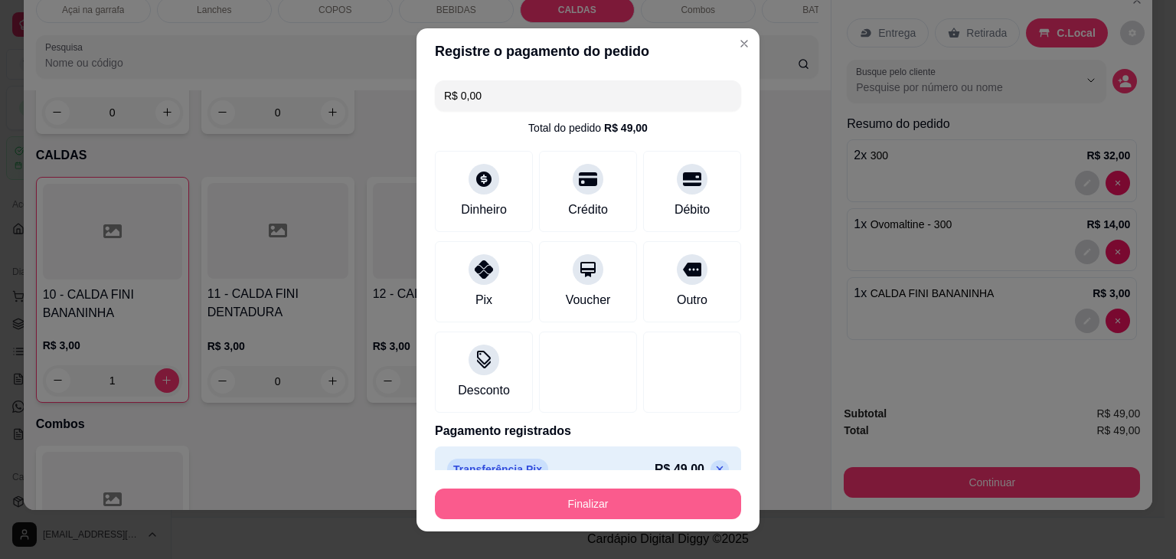
click at [550, 503] on button "Finalizar" at bounding box center [588, 503] width 306 height 31
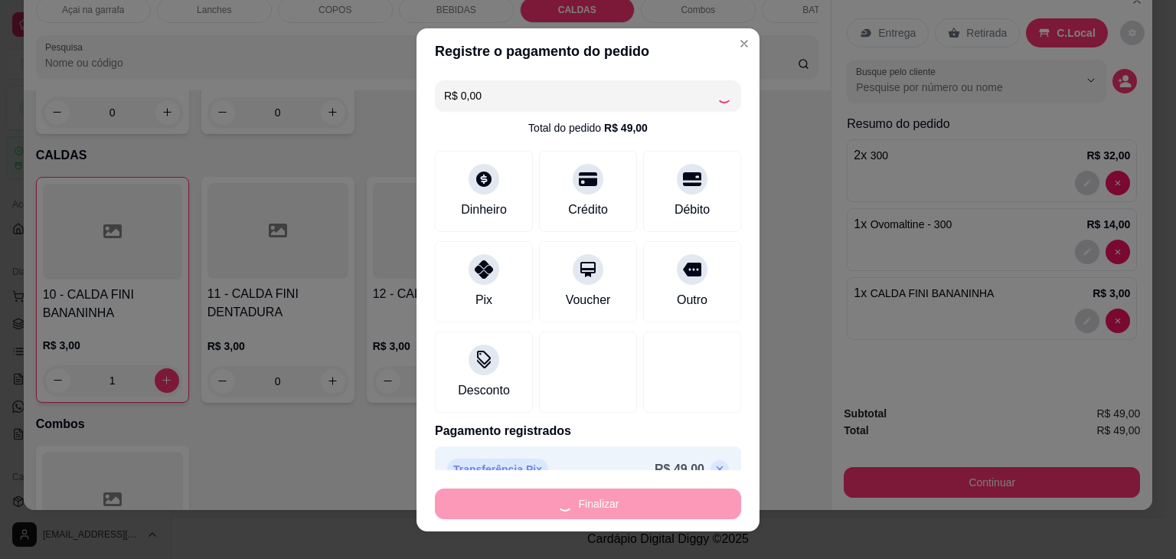
type input "0"
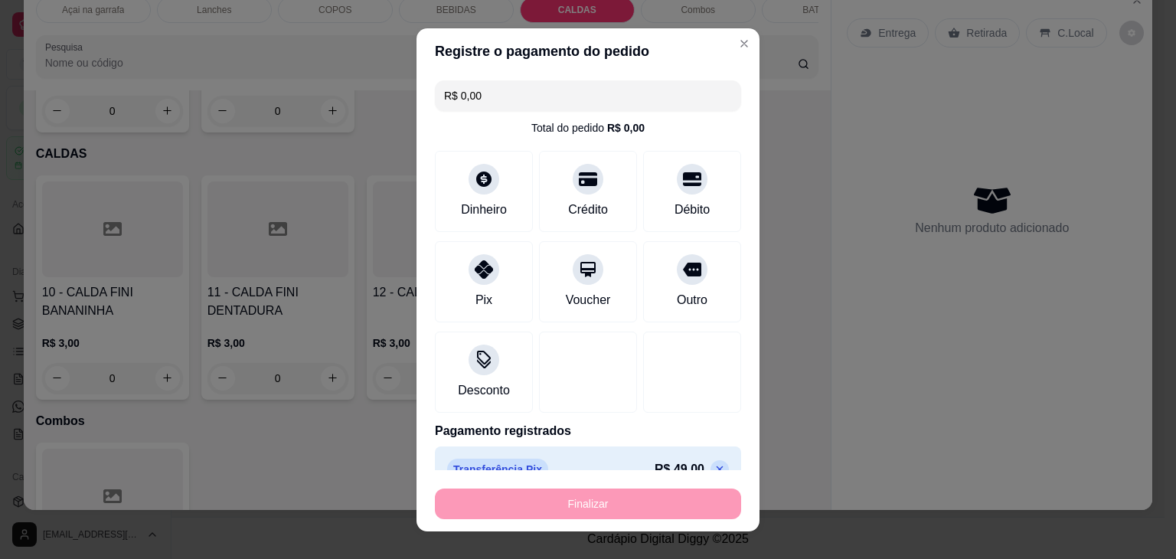
type input "-R$ 49,00"
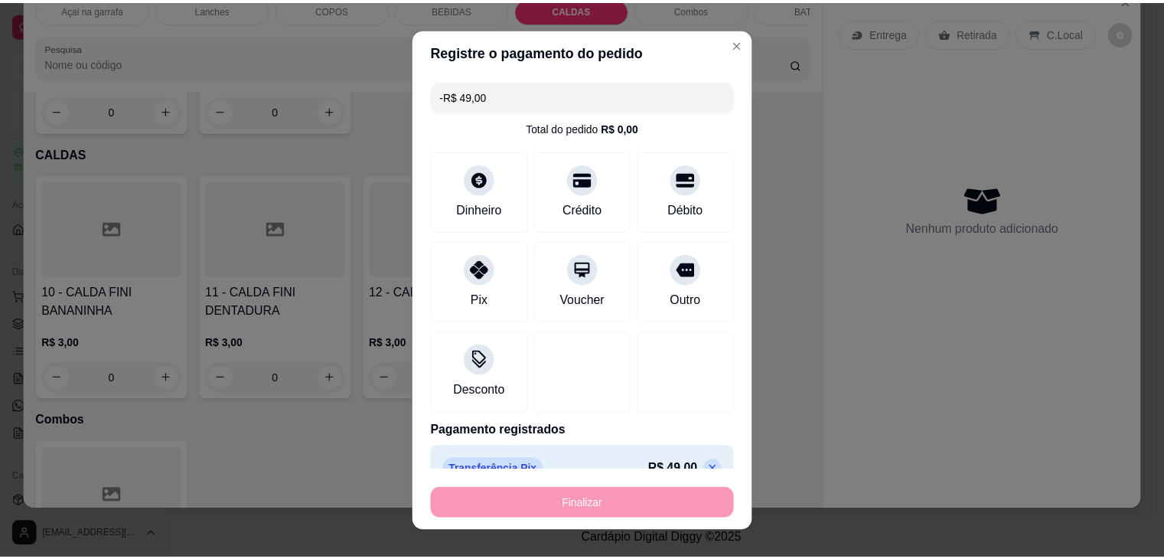
scroll to position [3263, 0]
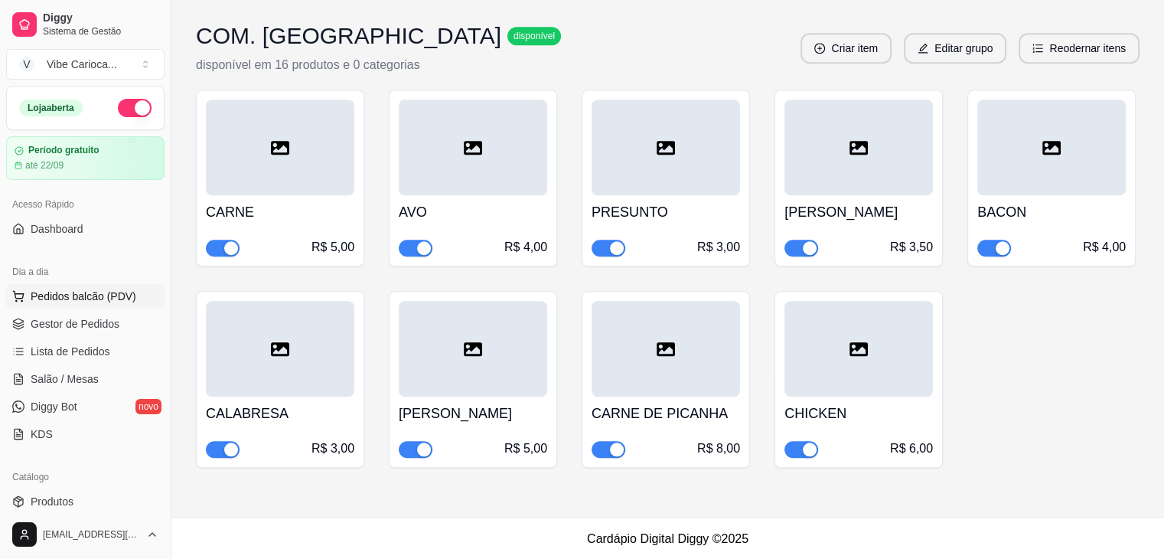
click at [81, 293] on span "Pedidos balcão (PDV)" at bounding box center [84, 296] width 106 height 15
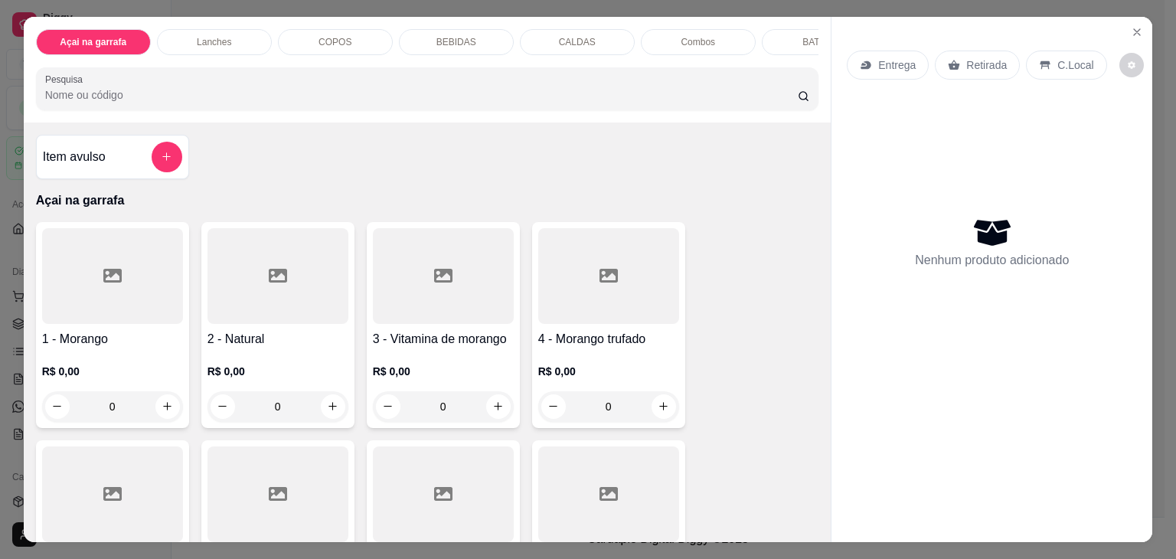
click at [117, 276] on div at bounding box center [112, 276] width 141 height 96
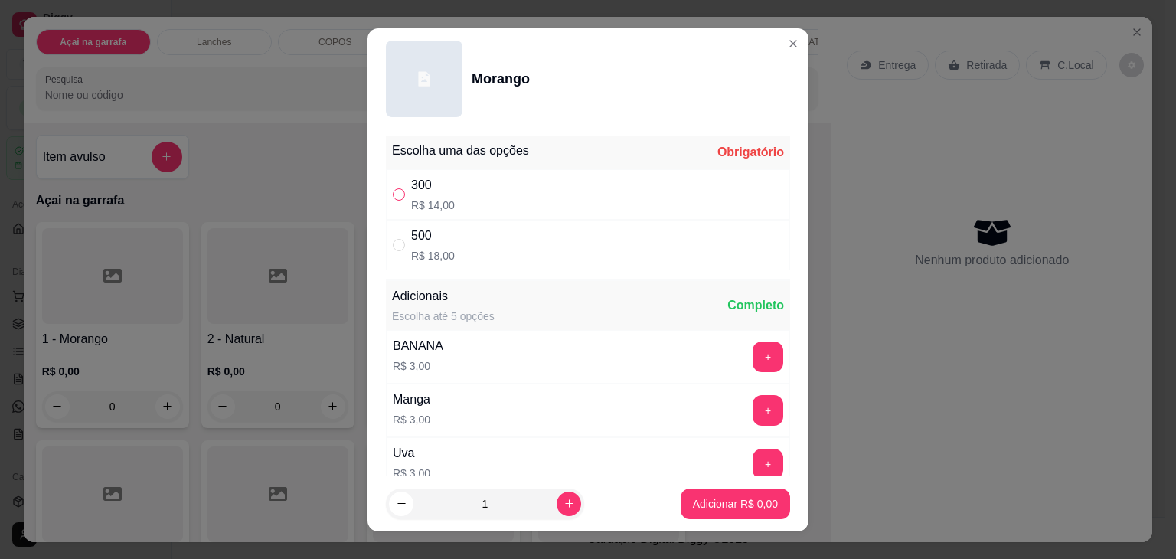
click at [395, 197] on input "" at bounding box center [399, 194] width 12 height 12
radio input "true"
click at [563, 500] on icon "increase-product-quantity" at bounding box center [568, 502] width 11 height 11
type input "2"
click at [758, 492] on button "Adicionar R$ 28,00" at bounding box center [732, 503] width 113 height 30
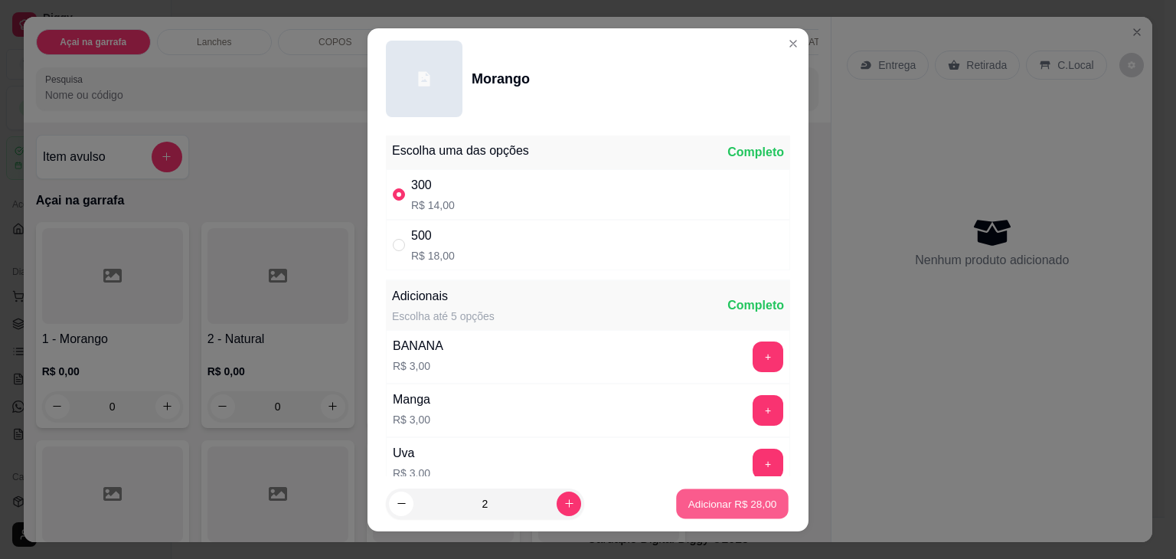
type input "2"
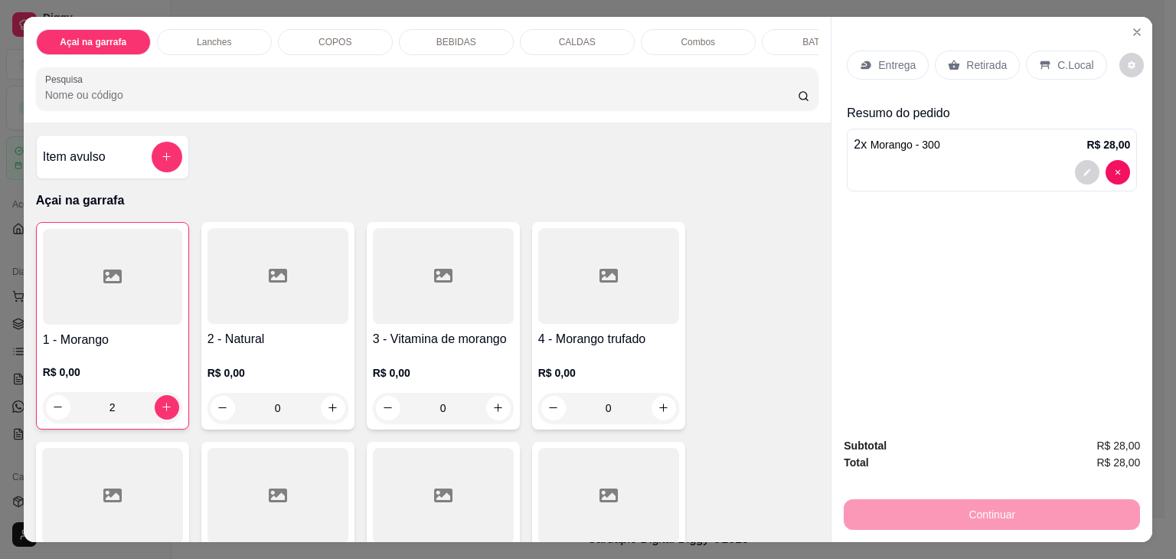
click at [1039, 59] on icon at bounding box center [1045, 65] width 12 height 12
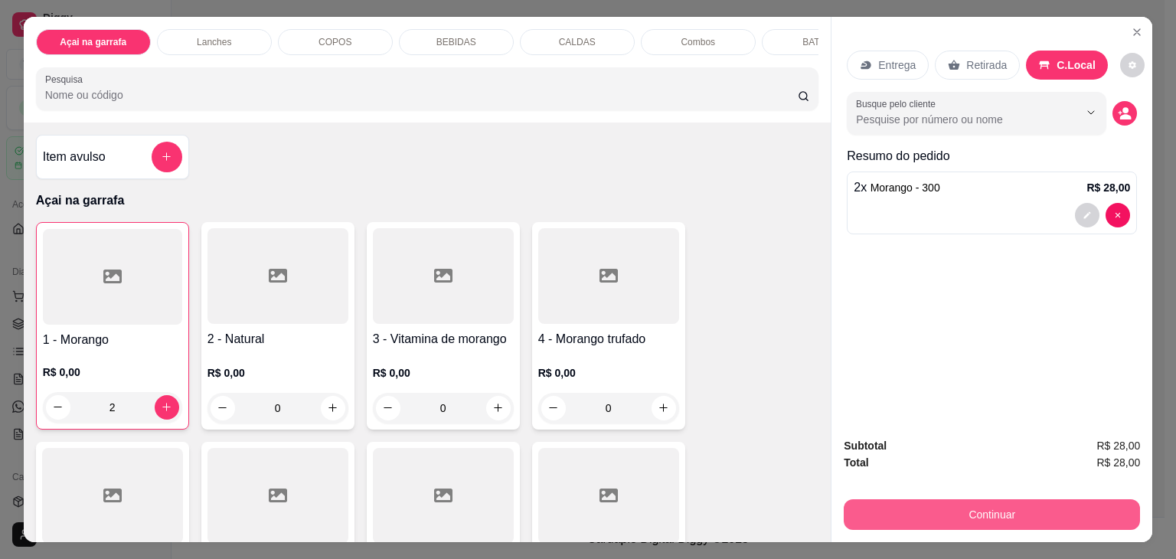
click at [1009, 511] on button "Continuar" at bounding box center [991, 514] width 296 height 31
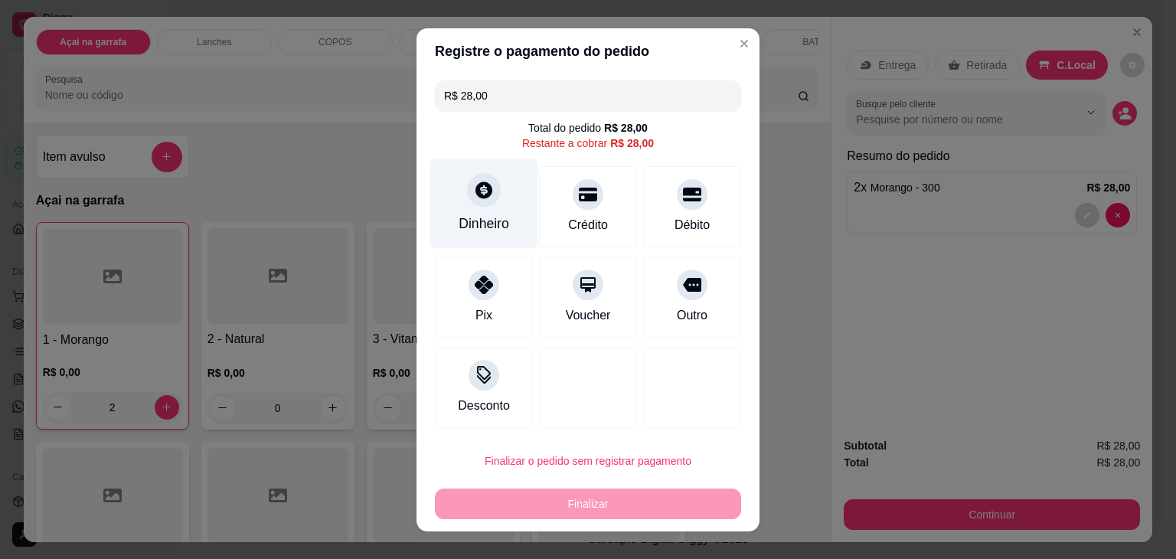
click at [471, 206] on div "Dinheiro" at bounding box center [484, 203] width 108 height 90
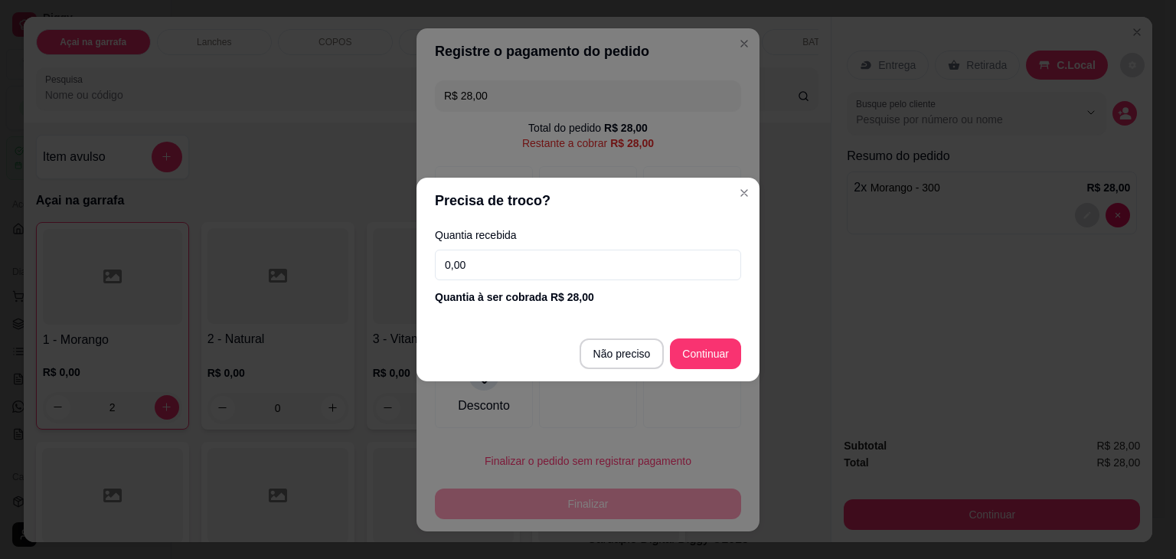
click at [491, 260] on input "0,00" at bounding box center [588, 265] width 306 height 31
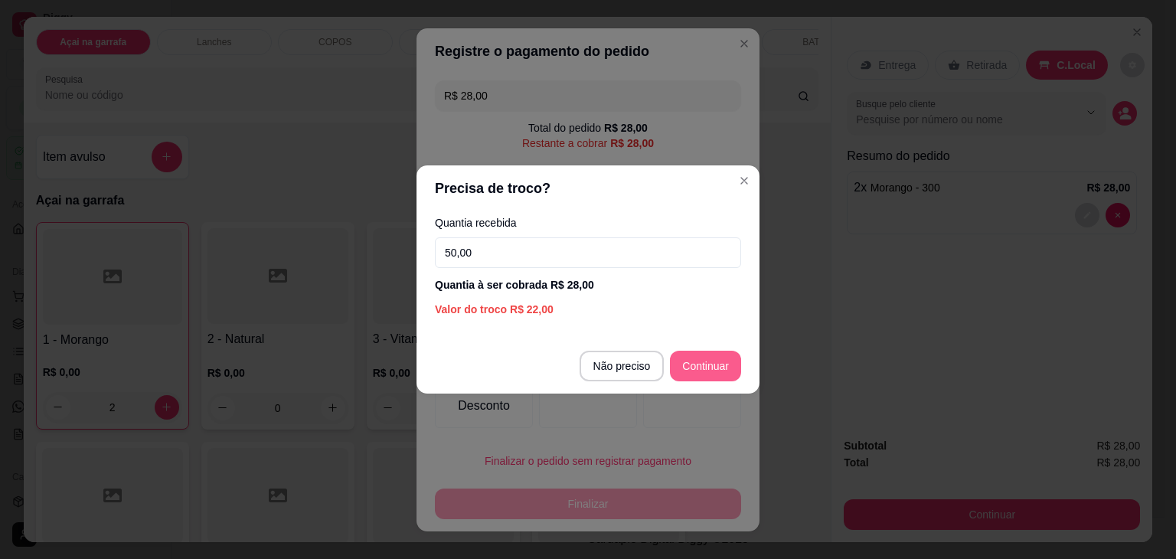
type input "50,00"
type input "R$ 0,00"
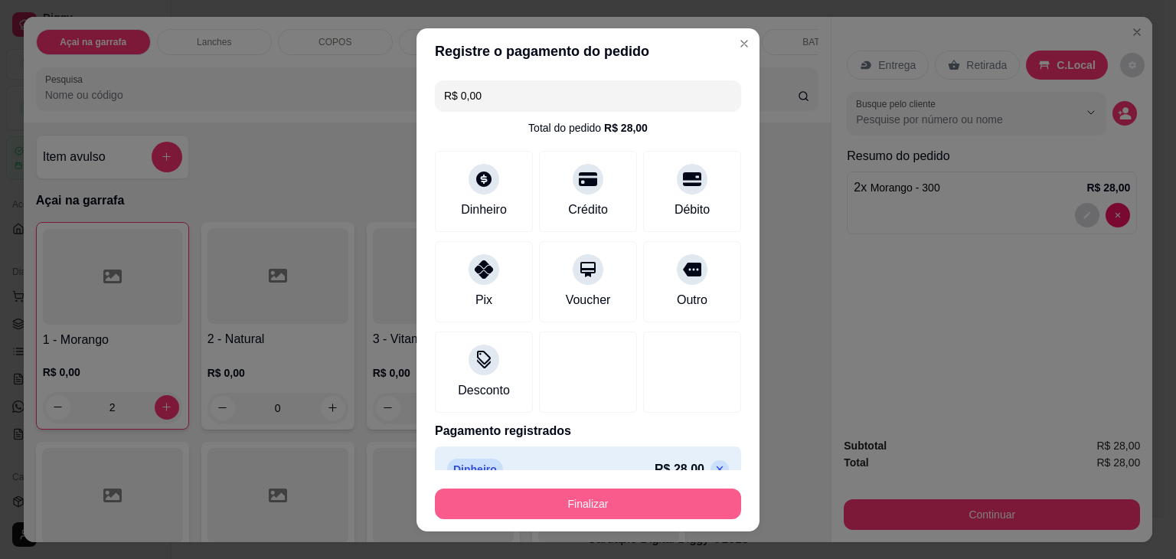
click at [651, 506] on button "Finalizar" at bounding box center [588, 503] width 306 height 31
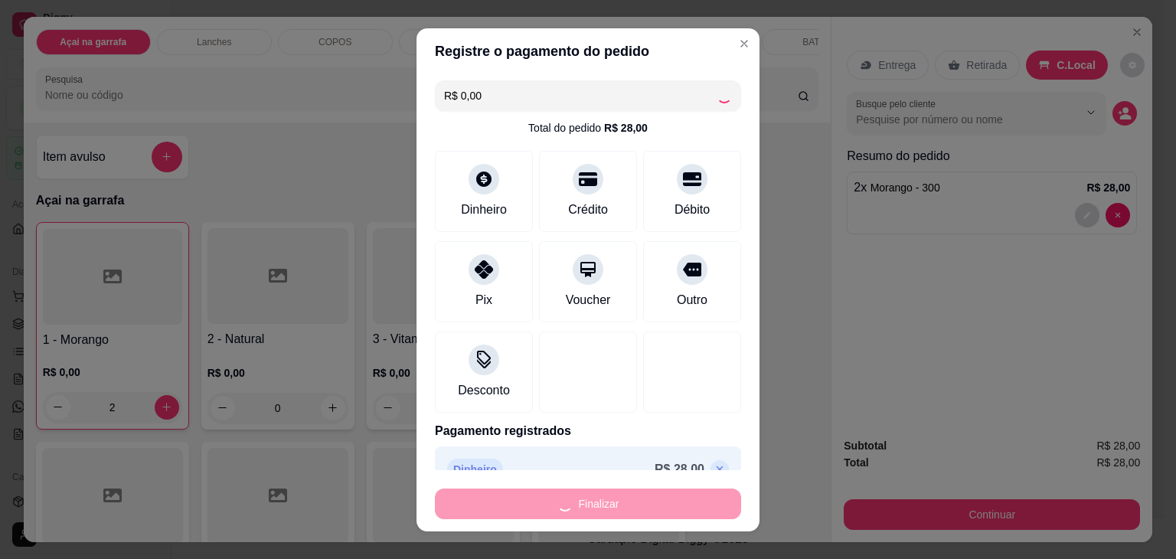
type input "0"
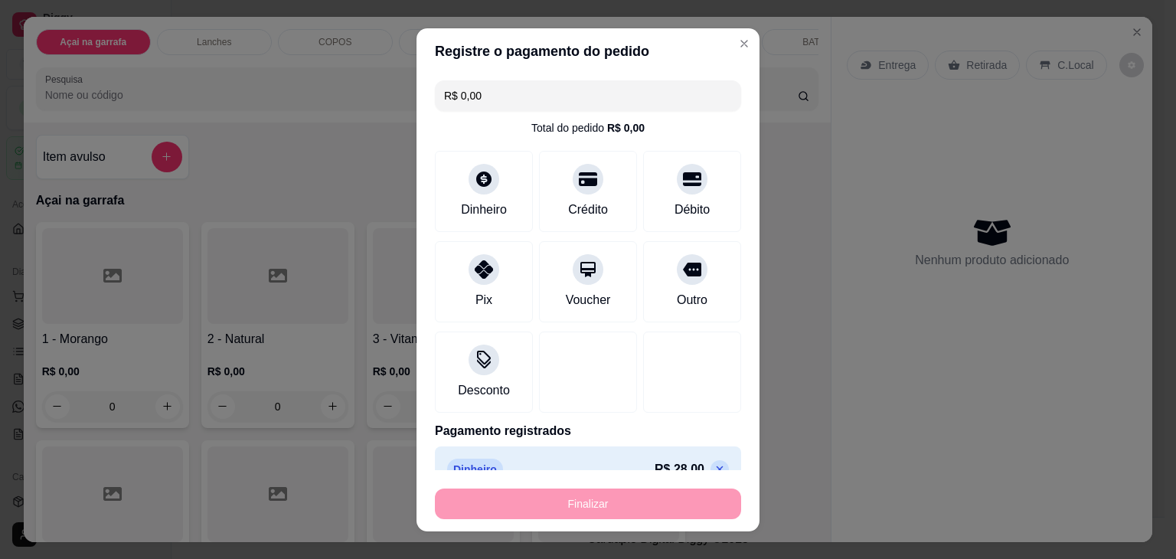
type input "-R$ 28,00"
